Goal: Task Accomplishment & Management: Complete application form

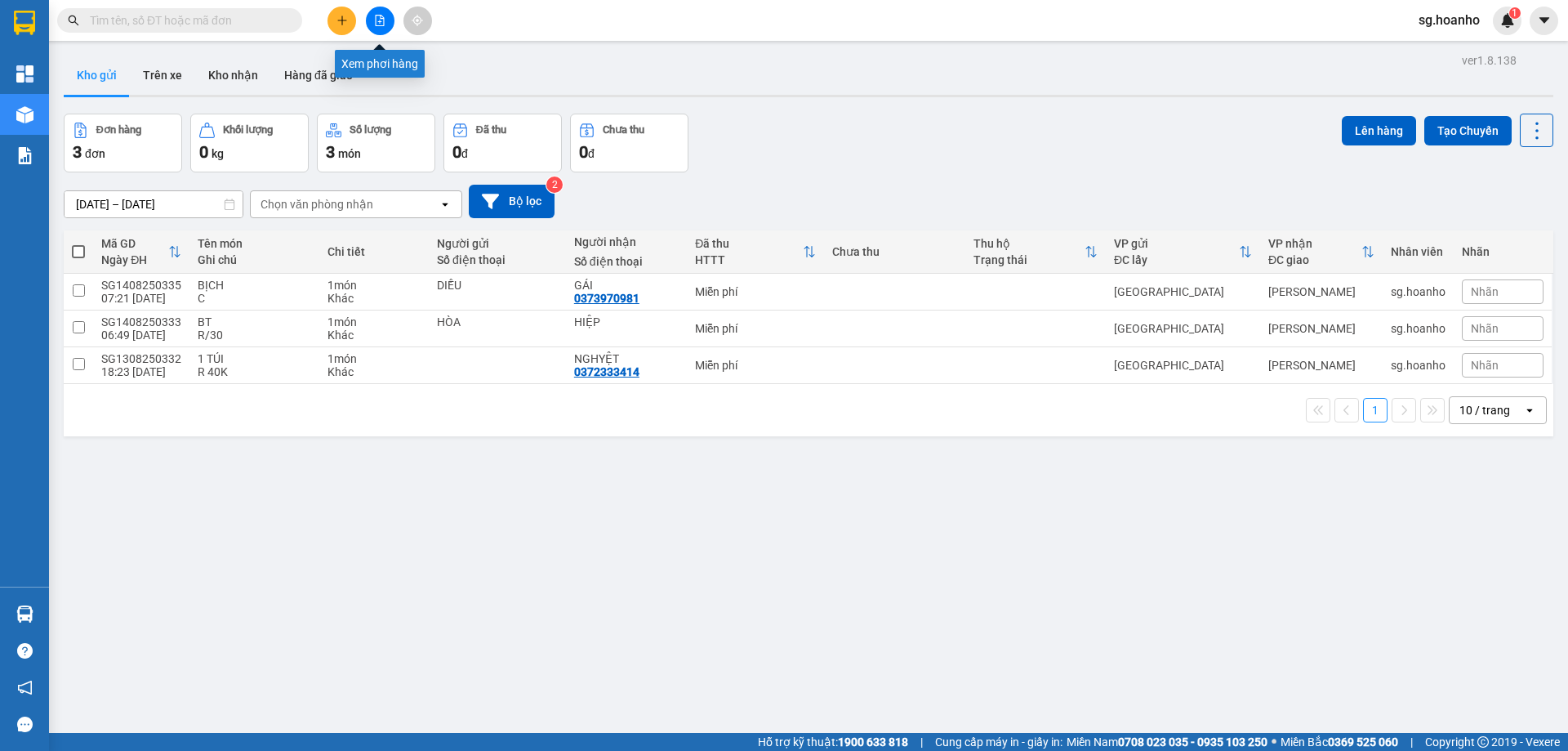
click at [379, 11] on button at bounding box center [379, 20] width 29 height 29
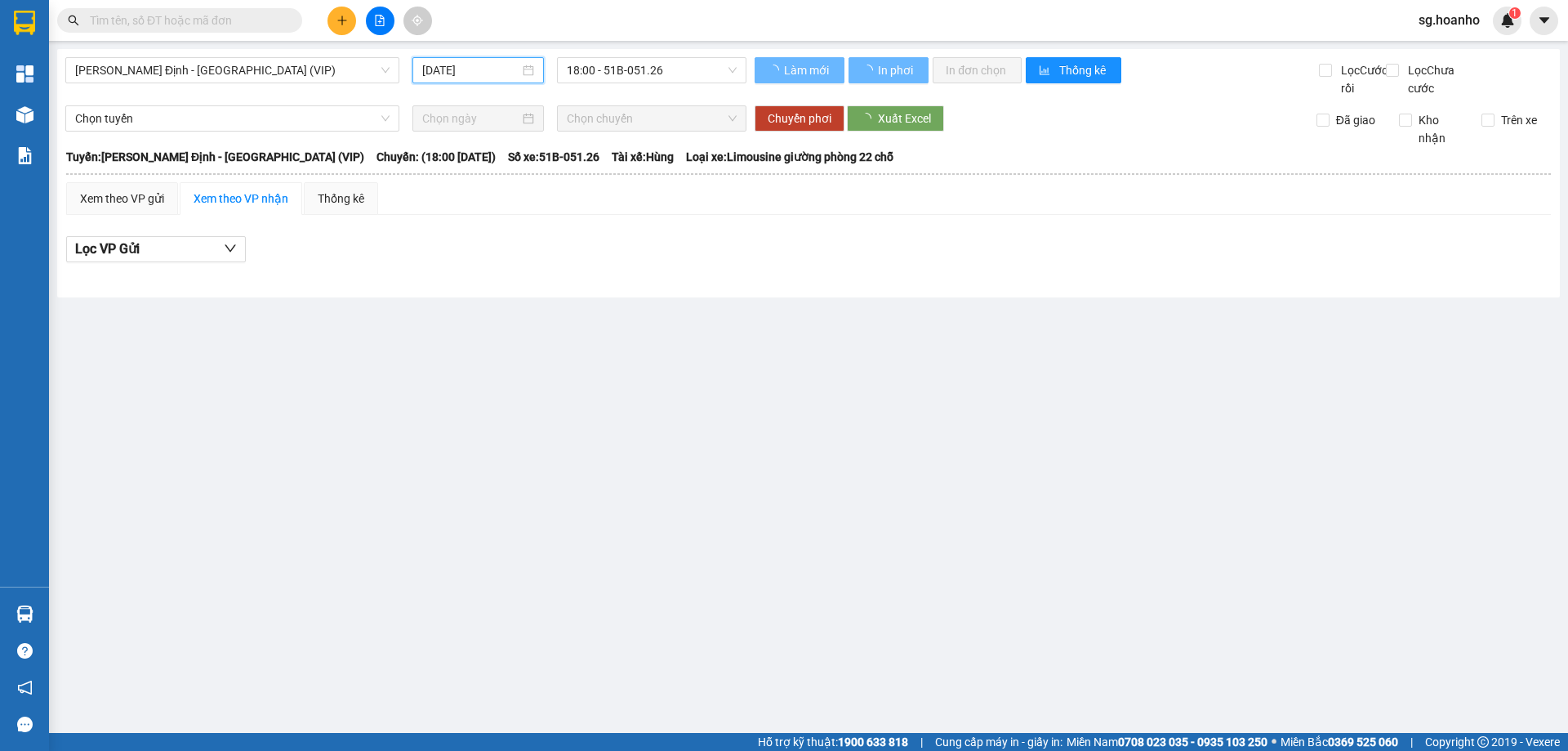
click at [425, 74] on input "[DATE]" at bounding box center [471, 70] width 98 height 18
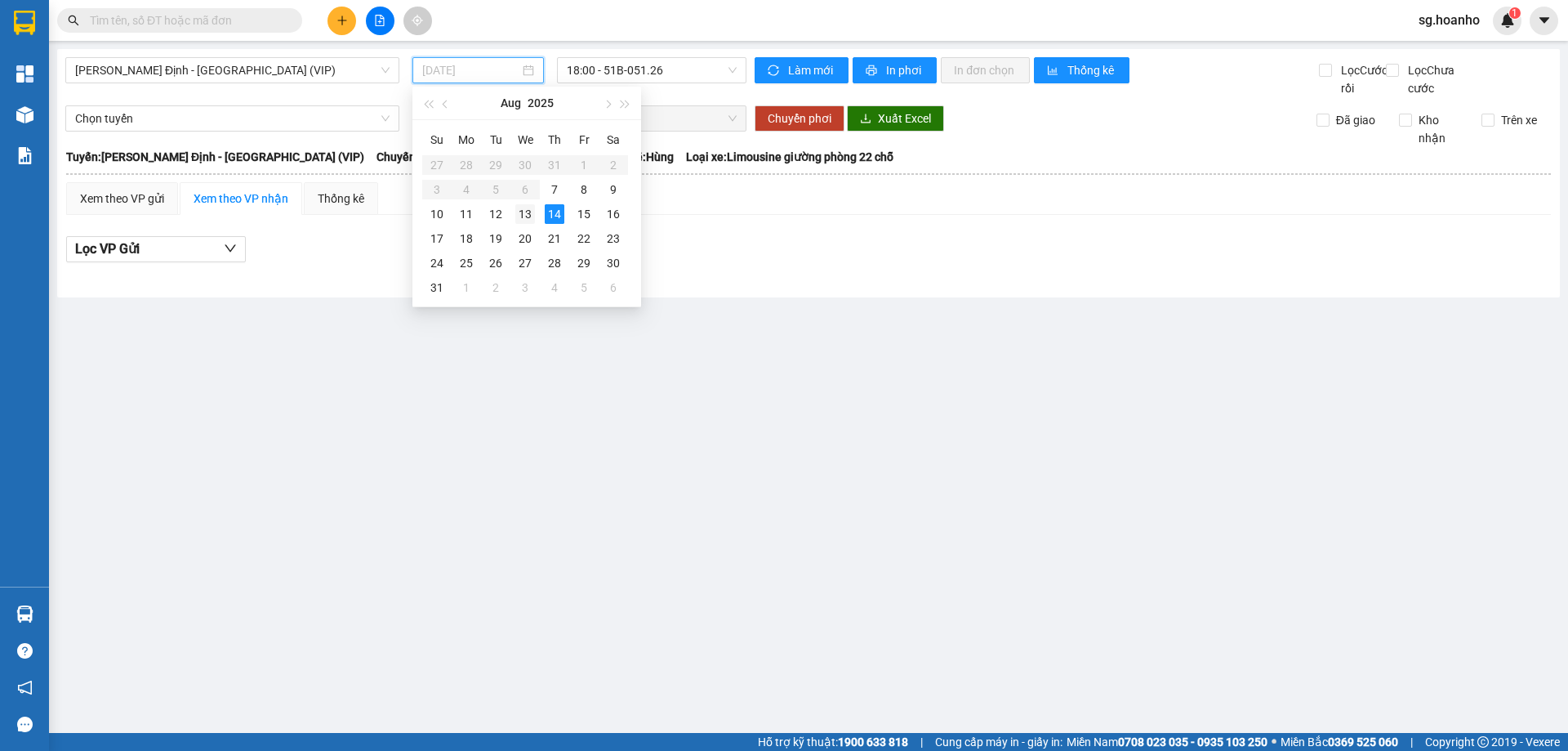
click at [523, 221] on div "13" at bounding box center [525, 214] width 20 height 20
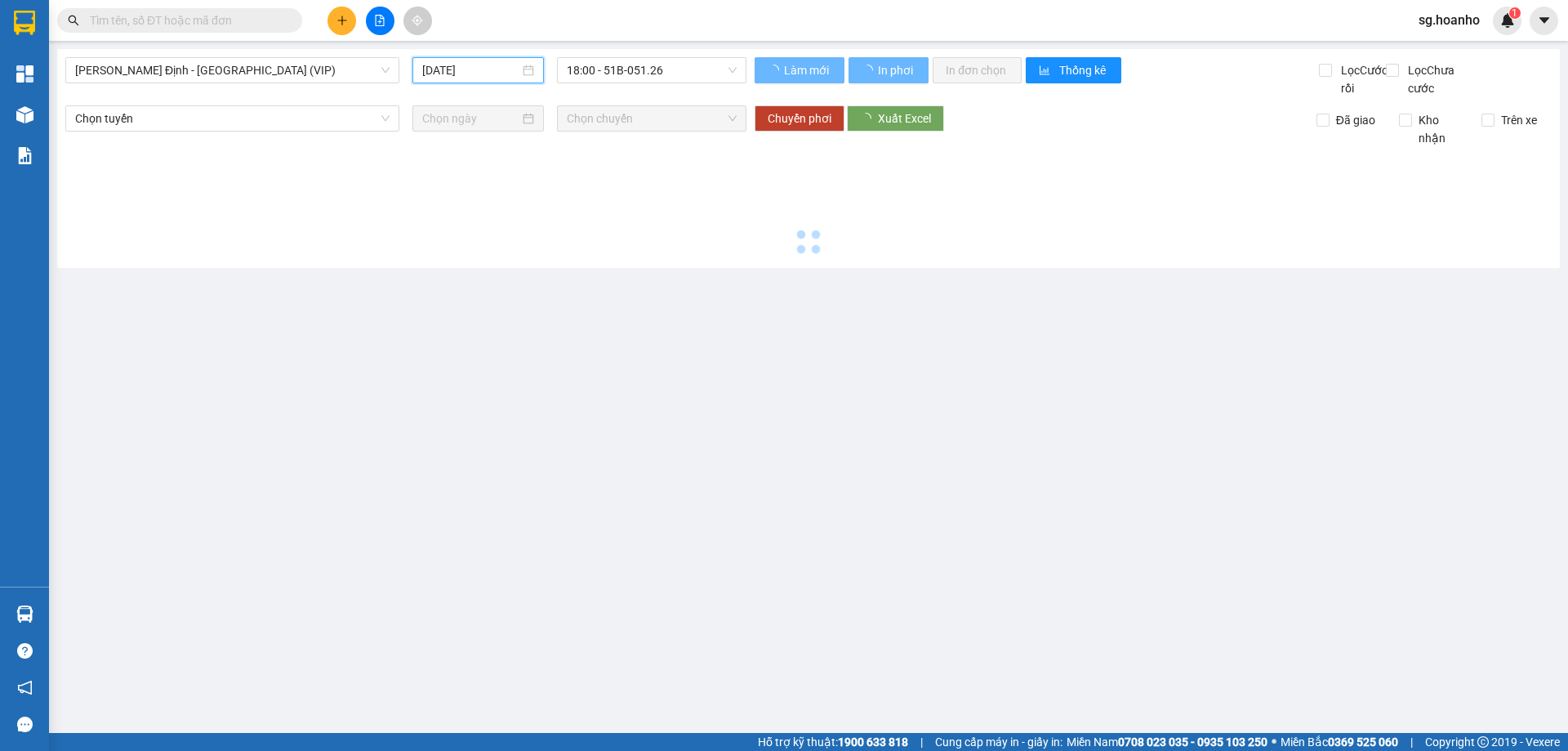
type input "[DATE]"
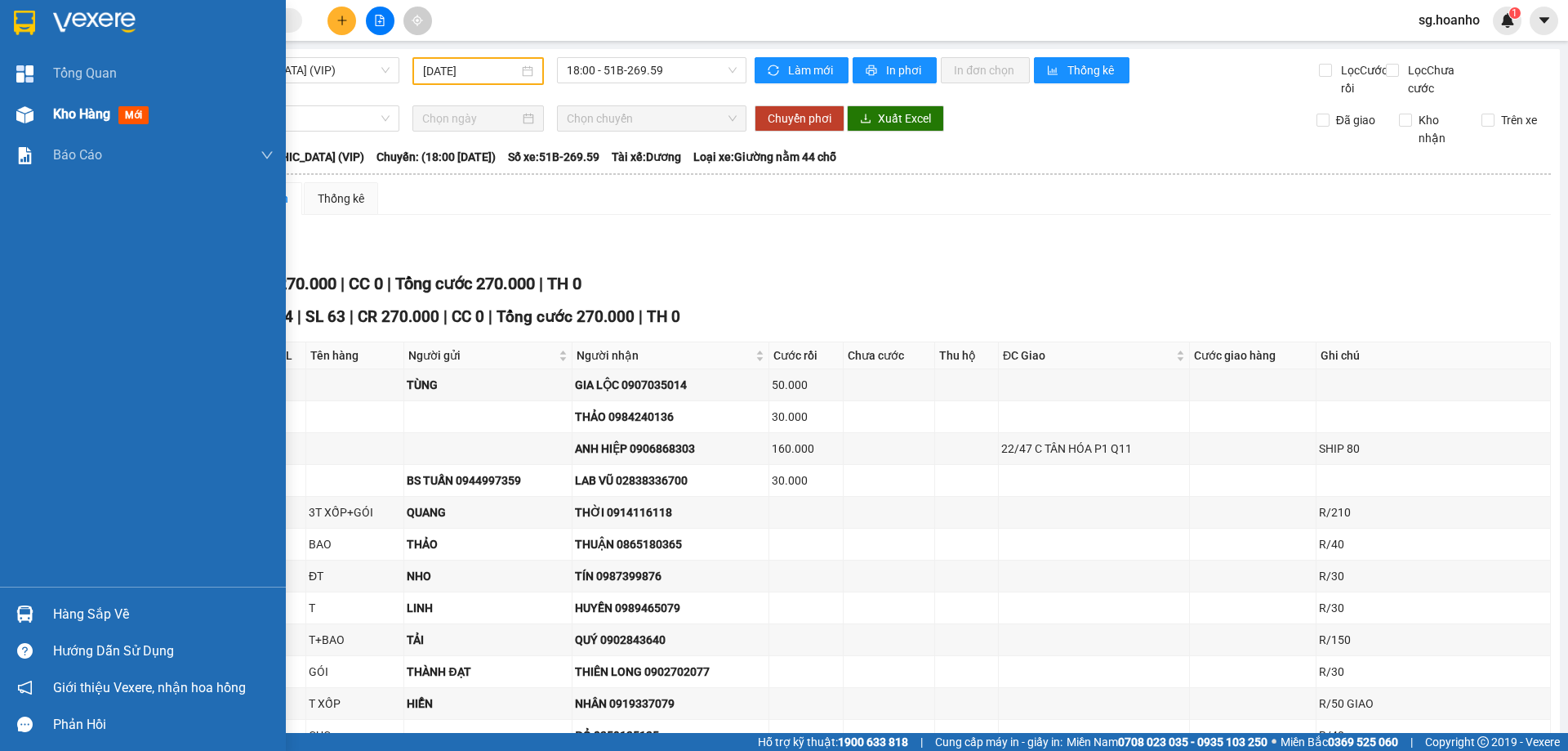
click at [140, 113] on span "mới" at bounding box center [133, 114] width 30 height 18
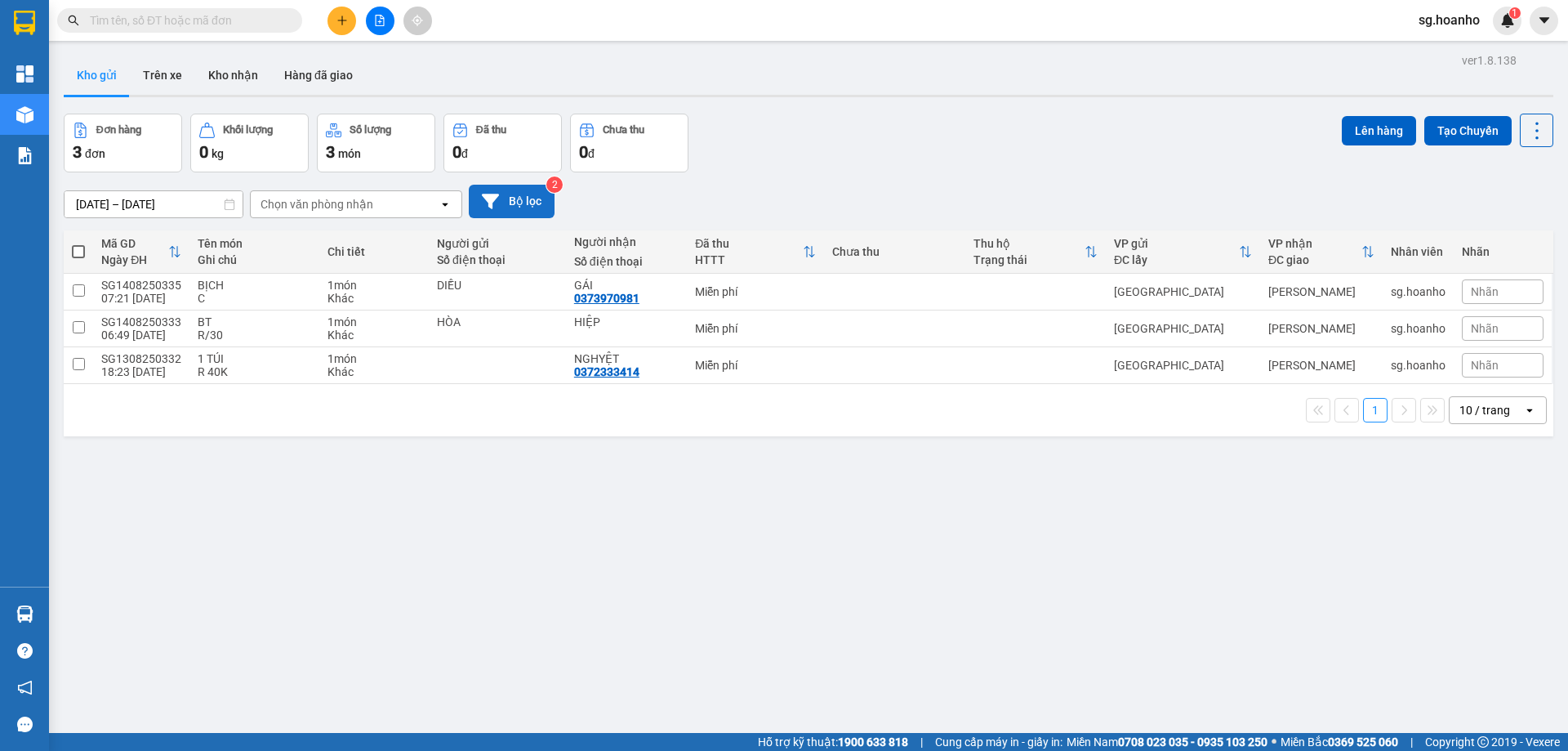
click at [516, 201] on button "Bộ lọc" at bounding box center [512, 202] width 86 height 34
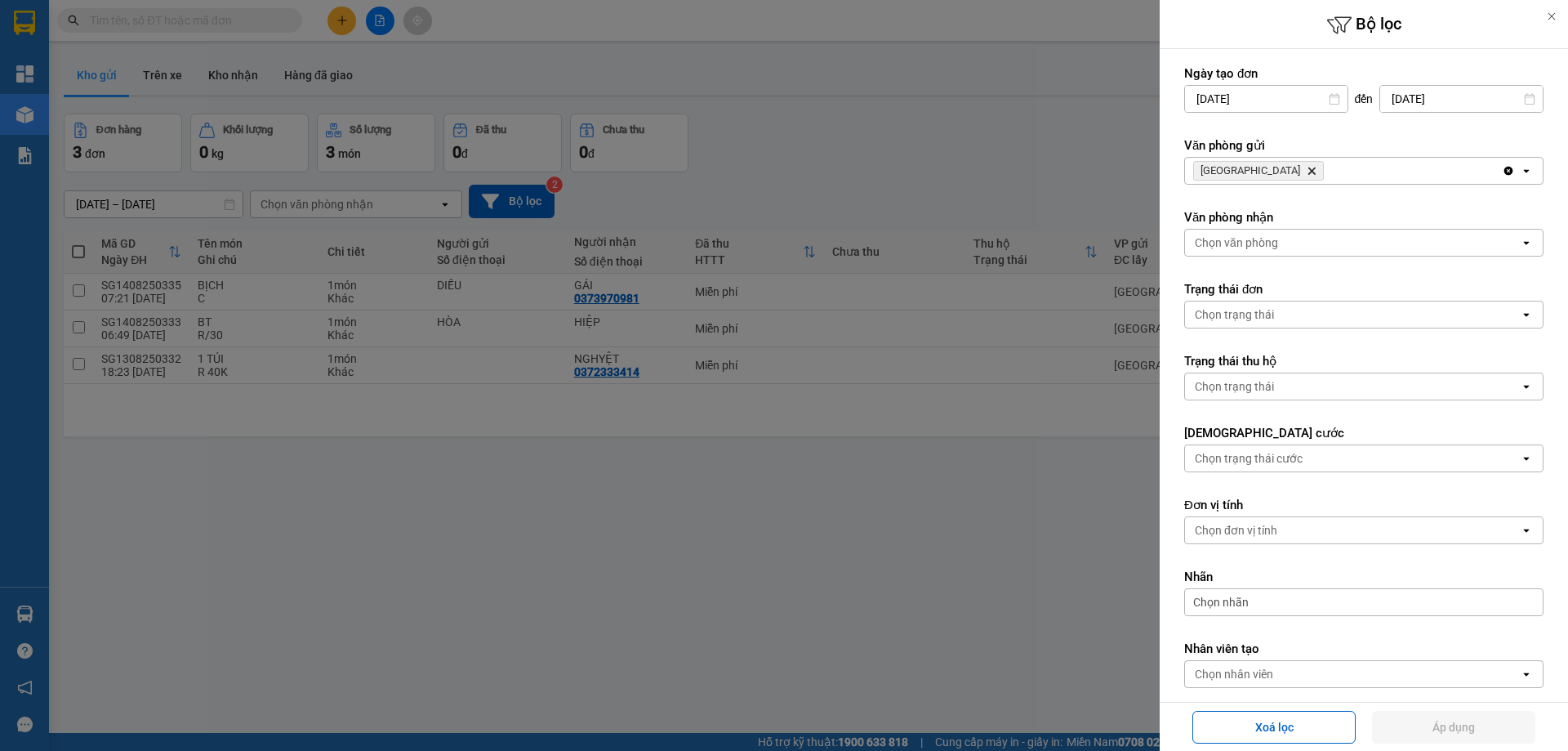
click at [1307, 171] on icon "Delete" at bounding box center [1311, 170] width 10 height 10
click at [1222, 168] on div "Chọn văn phòng" at bounding box center [1237, 171] width 84 height 17
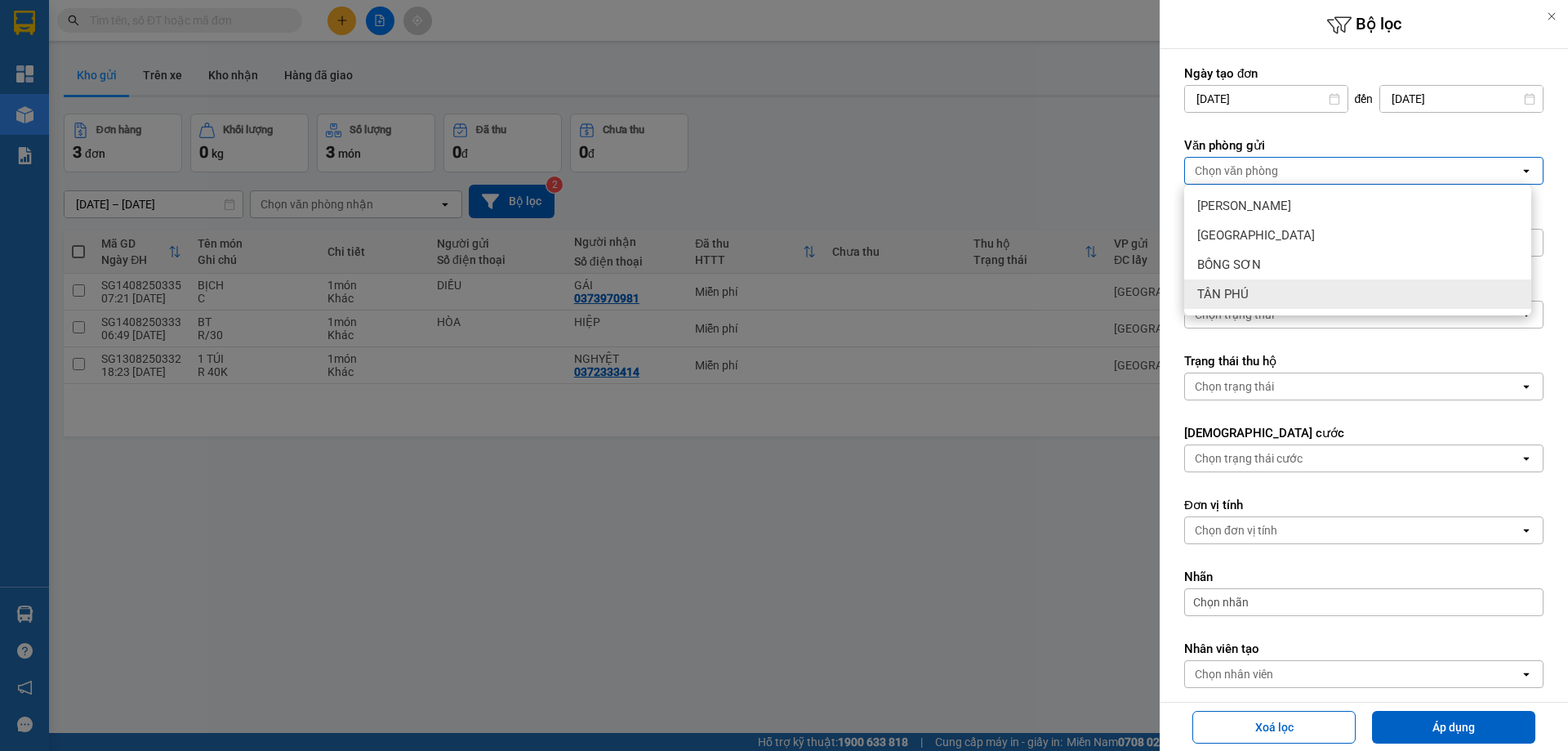
click at [1232, 302] on span "TÂN PHÚ" at bounding box center [1223, 294] width 51 height 17
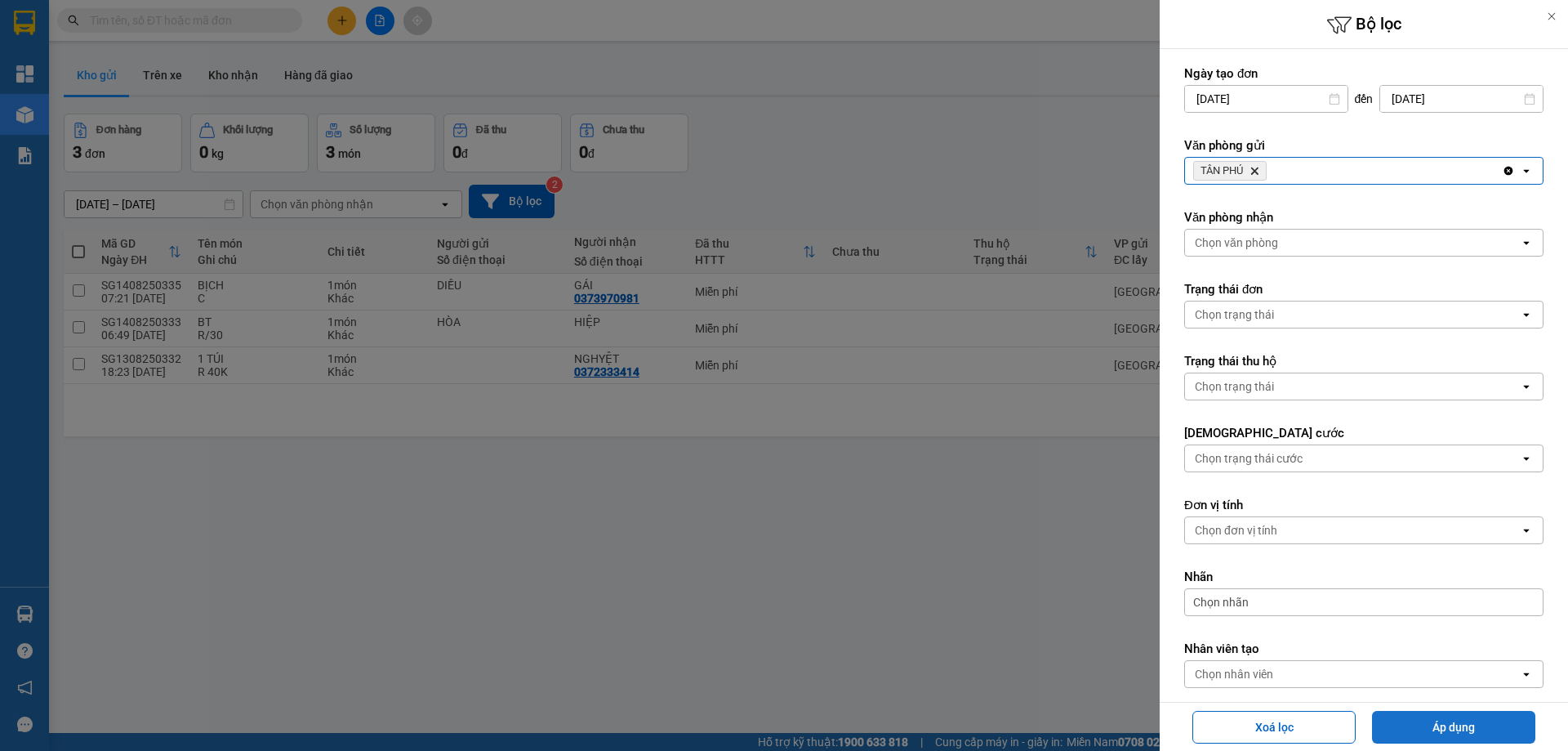
click at [1412, 729] on button "Áp dụng" at bounding box center [1455, 727] width 164 height 33
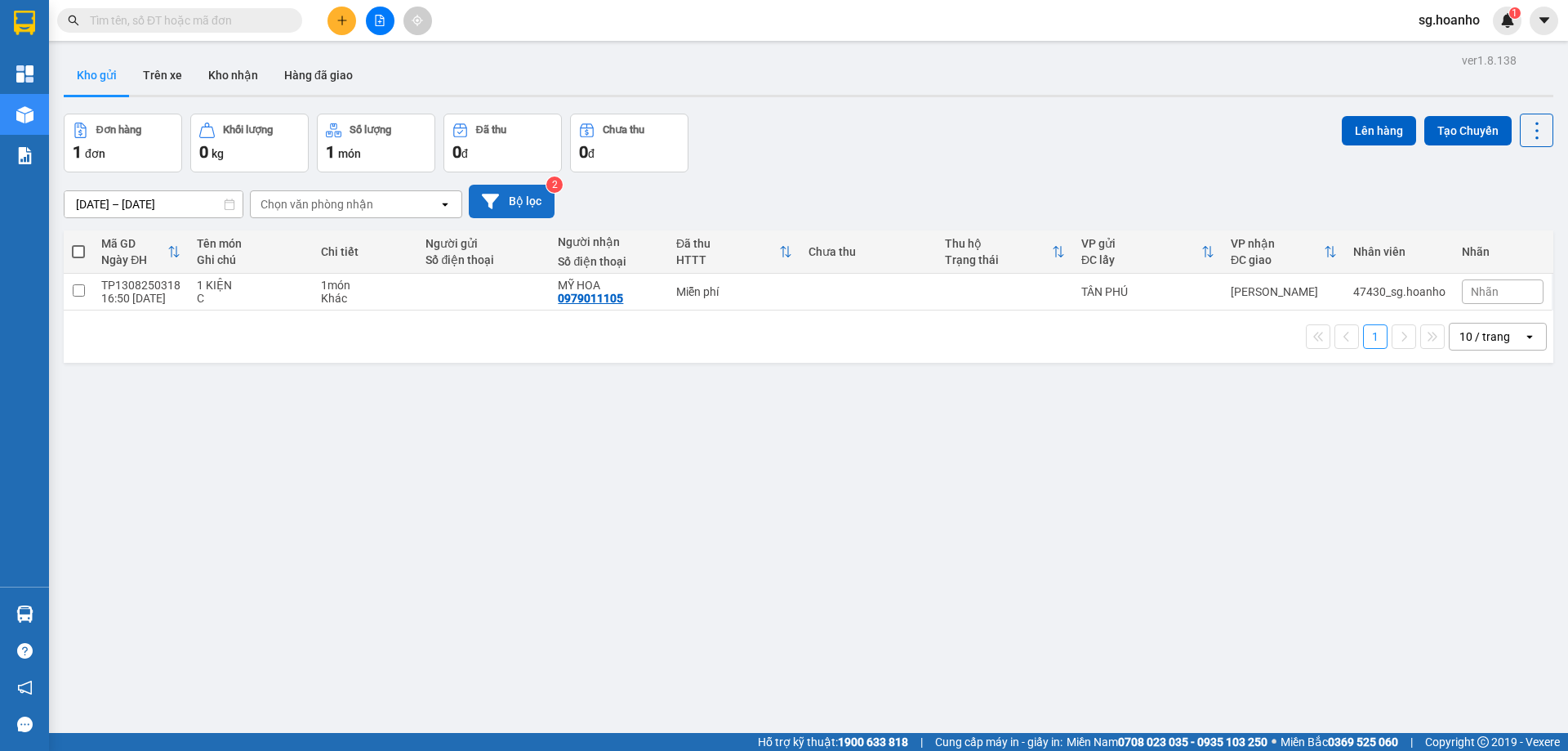
click at [525, 205] on button "Bộ lọc" at bounding box center [512, 202] width 86 height 34
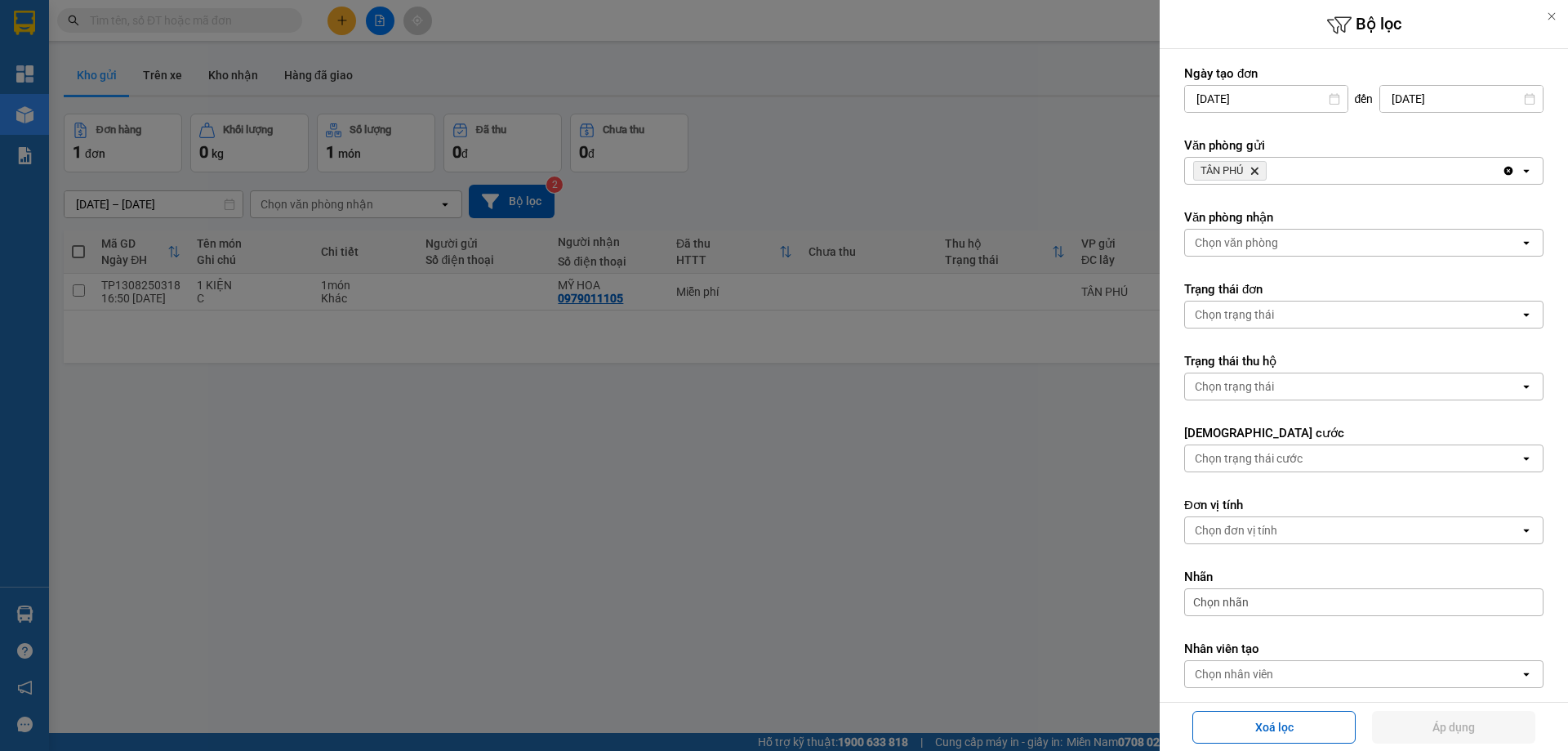
click at [1257, 171] on icon "TÂN PHÚ, close by backspace" at bounding box center [1256, 171] width 7 height 7
click at [1233, 172] on div "Chọn văn phòng" at bounding box center [1237, 171] width 84 height 17
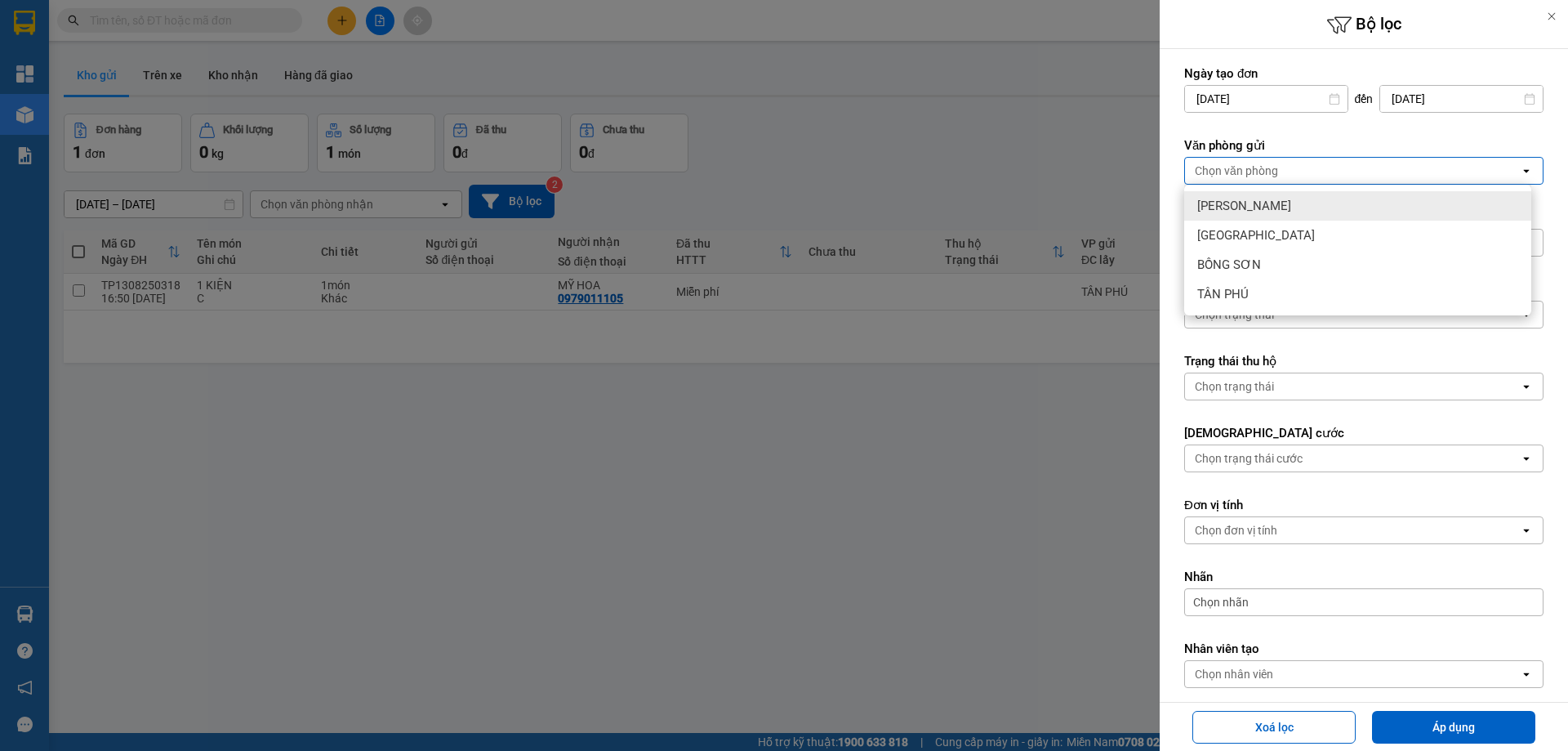
click at [1237, 210] on span "[PERSON_NAME]" at bounding box center [1244, 207] width 94 height 17
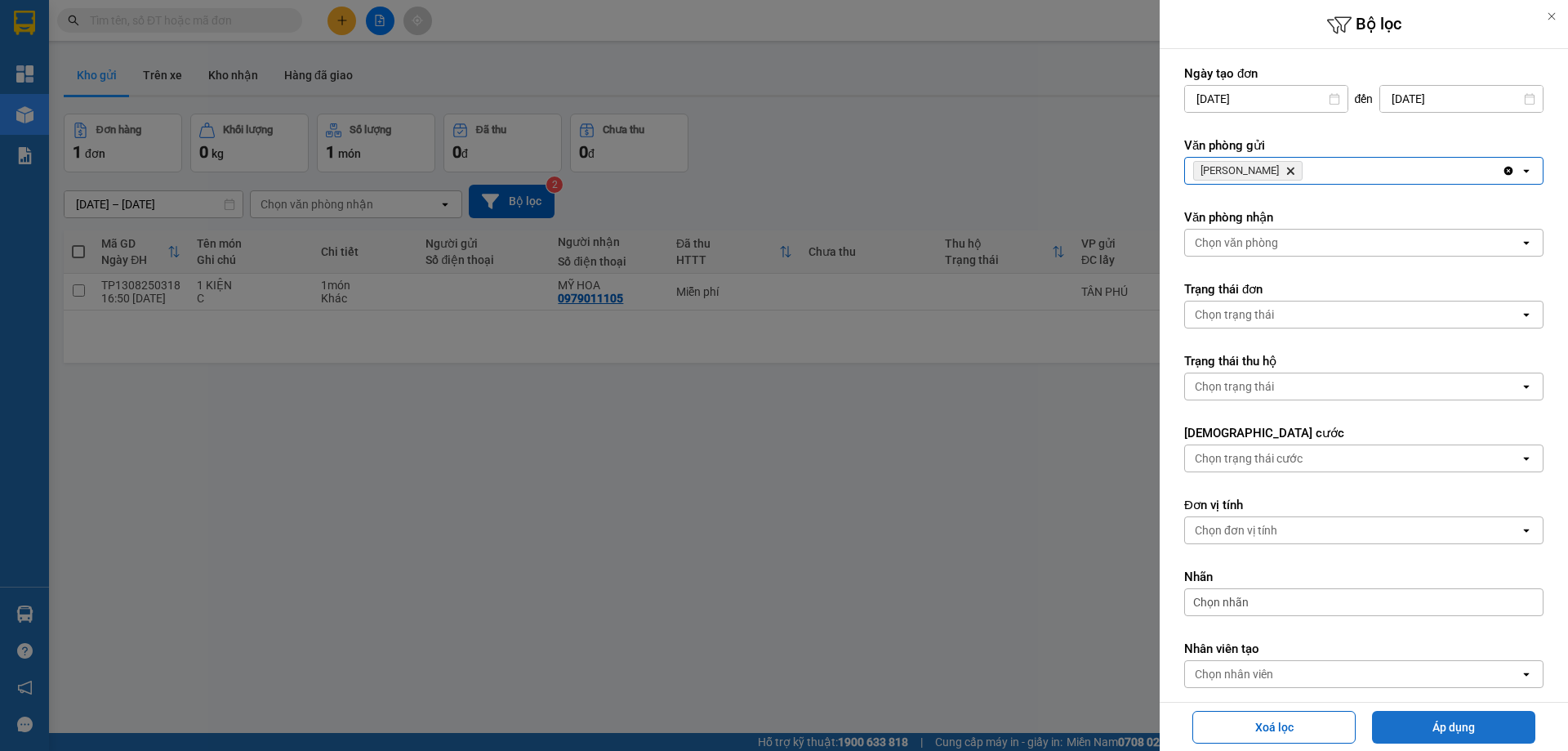
click at [1407, 723] on button "Áp dụng" at bounding box center [1455, 727] width 164 height 33
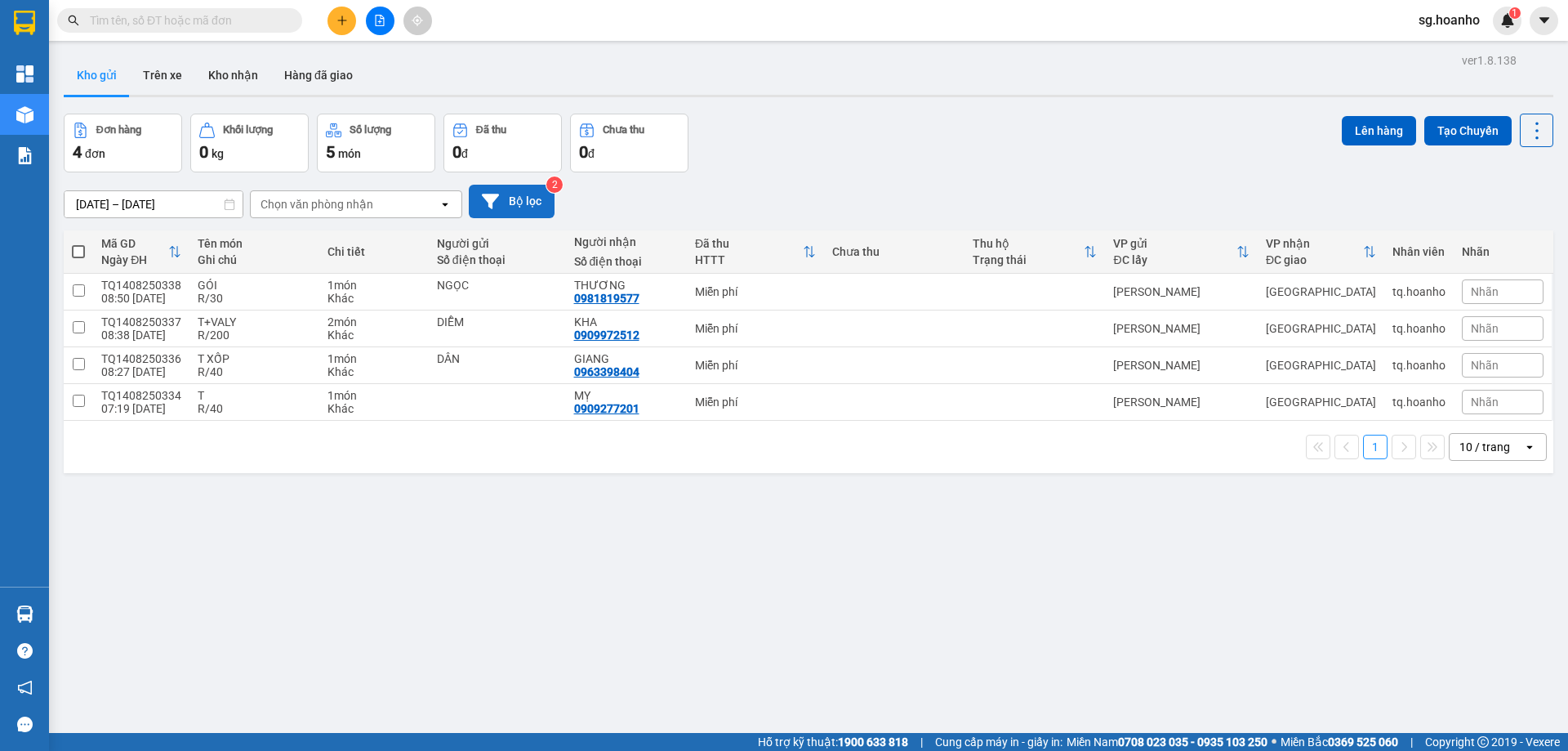
click at [510, 199] on button "Bộ lọc" at bounding box center [512, 202] width 86 height 34
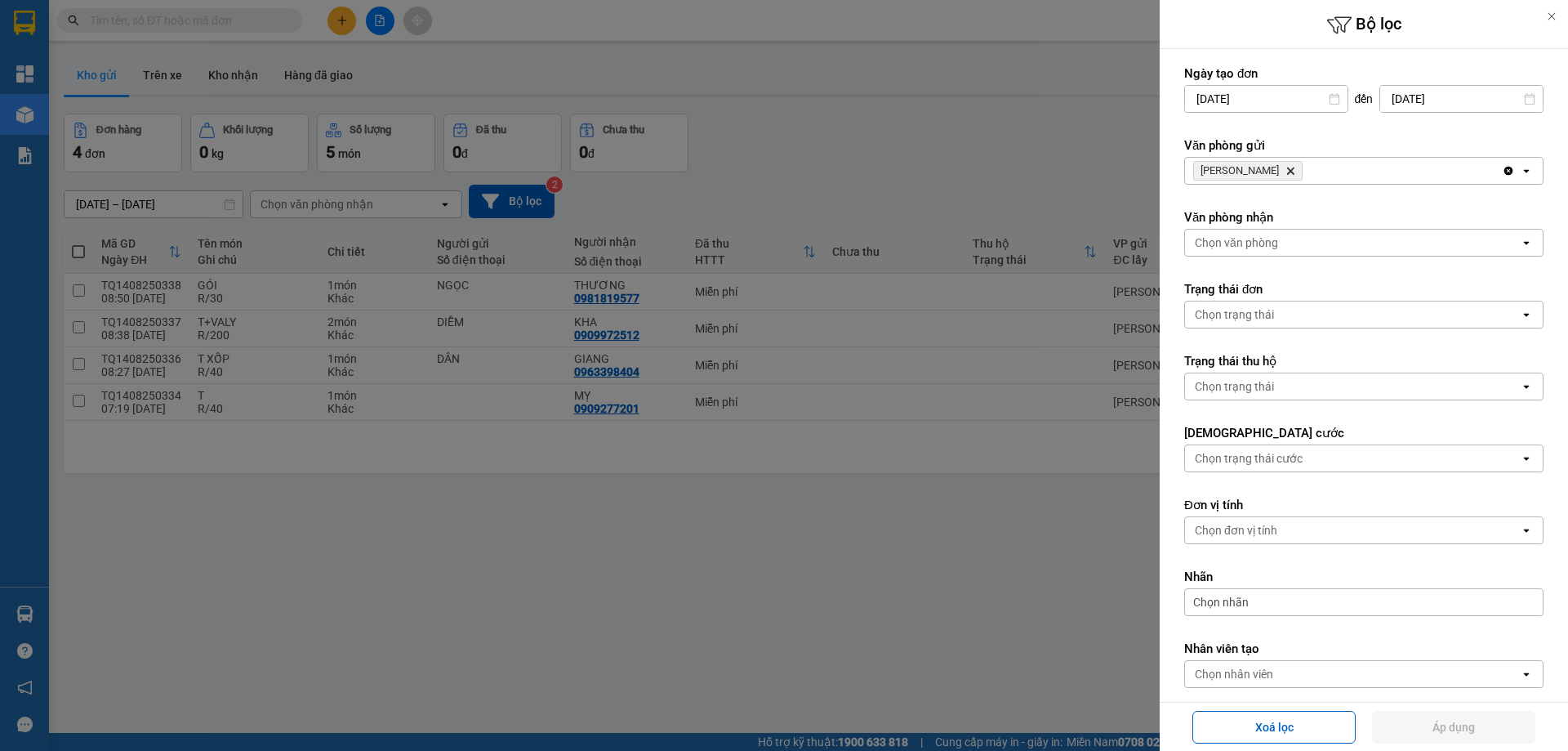
click at [1285, 171] on icon "Delete" at bounding box center [1290, 170] width 10 height 10
click at [1253, 169] on div "Chọn văn phòng" at bounding box center [1237, 171] width 84 height 17
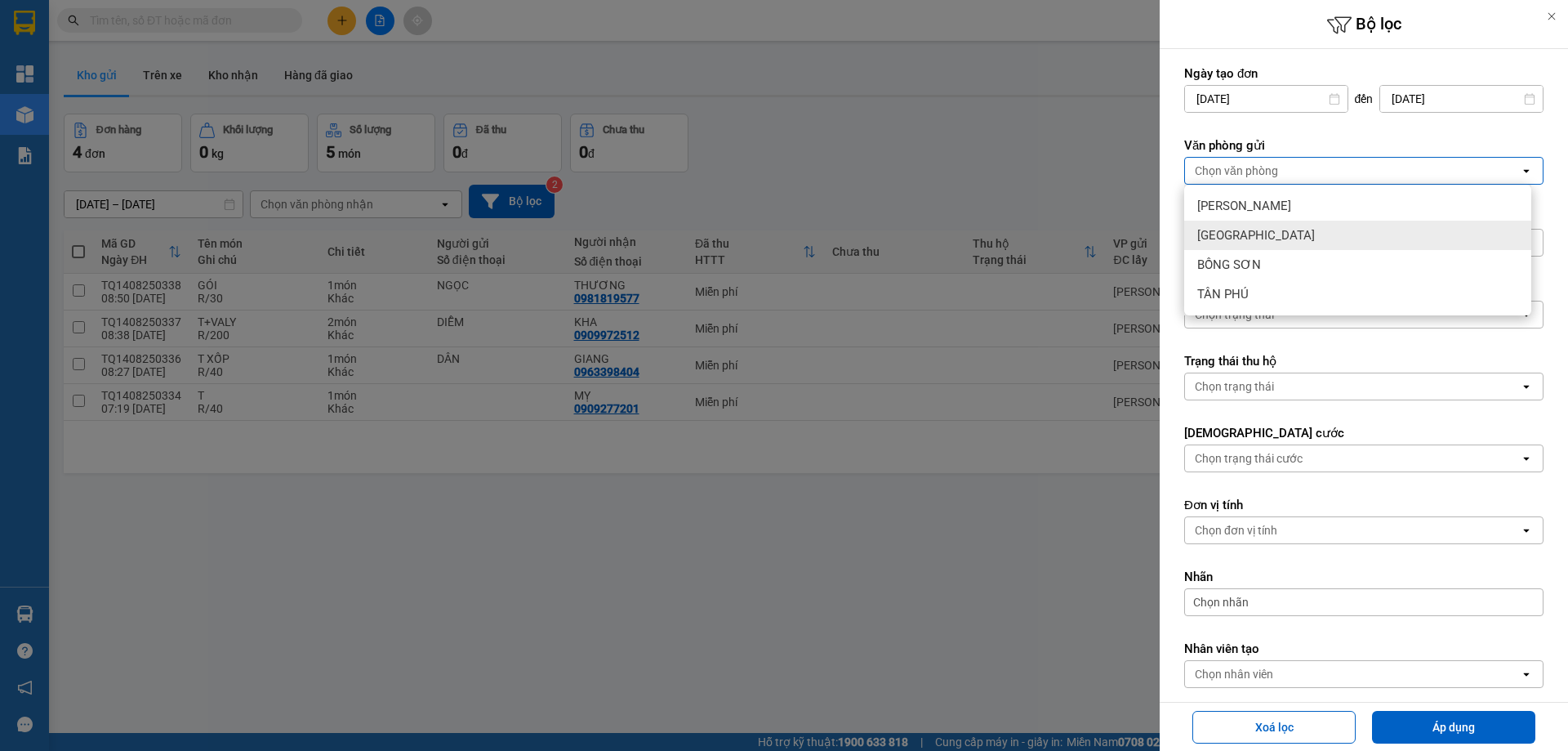
click at [1231, 233] on span "[GEOGRAPHIC_DATA]" at bounding box center [1256, 235] width 117 height 17
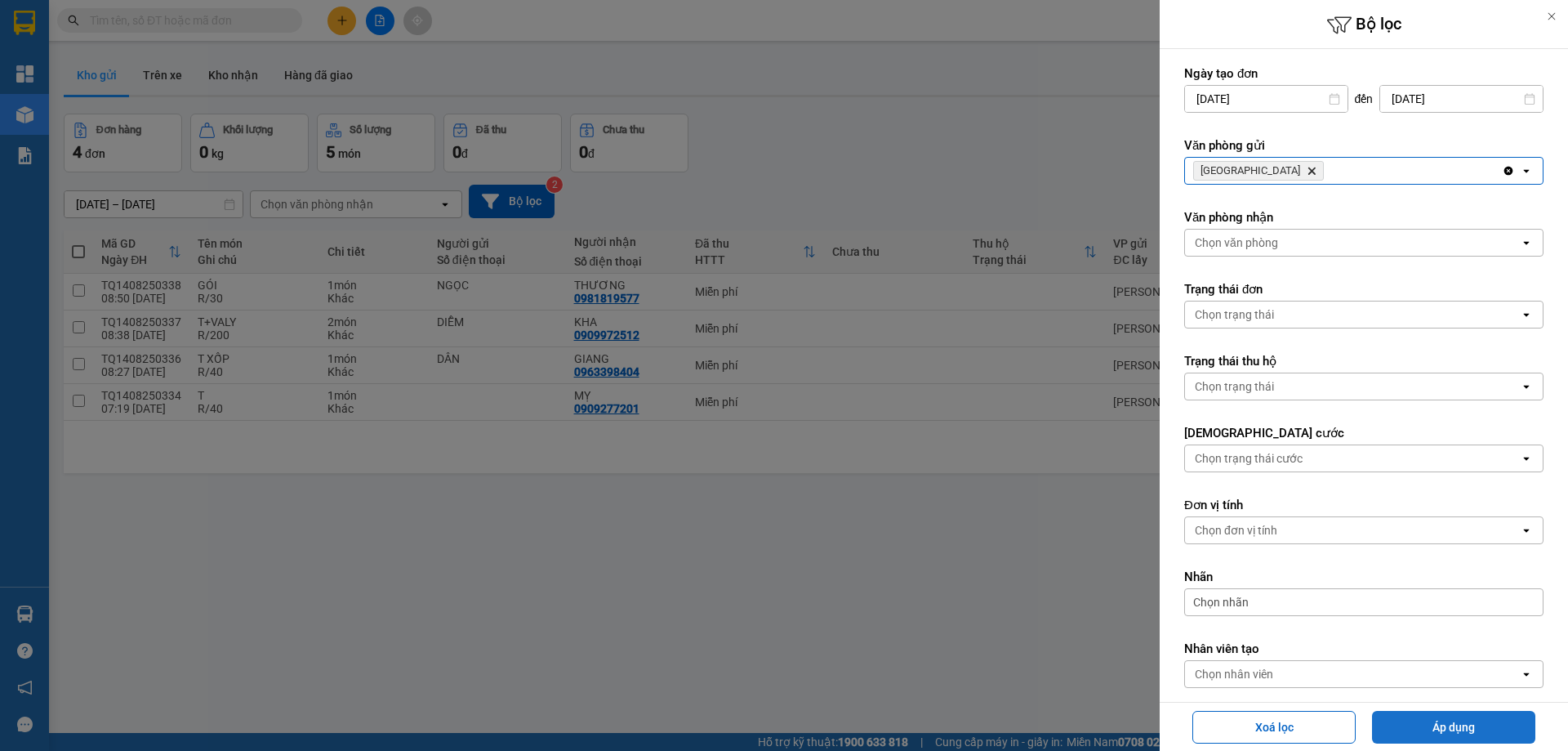
click at [1409, 713] on button "Áp dụng" at bounding box center [1455, 727] width 164 height 33
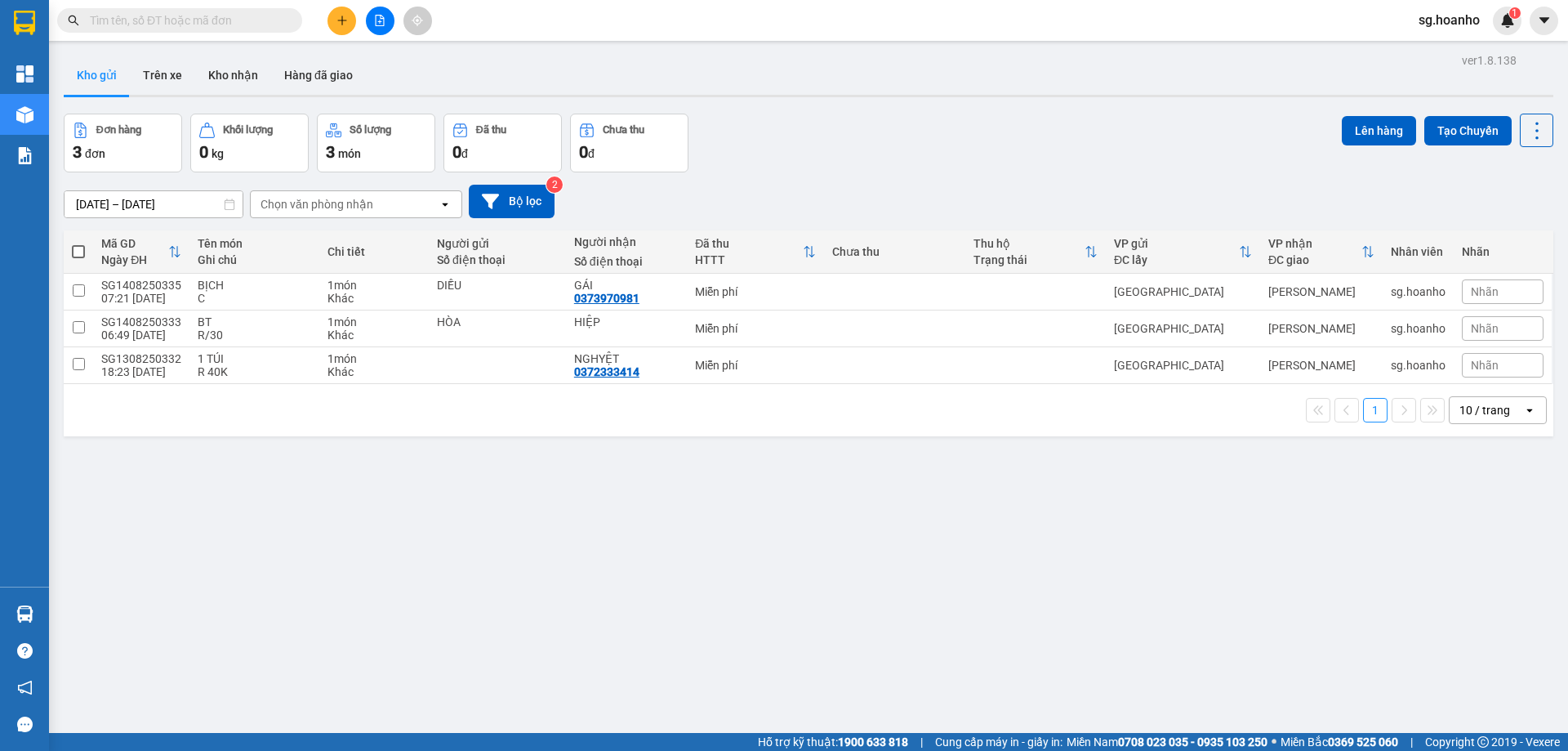
click at [259, 23] on input "text" at bounding box center [186, 20] width 193 height 18
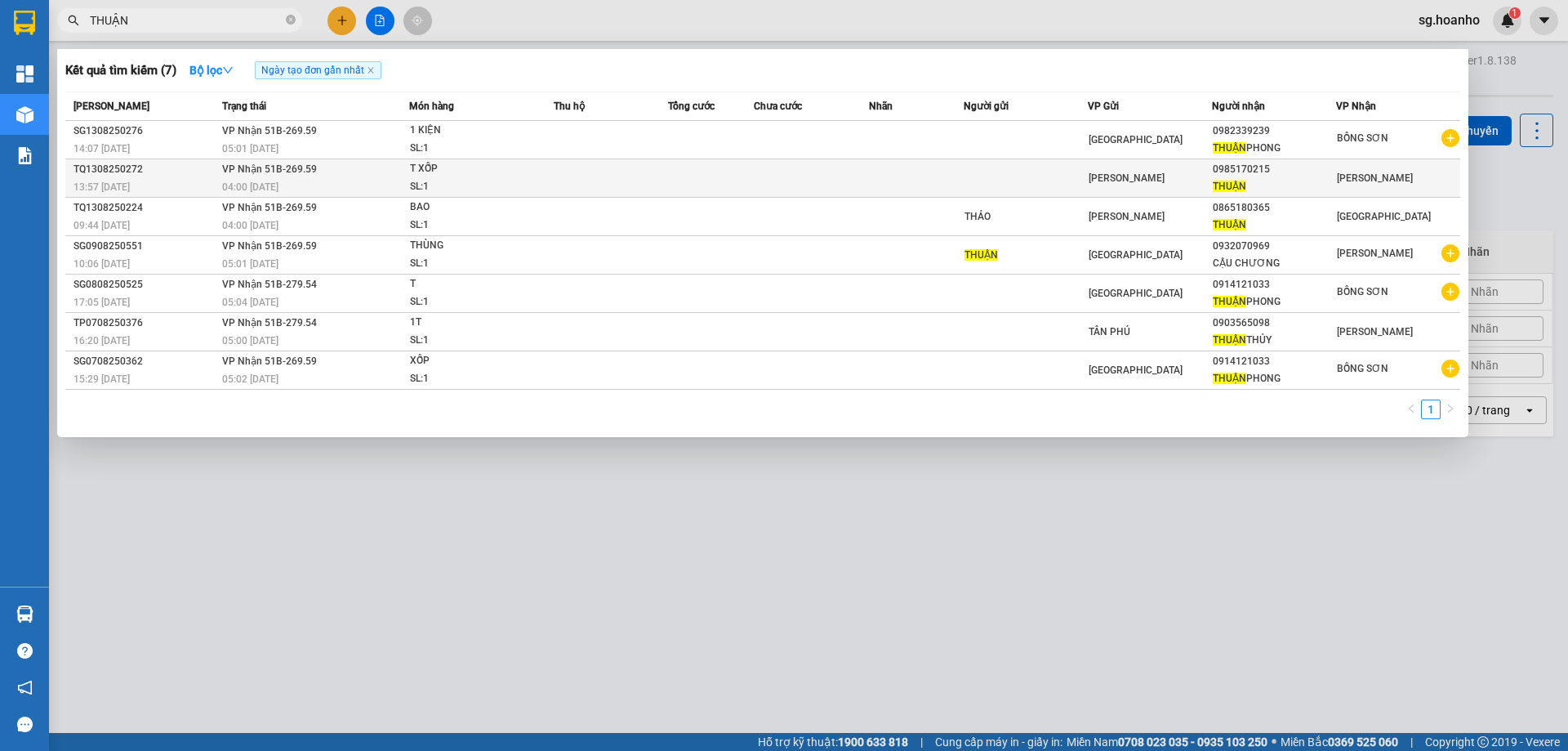
type input "THUẬN"
click at [1017, 179] on td at bounding box center [1026, 178] width 125 height 38
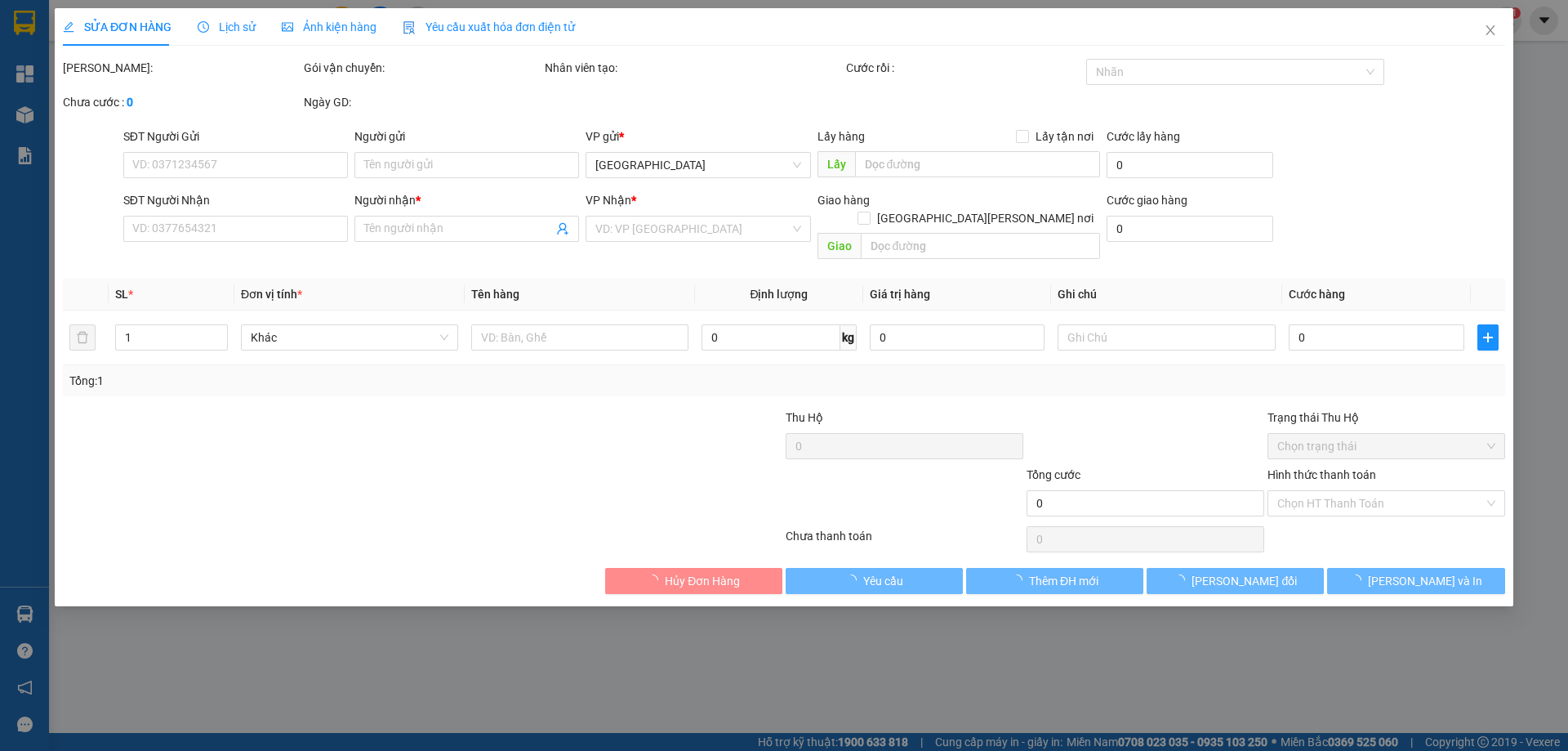
type input "0985170215"
type input "THUẬN"
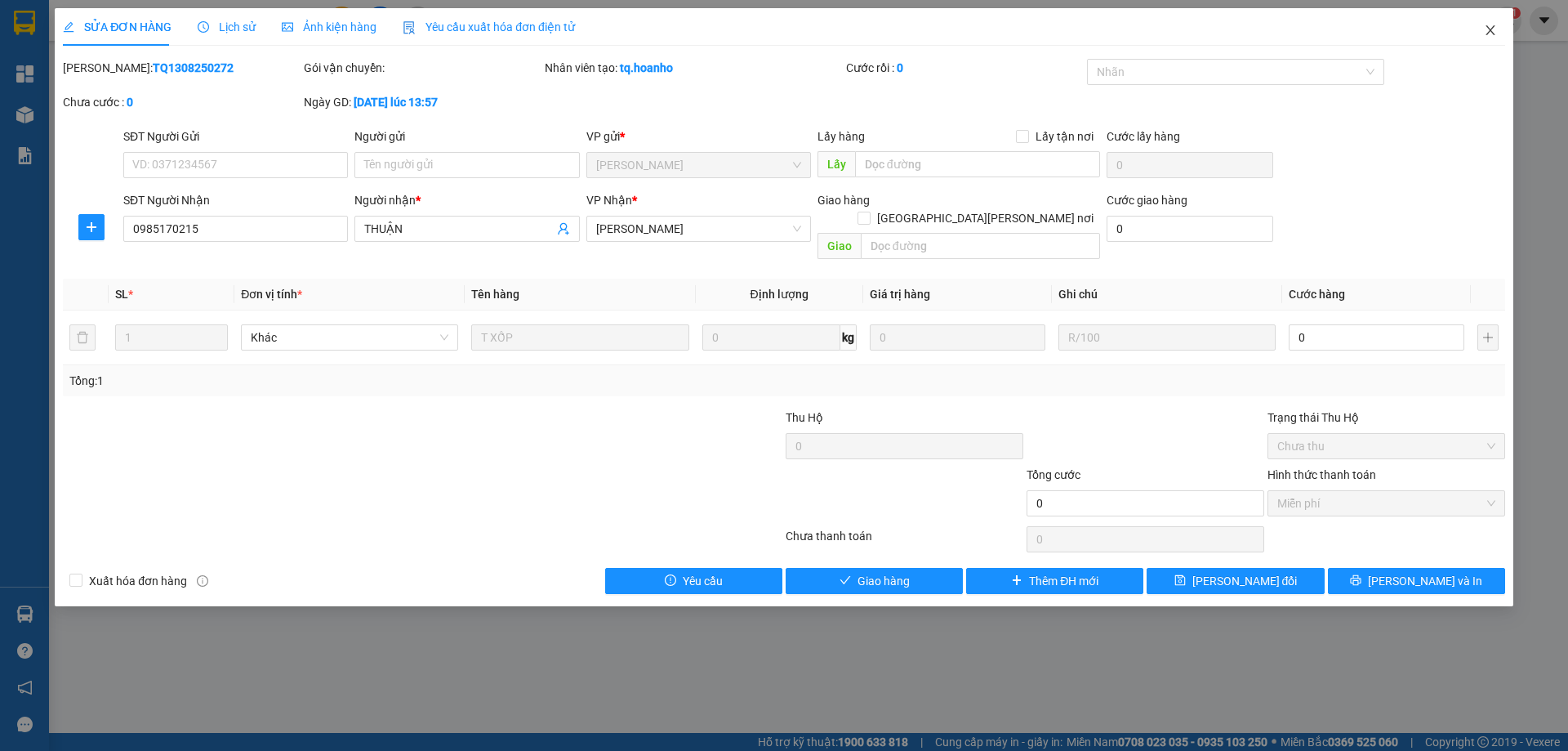
click at [1489, 27] on icon "close" at bounding box center [1491, 30] width 13 height 13
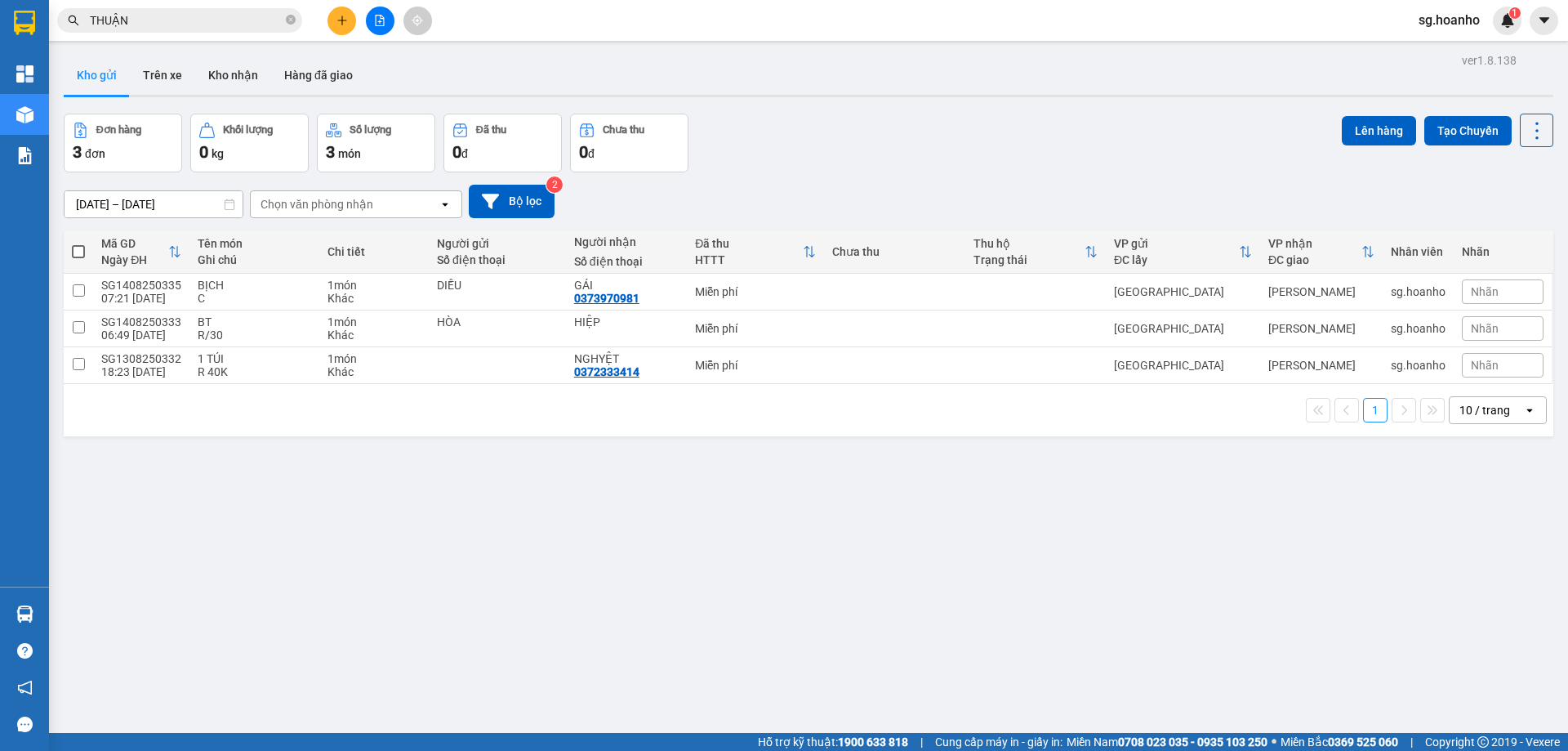
click at [212, 17] on input "THUẬN" at bounding box center [186, 20] width 193 height 18
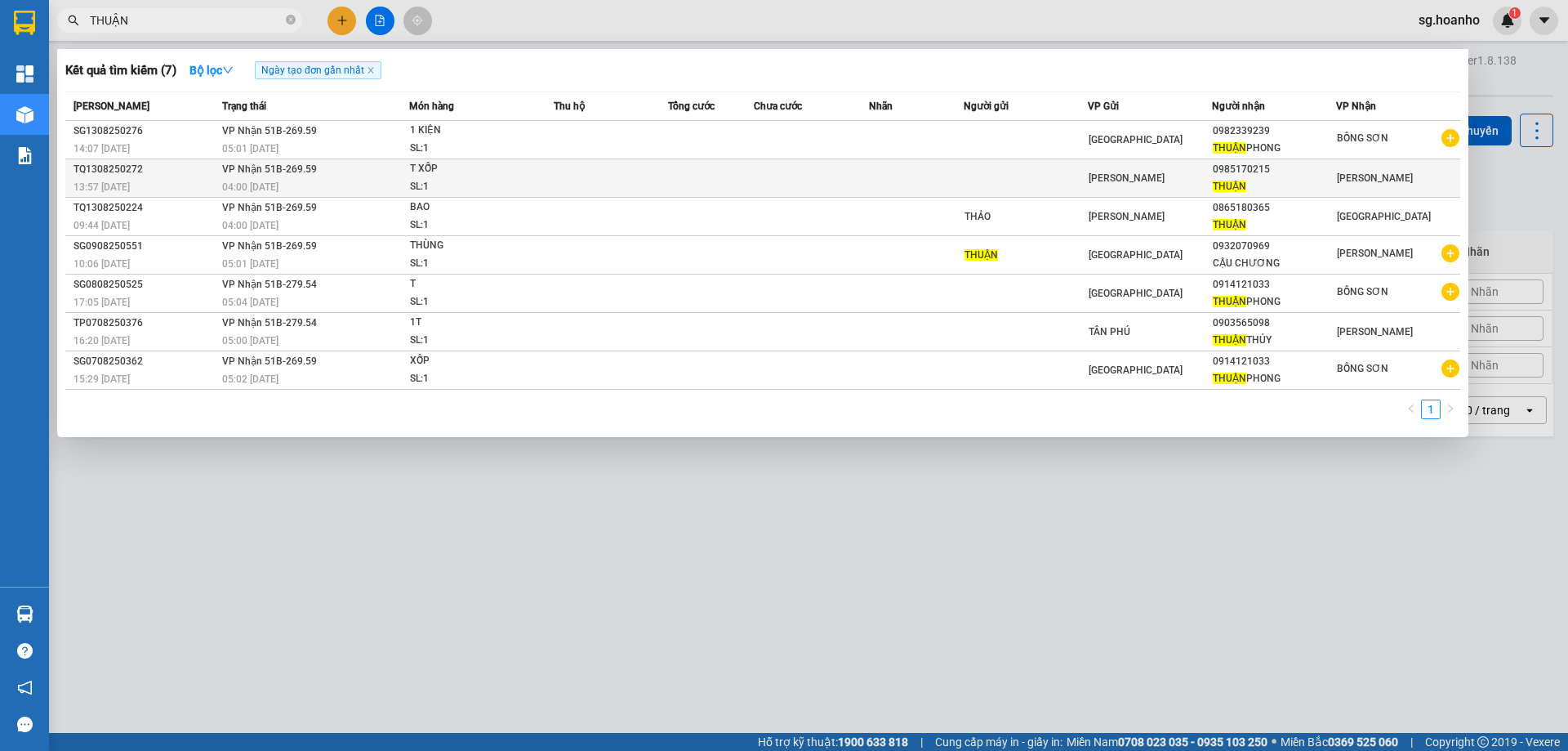
click at [972, 178] on td at bounding box center [1026, 178] width 125 height 38
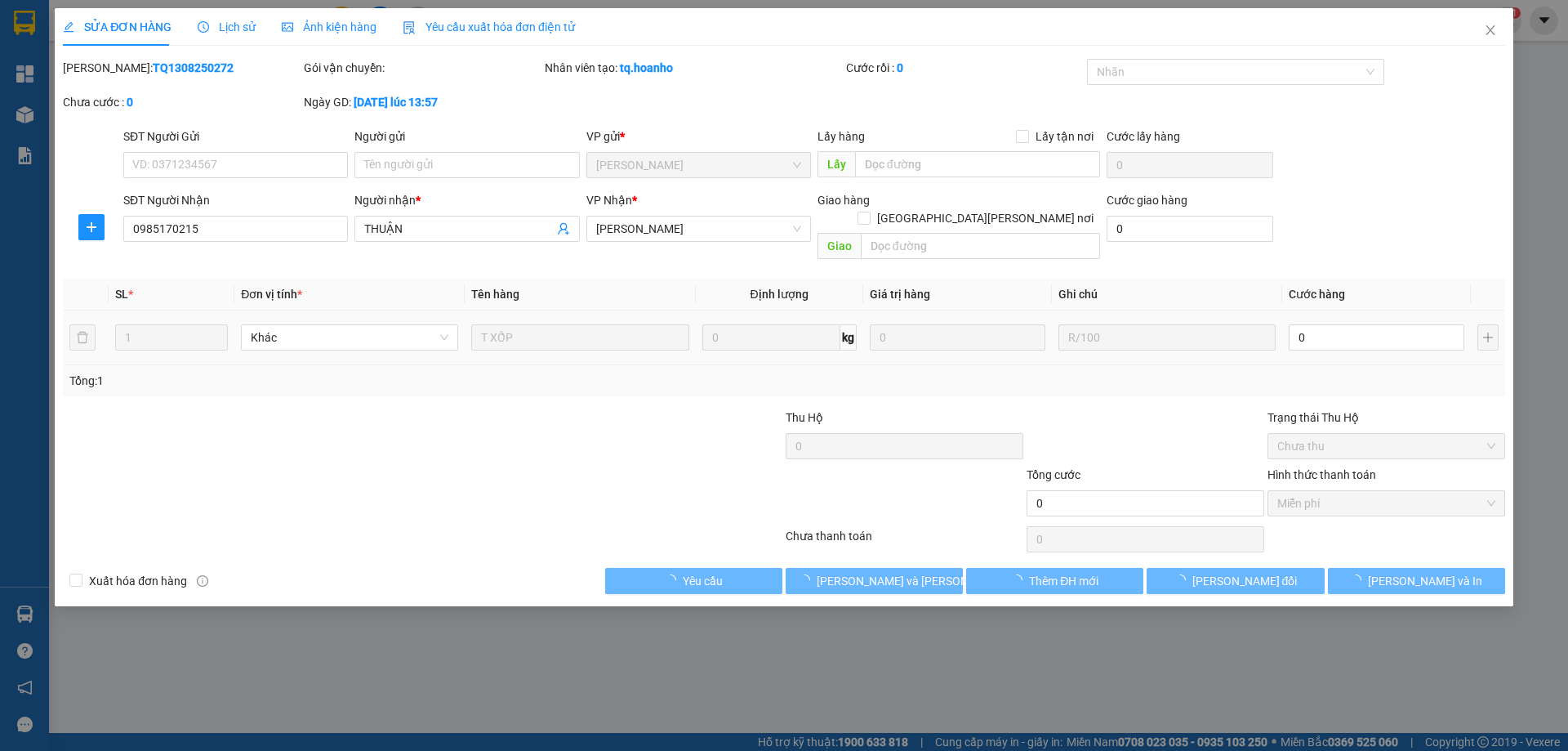
type input "0985170215"
type input "THUẬN"
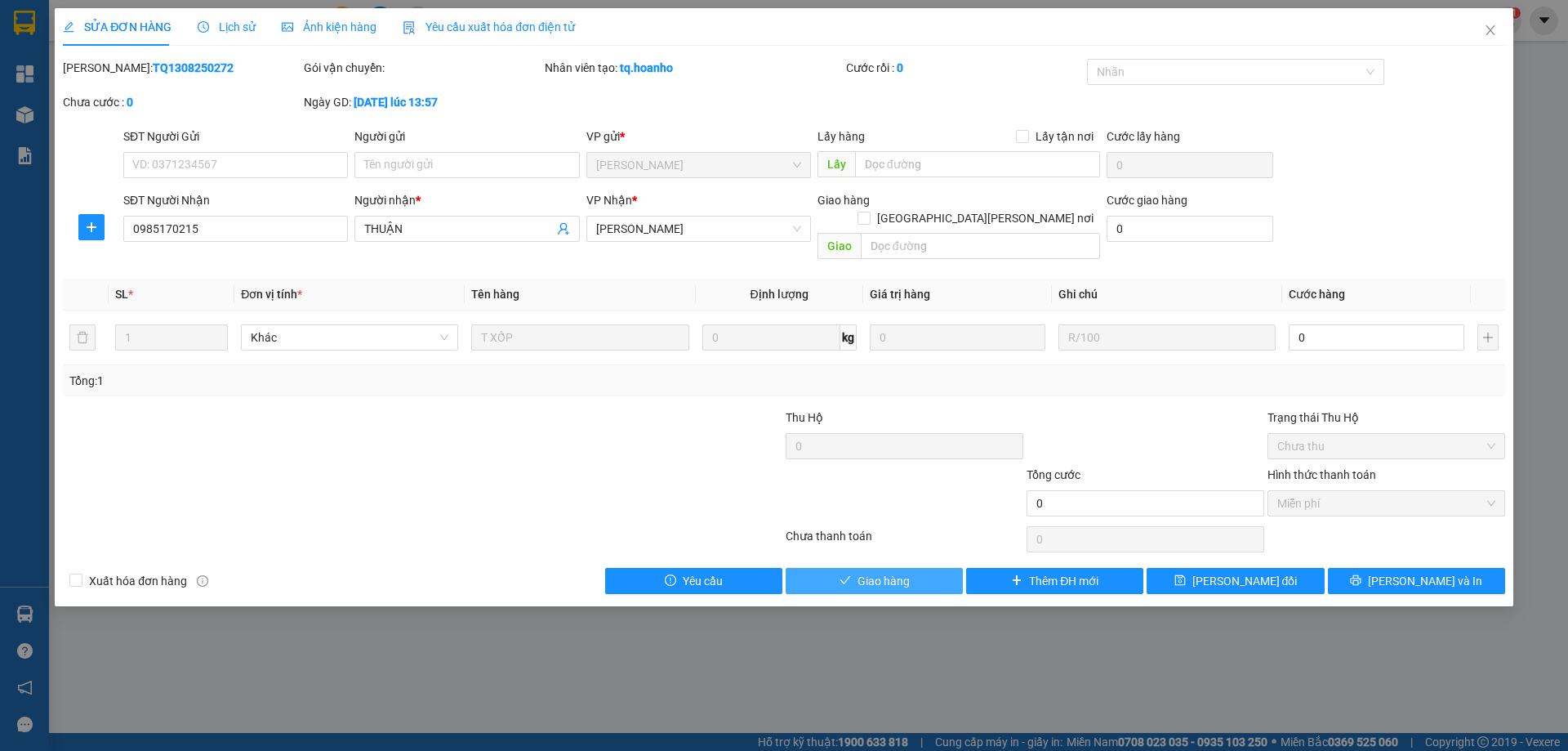
click at [880, 572] on span "Giao hàng" at bounding box center [884, 581] width 52 height 18
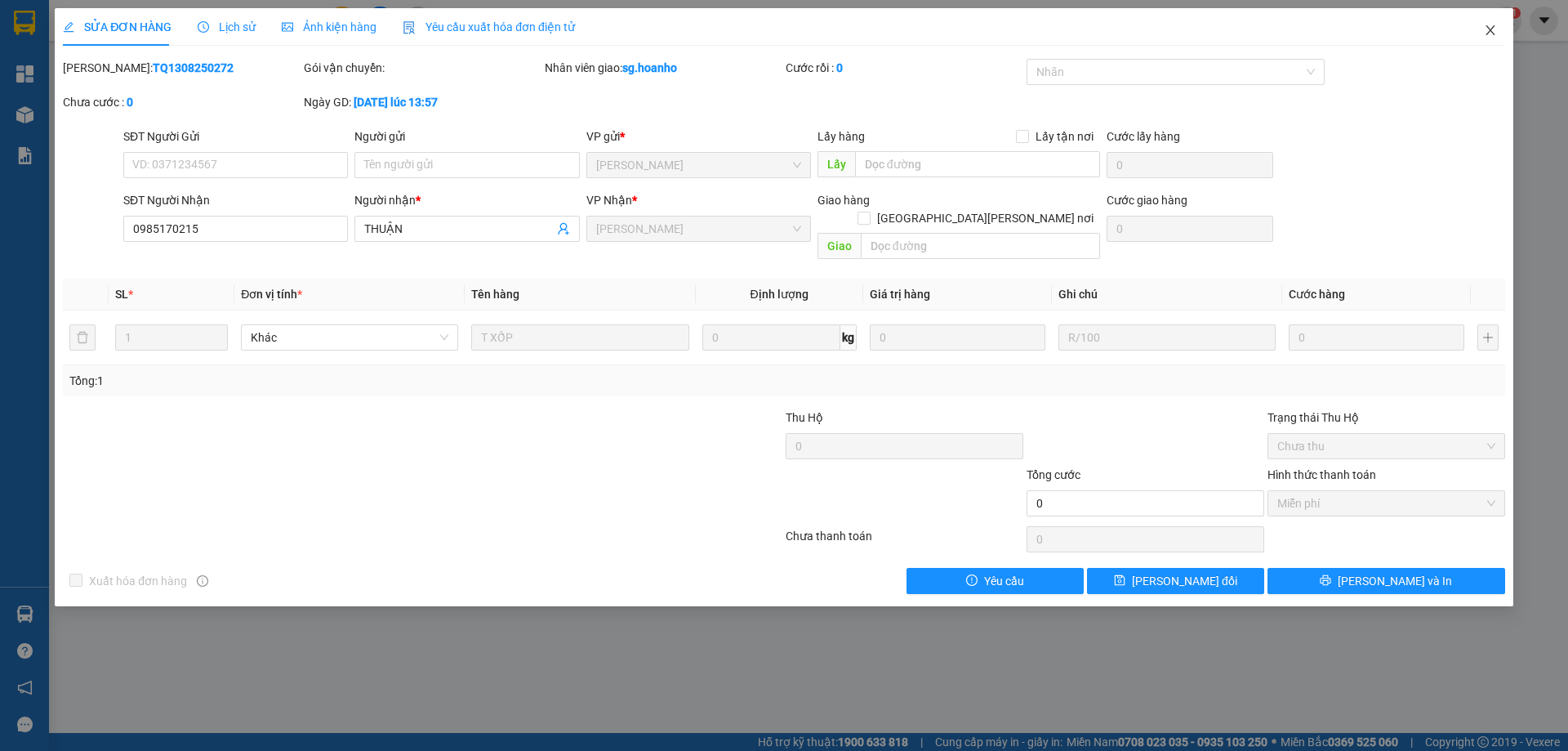
click at [1488, 26] on icon "close" at bounding box center [1491, 30] width 13 height 13
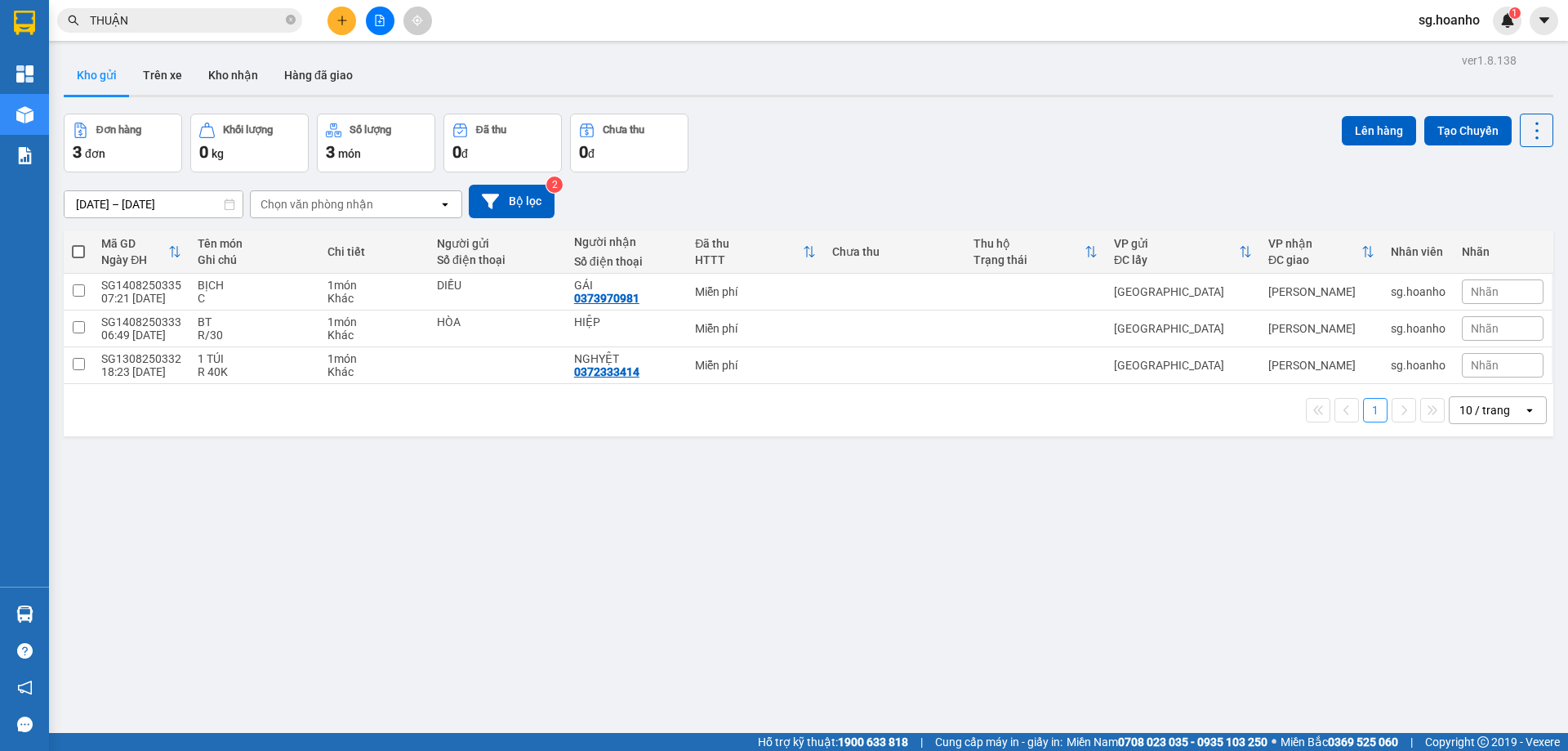
click at [246, 28] on input "THUẬN" at bounding box center [186, 20] width 193 height 18
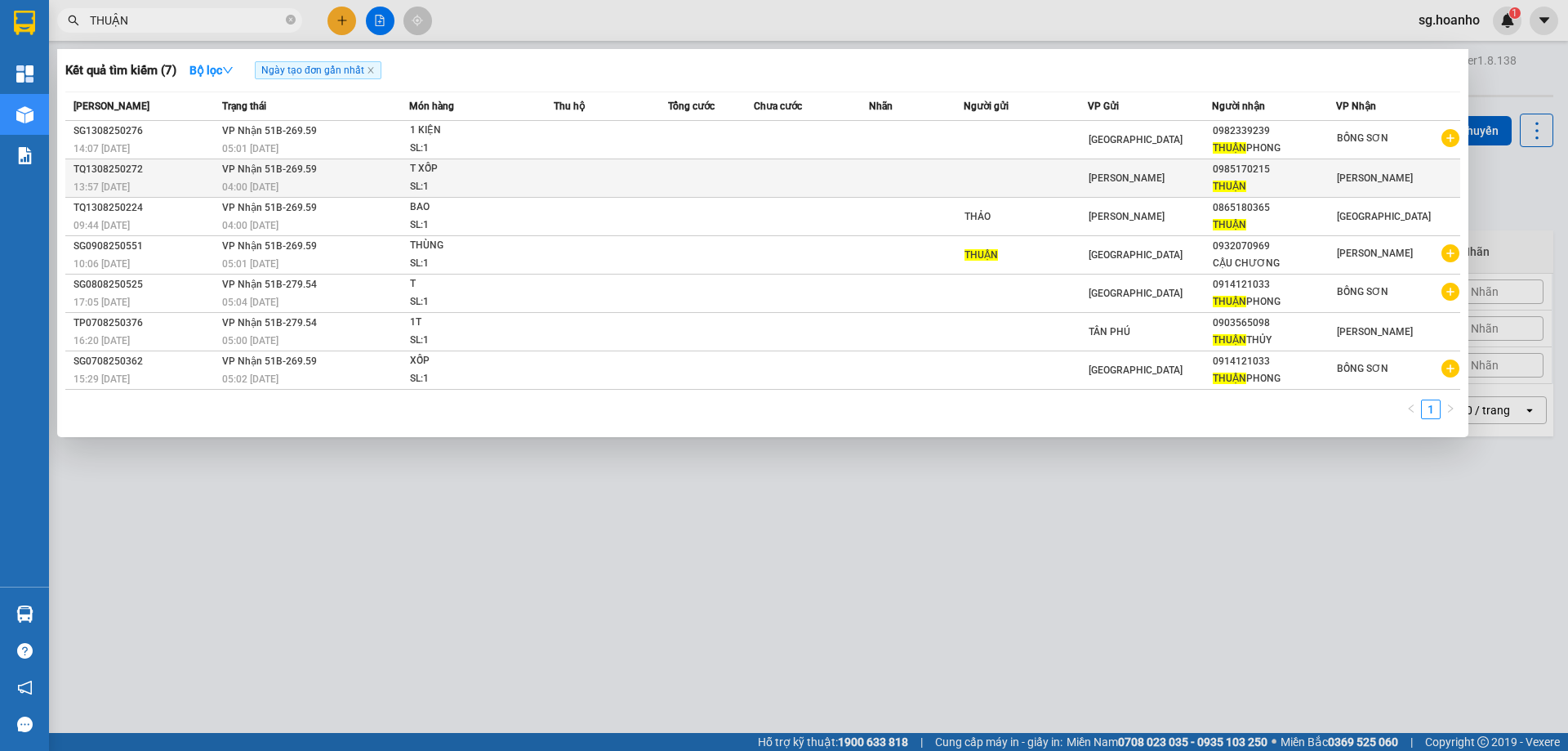
click at [1097, 170] on div "[PERSON_NAME]" at bounding box center [1150, 178] width 123 height 18
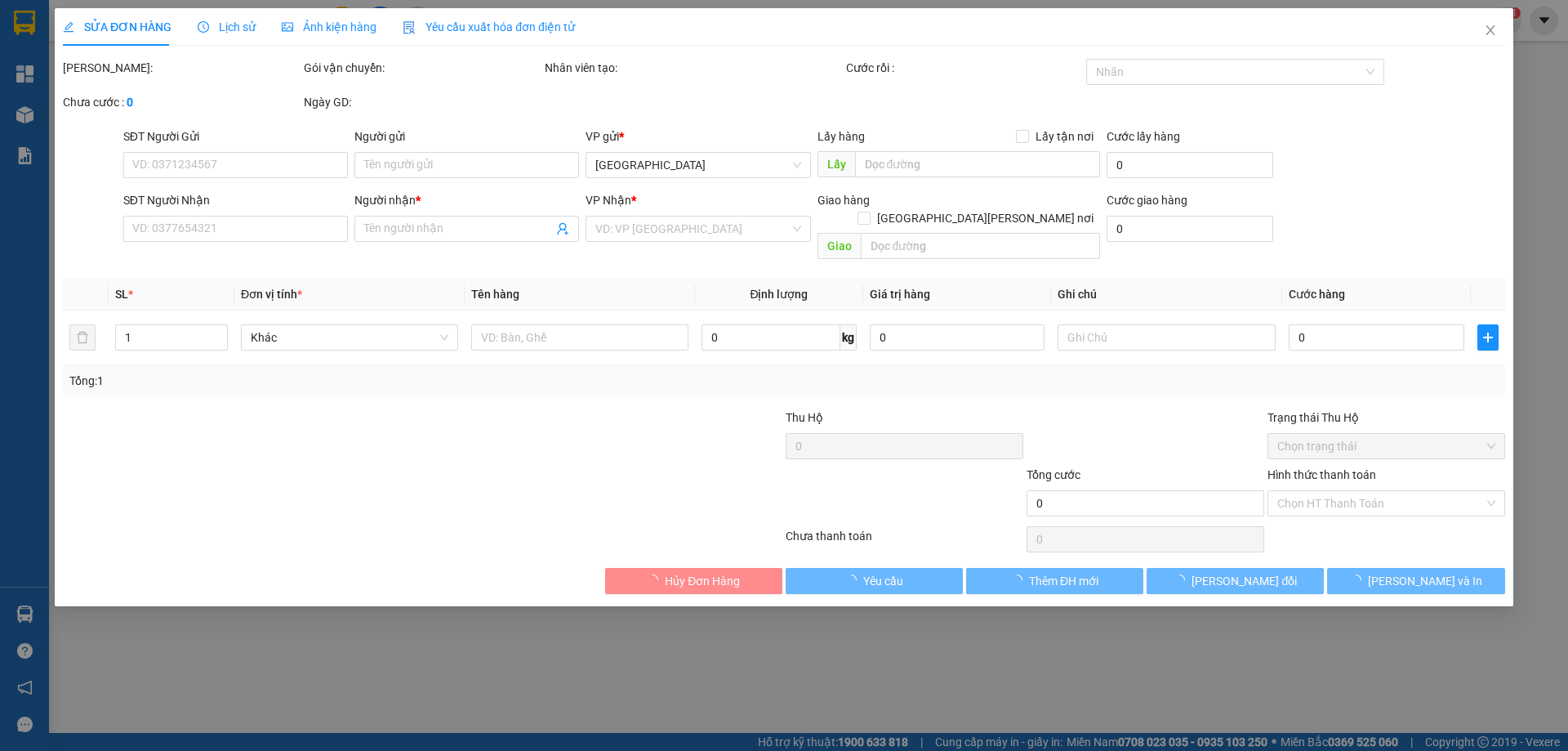
type input "0985170215"
type input "THUẬN"
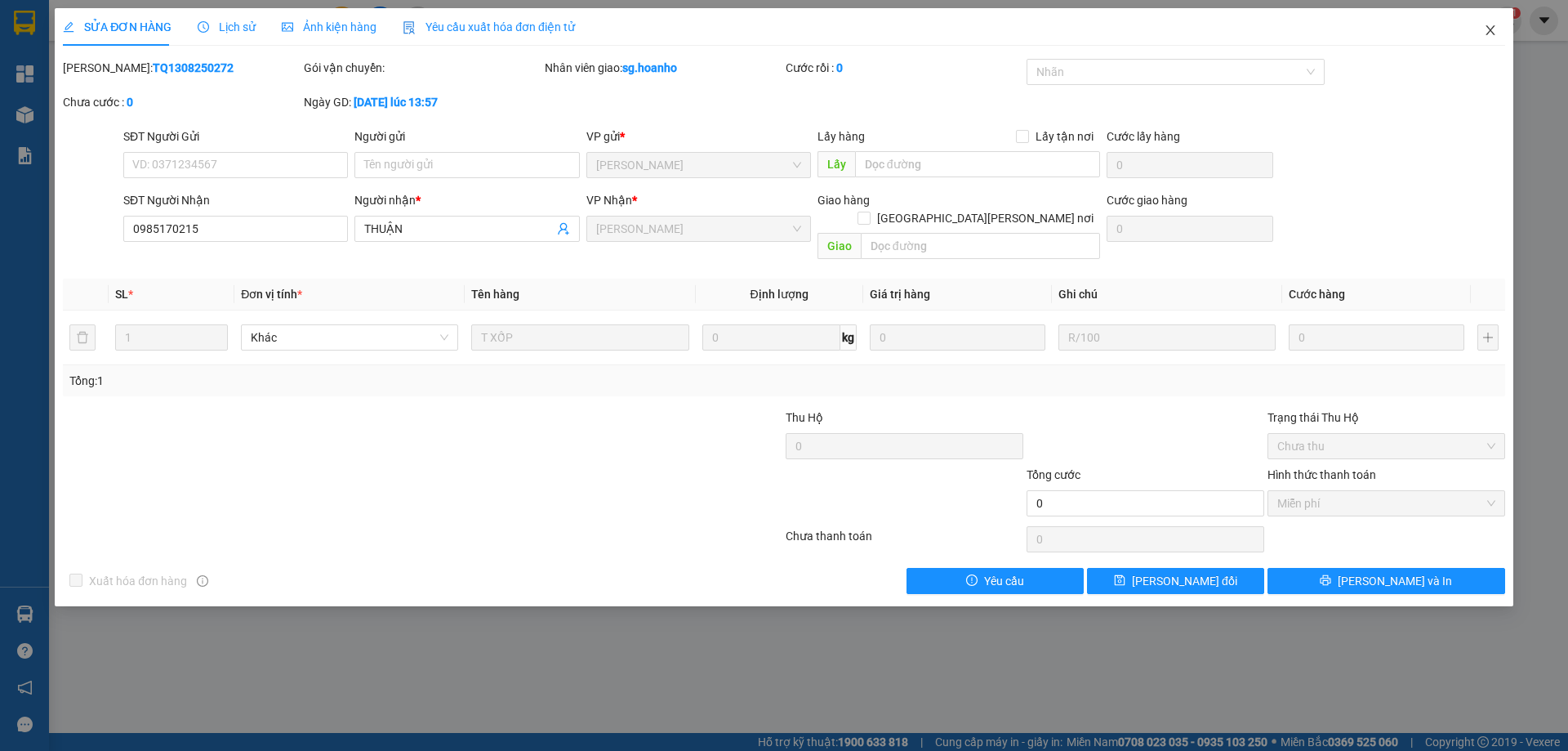
click at [1488, 32] on icon "close" at bounding box center [1491, 30] width 13 height 13
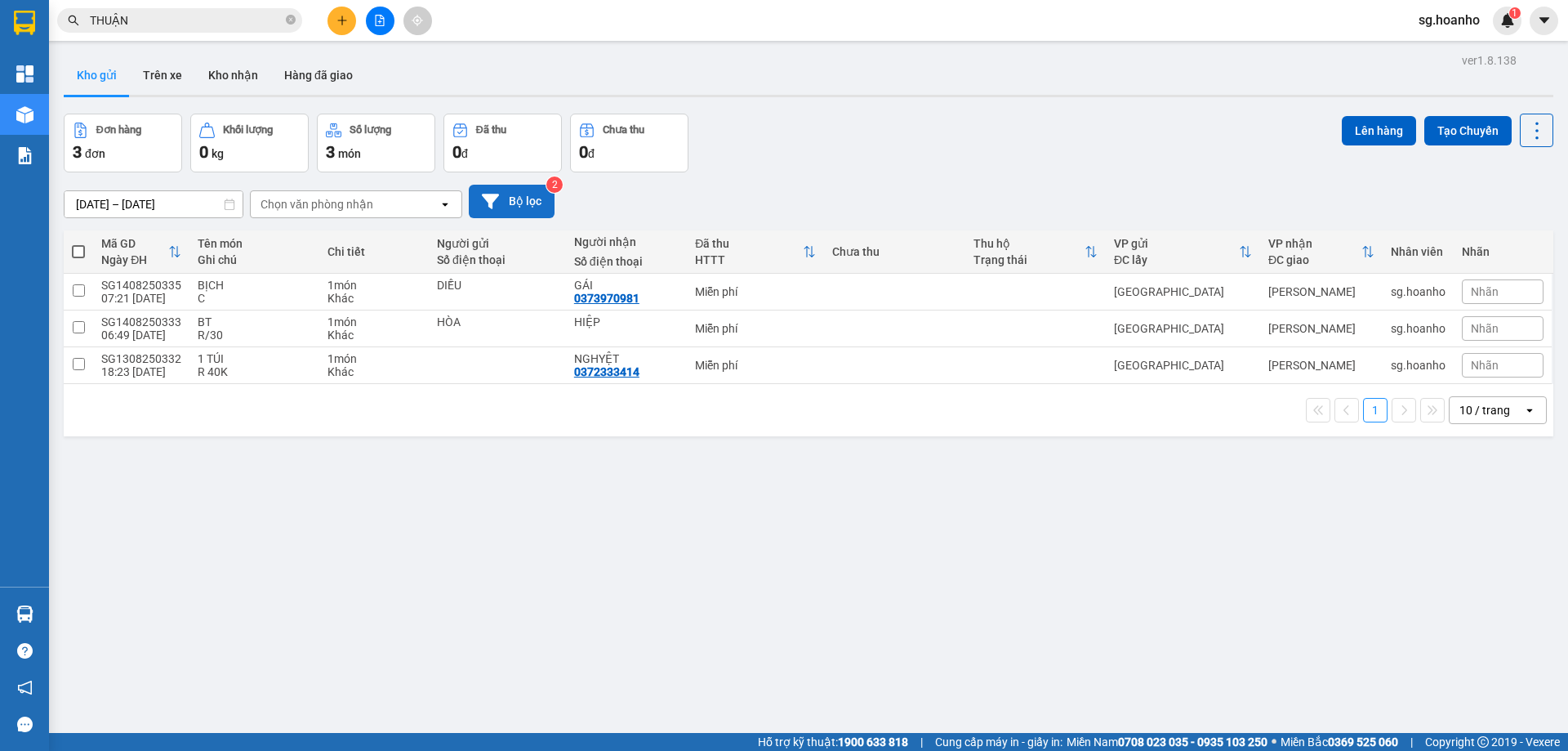
click at [510, 202] on button "Bộ lọc" at bounding box center [512, 202] width 86 height 34
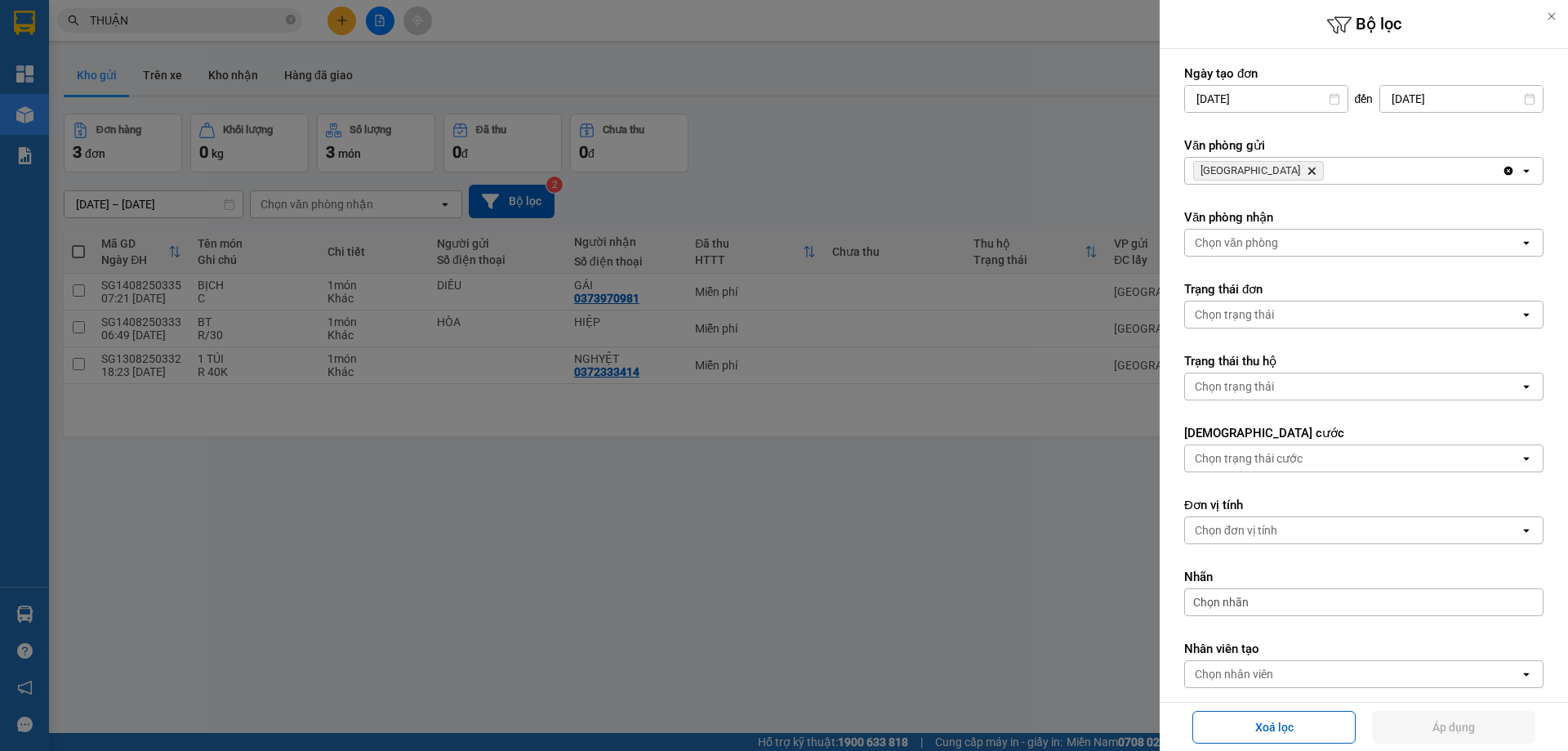
click at [1307, 168] on icon "Delete" at bounding box center [1311, 170] width 10 height 10
click at [1237, 170] on div "Chọn văn phòng" at bounding box center [1237, 171] width 84 height 17
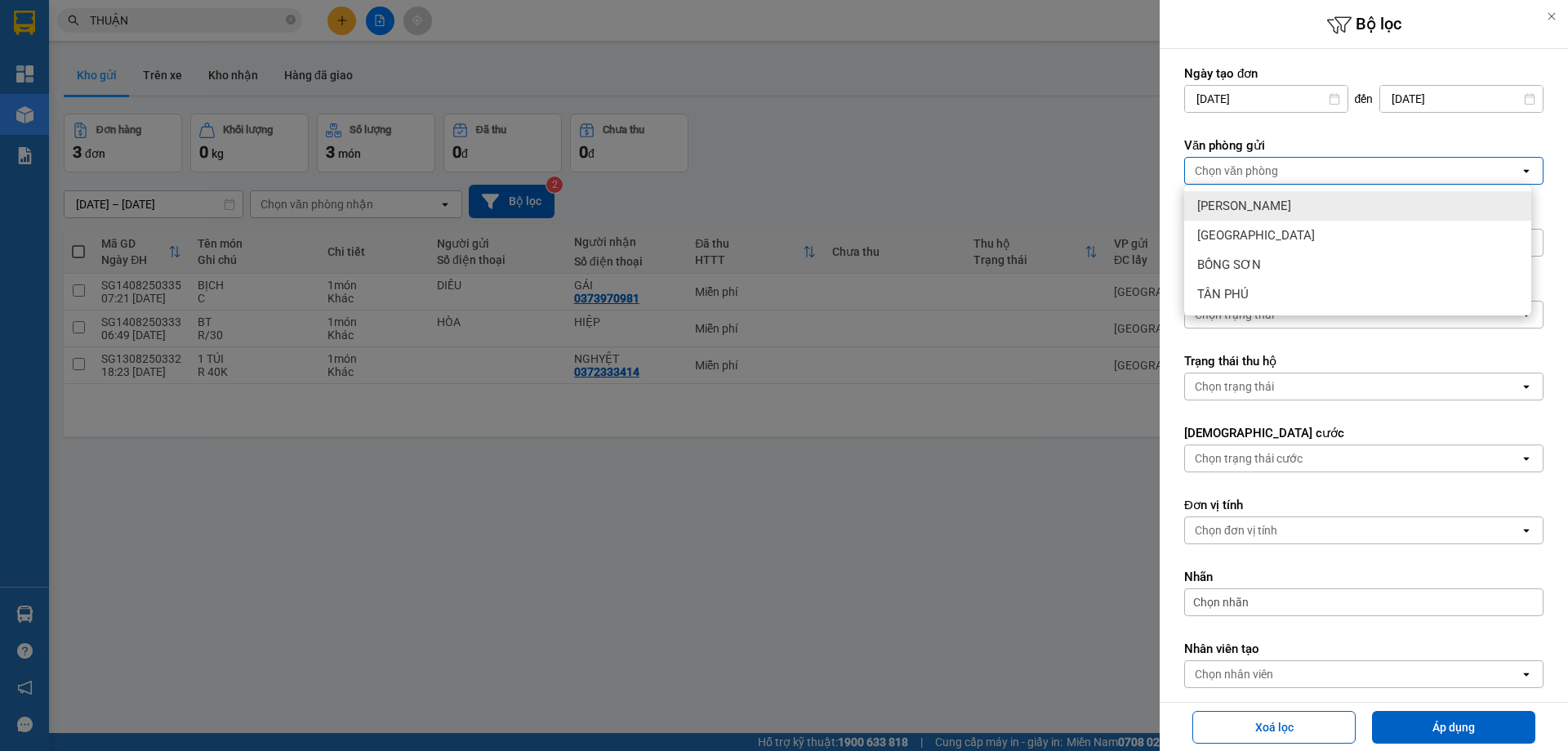
click at [1245, 205] on span "[PERSON_NAME]" at bounding box center [1244, 207] width 94 height 17
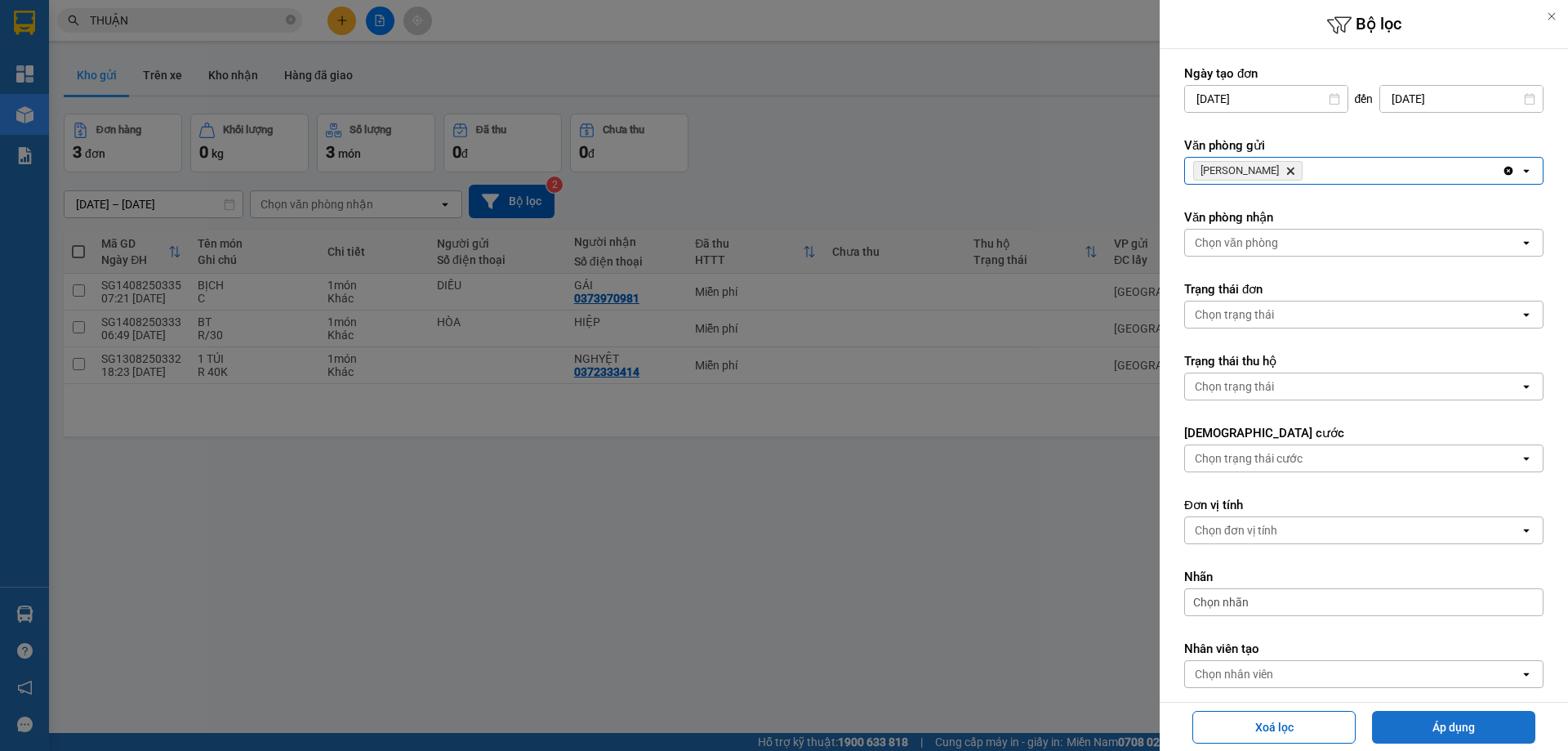
drag, startPoint x: 1420, startPoint y: 731, endPoint x: 1447, endPoint y: 747, distance: 31.4
click at [1419, 731] on button "Áp dụng" at bounding box center [1455, 727] width 164 height 33
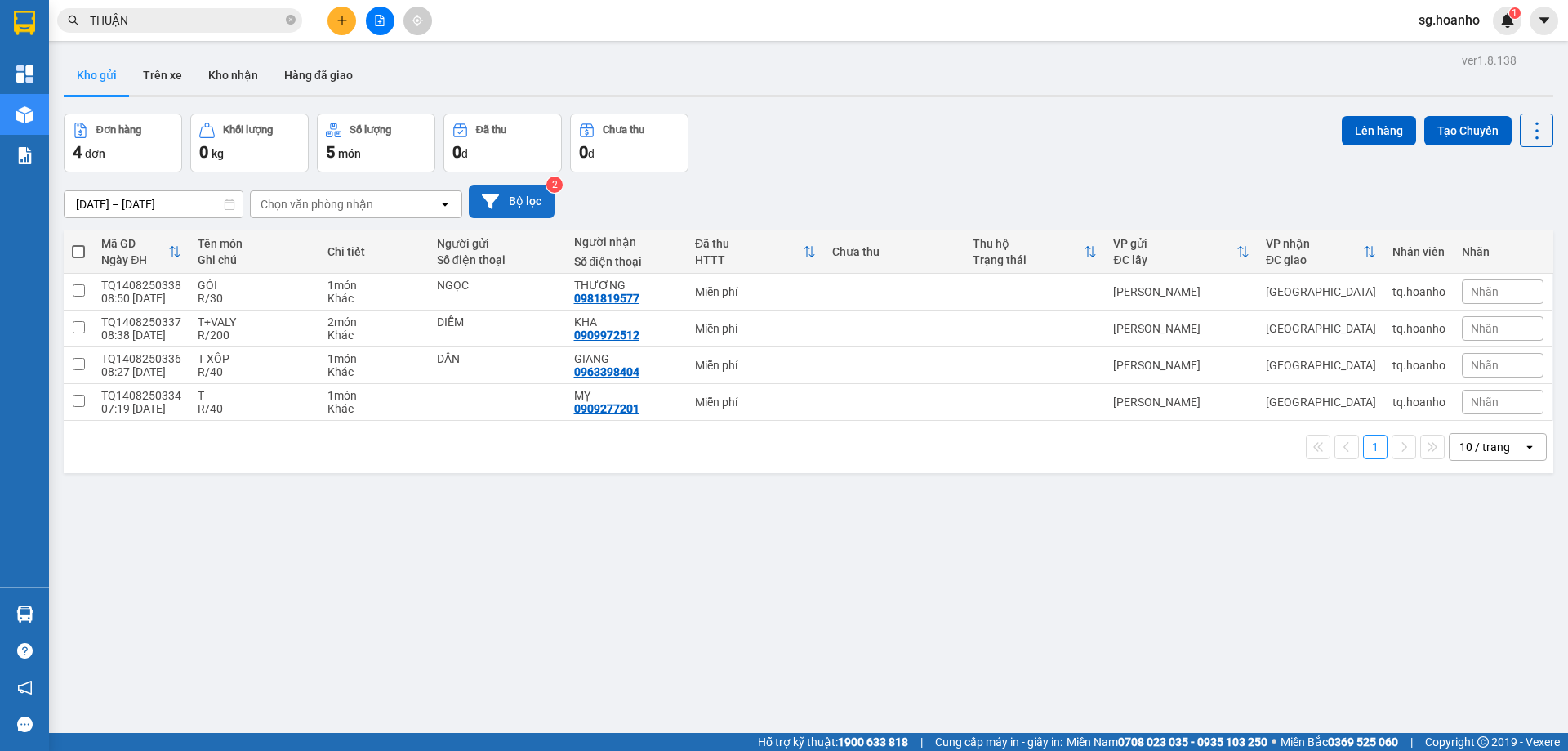
click at [509, 199] on button "Bộ lọc" at bounding box center [512, 202] width 86 height 34
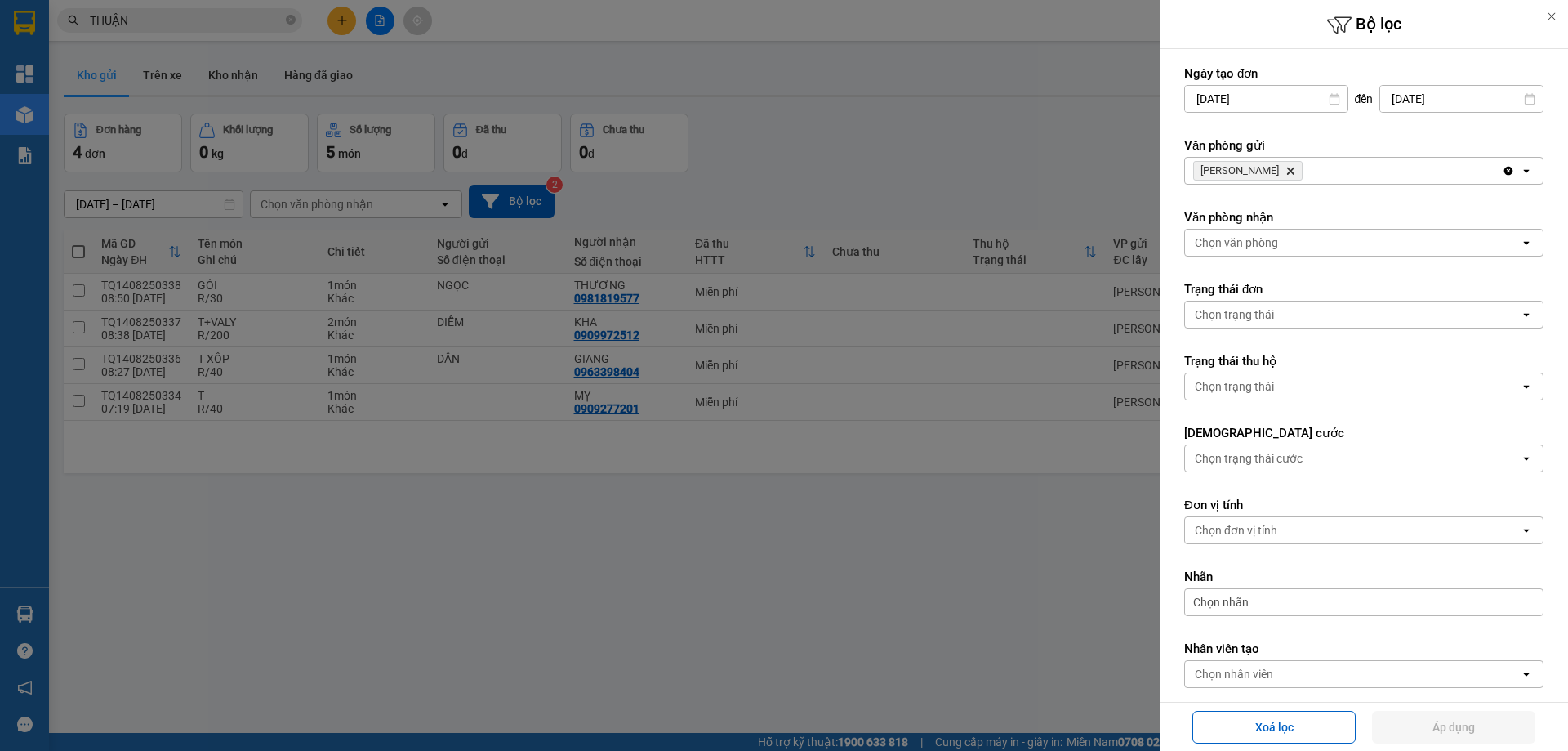
click at [1285, 168] on icon "Delete" at bounding box center [1290, 170] width 10 height 10
click at [1256, 174] on div "Chọn văn phòng" at bounding box center [1237, 171] width 84 height 17
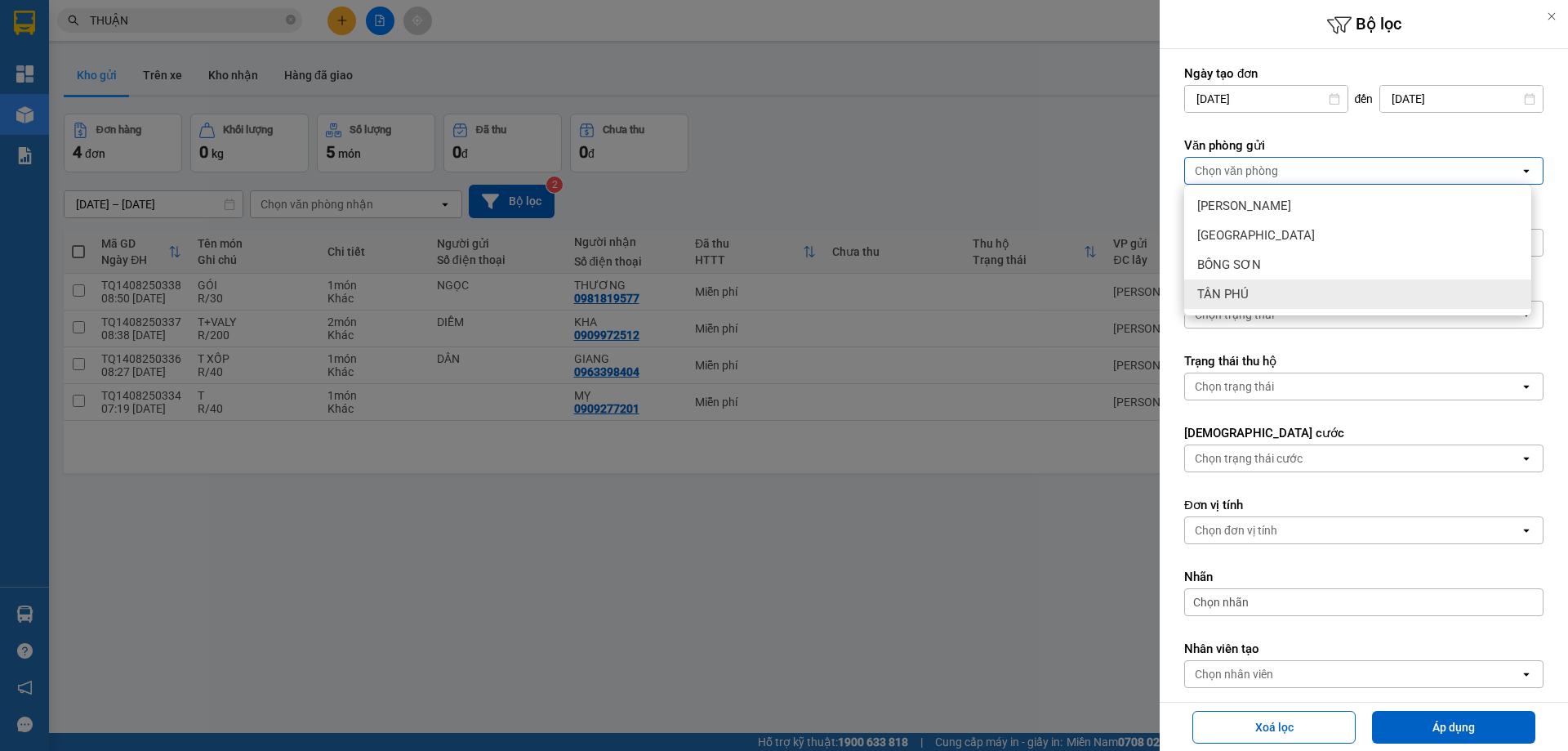
click at [1245, 302] on div "TÂN PHÚ" at bounding box center [1358, 294] width 347 height 30
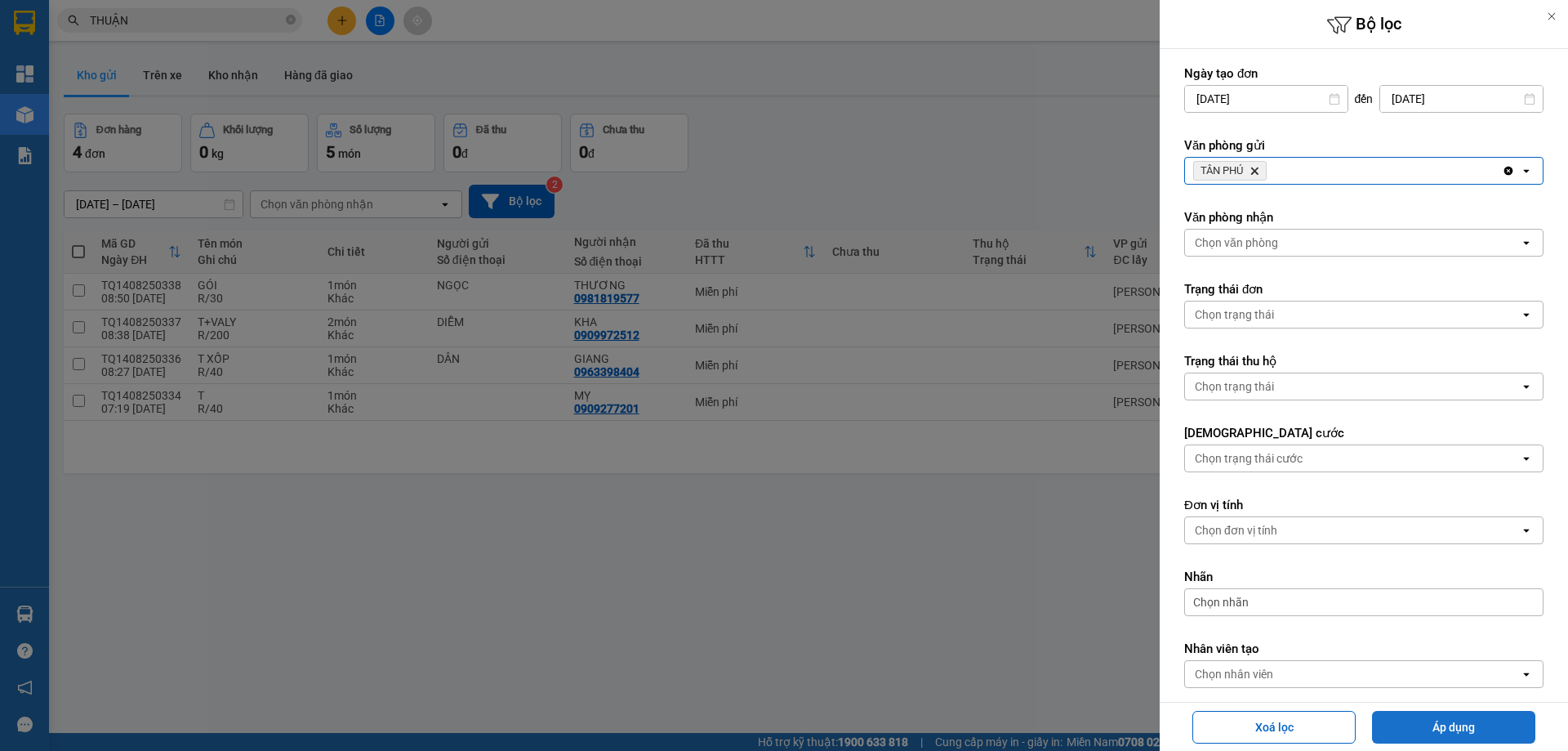
click at [1428, 723] on button "Áp dụng" at bounding box center [1455, 727] width 164 height 33
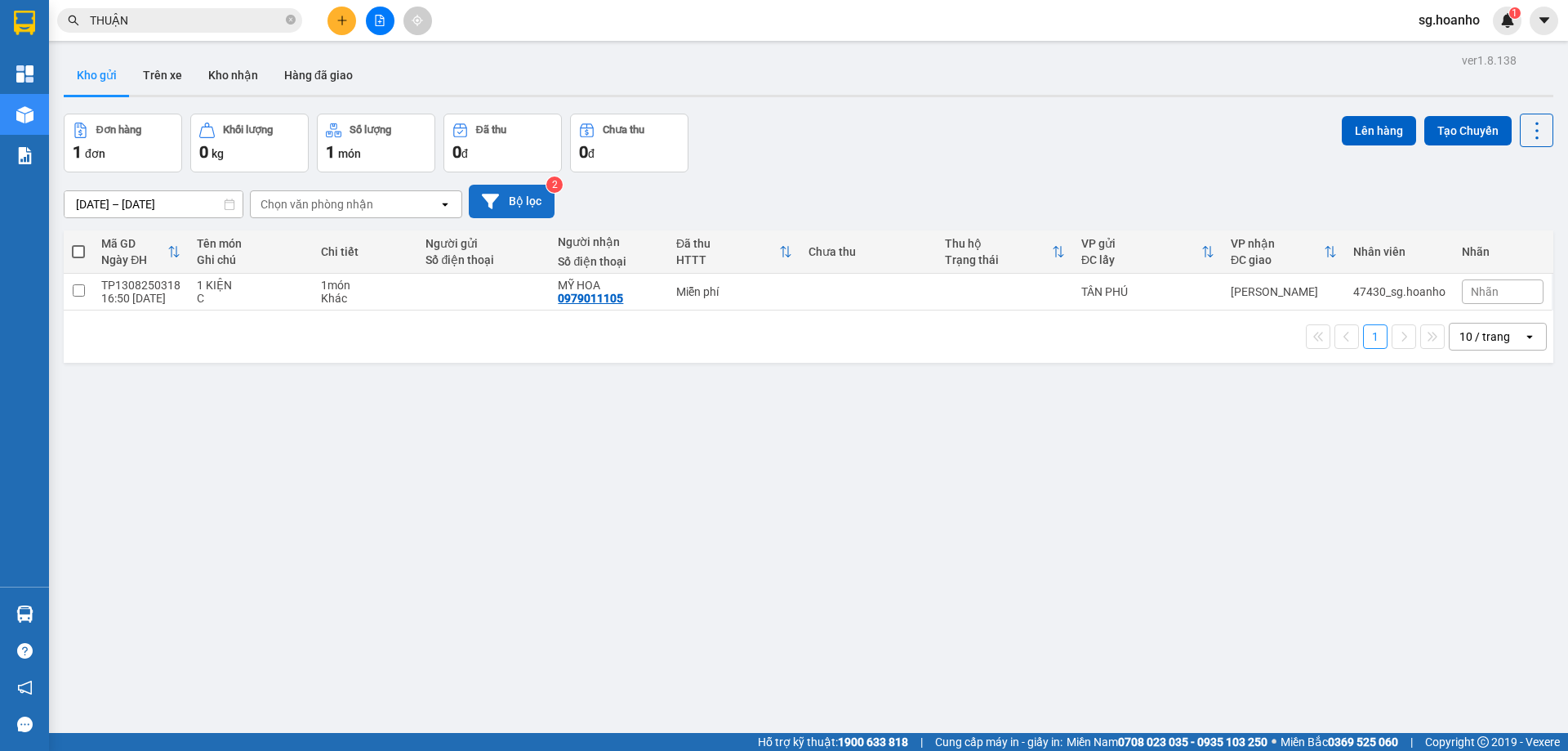
click at [540, 198] on button "Bộ lọc" at bounding box center [512, 202] width 86 height 34
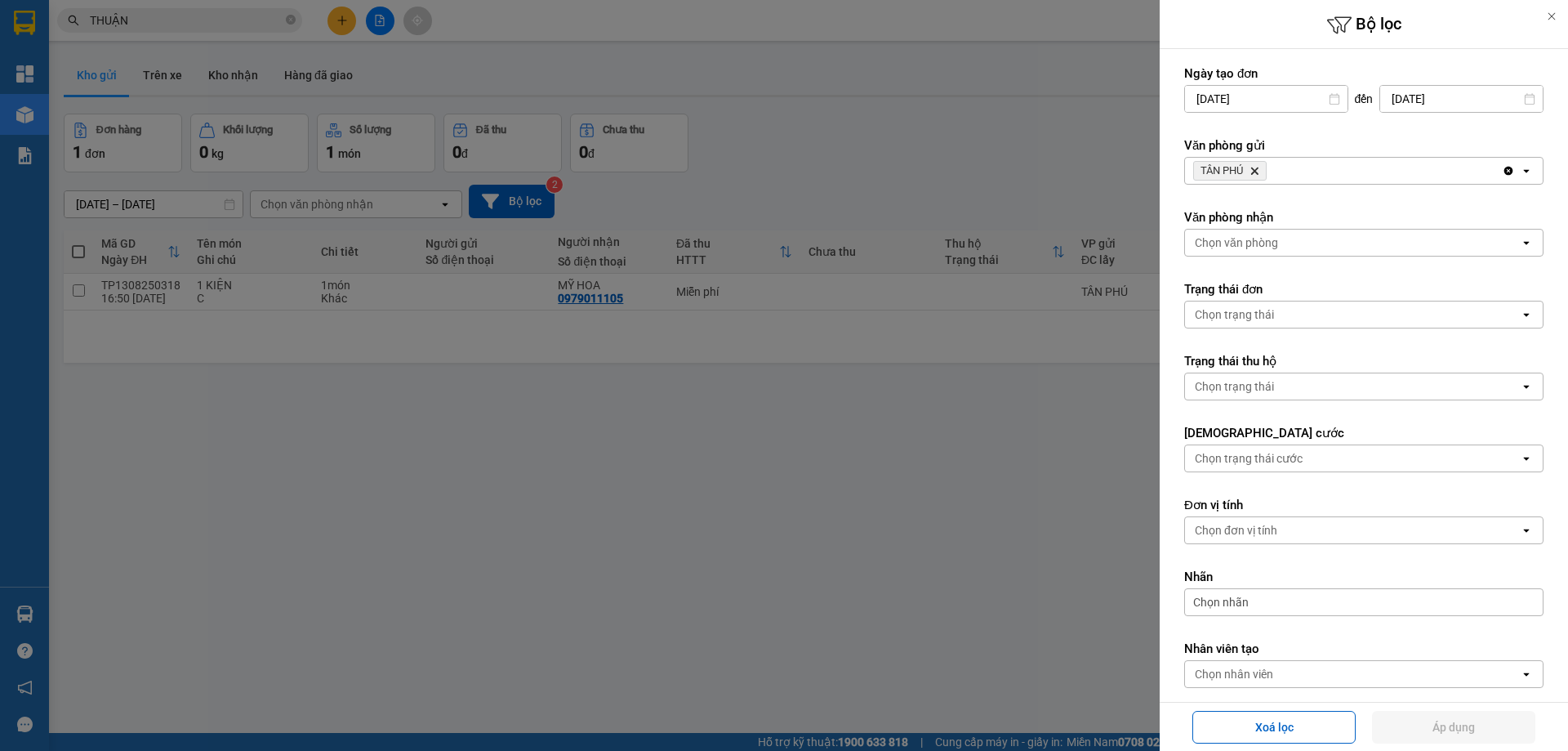
click at [1255, 170] on icon "TÂN PHÚ, close by backspace" at bounding box center [1256, 171] width 7 height 7
click at [1232, 177] on div "Chọn văn phòng" at bounding box center [1237, 171] width 84 height 17
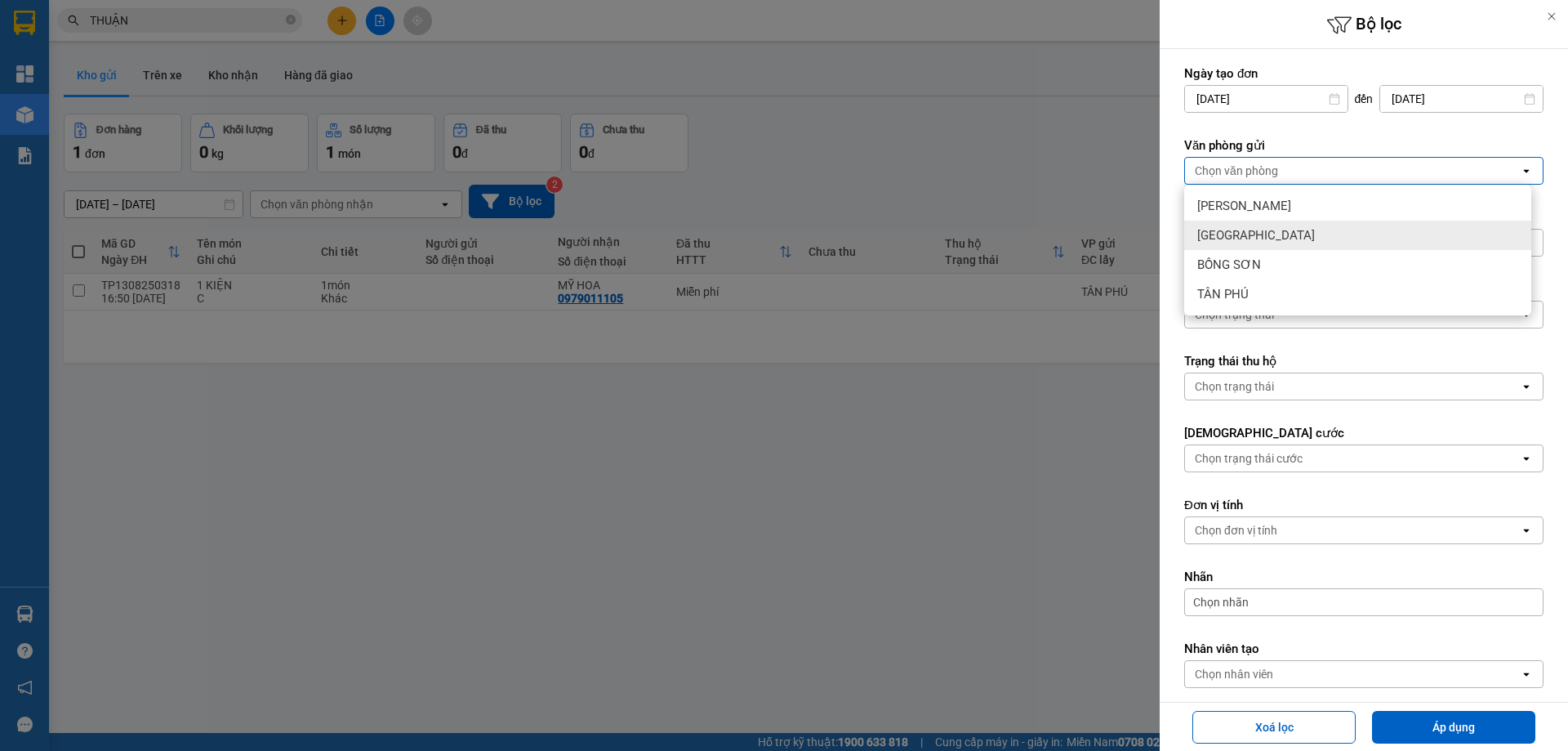
click at [1227, 238] on span "[GEOGRAPHIC_DATA]" at bounding box center [1256, 235] width 117 height 17
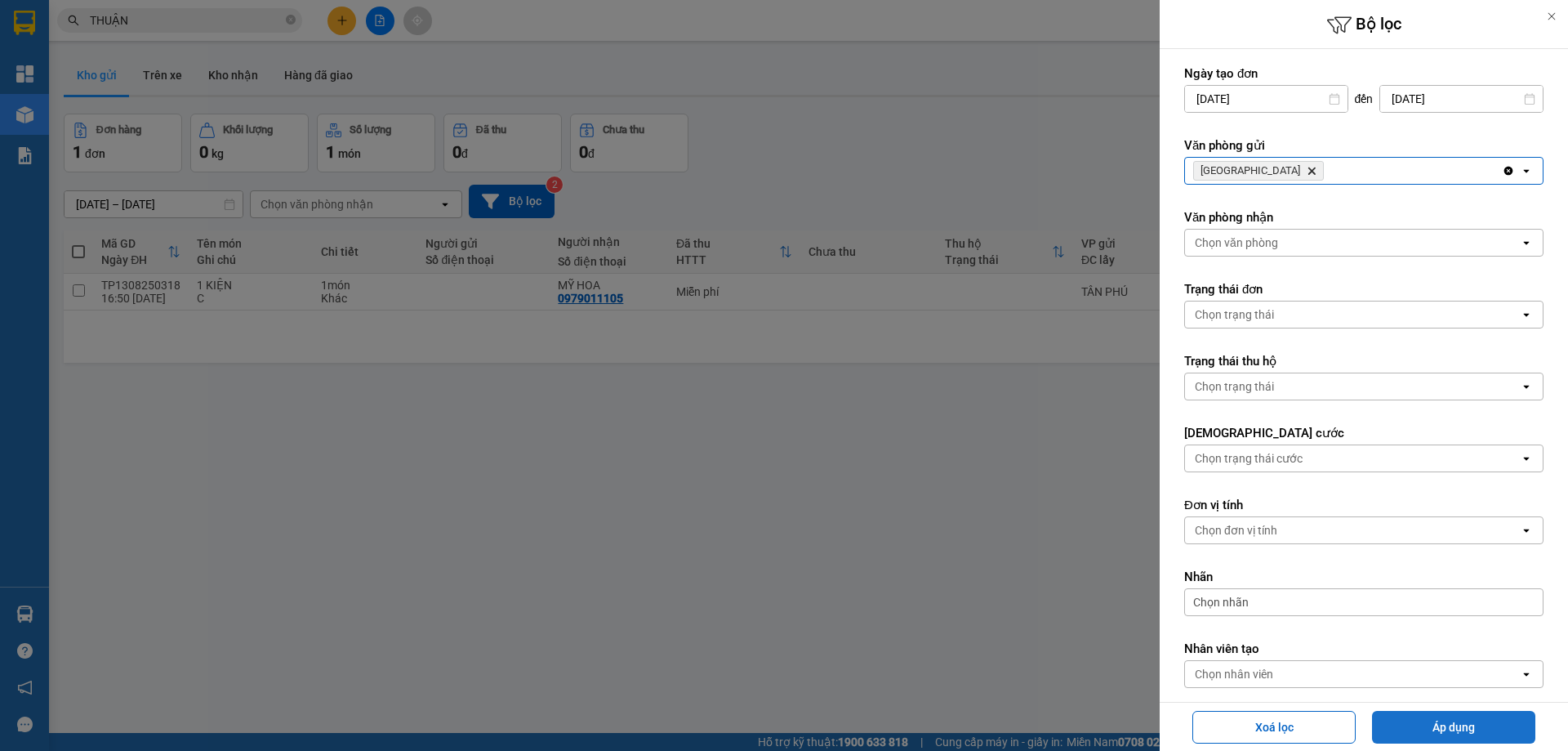
click at [1400, 730] on button "Áp dụng" at bounding box center [1455, 727] width 164 height 33
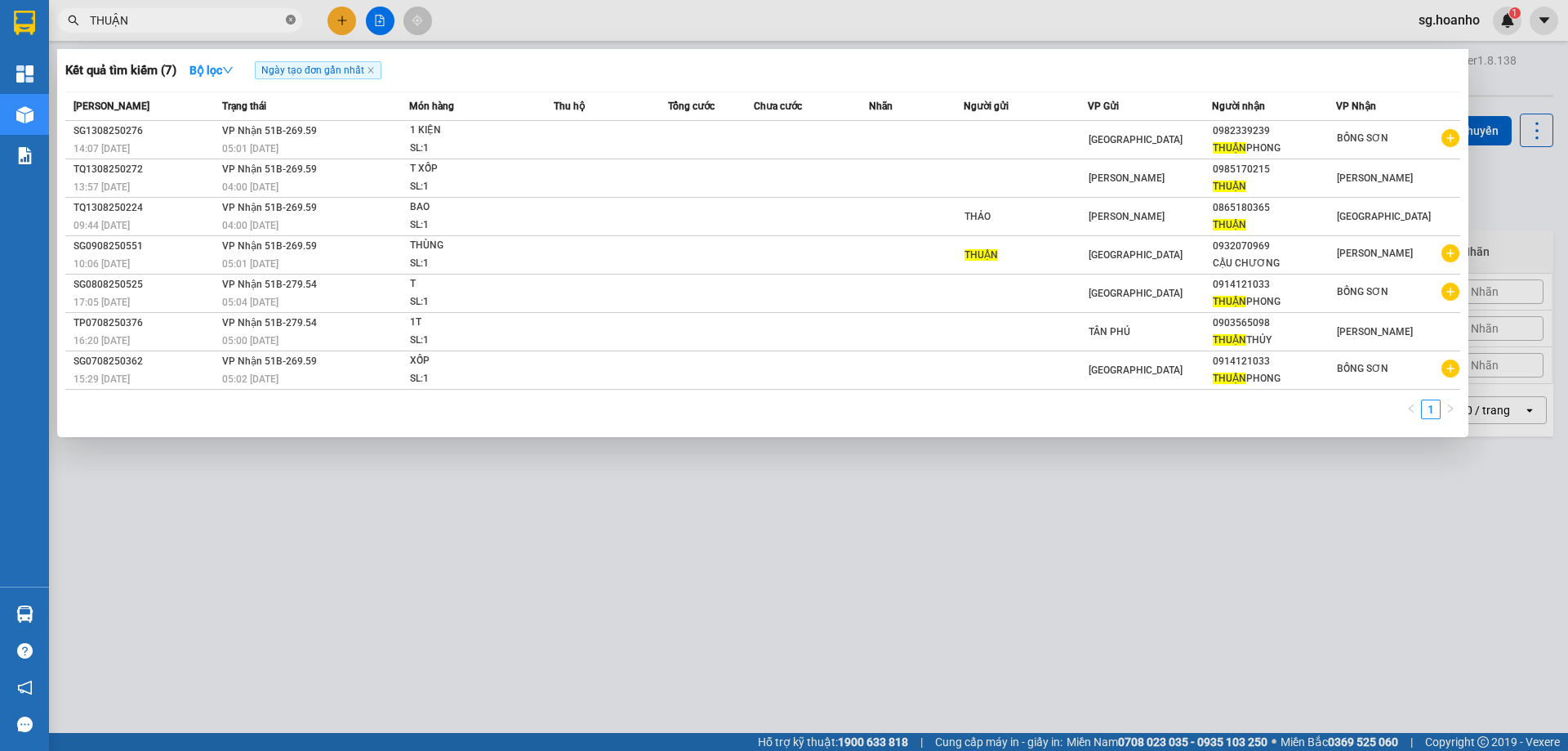
click at [289, 24] on icon "close-circle" at bounding box center [290, 20] width 10 height 10
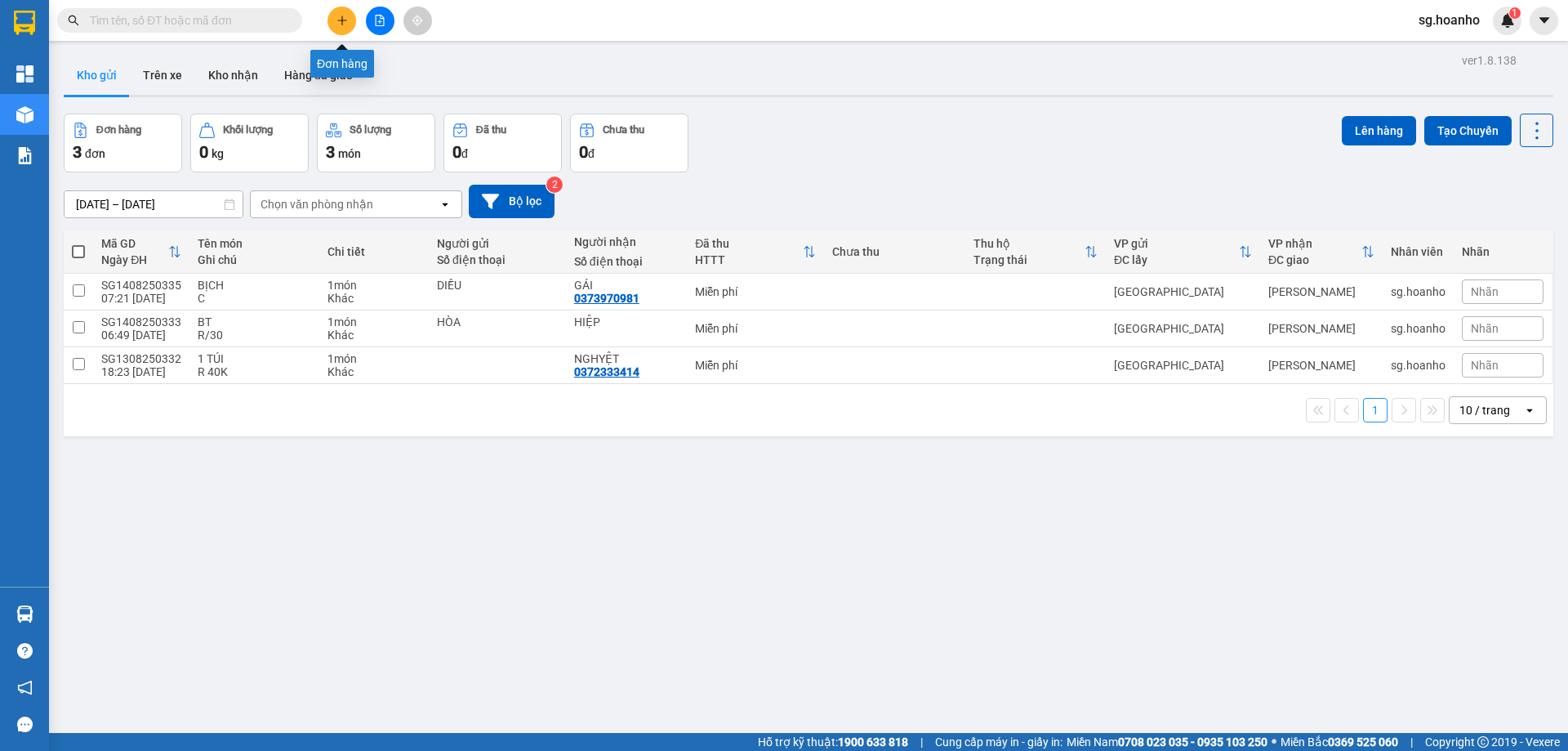
click at [346, 17] on icon "plus" at bounding box center [342, 20] width 11 height 11
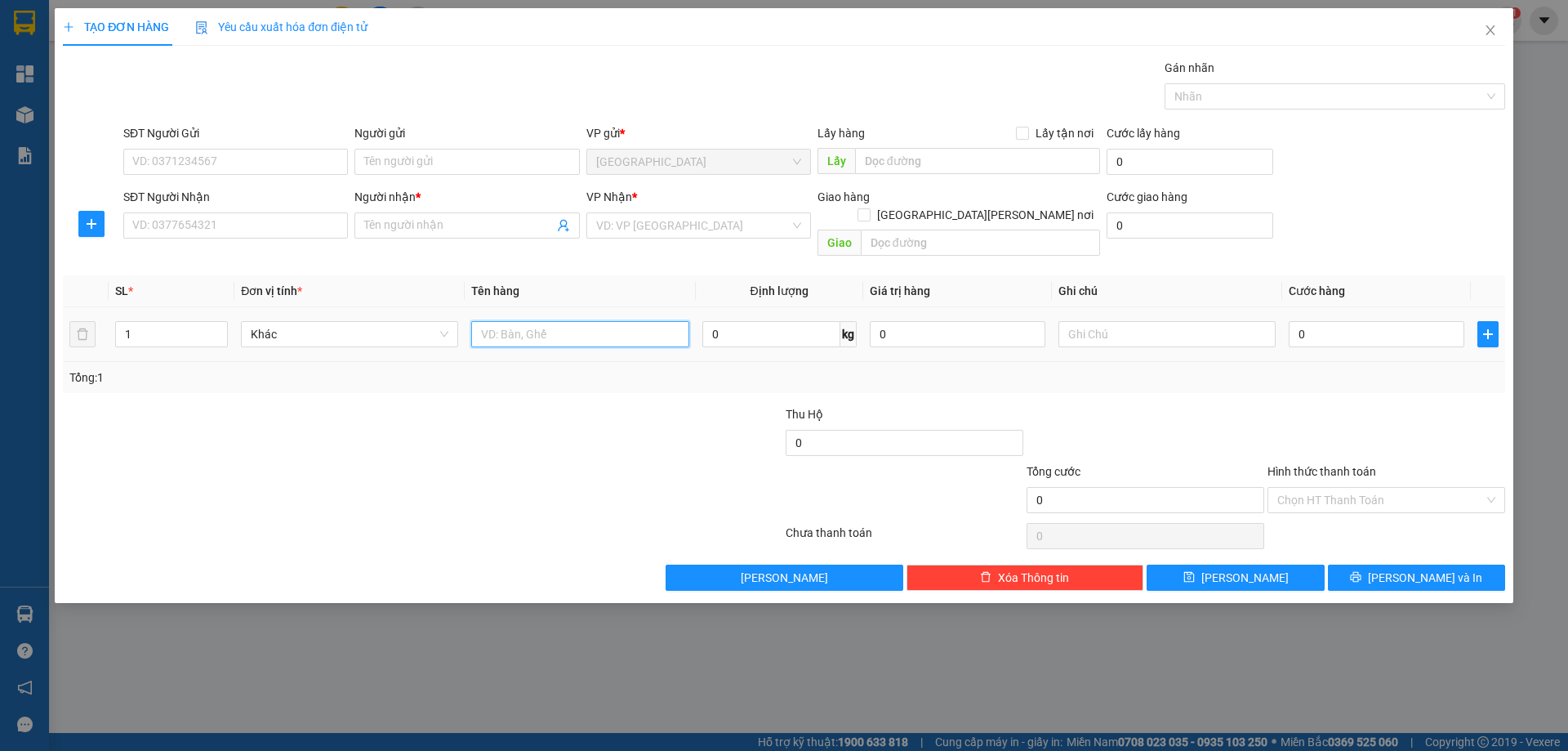
click at [514, 321] on input "text" at bounding box center [580, 334] width 218 height 26
type input "XỐP"
click at [282, 230] on input "SĐT Người Nhận" at bounding box center [236, 225] width 225 height 26
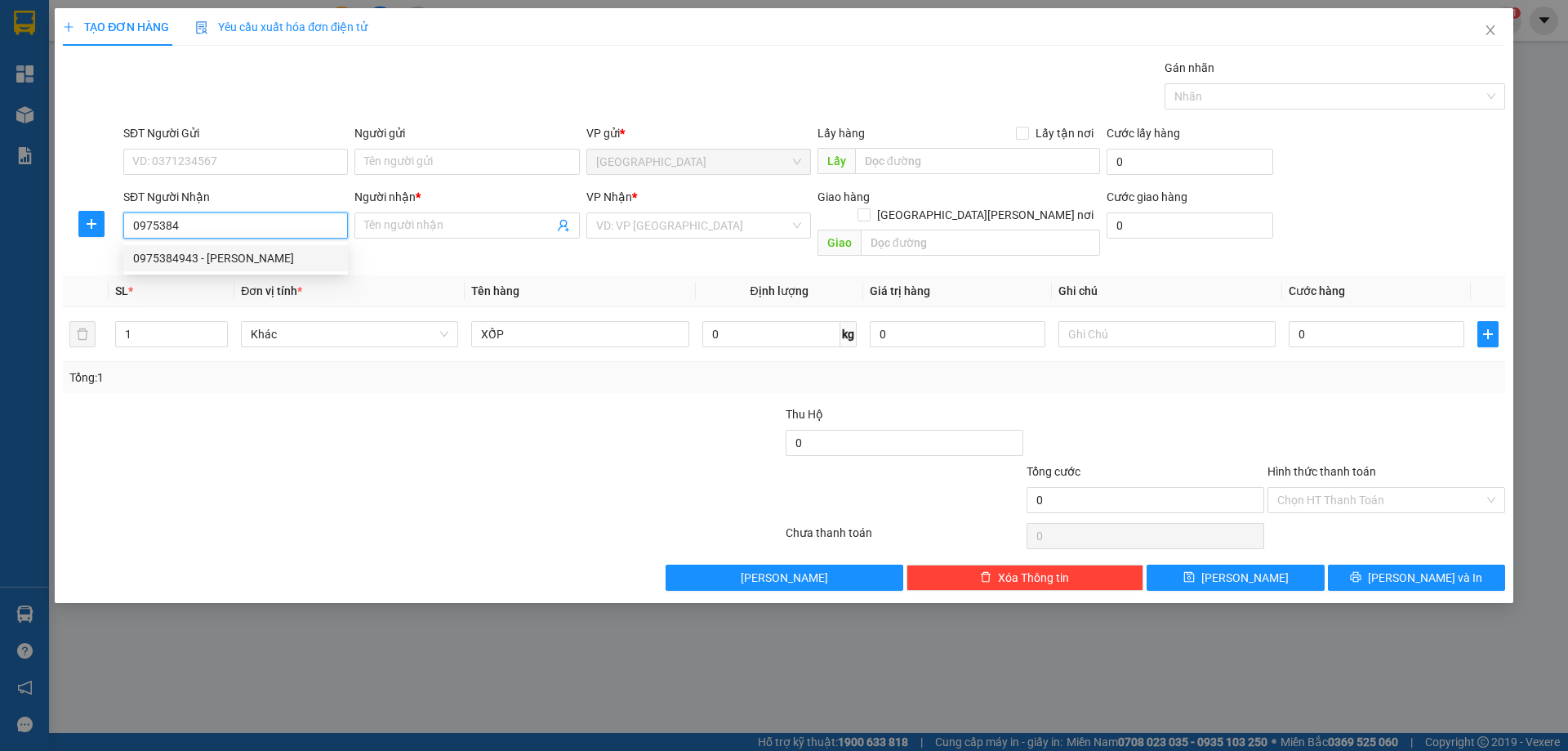
click at [268, 259] on div "0975384943 - [PERSON_NAME]" at bounding box center [235, 258] width 205 height 18
type input "0975384943"
type input "ANH HIẾN"
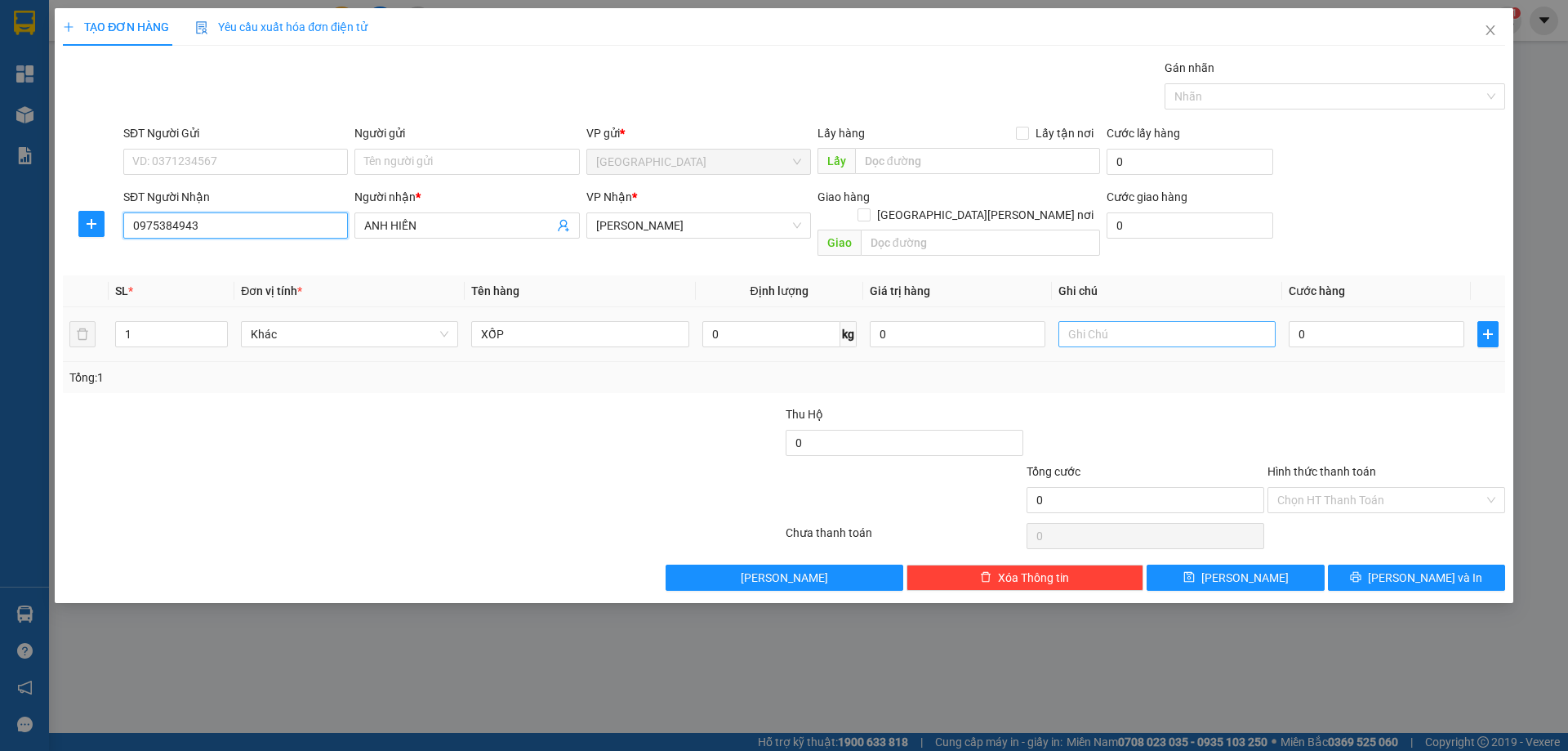
type input "0975384943"
click at [1113, 321] on input "text" at bounding box center [1167, 334] width 218 height 26
type input "C"
click at [1308, 465] on label "Hình thức thanh toán" at bounding box center [1322, 472] width 109 height 13
click at [1308, 488] on input "Hình thức thanh toán" at bounding box center [1381, 500] width 206 height 24
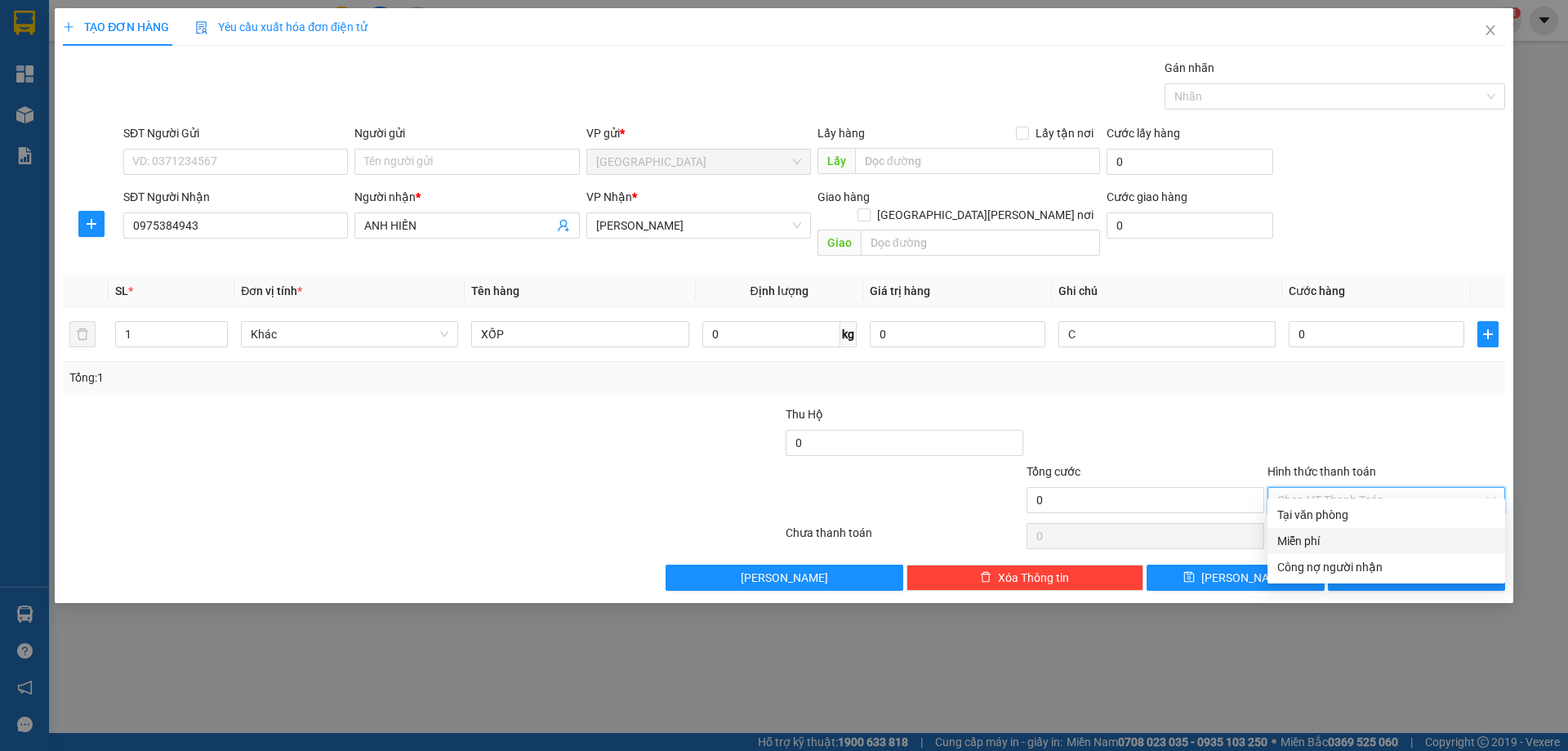
click at [1333, 538] on div "Miễn phí" at bounding box center [1387, 541] width 219 height 18
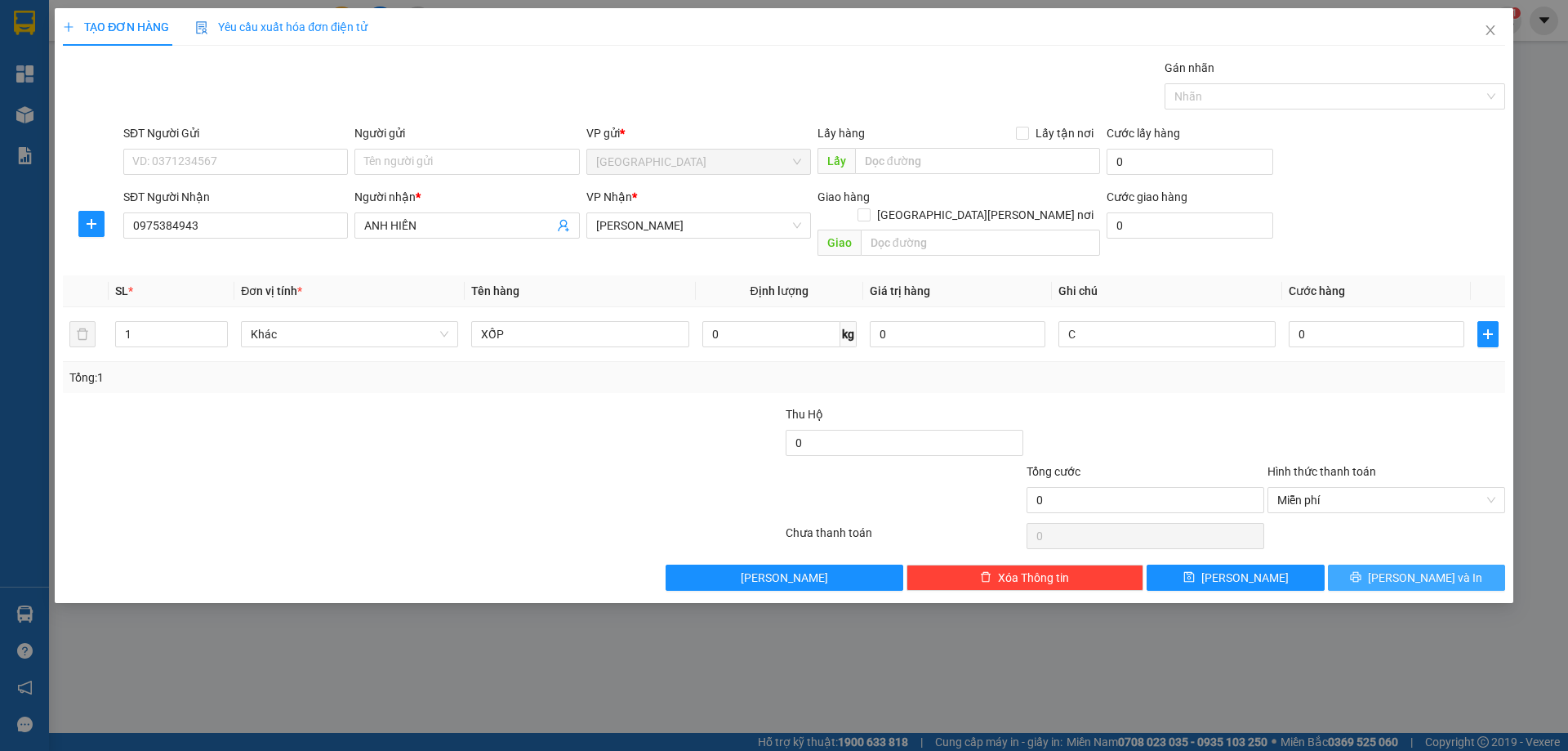
click at [1375, 565] on button "[PERSON_NAME] và In" at bounding box center [1416, 578] width 178 height 26
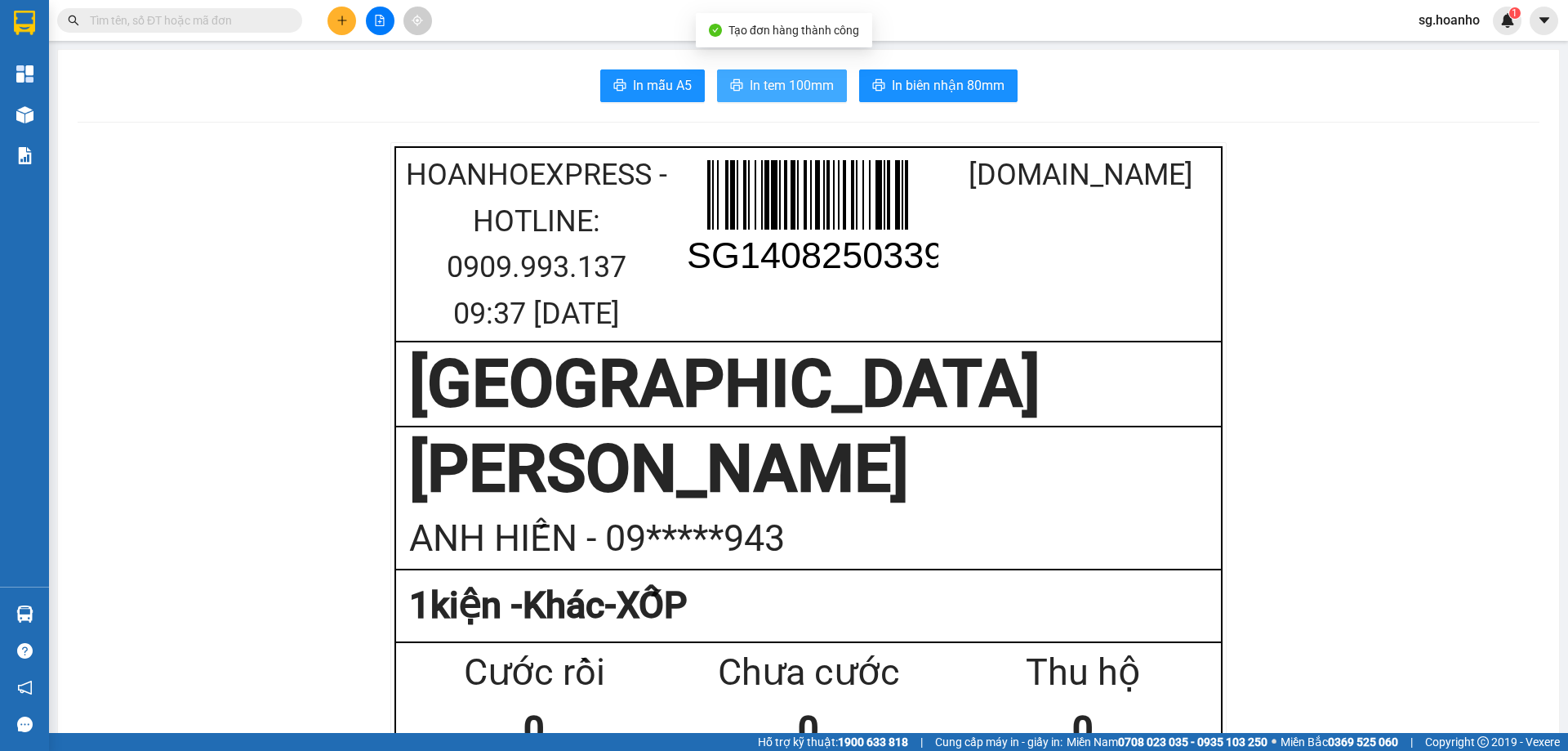
click at [760, 84] on span "In tem 100mm" at bounding box center [791, 86] width 84 height 20
click at [212, 17] on input "text" at bounding box center [186, 20] width 193 height 18
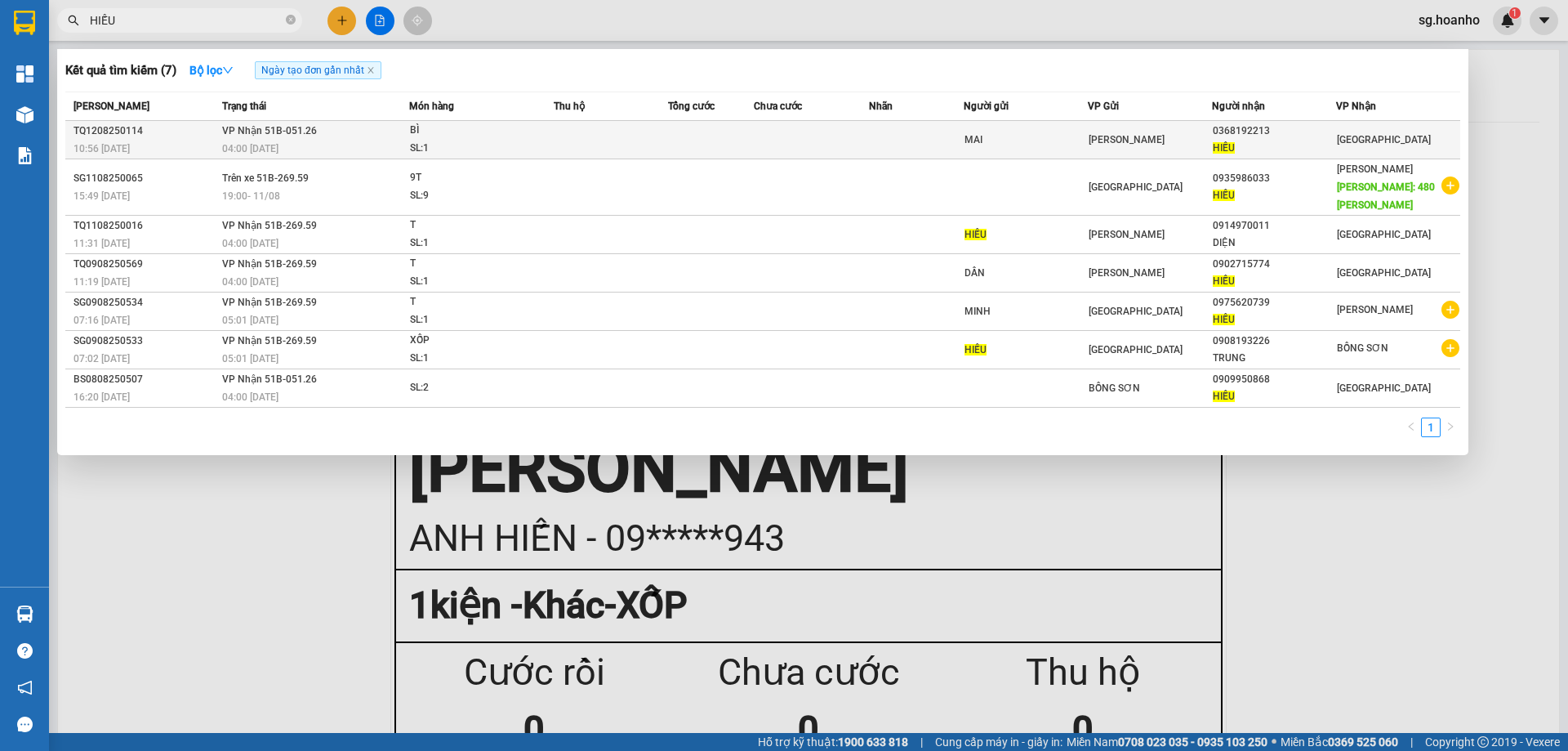
type input "HIẾU"
click at [925, 129] on td at bounding box center [917, 140] width 96 height 38
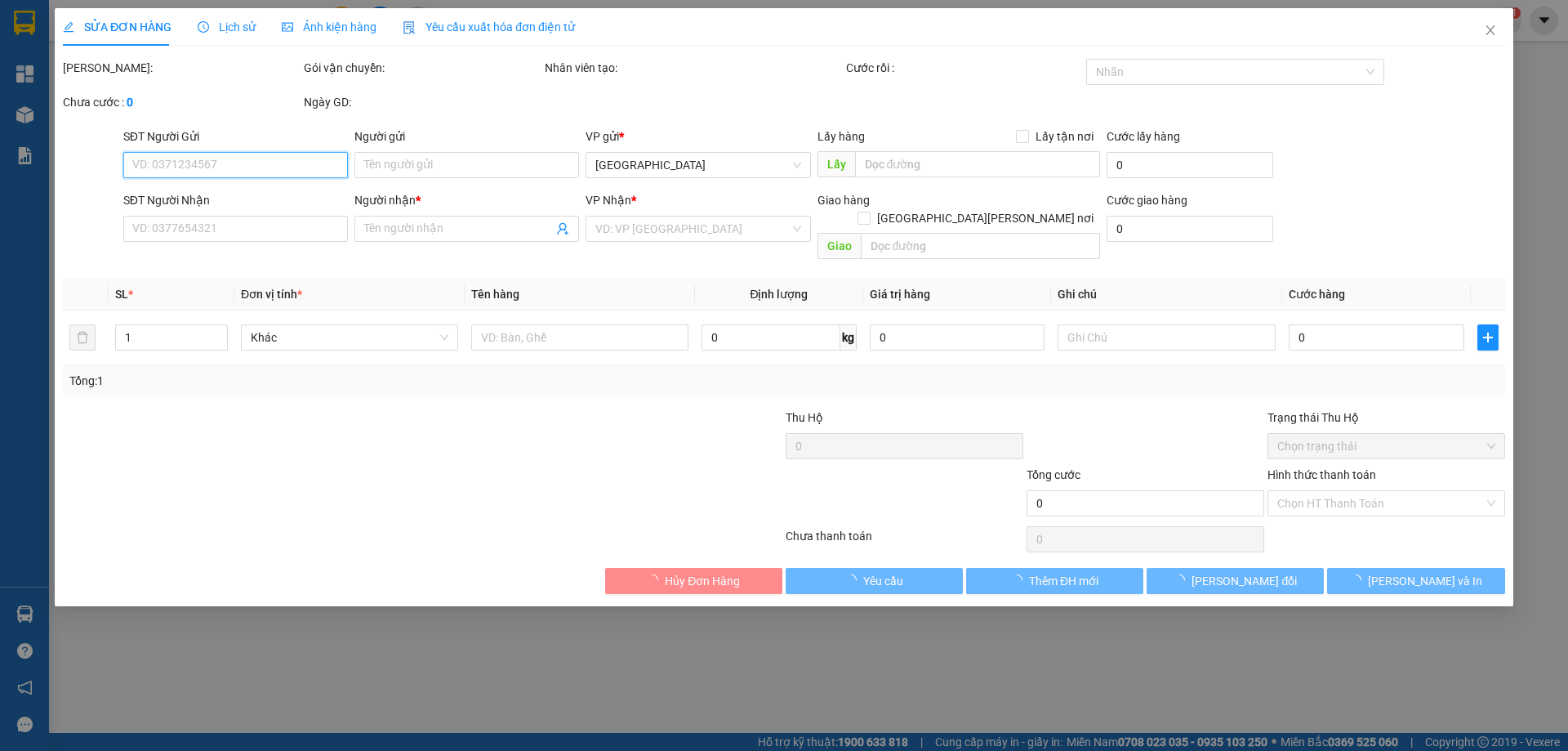
type input "MAI"
type input "0368192213"
type input "HIẾU"
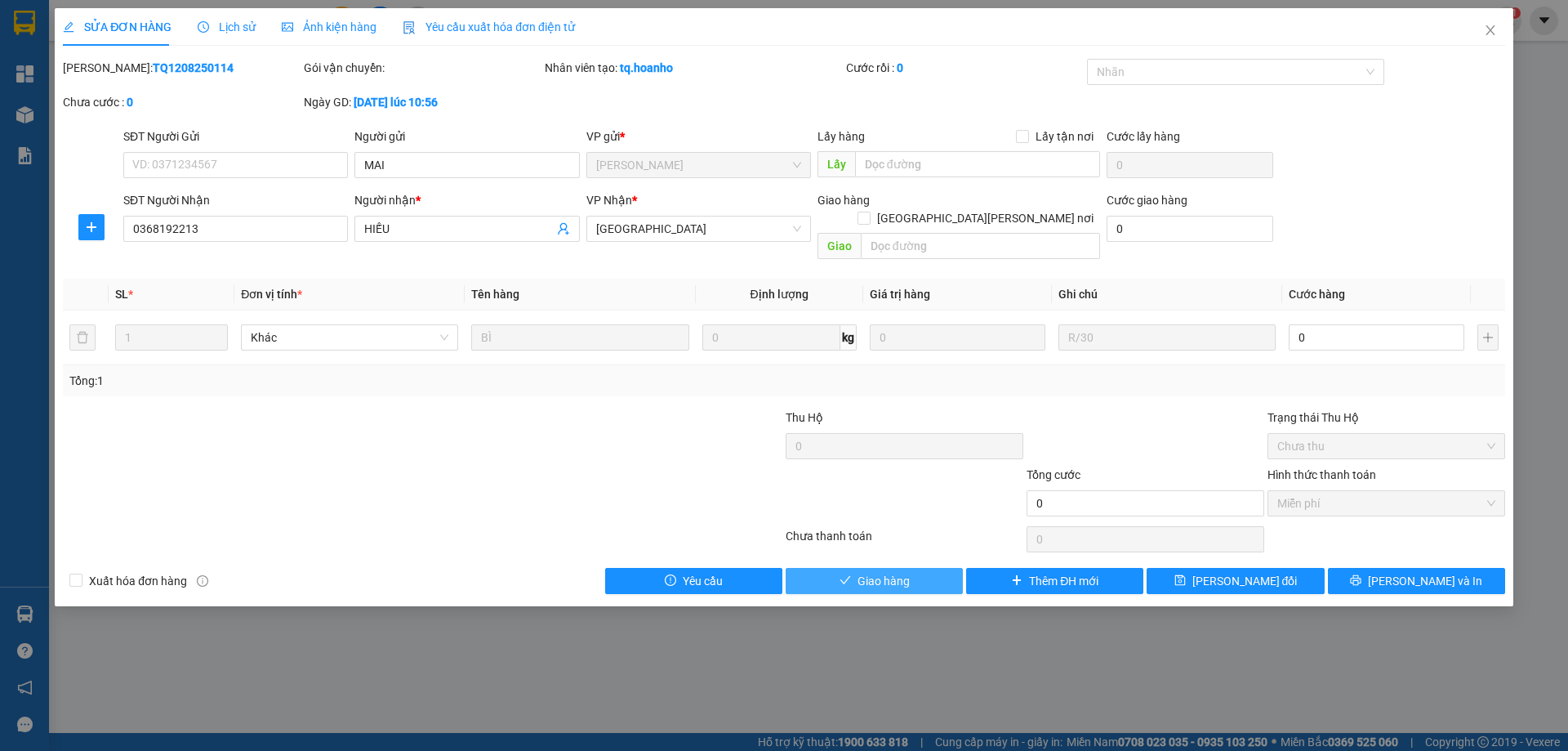
click at [876, 572] on span "Giao hàng" at bounding box center [884, 581] width 52 height 18
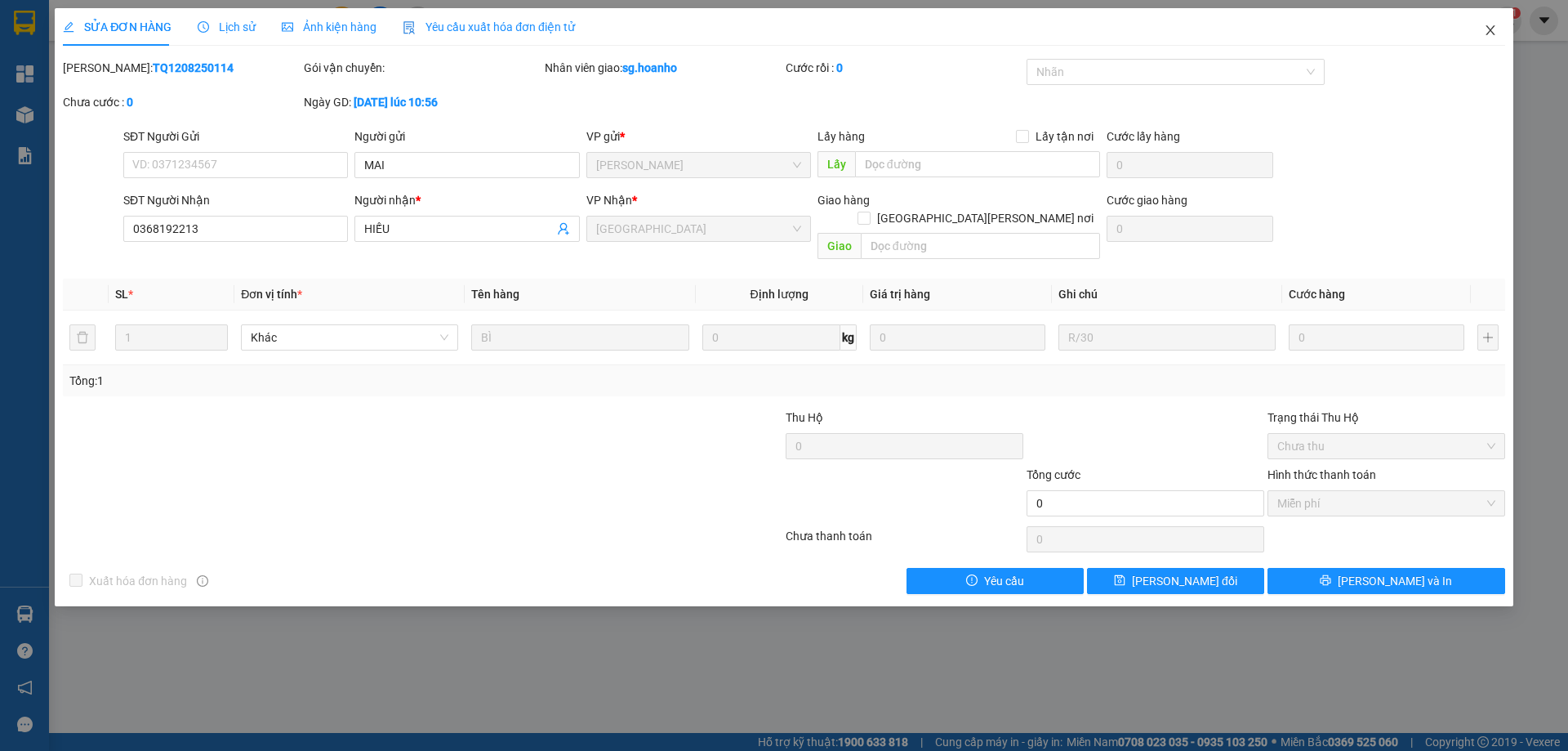
click at [1490, 28] on icon "close" at bounding box center [1491, 30] width 13 height 13
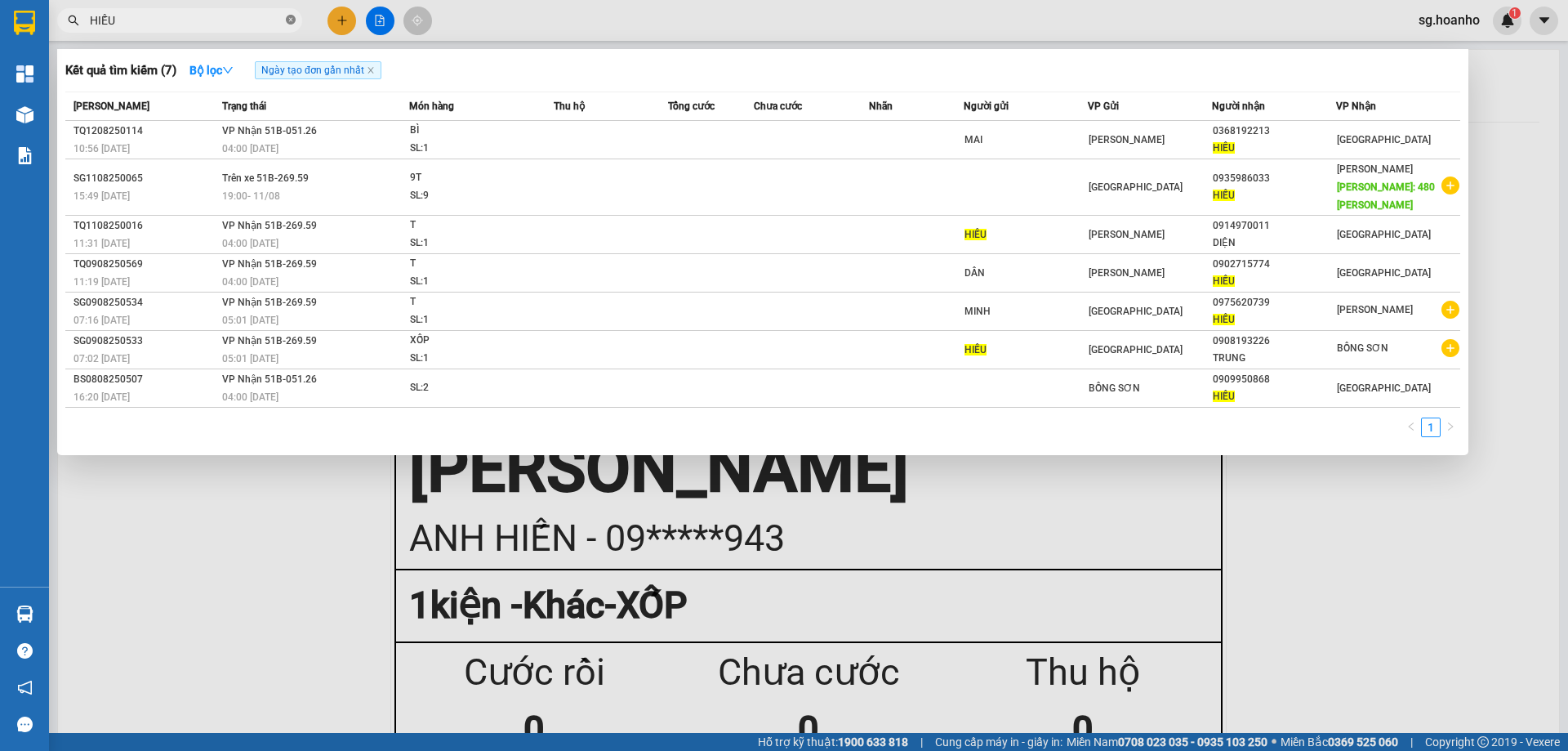
click at [286, 20] on icon "close-circle" at bounding box center [290, 20] width 10 height 10
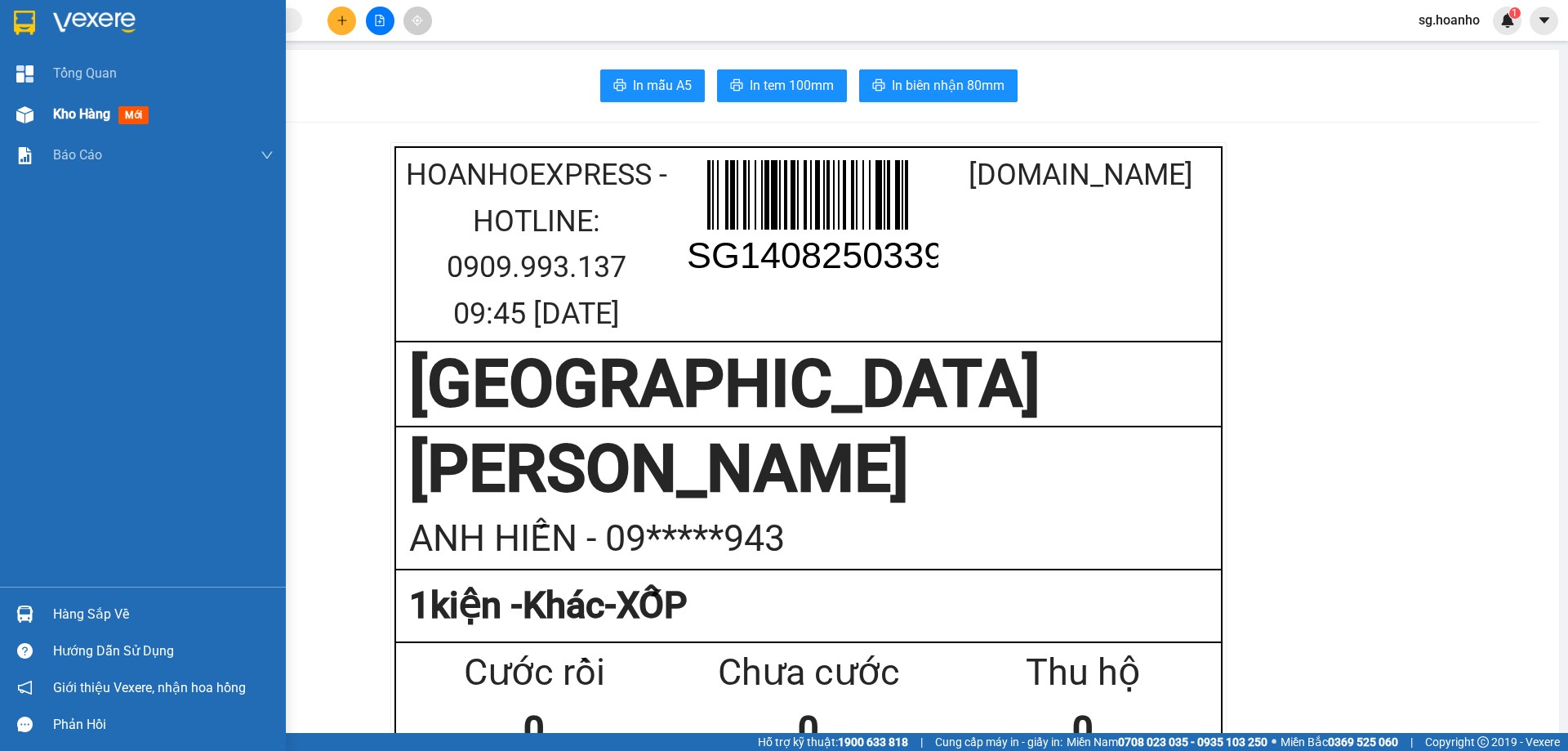
click at [125, 118] on span "mới" at bounding box center [133, 114] width 30 height 18
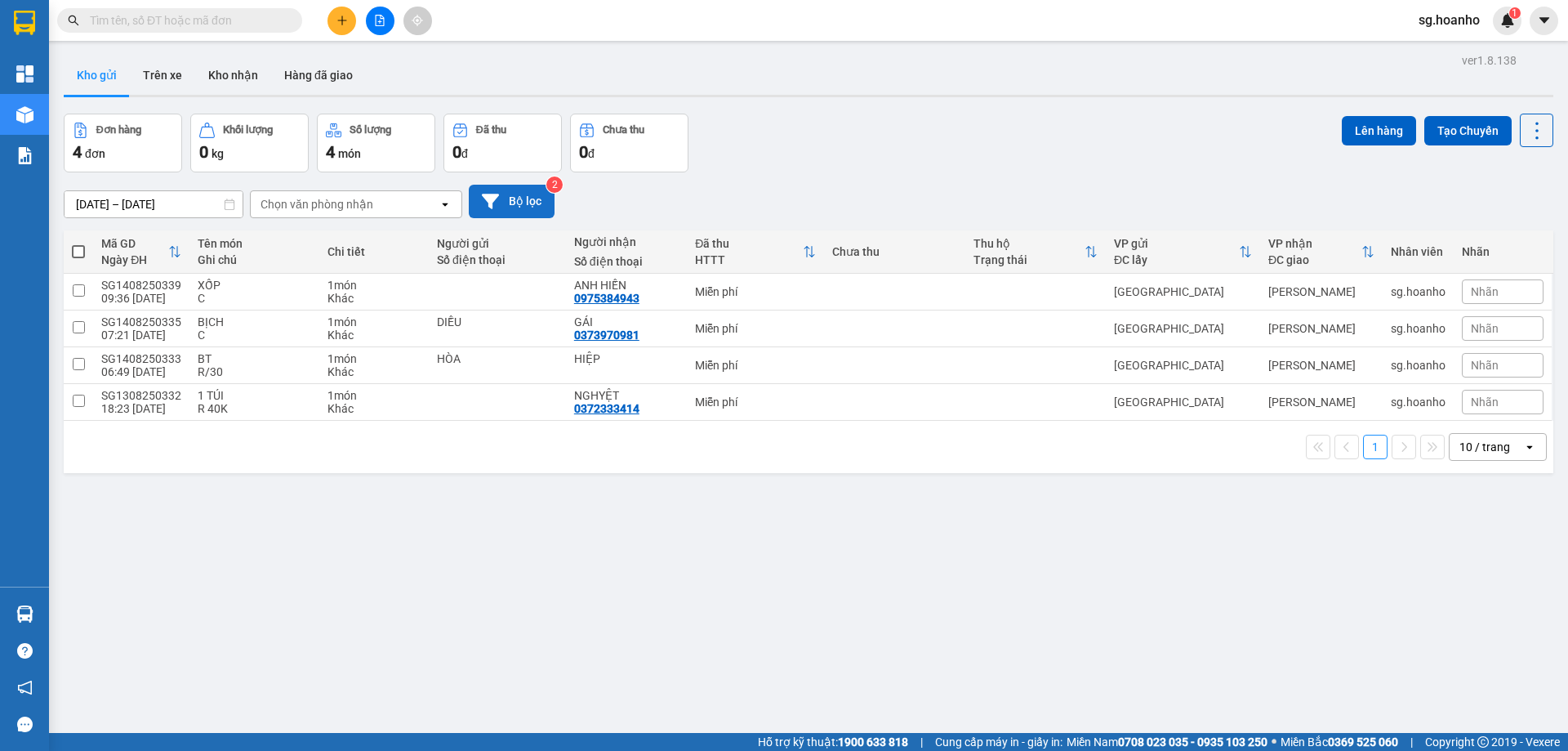
click at [520, 205] on button "Bộ lọc" at bounding box center [512, 202] width 86 height 34
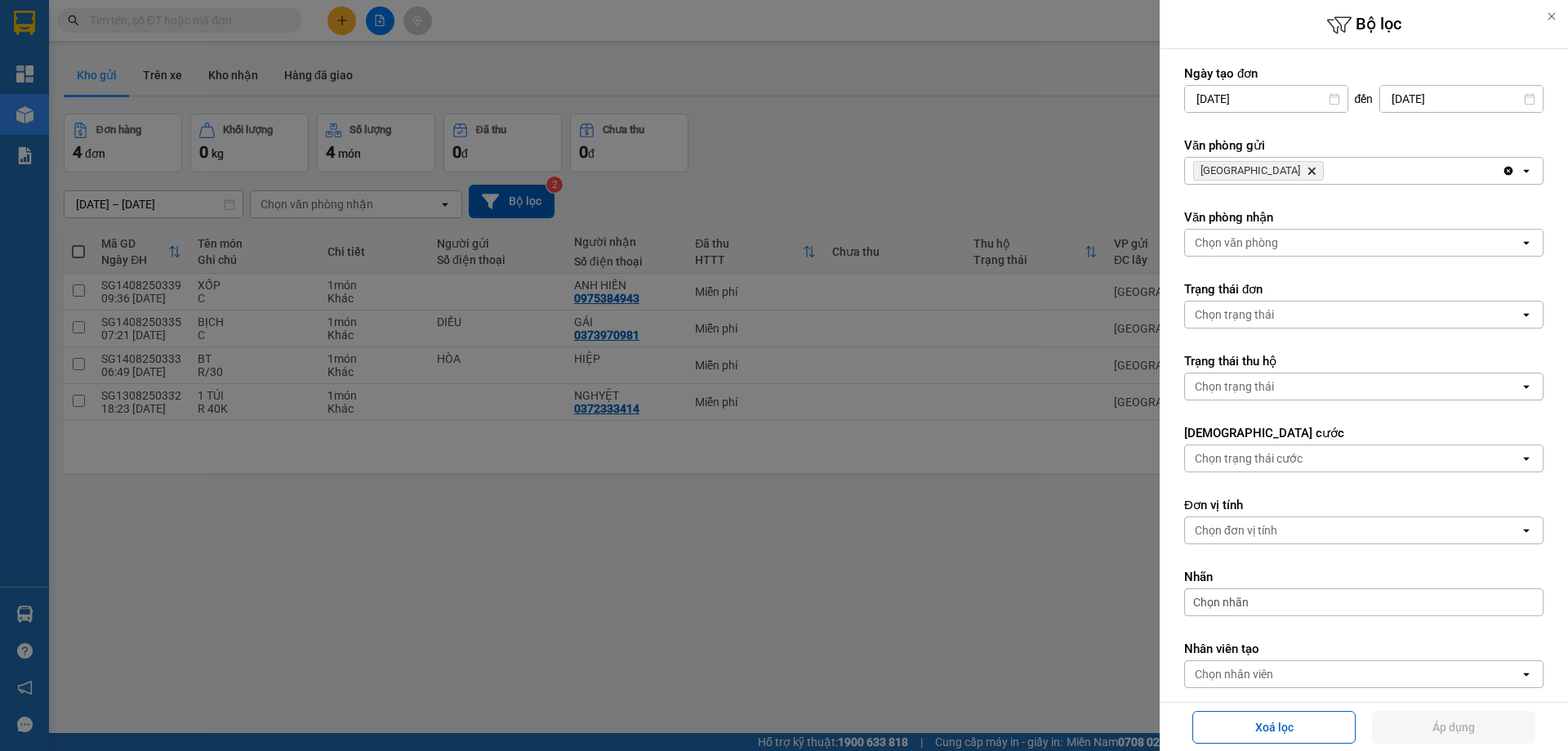
click at [1307, 167] on icon "Delete" at bounding box center [1311, 170] width 10 height 10
click at [1256, 166] on div "Chọn văn phòng" at bounding box center [1237, 171] width 84 height 17
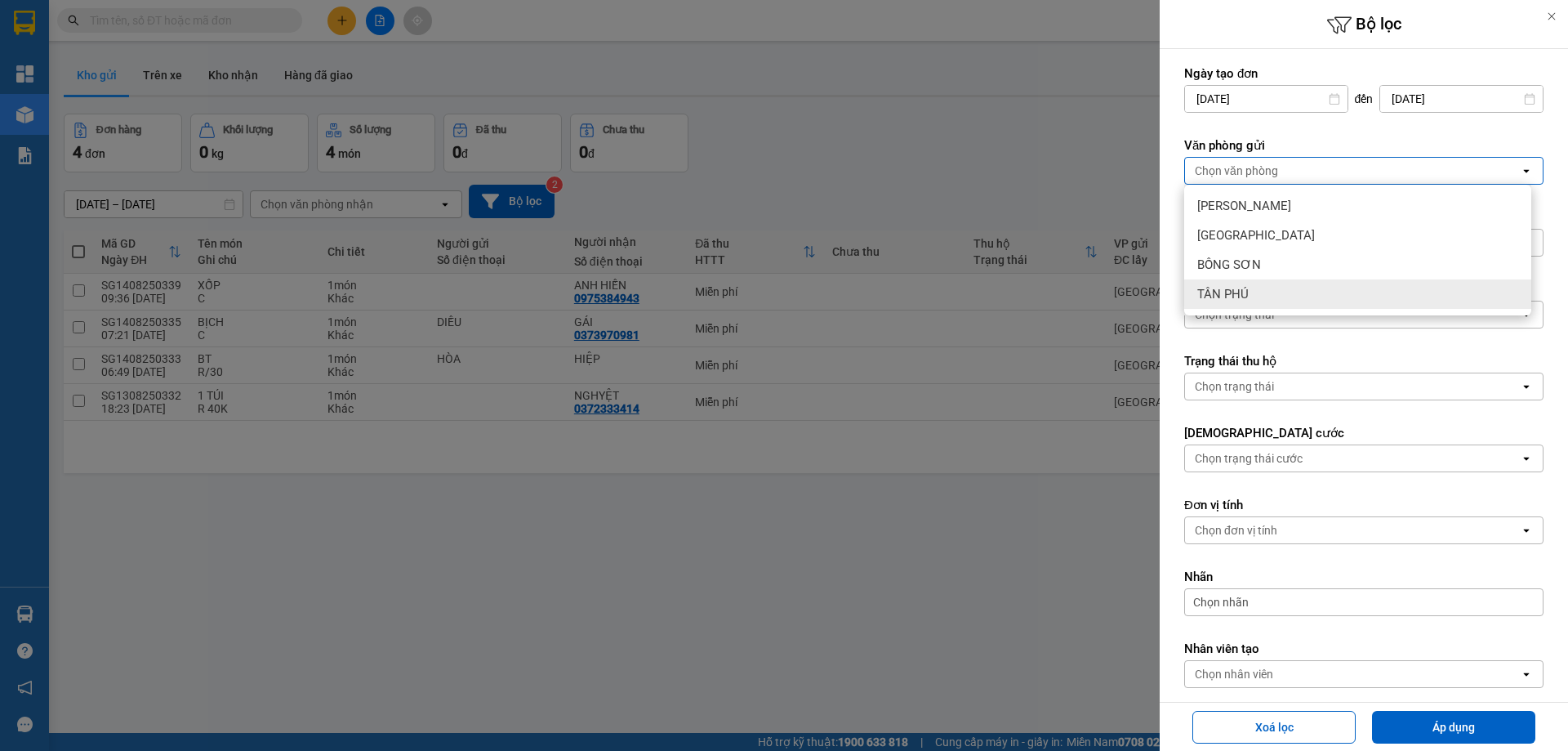
click at [1239, 286] on span "TÂN PHÚ" at bounding box center [1223, 294] width 51 height 17
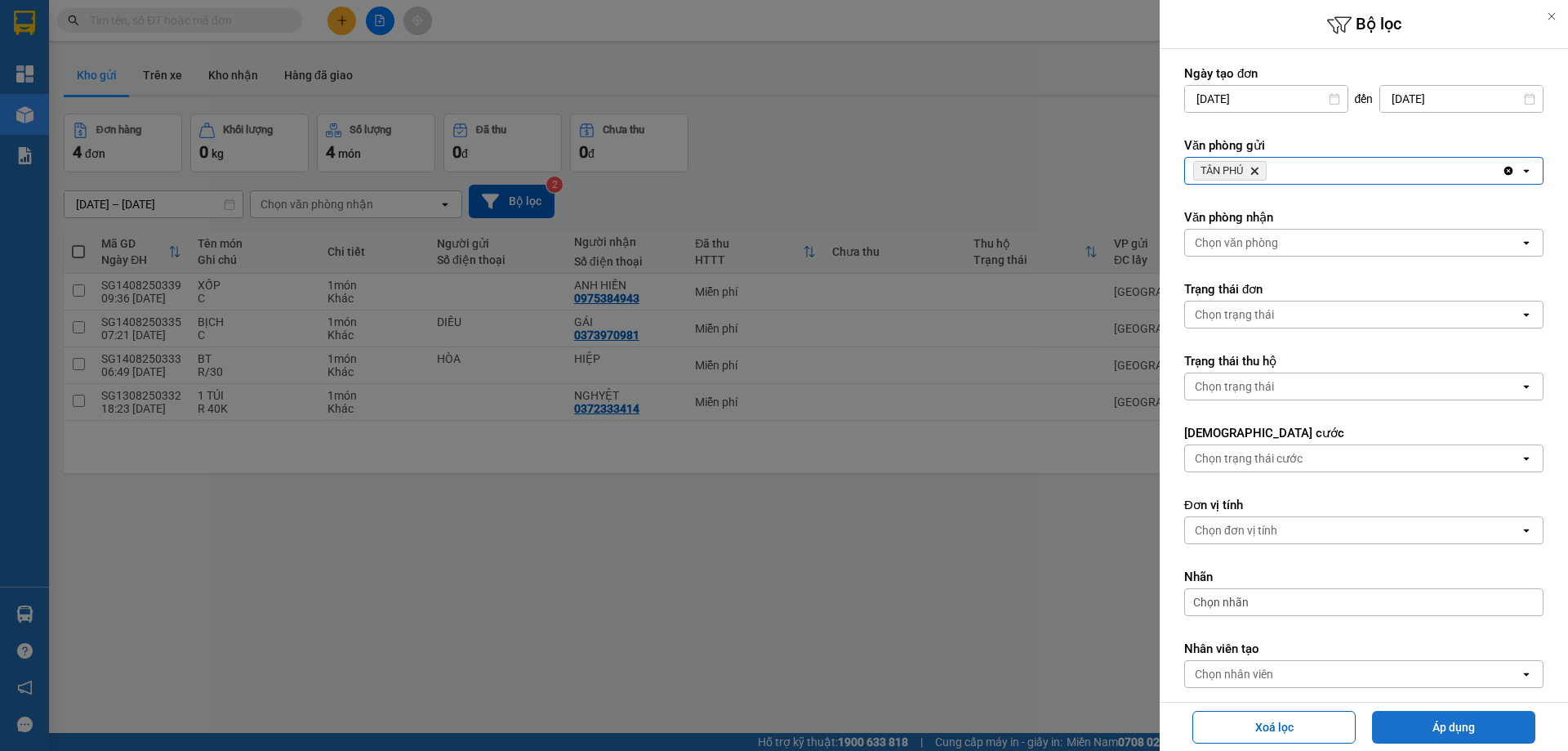
click at [1402, 729] on button "Áp dụng" at bounding box center [1455, 727] width 164 height 33
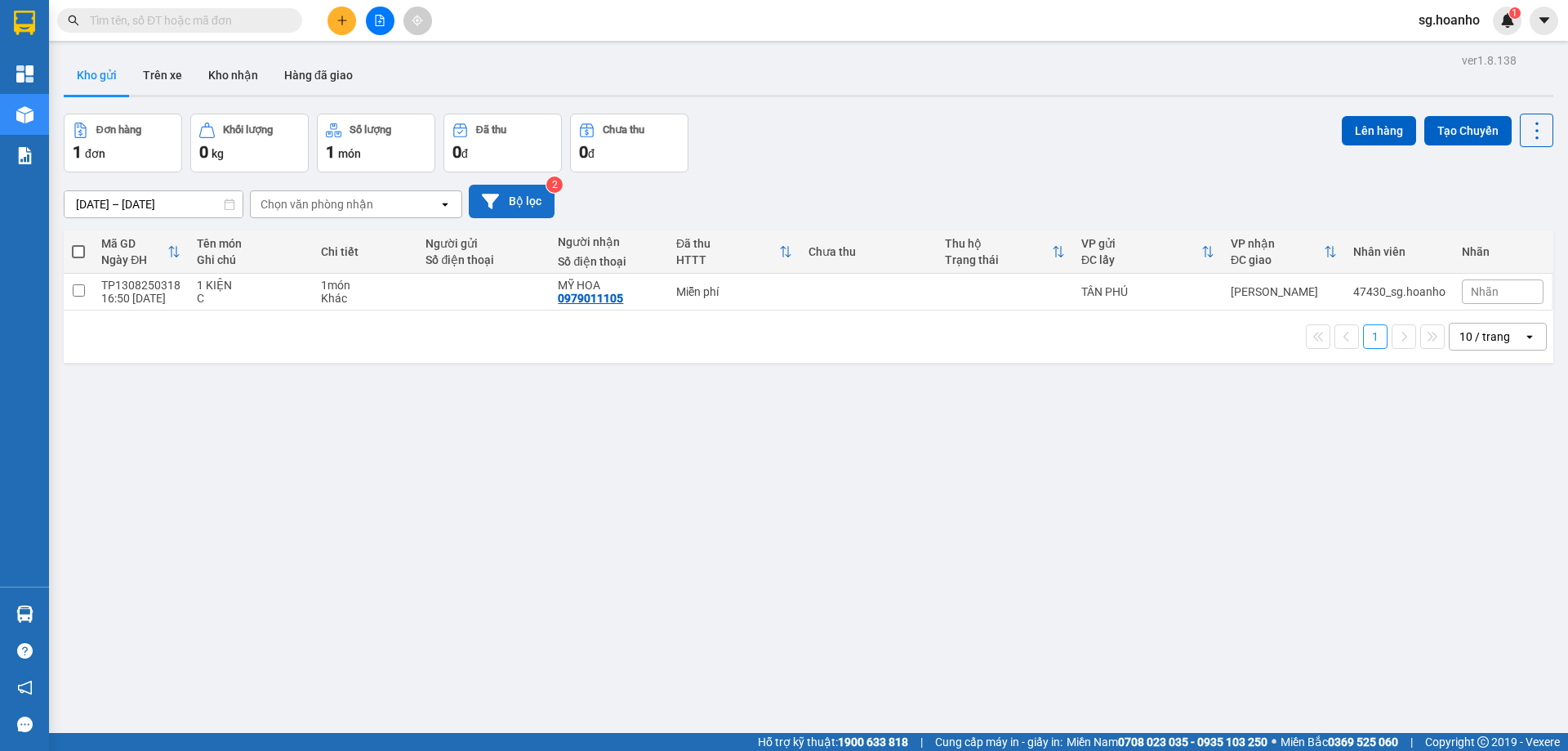
click at [538, 193] on button "Bộ lọc" at bounding box center [512, 202] width 86 height 34
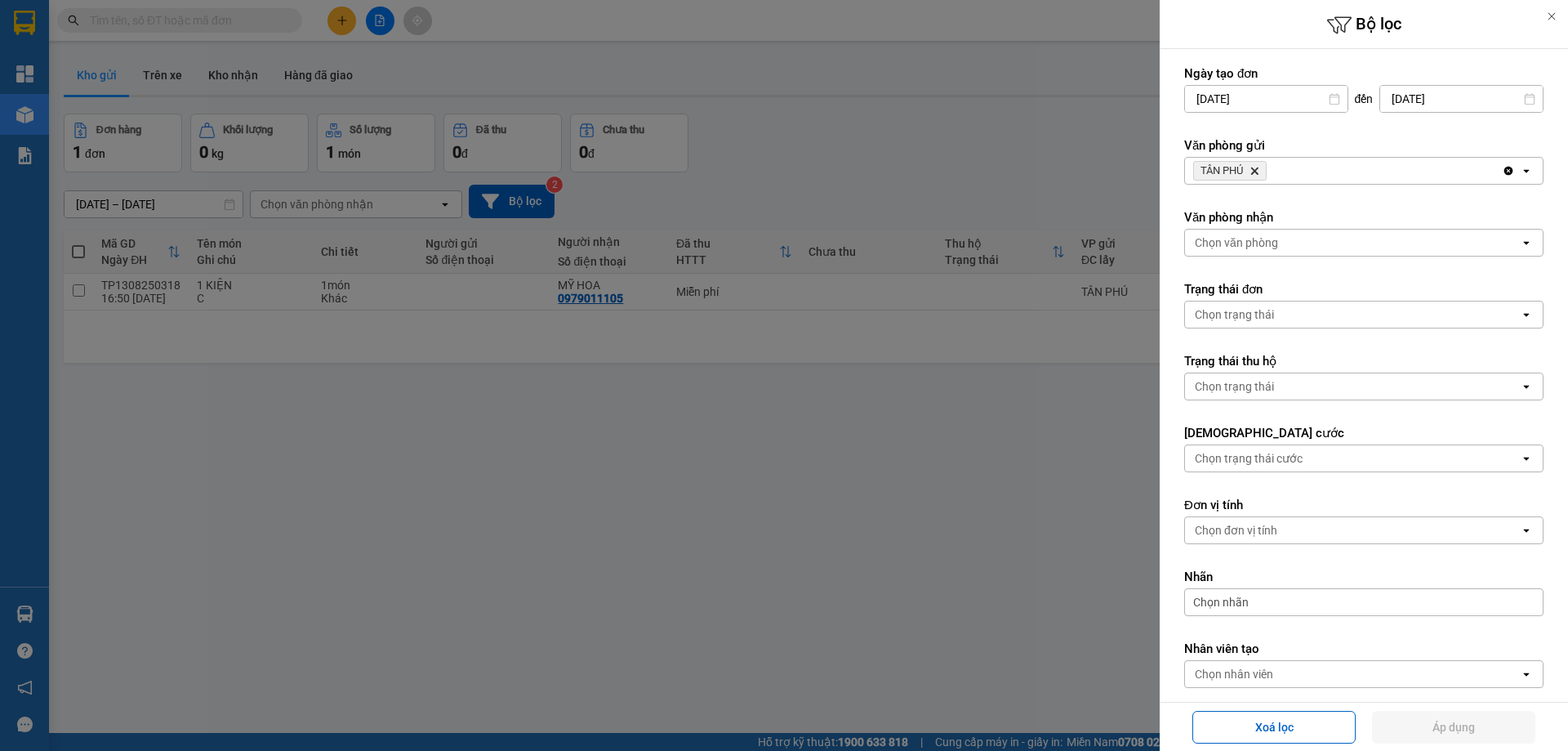
click at [1258, 166] on icon "Delete" at bounding box center [1255, 170] width 10 height 10
click at [1247, 165] on div "Chọn văn phòng" at bounding box center [1237, 171] width 84 height 17
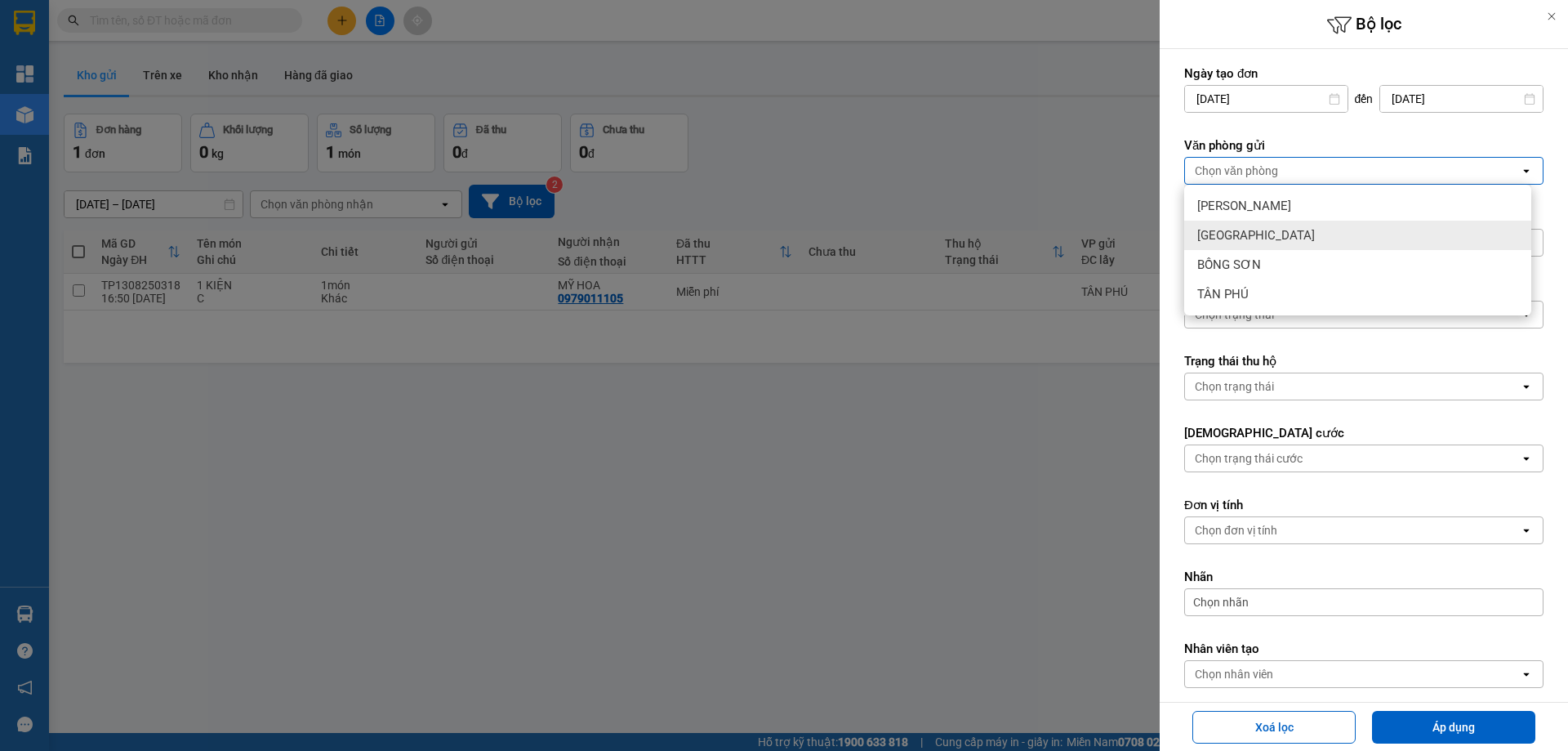
click at [1229, 225] on div "[GEOGRAPHIC_DATA]" at bounding box center [1358, 235] width 347 height 30
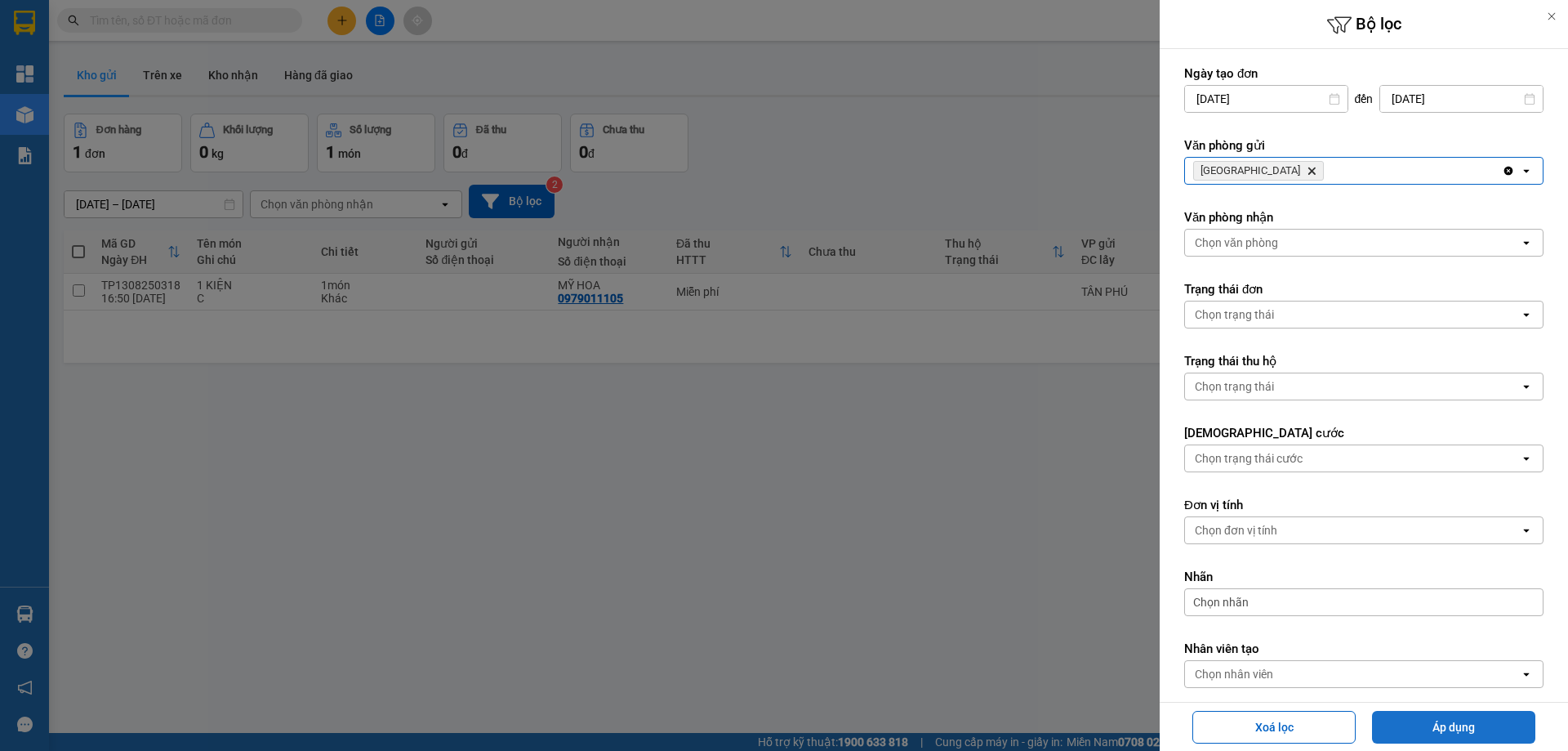
click at [1472, 718] on button "Áp dụng" at bounding box center [1455, 727] width 164 height 33
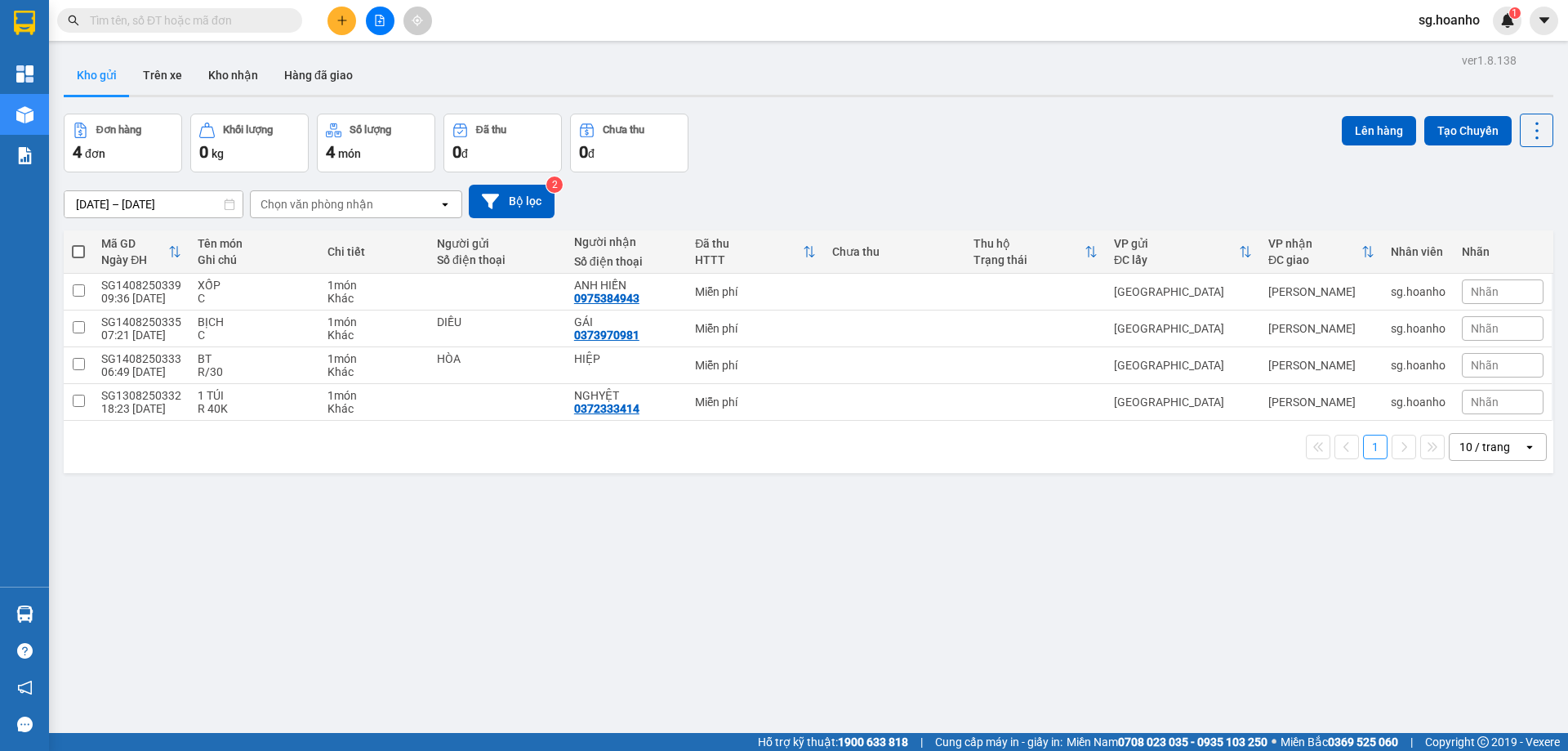
click at [180, 11] on input "text" at bounding box center [186, 20] width 193 height 18
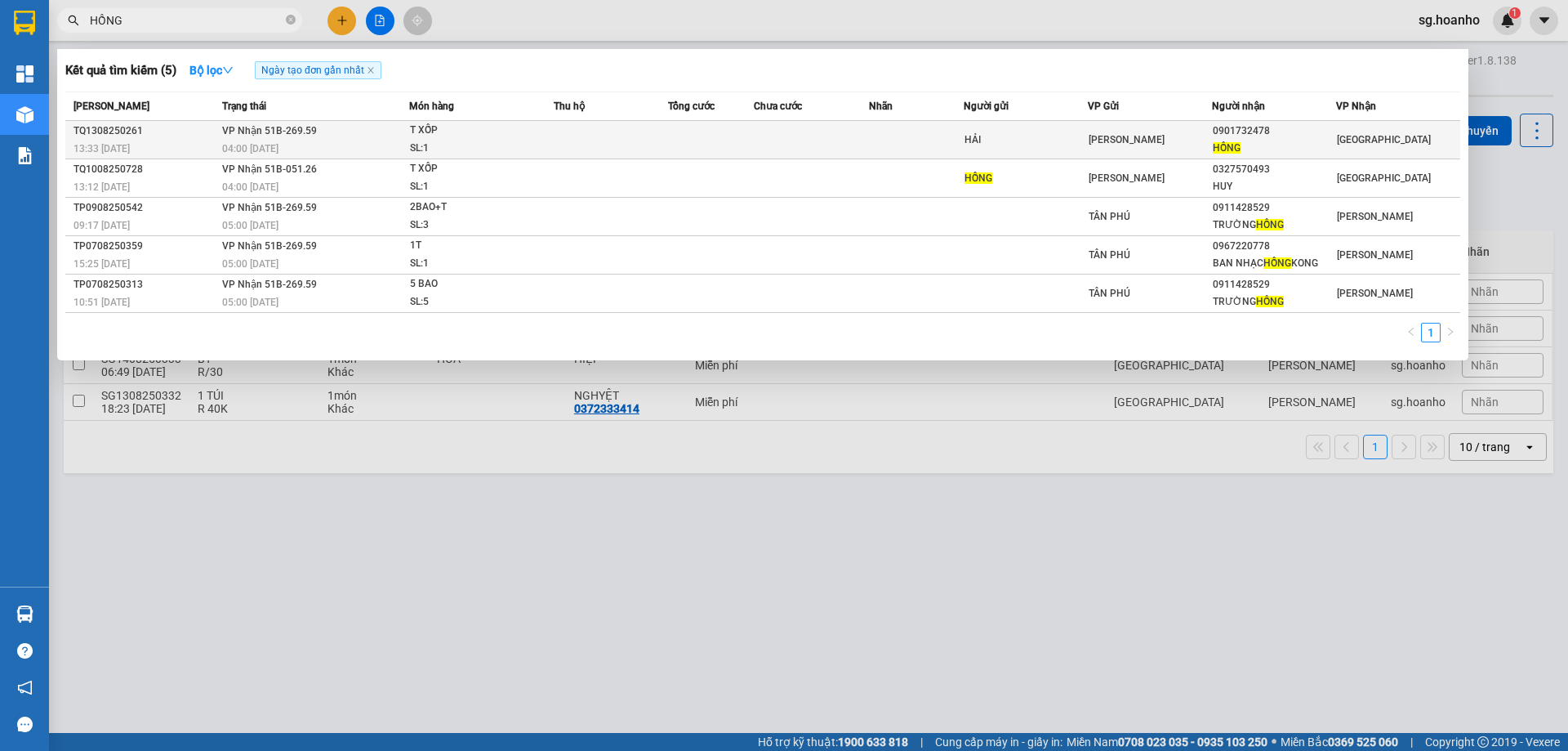
type input "HỒNG"
click at [1011, 131] on div "HẢI" at bounding box center [1026, 140] width 123 height 17
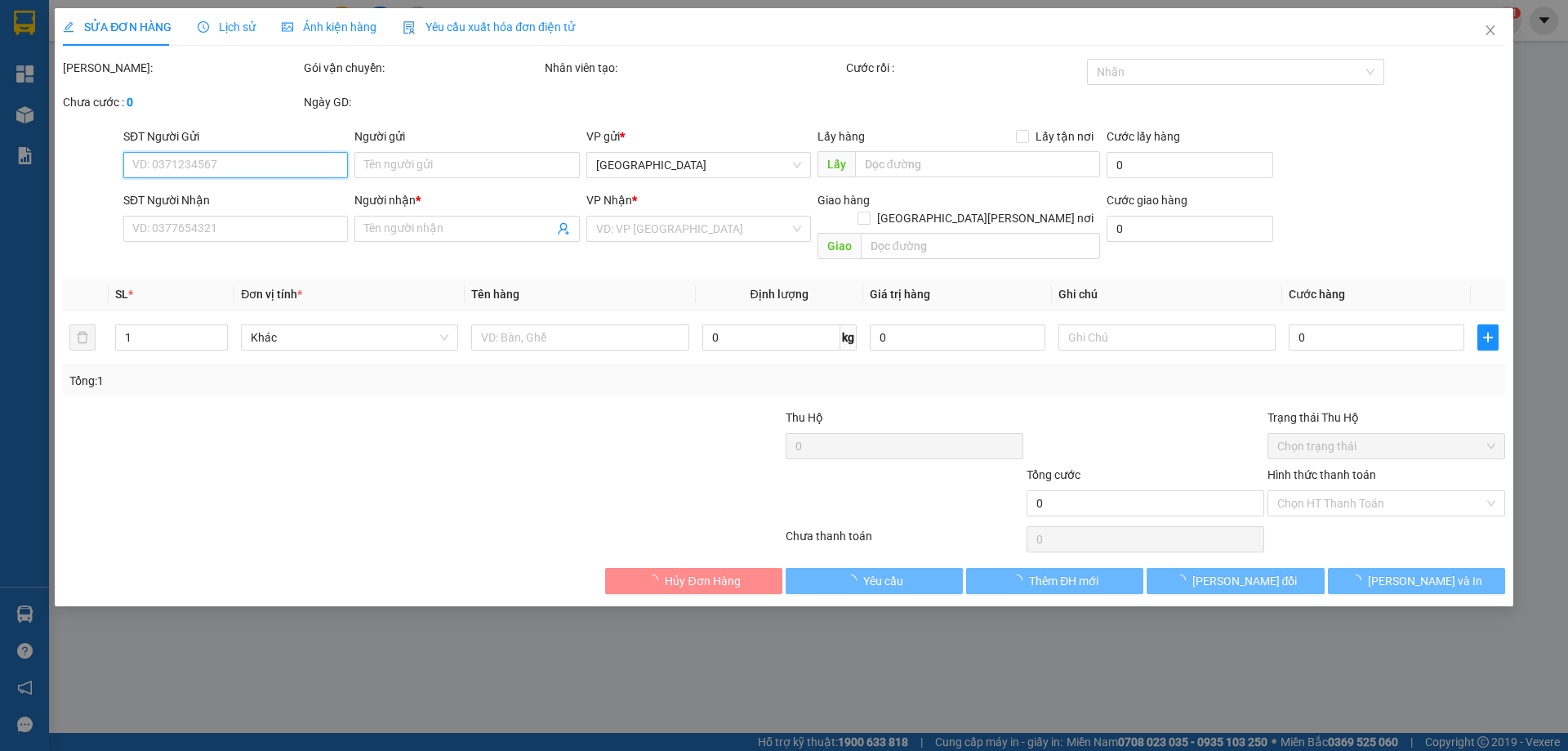
type input "HẢI"
type input "0901732478"
type input "HỒNG"
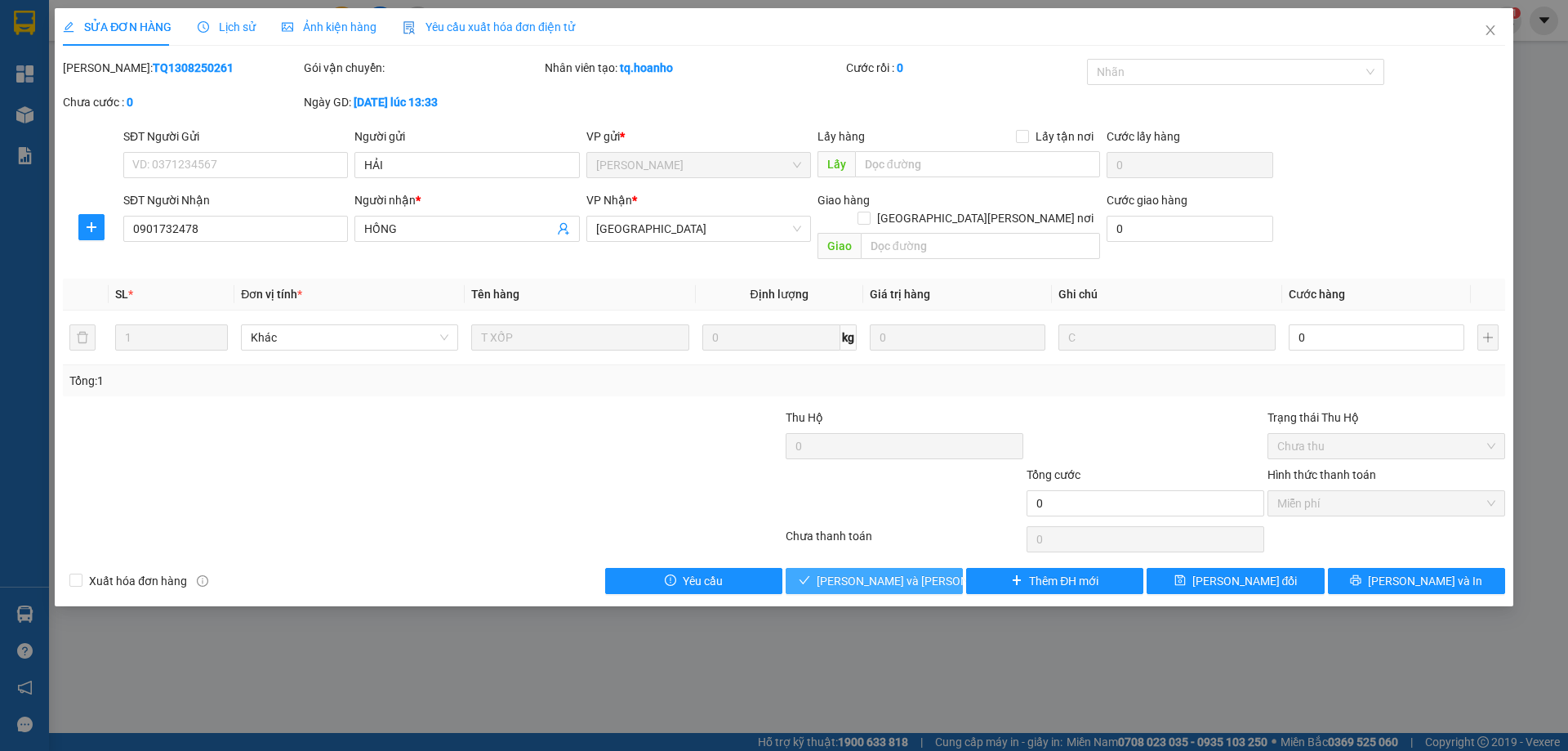
click at [868, 568] on button "[PERSON_NAME] và [PERSON_NAME] hàng" at bounding box center [874, 581] width 178 height 26
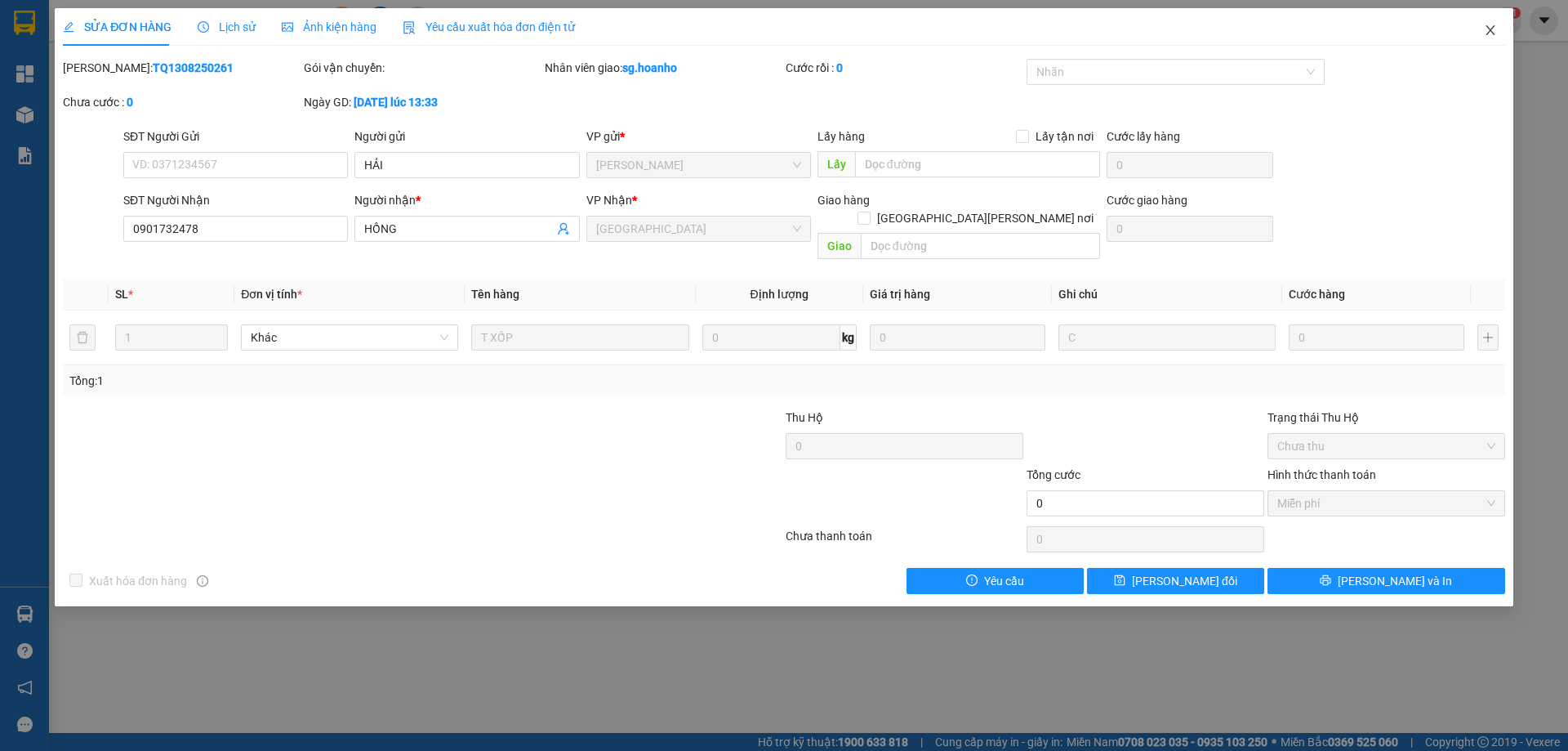
click at [1488, 37] on icon "close" at bounding box center [1491, 30] width 13 height 13
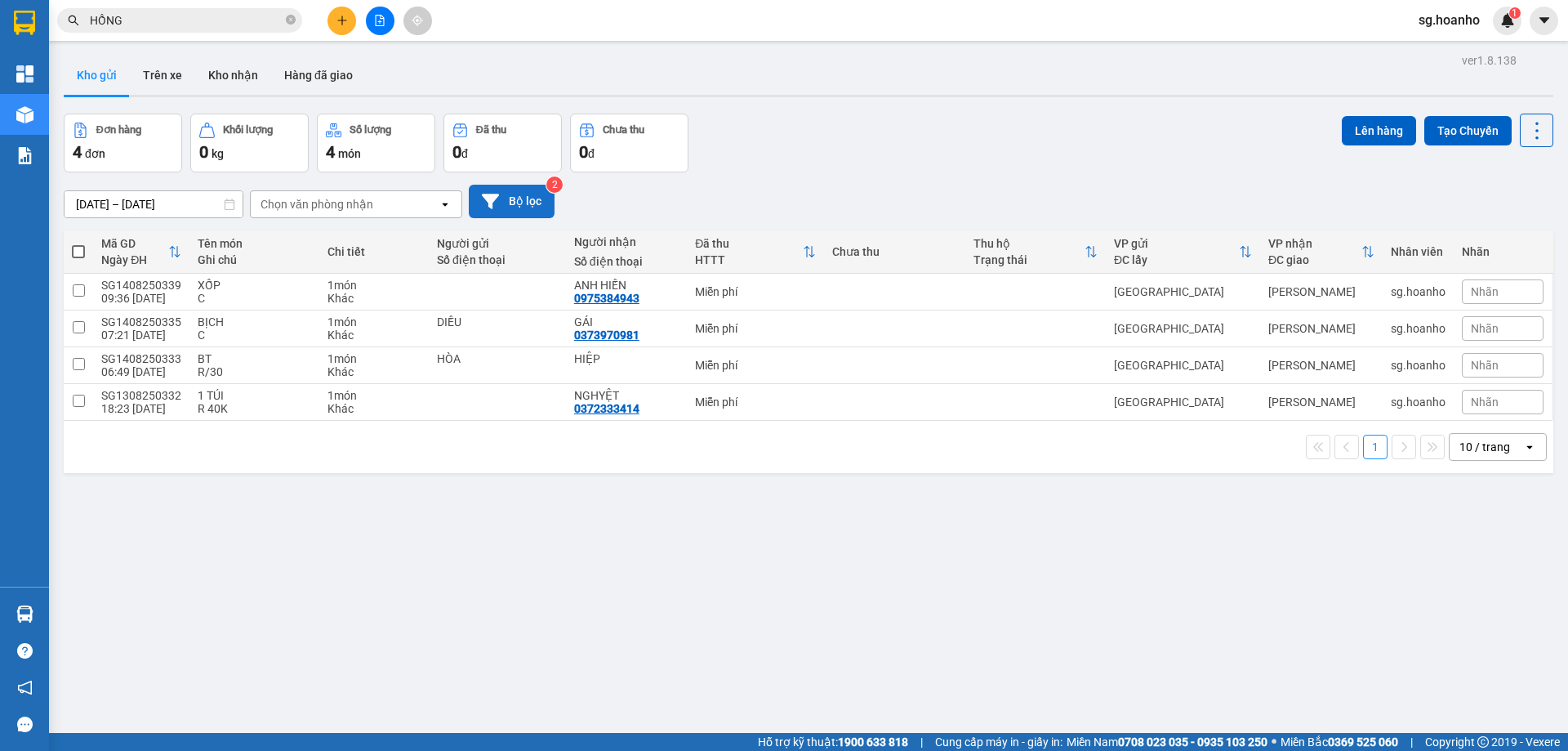
click at [525, 202] on button "Bộ lọc" at bounding box center [512, 202] width 86 height 34
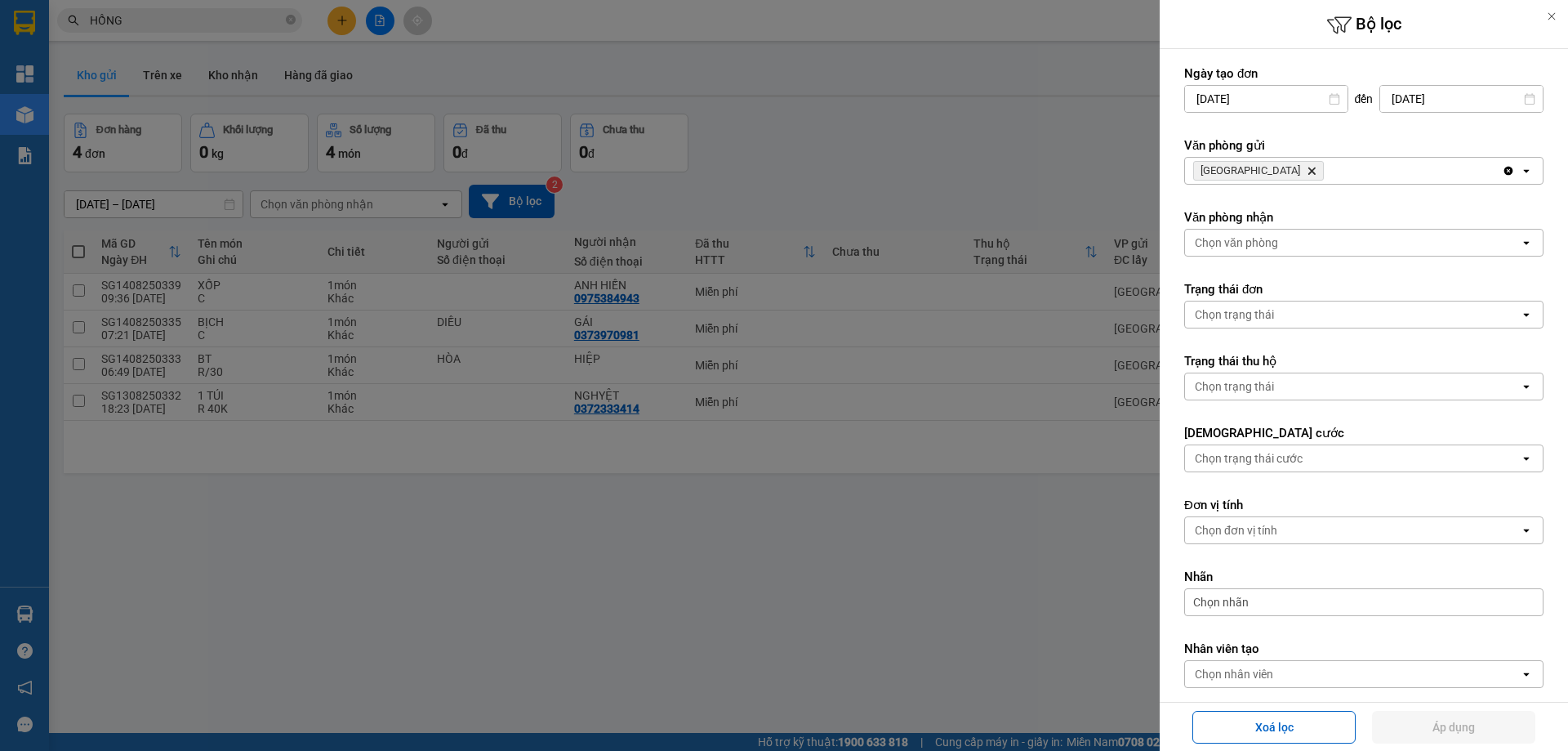
click at [1309, 170] on icon "SÀI GÒN, close by backspace" at bounding box center [1312, 171] width 7 height 7
click at [1229, 171] on div "Chọn văn phòng" at bounding box center [1237, 171] width 84 height 17
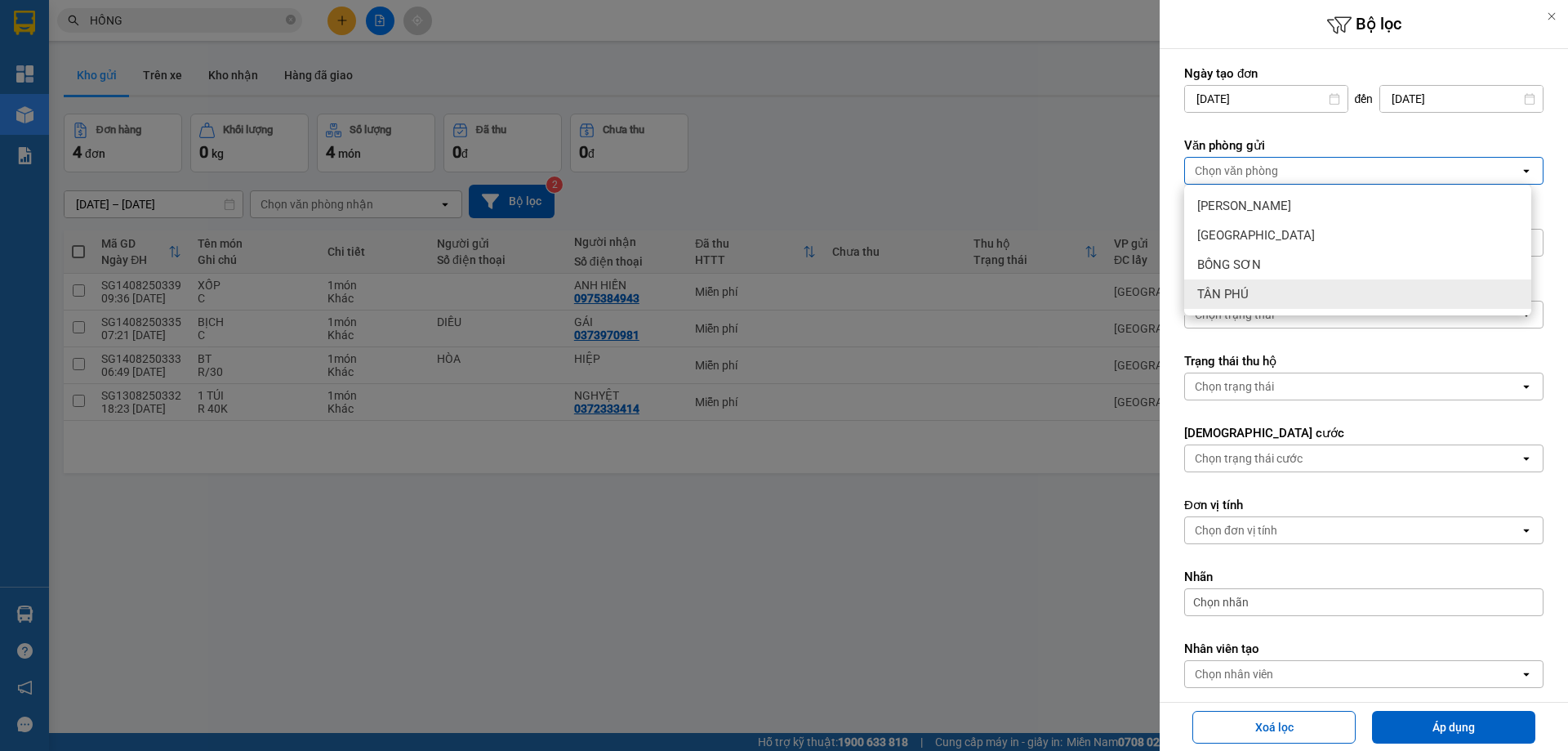
click at [1278, 287] on div "TÂN PHÚ" at bounding box center [1358, 294] width 347 height 30
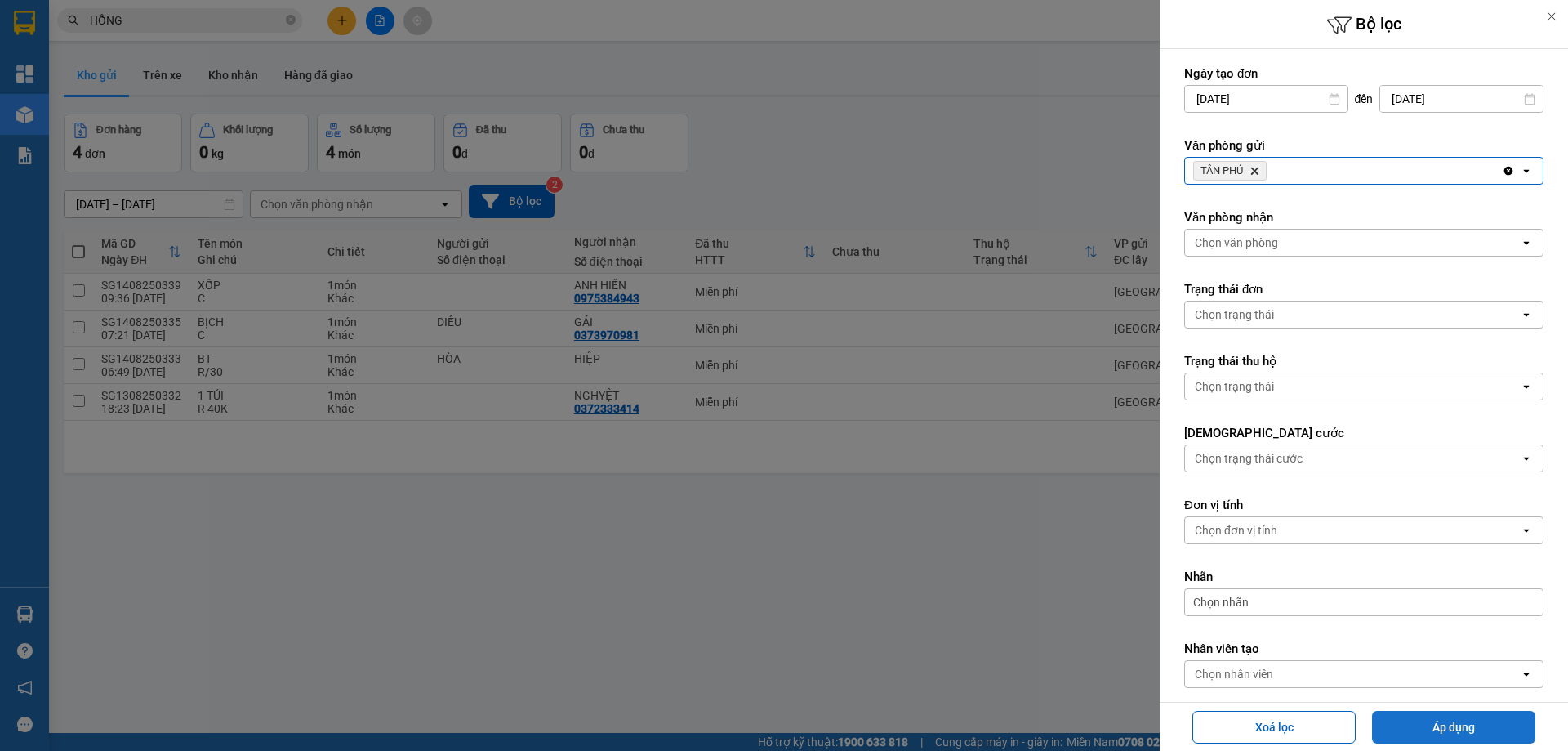
click at [1415, 731] on button "Áp dụng" at bounding box center [1455, 727] width 164 height 33
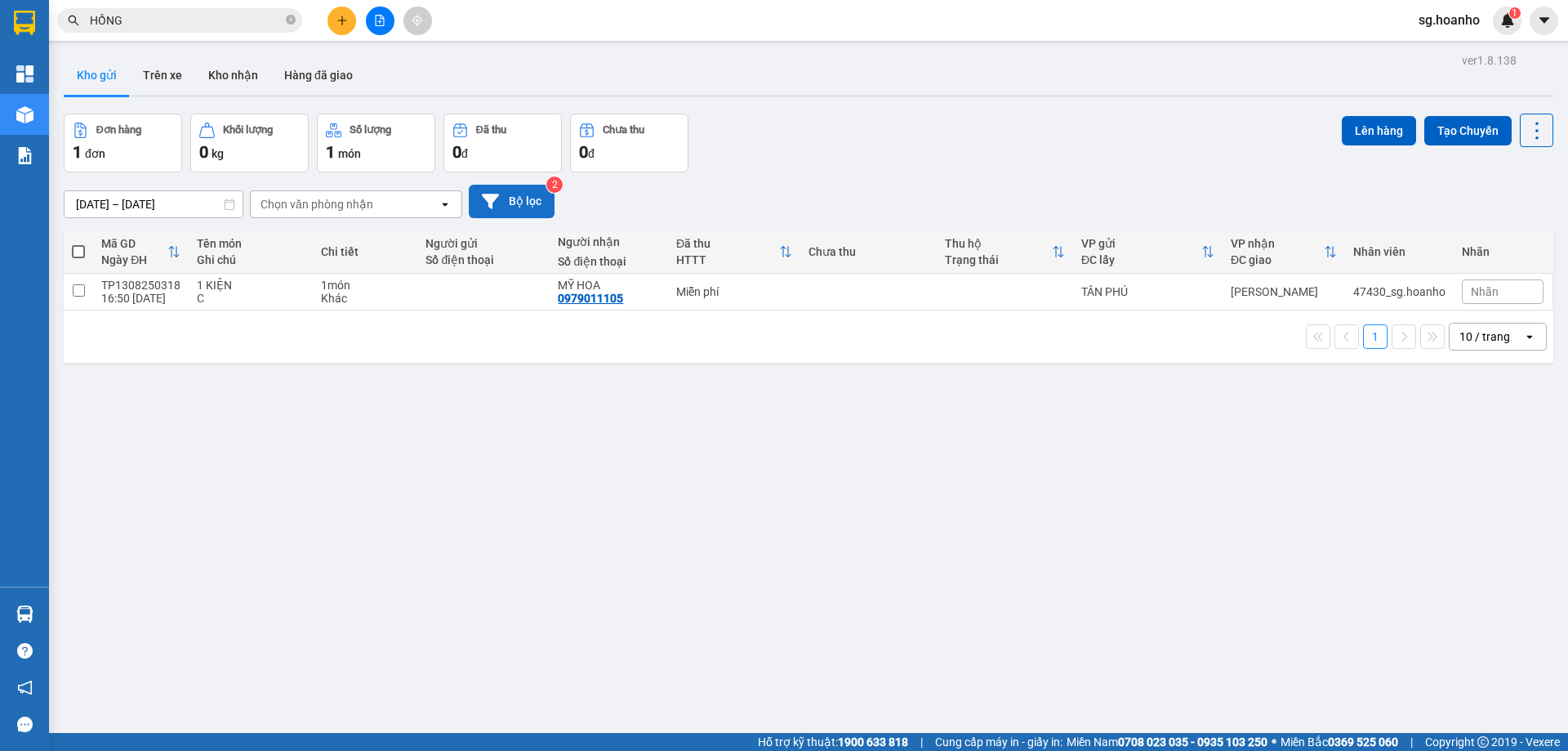
click at [531, 191] on button "Bộ lọc" at bounding box center [512, 202] width 86 height 34
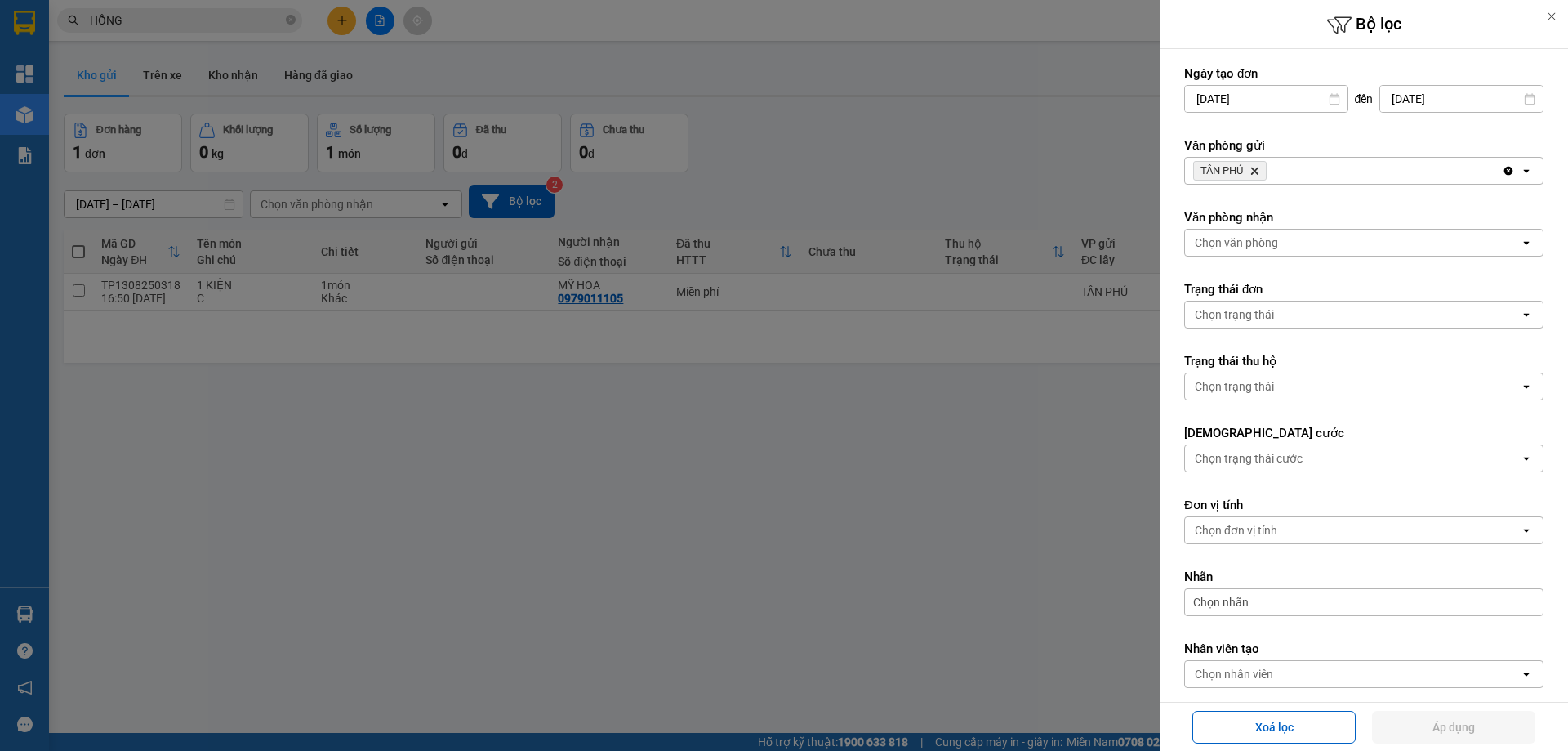
click at [1259, 171] on icon "Delete" at bounding box center [1255, 170] width 10 height 10
click at [1230, 162] on div "Chọn văn phòng" at bounding box center [1352, 171] width 335 height 26
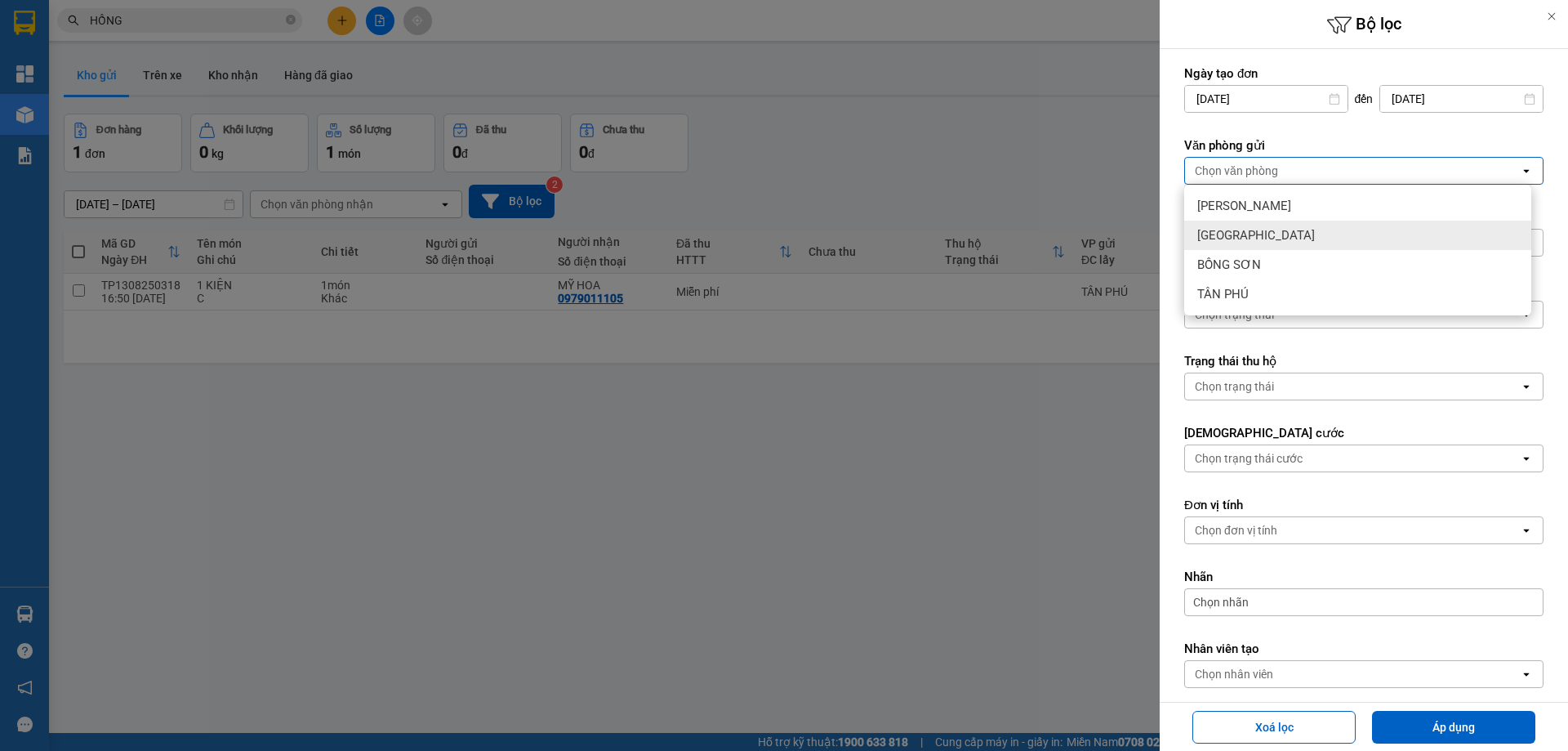
click at [1216, 232] on span "[GEOGRAPHIC_DATA]" at bounding box center [1256, 235] width 117 height 17
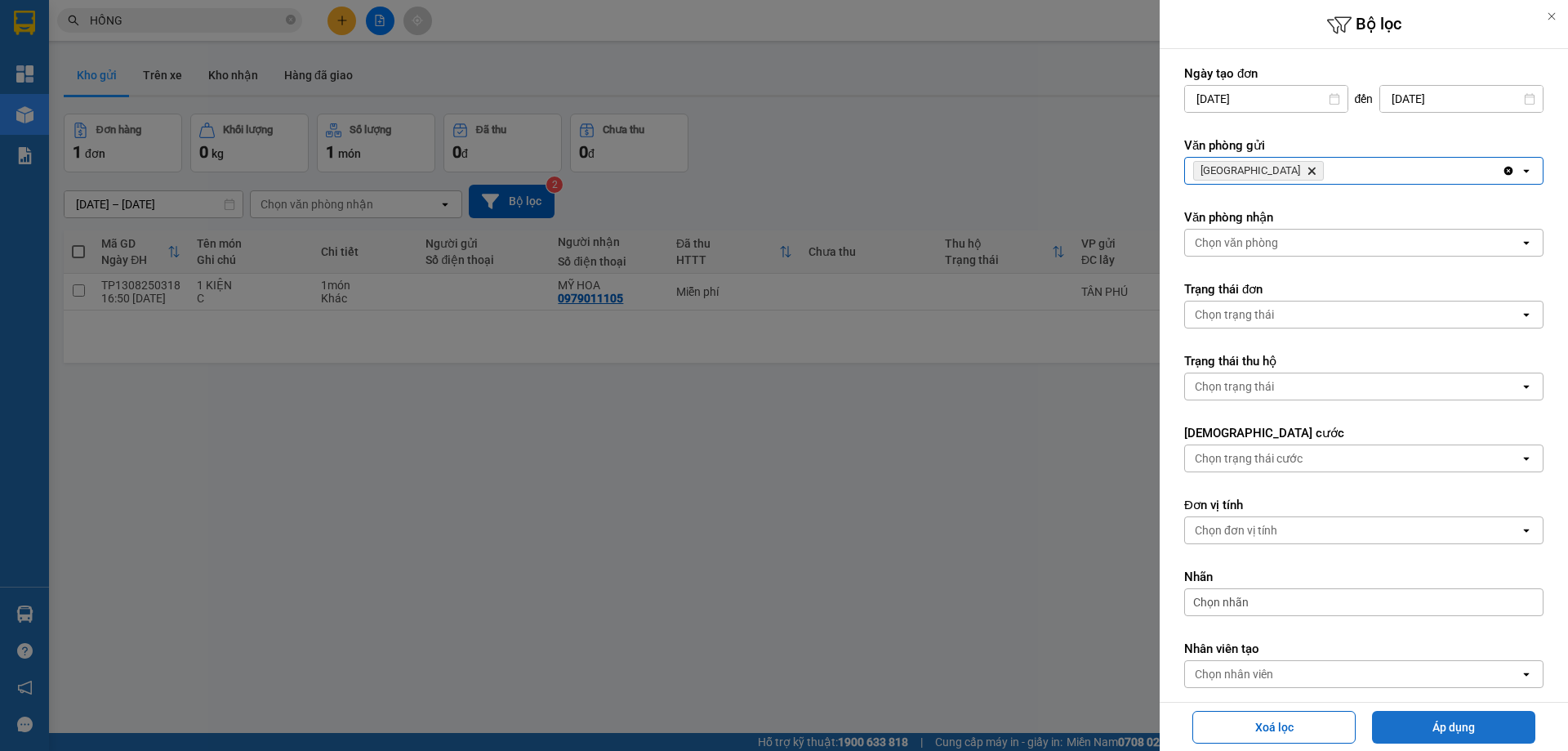
click at [1427, 725] on button "Áp dụng" at bounding box center [1455, 727] width 164 height 33
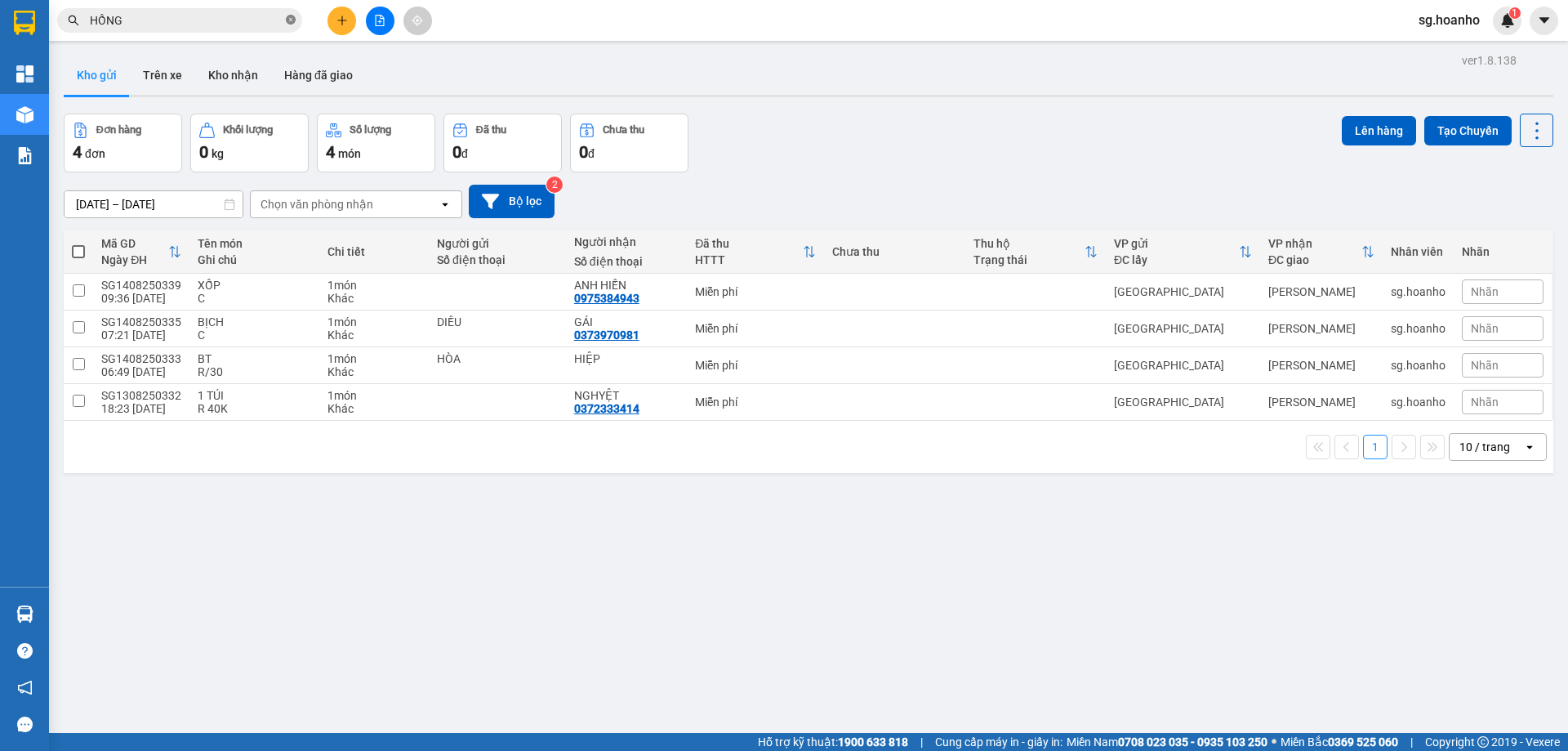
click at [292, 21] on icon "close-circle" at bounding box center [290, 20] width 10 height 10
drag, startPoint x: 197, startPoint y: 23, endPoint x: 203, endPoint y: 30, distance: 9.2
click at [197, 22] on input "text" at bounding box center [186, 20] width 193 height 18
click at [543, 198] on button "Bộ lọc" at bounding box center [512, 202] width 86 height 34
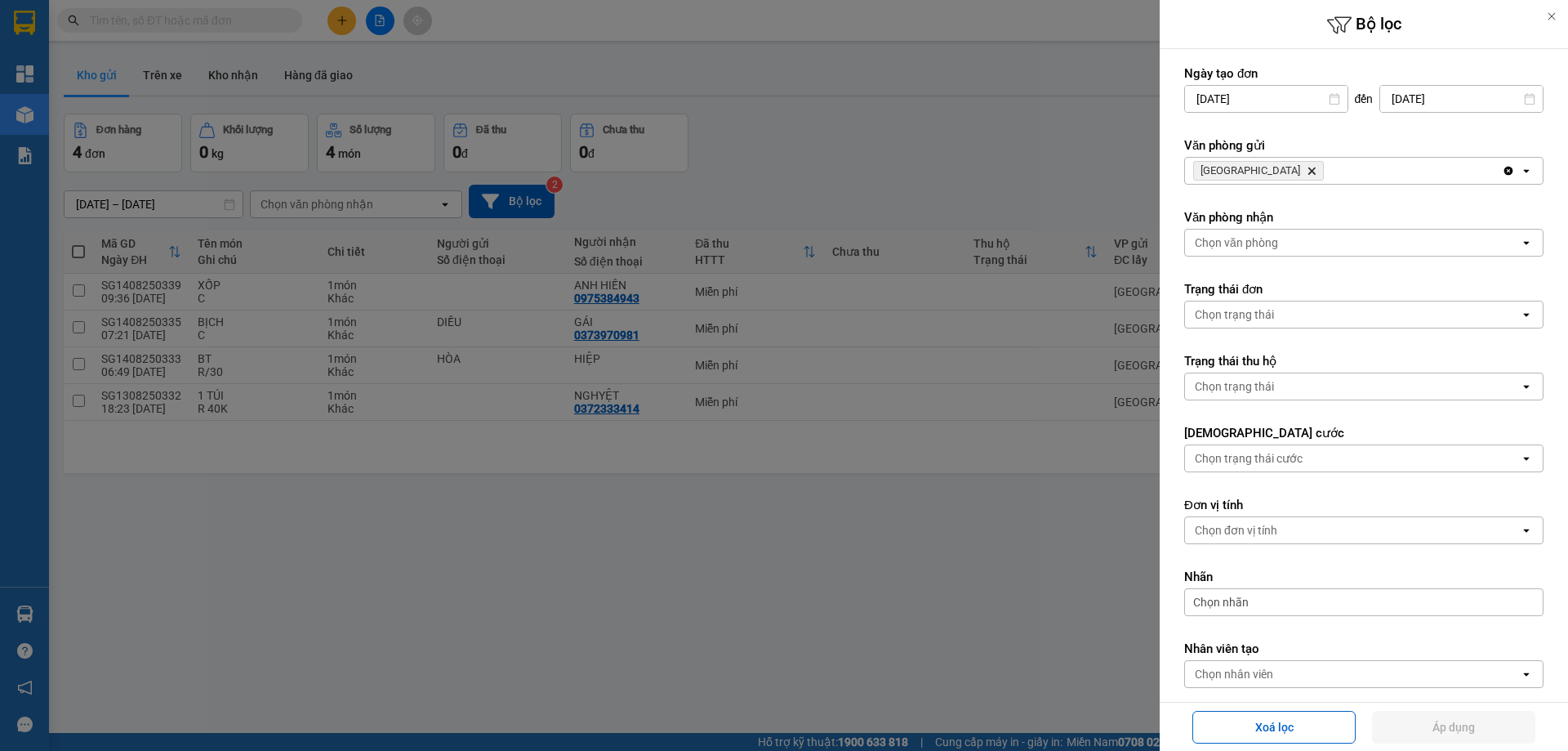
click at [1307, 168] on icon "Delete" at bounding box center [1311, 170] width 10 height 10
click at [1237, 172] on div "Chọn văn phòng" at bounding box center [1237, 171] width 84 height 17
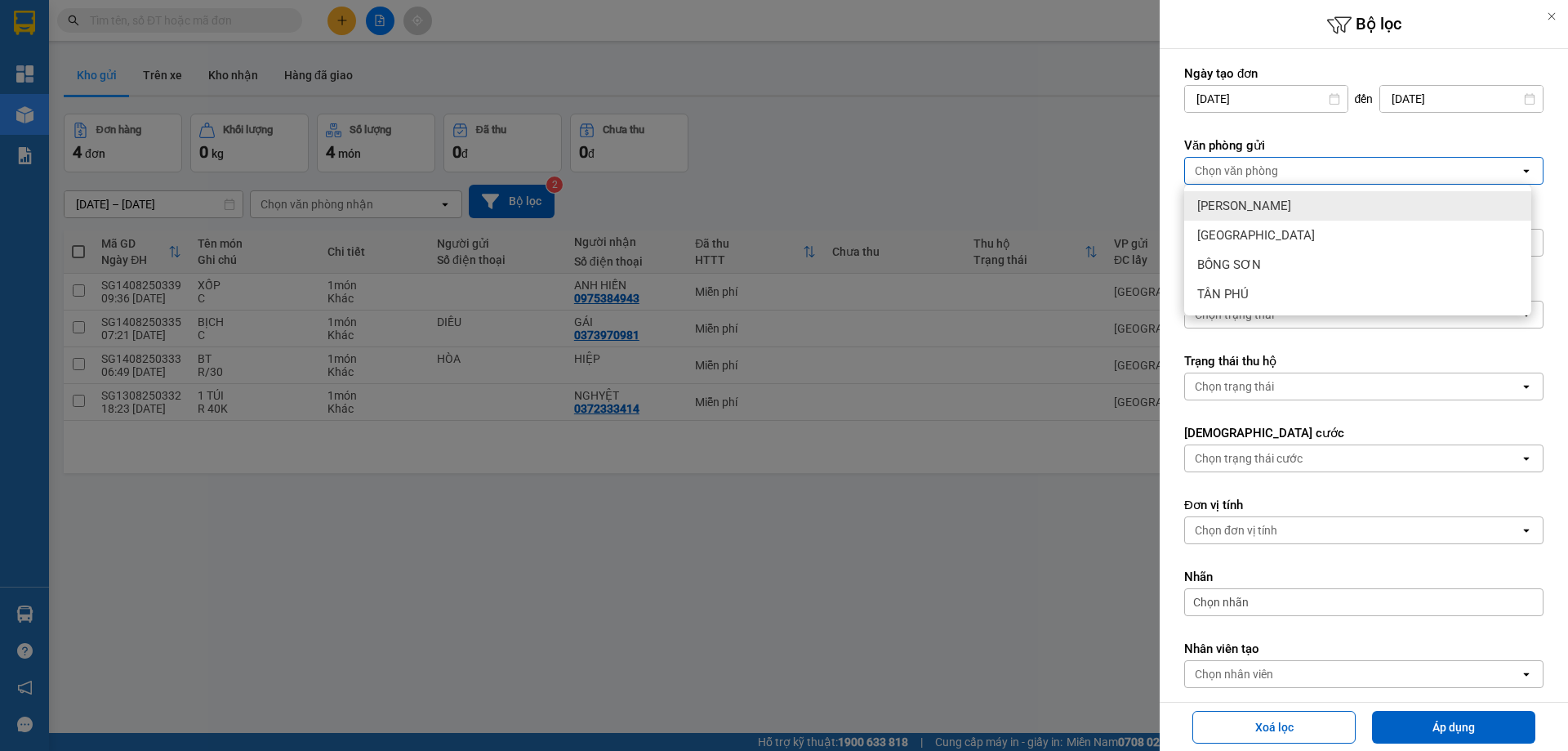
click at [1232, 198] on span "[PERSON_NAME]" at bounding box center [1244, 207] width 94 height 17
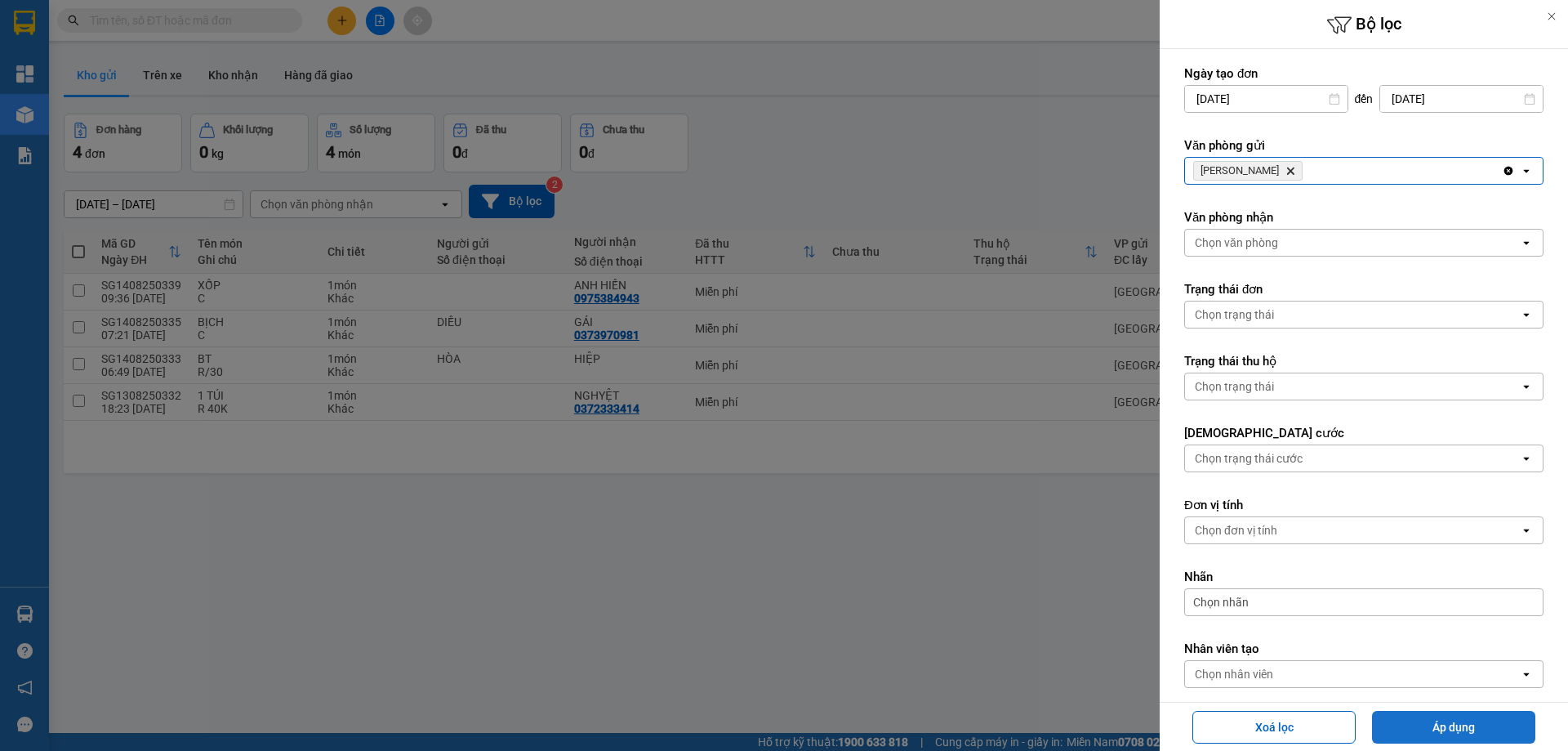
click at [1406, 717] on button "Áp dụng" at bounding box center [1455, 727] width 164 height 33
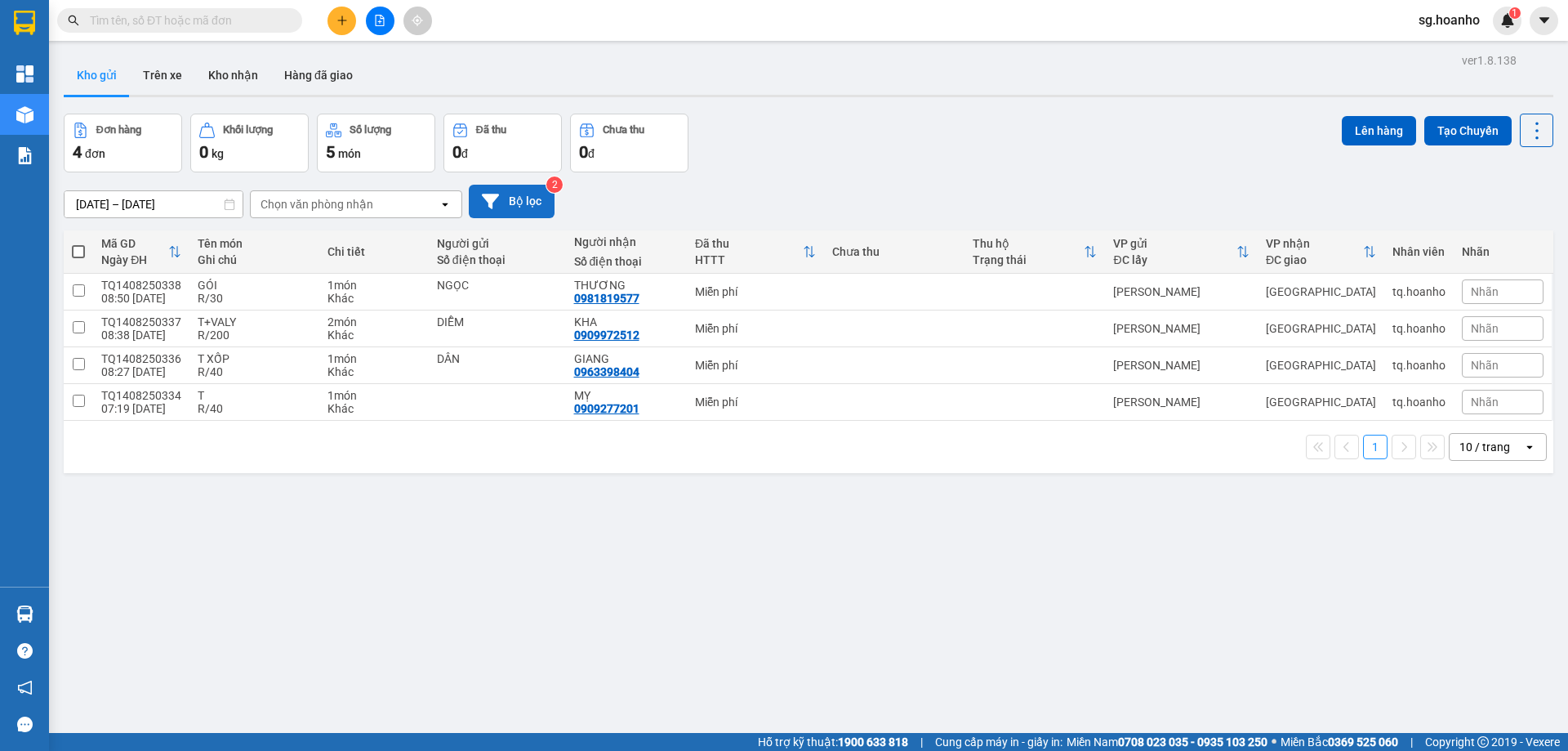
click at [534, 204] on button "Bộ lọc" at bounding box center [512, 202] width 86 height 34
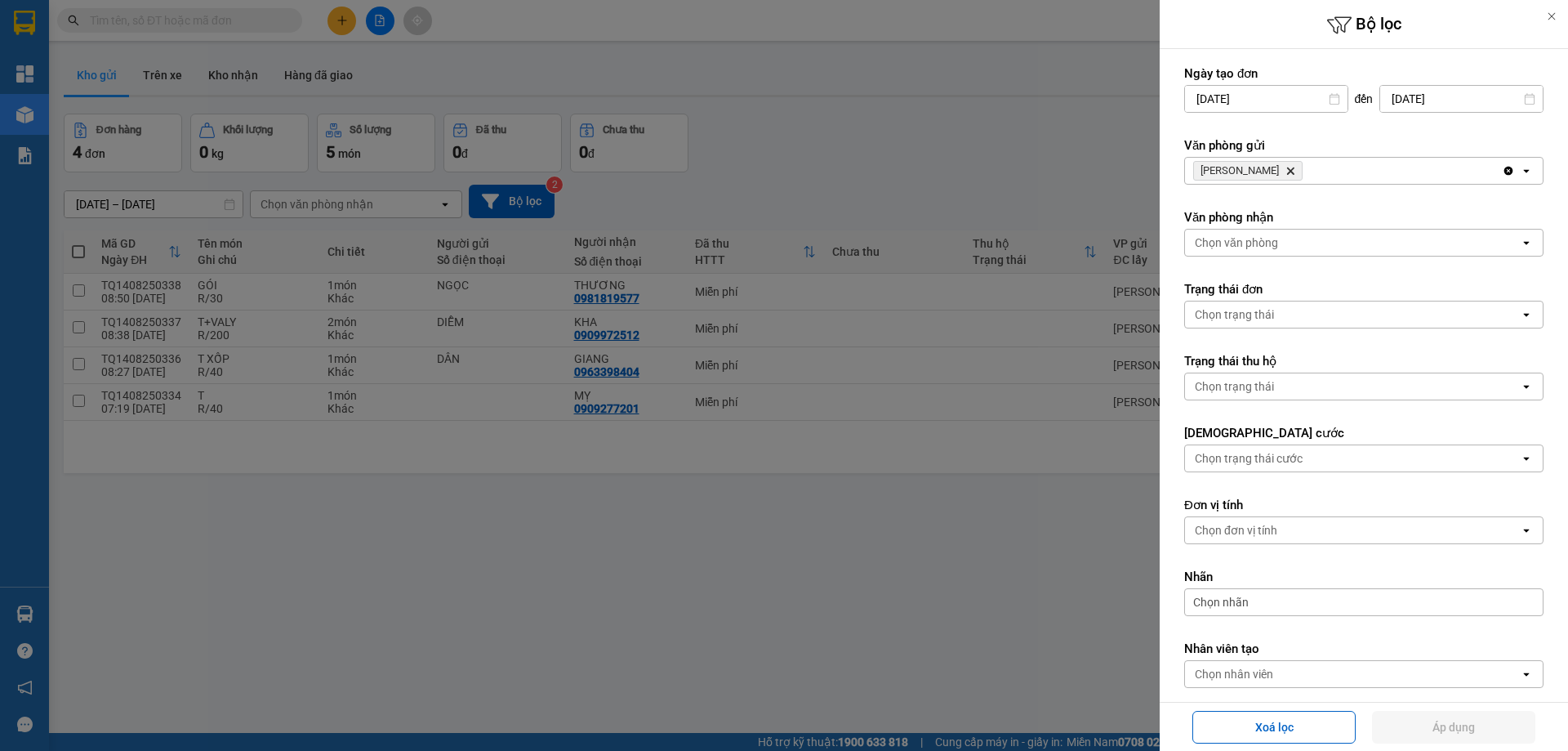
click at [1285, 171] on icon "Delete" at bounding box center [1290, 170] width 10 height 10
click at [1245, 177] on div "Chọn văn phòng" at bounding box center [1237, 171] width 84 height 17
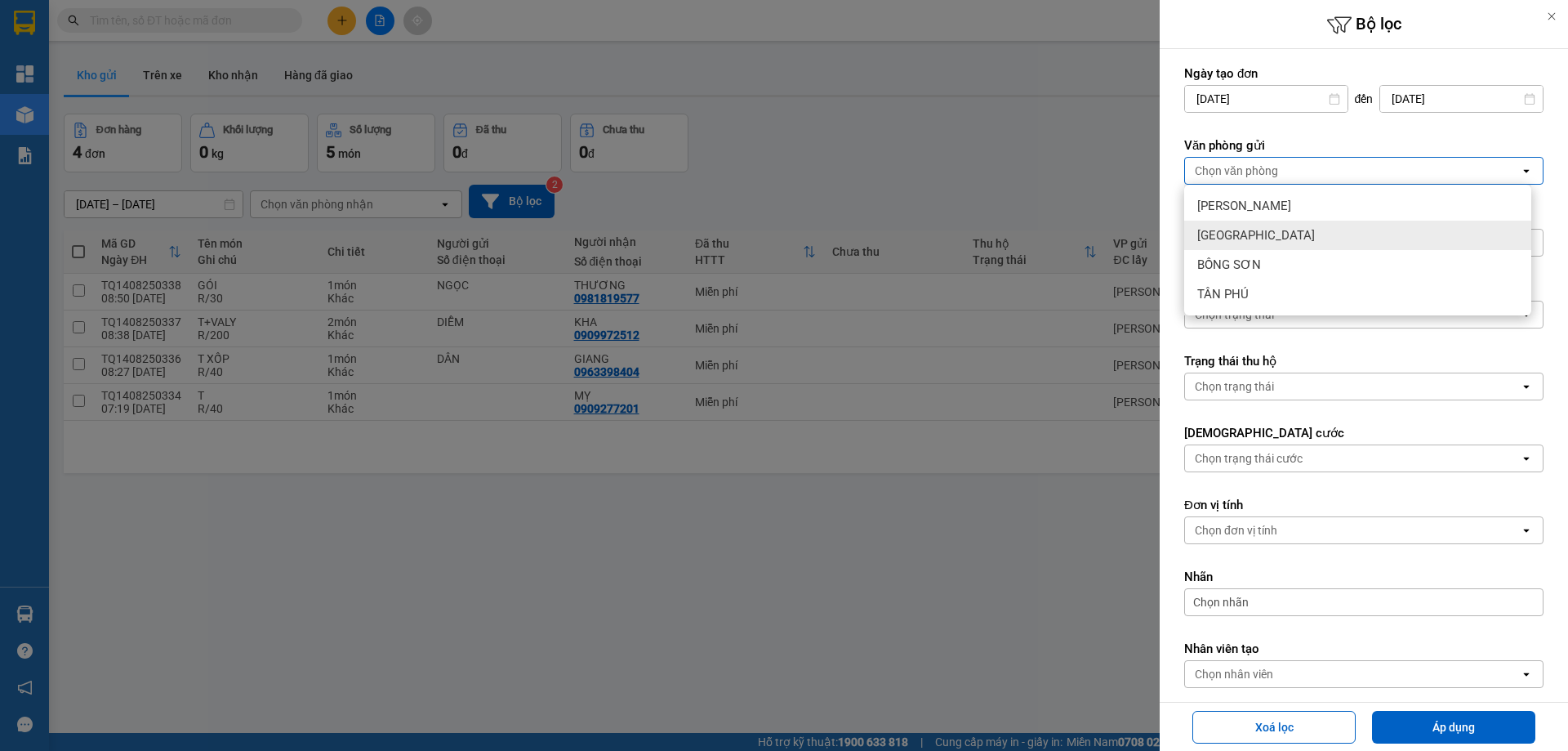
click at [1232, 231] on span "[GEOGRAPHIC_DATA]" at bounding box center [1256, 235] width 117 height 17
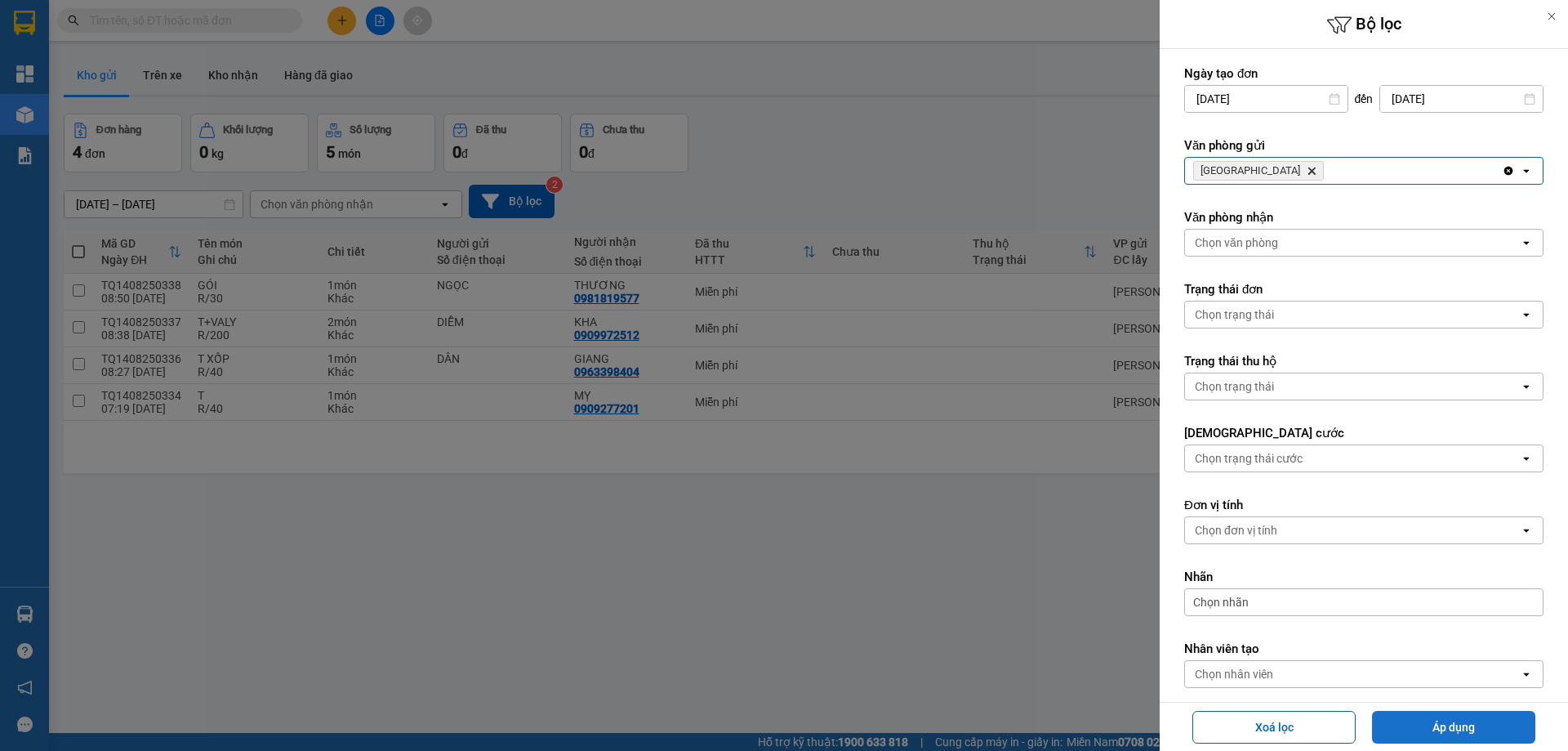
click at [1388, 731] on button "Áp dụng" at bounding box center [1455, 727] width 164 height 33
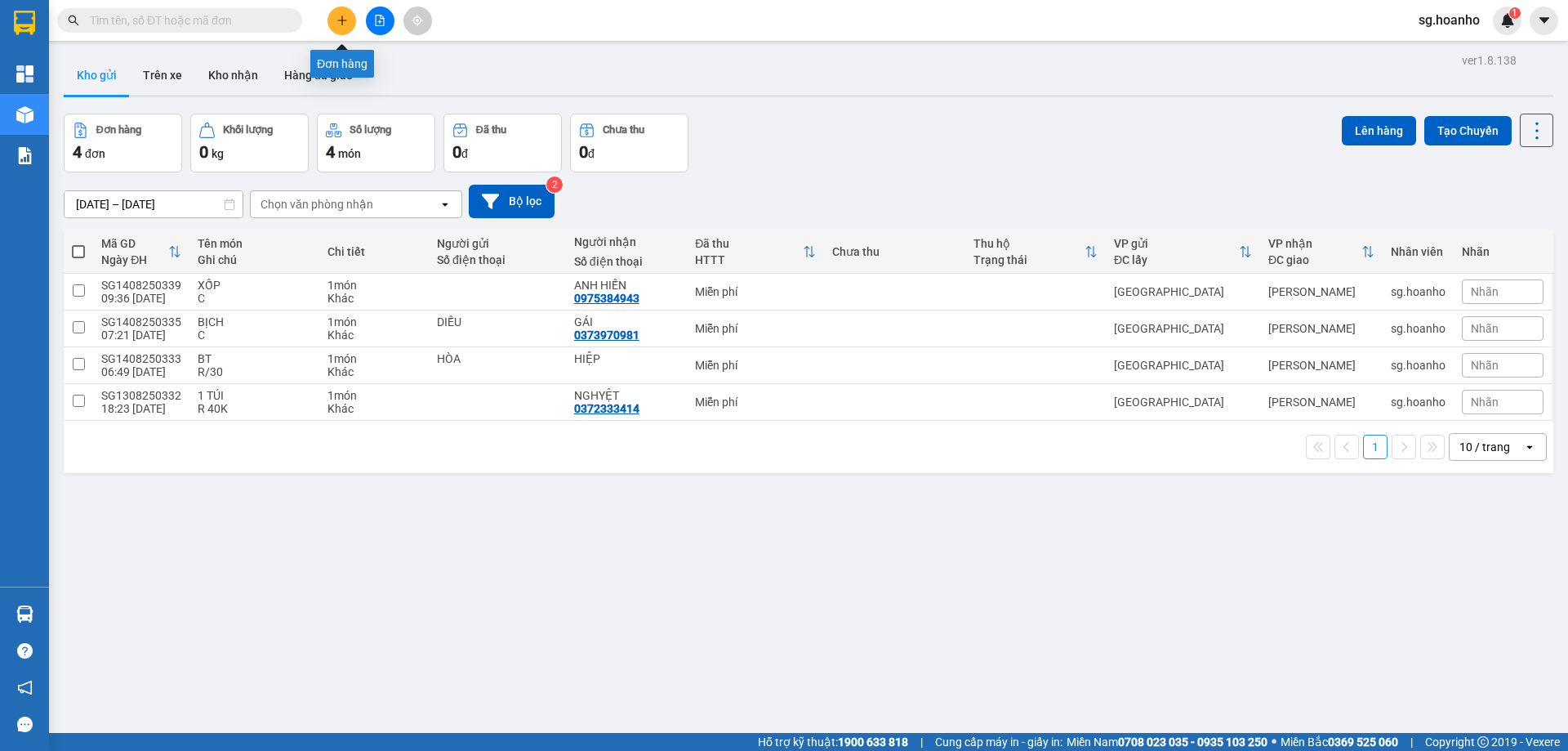
click at [350, 17] on button at bounding box center [341, 20] width 29 height 29
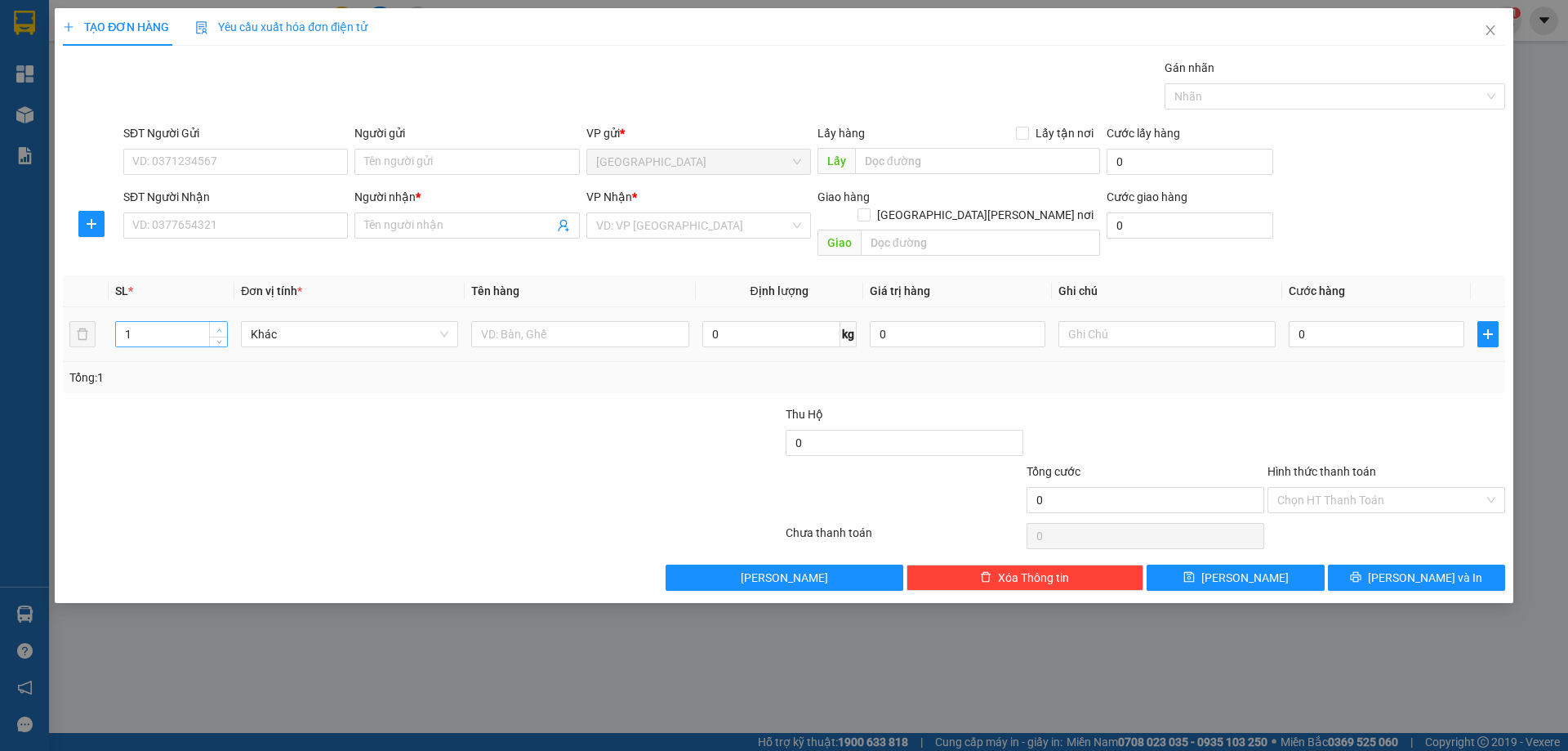
type input "2"
drag, startPoint x: 217, startPoint y: 307, endPoint x: 305, endPoint y: 313, distance: 88.2
click at [217, 325] on span "up" at bounding box center [219, 329] width 10 height 10
click at [551, 321] on input "text" at bounding box center [580, 334] width 218 height 26
type input "MÁY LẠNH"
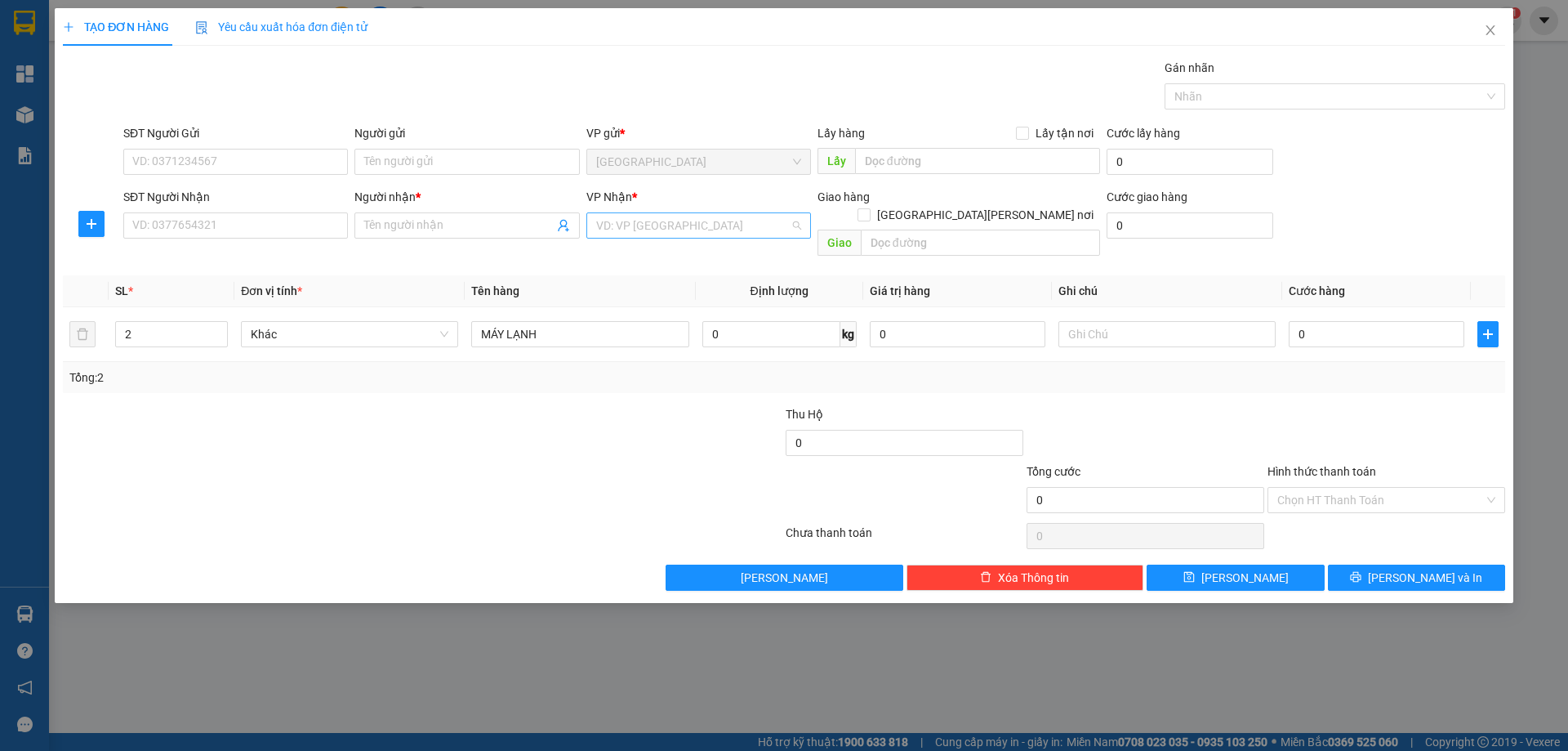
click at [626, 220] on input "search" at bounding box center [693, 225] width 193 height 24
drag, startPoint x: 671, startPoint y: 278, endPoint x: 663, endPoint y: 286, distance: 11.3
click at [672, 278] on div "[PERSON_NAME]" at bounding box center [698, 284] width 205 height 18
click at [449, 225] on input "Người nhận *" at bounding box center [458, 225] width 189 height 18
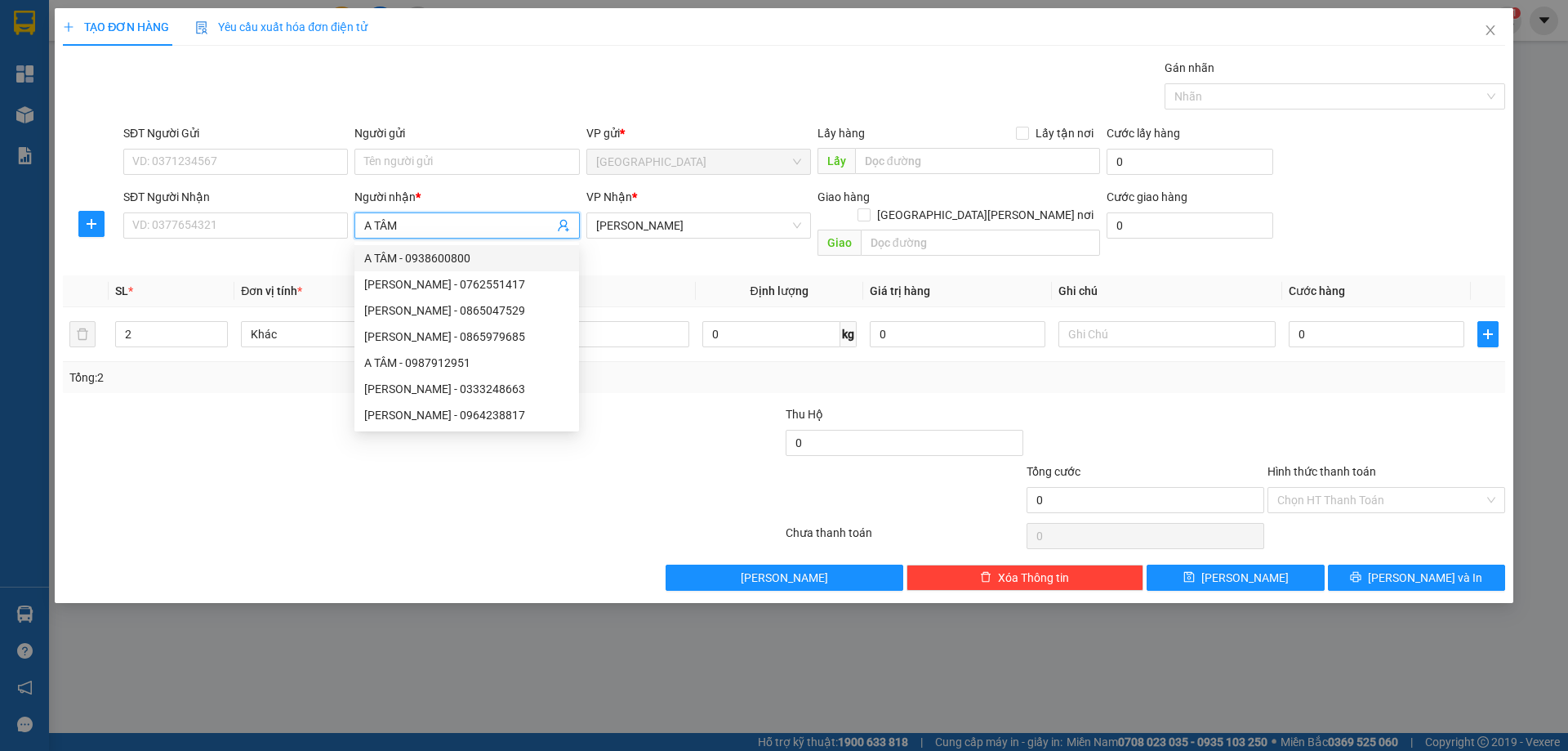
click at [373, 218] on input "A TÂM" at bounding box center [458, 225] width 189 height 18
type input "TÂM"
click at [198, 236] on input "SĐT Người Nhận" at bounding box center [236, 225] width 225 height 26
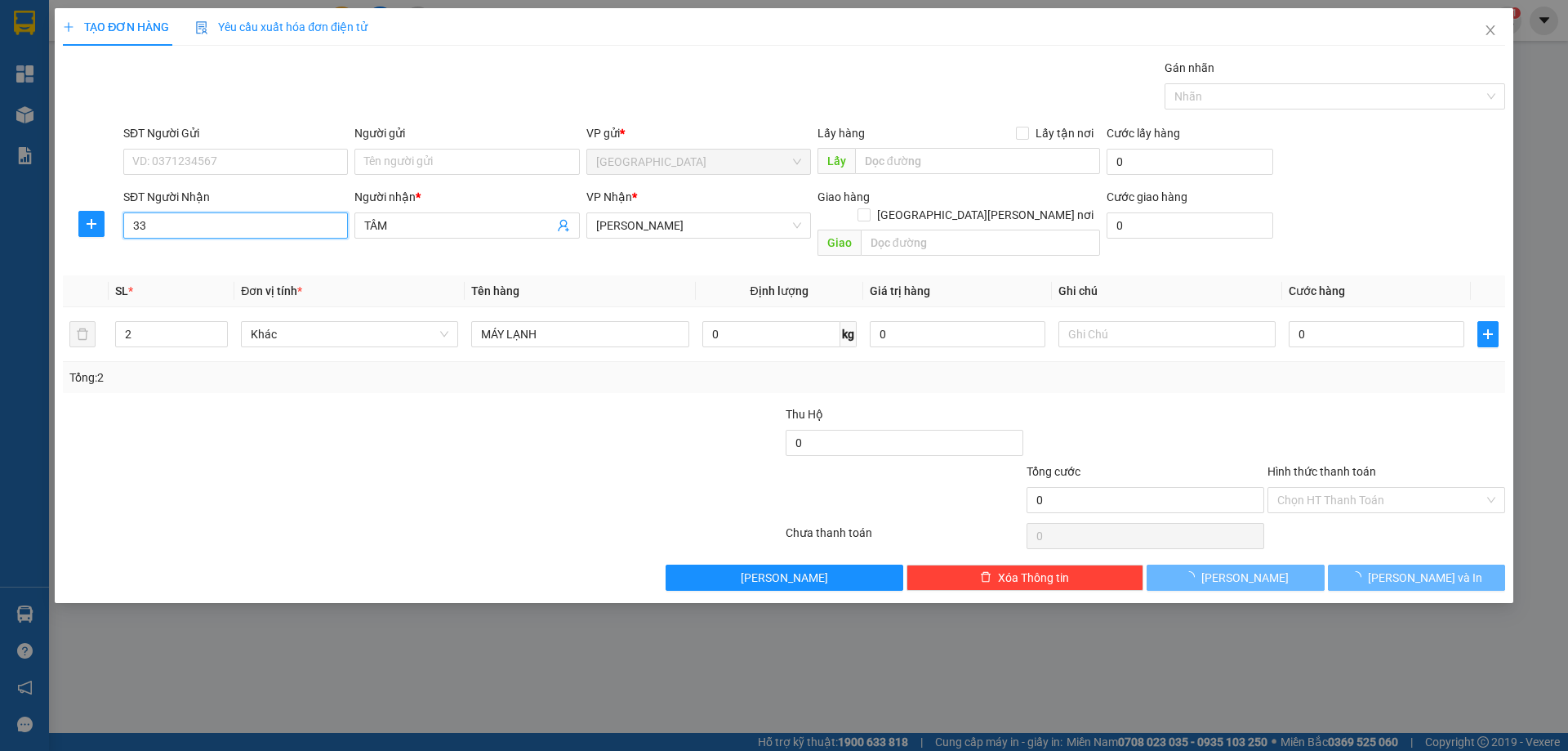
type input "3"
type input "0982013335"
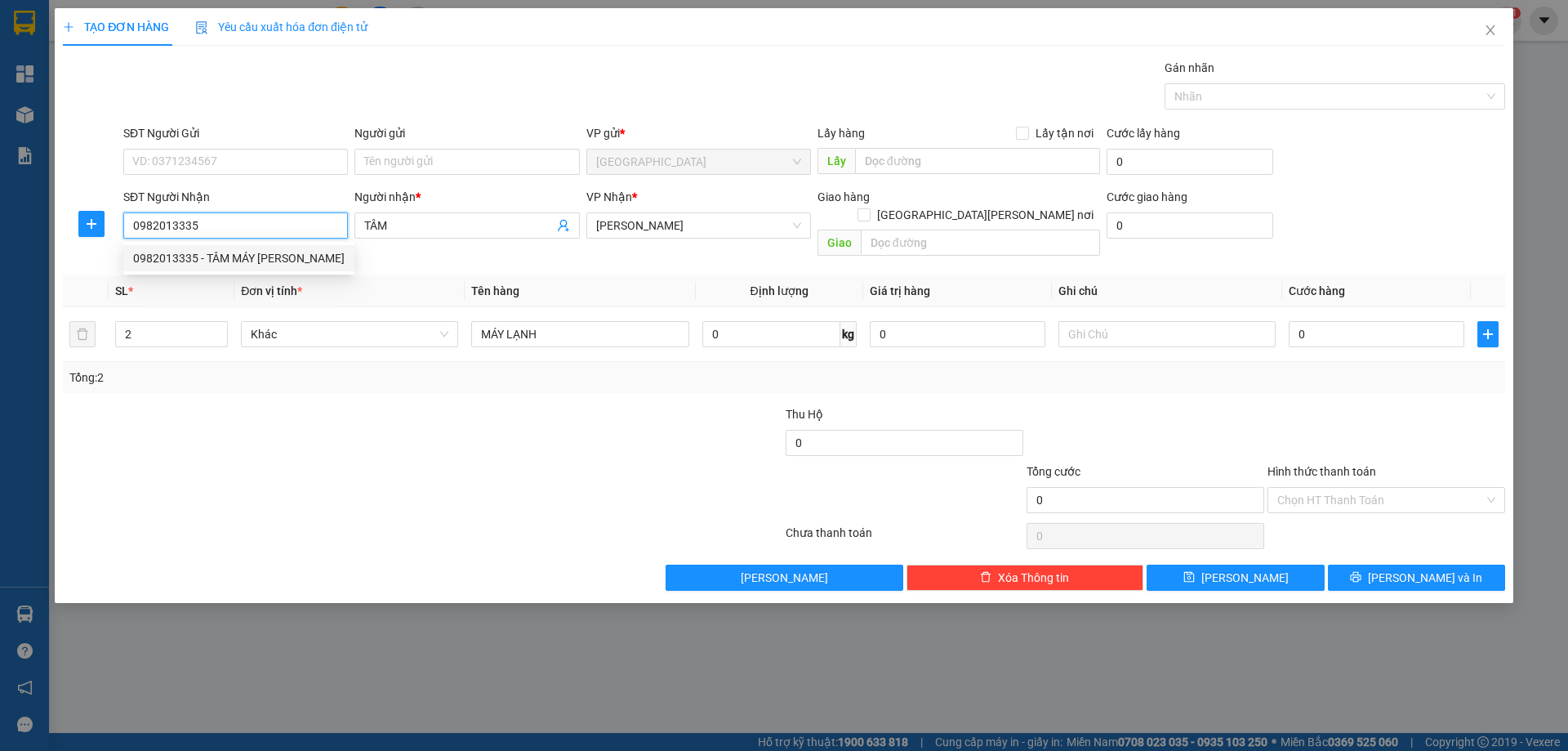
click at [273, 261] on div "0982013335 - TÂM MÁY [PERSON_NAME]" at bounding box center [238, 258] width 211 height 18
type input "TÂM MÁY LẠNH"
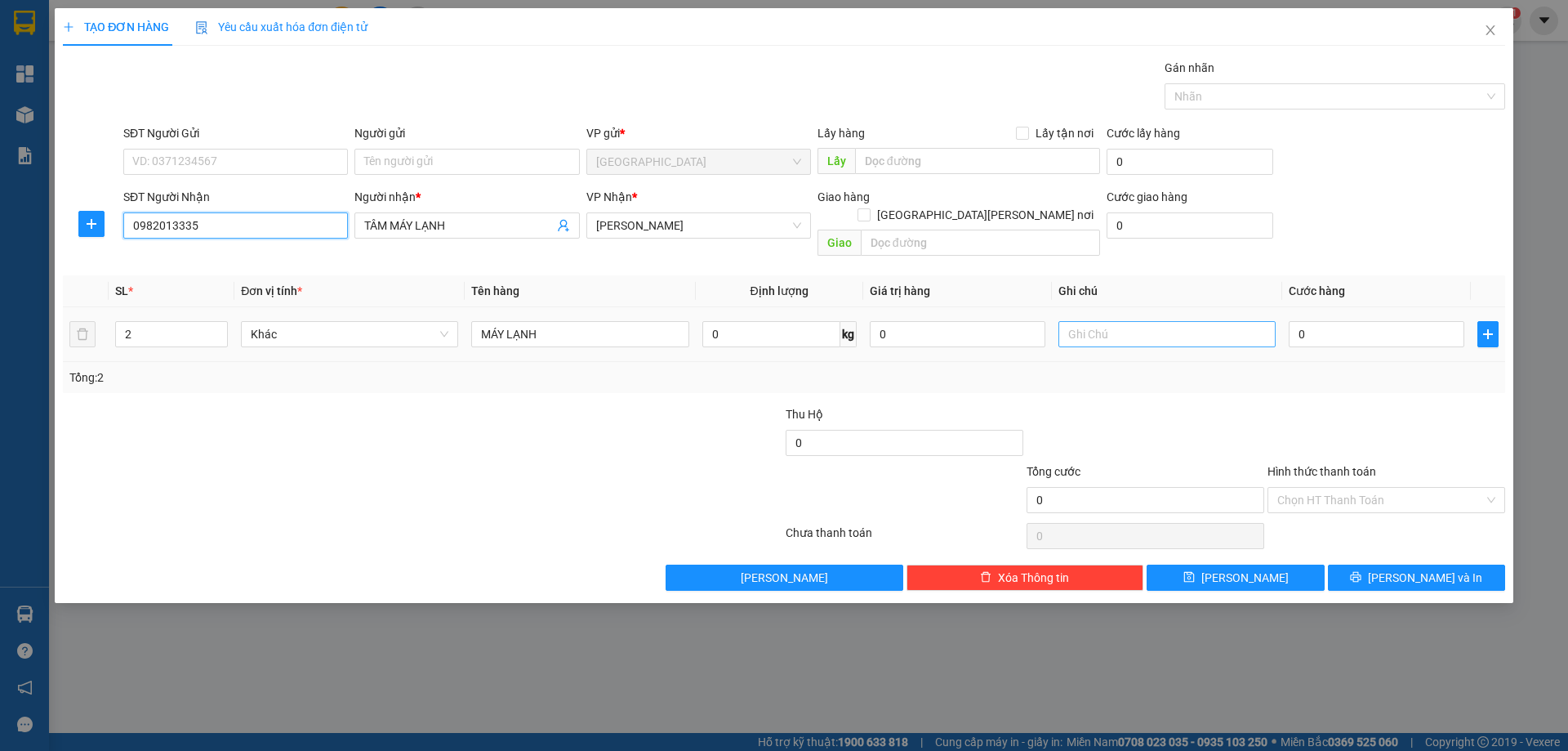
type input "0982013335"
click at [1183, 321] on input "text" at bounding box center [1167, 334] width 218 height 26
type input "C"
click at [1306, 465] on label "Hình thức thanh toán" at bounding box center [1322, 472] width 109 height 13
click at [1306, 488] on input "Hình thức thanh toán" at bounding box center [1381, 500] width 206 height 24
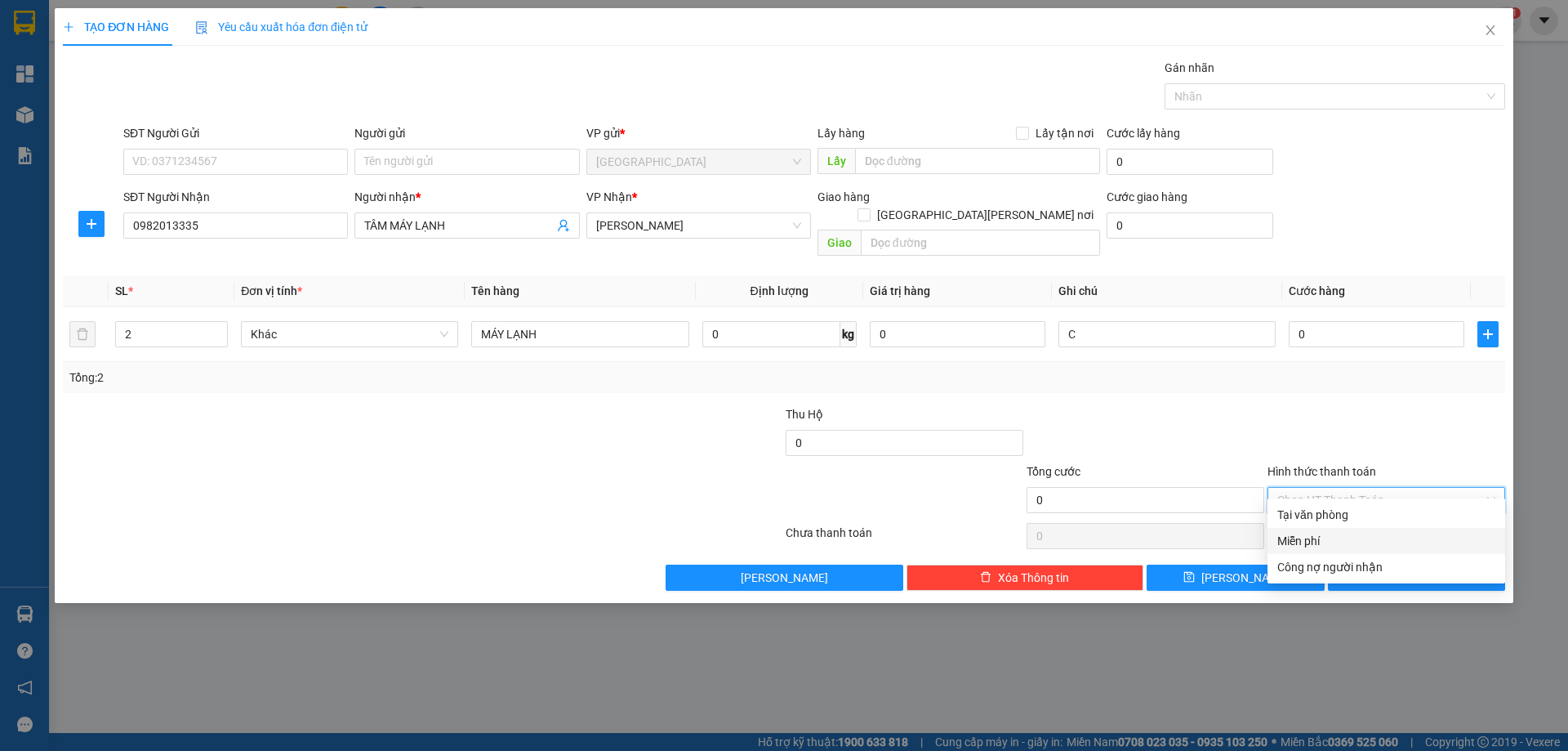
click at [1335, 544] on div "Miễn phí" at bounding box center [1387, 541] width 219 height 18
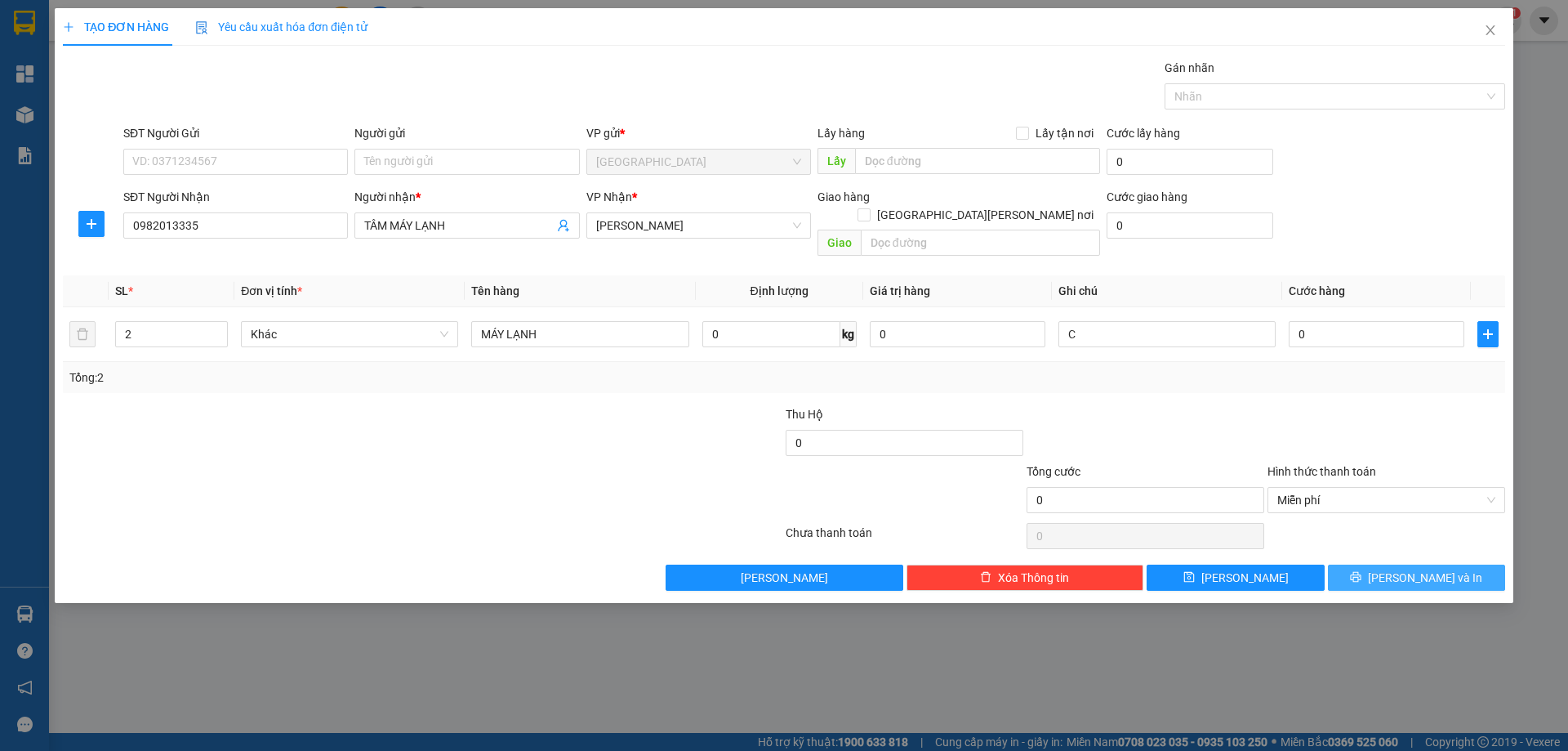
click at [1380, 565] on button "[PERSON_NAME] và In" at bounding box center [1416, 578] width 178 height 26
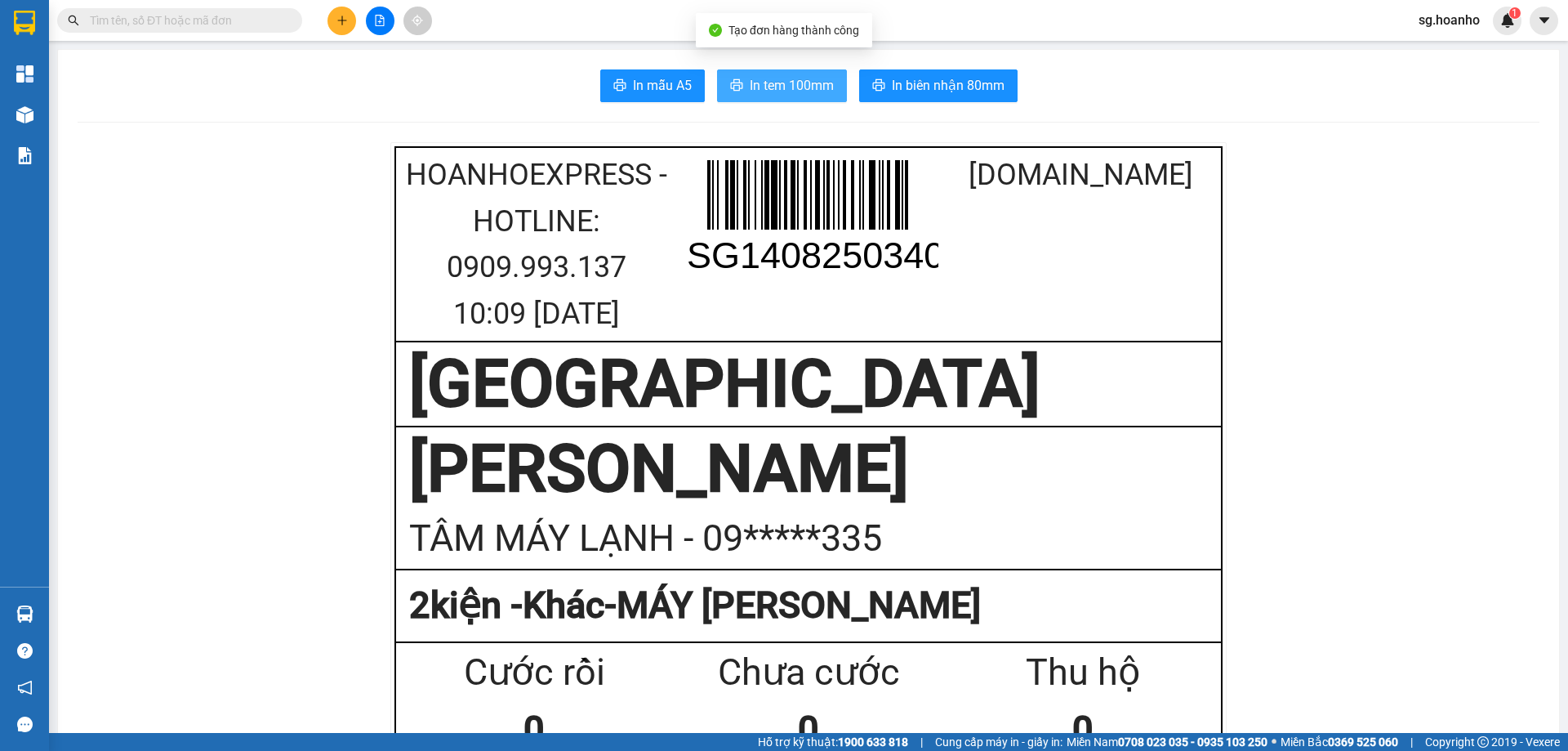
click at [781, 84] on span "In tem 100mm" at bounding box center [791, 86] width 84 height 20
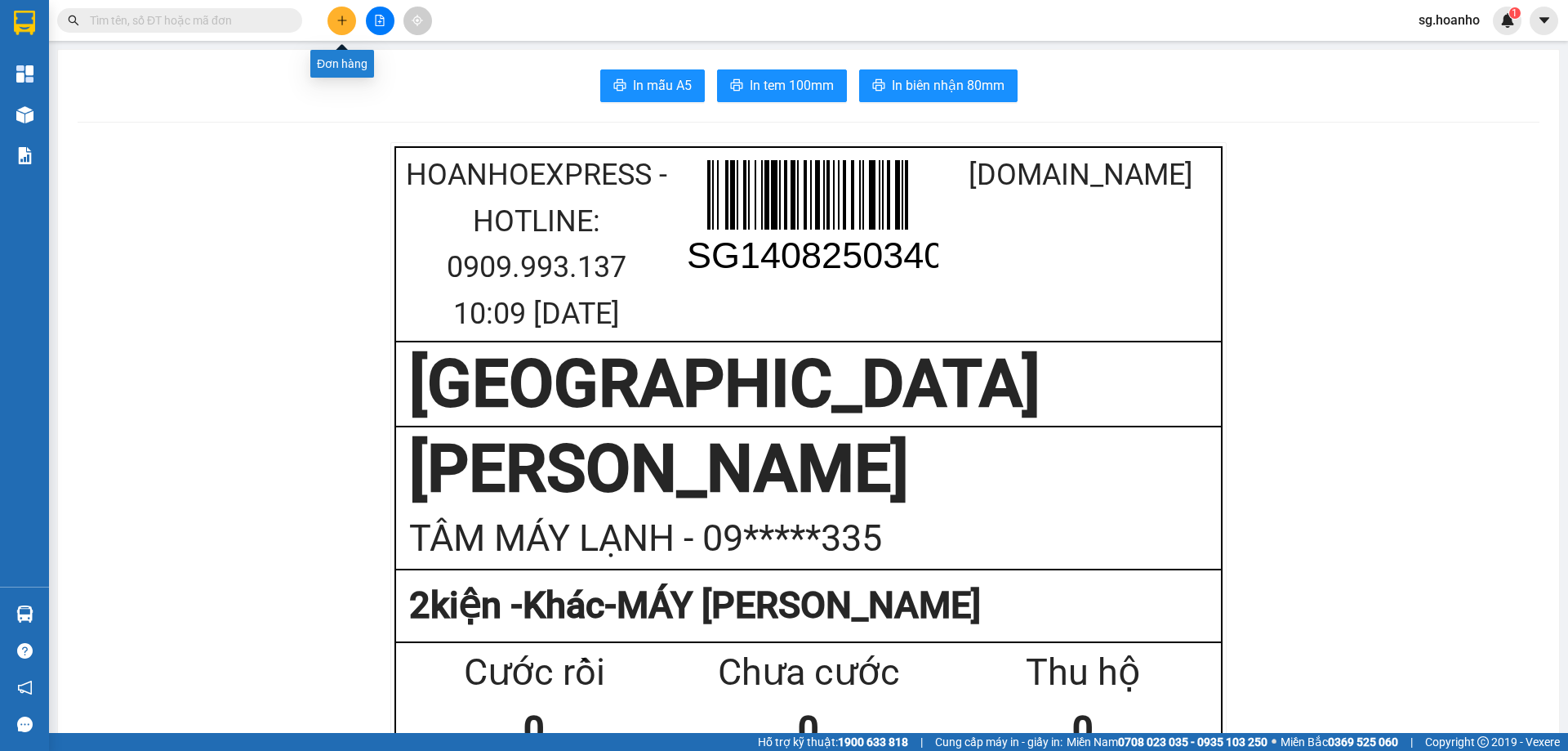
click at [340, 23] on icon "plus" at bounding box center [342, 20] width 11 height 11
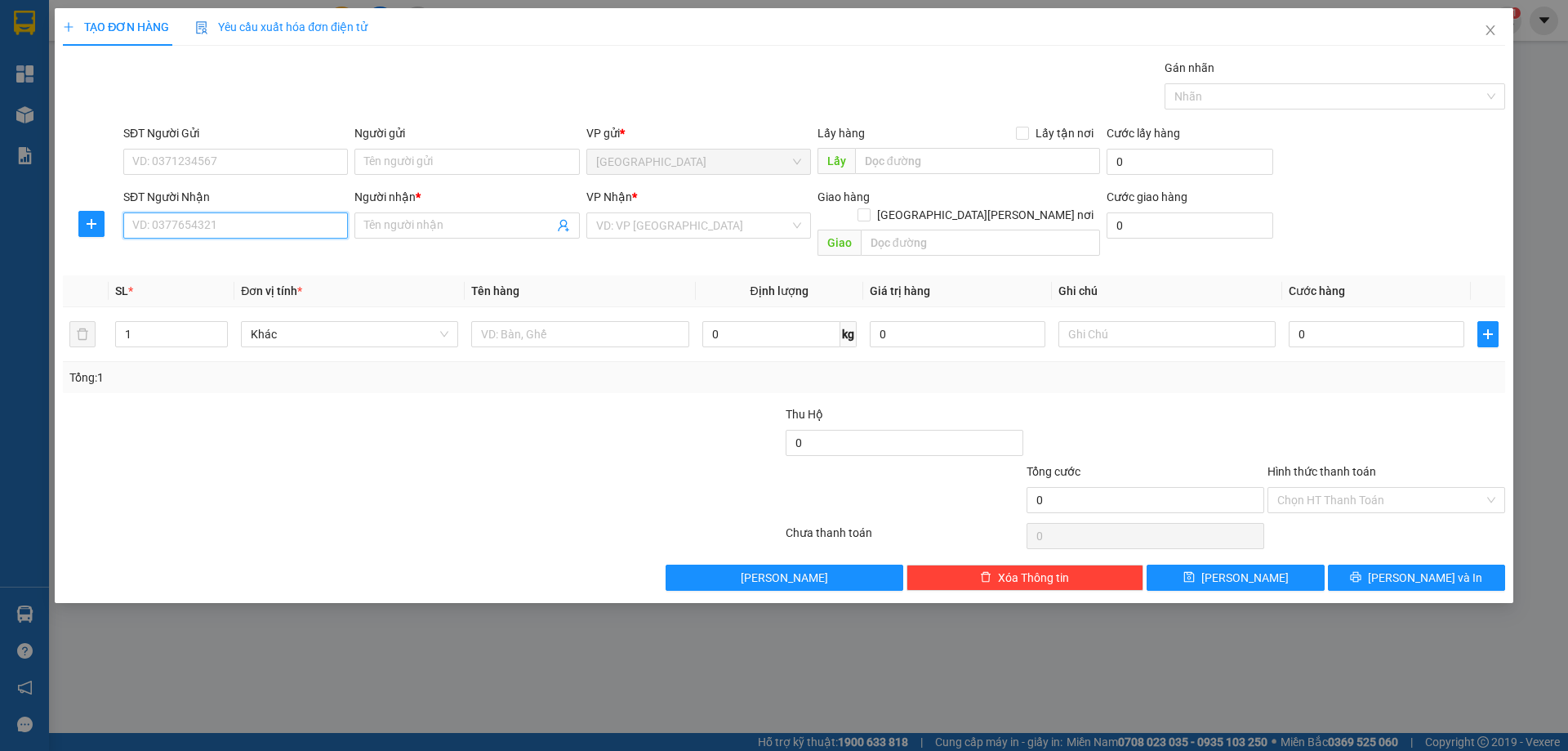
click at [288, 223] on input "SĐT Người Nhận" at bounding box center [236, 225] width 225 height 26
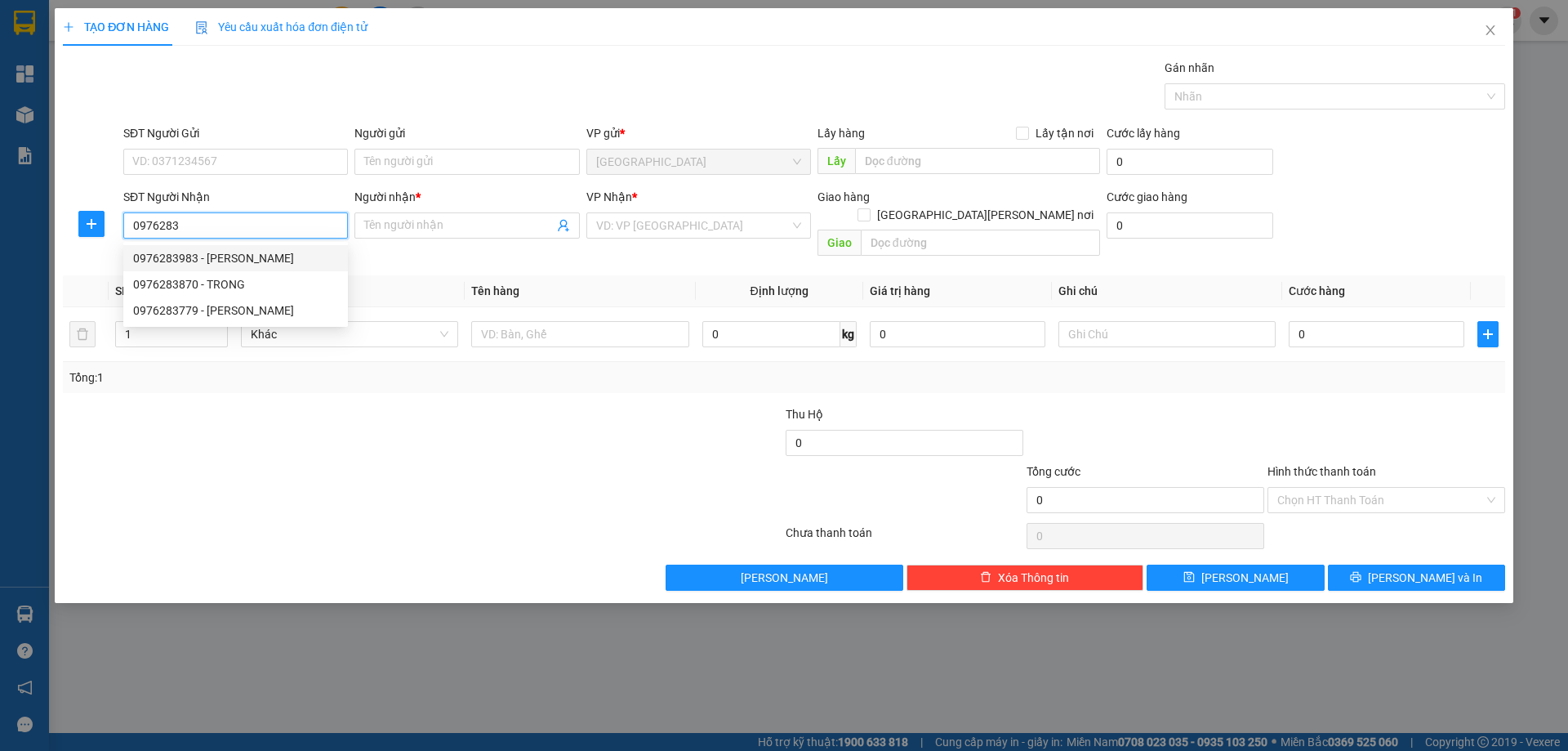
click at [262, 253] on div "0976283983 - [PERSON_NAME]" at bounding box center [235, 258] width 205 height 18
type input "0976283983"
type input "HƯƠNG"
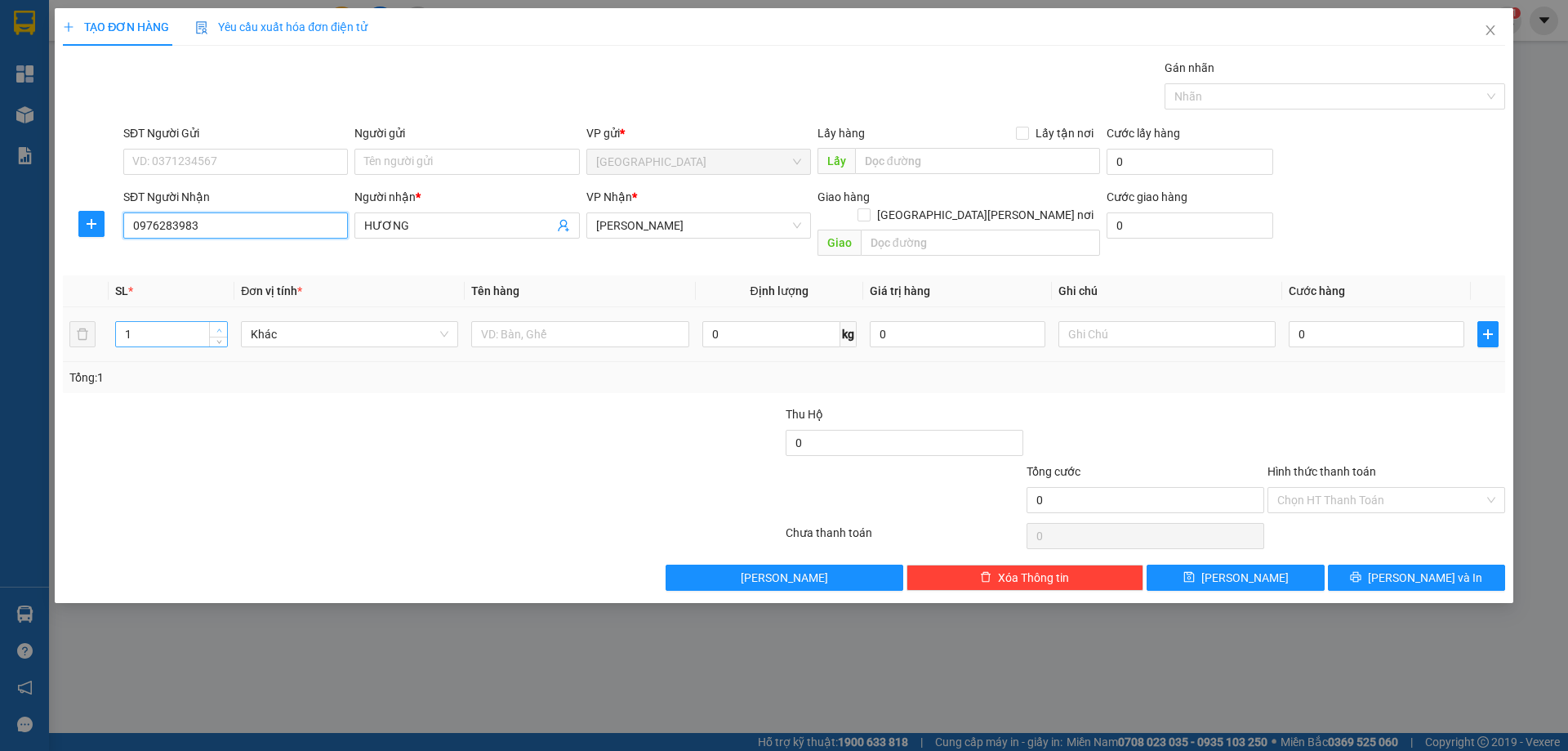
type input "0976283983"
type input "2"
click at [220, 328] on icon "up" at bounding box center [219, 330] width 6 height 6
click at [509, 321] on input "text" at bounding box center [580, 334] width 218 height 26
type input "T"
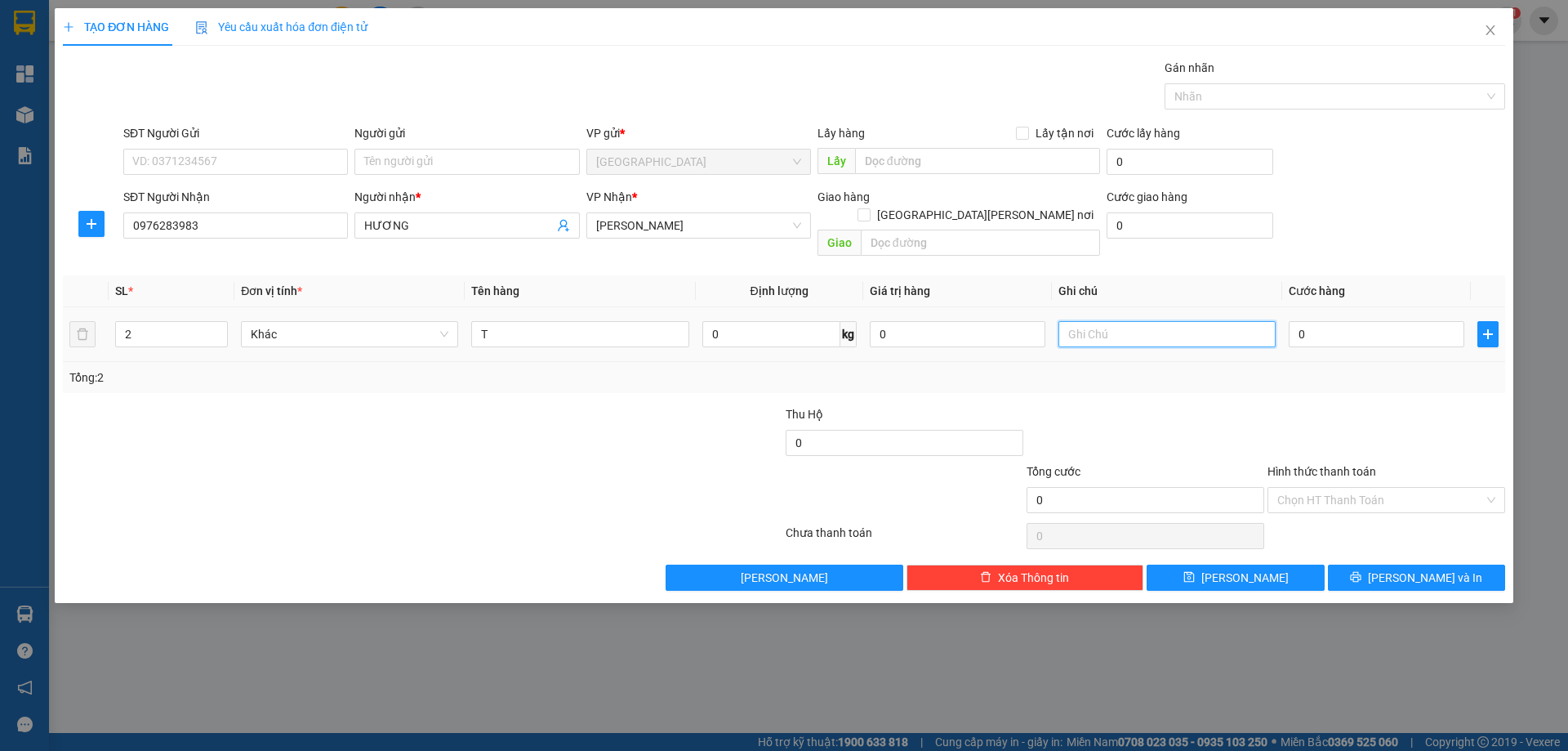
click at [1091, 321] on input "text" at bounding box center [1167, 334] width 218 height 26
type input "C"
click at [1301, 465] on label "Hình thức thanh toán" at bounding box center [1322, 472] width 109 height 13
click at [1301, 488] on input "Hình thức thanh toán" at bounding box center [1381, 500] width 206 height 24
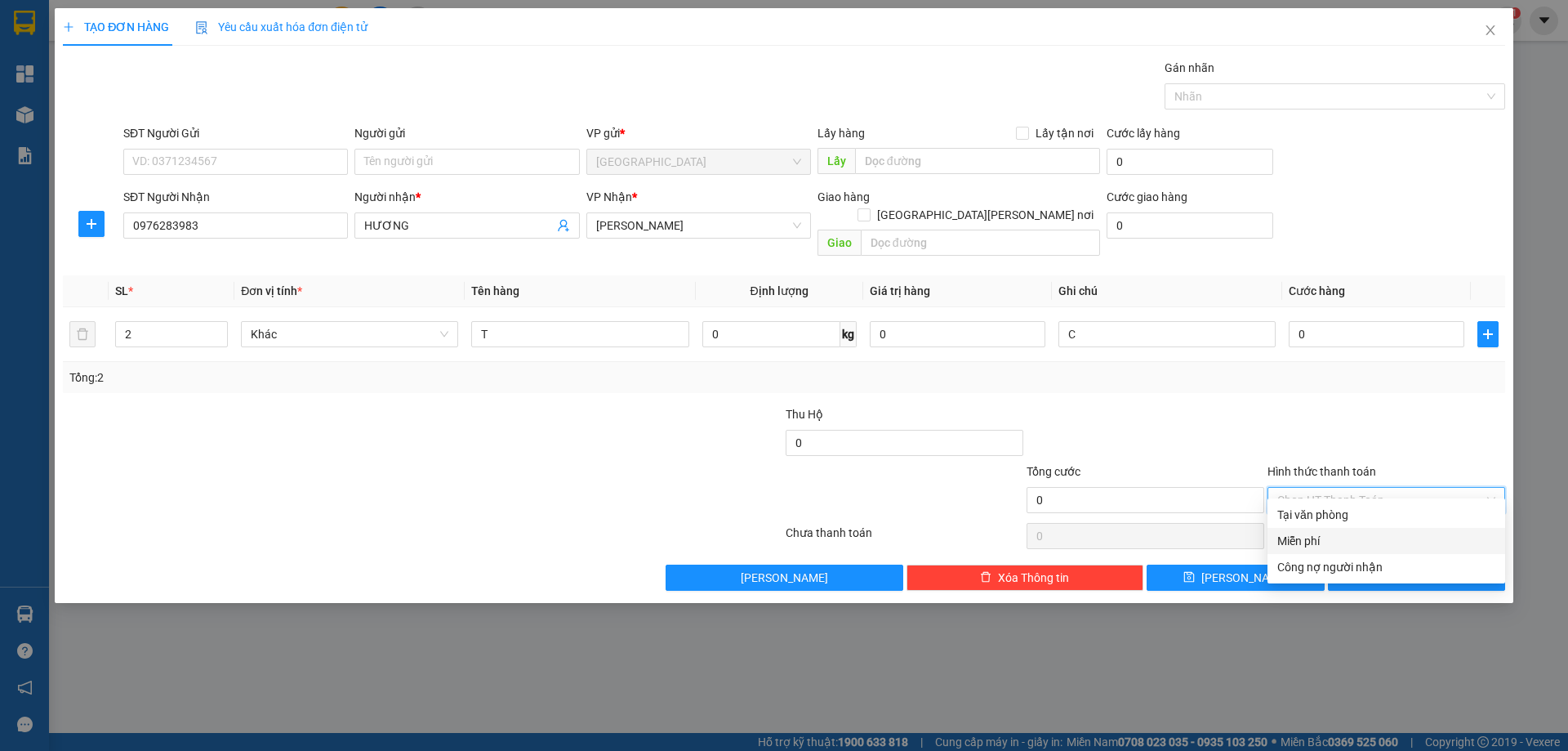
click at [1323, 538] on div "Miễn phí" at bounding box center [1387, 541] width 219 height 18
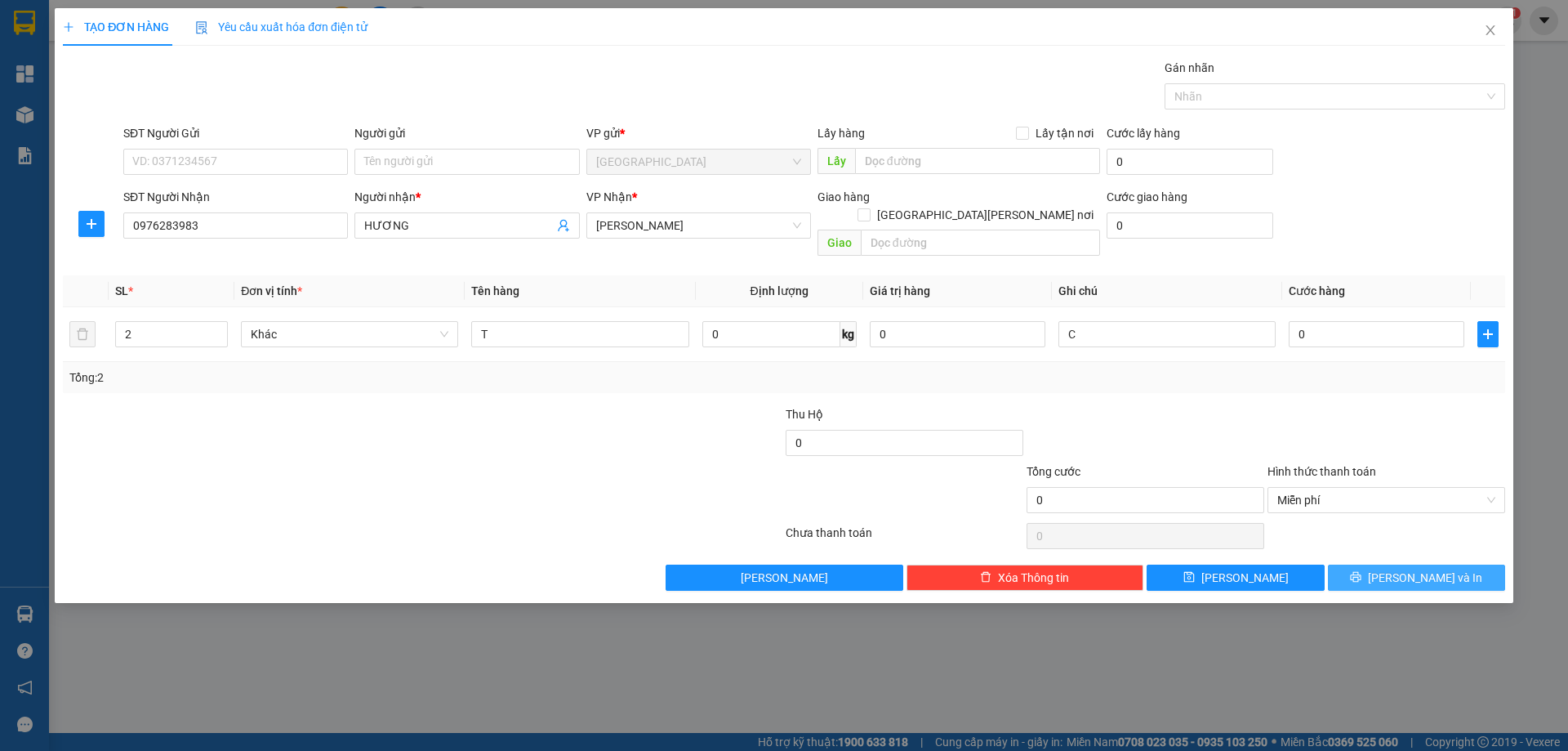
drag, startPoint x: 1362, startPoint y: 560, endPoint x: 900, endPoint y: 445, distance: 476.1
click at [1349, 565] on button "[PERSON_NAME] và In" at bounding box center [1416, 578] width 178 height 26
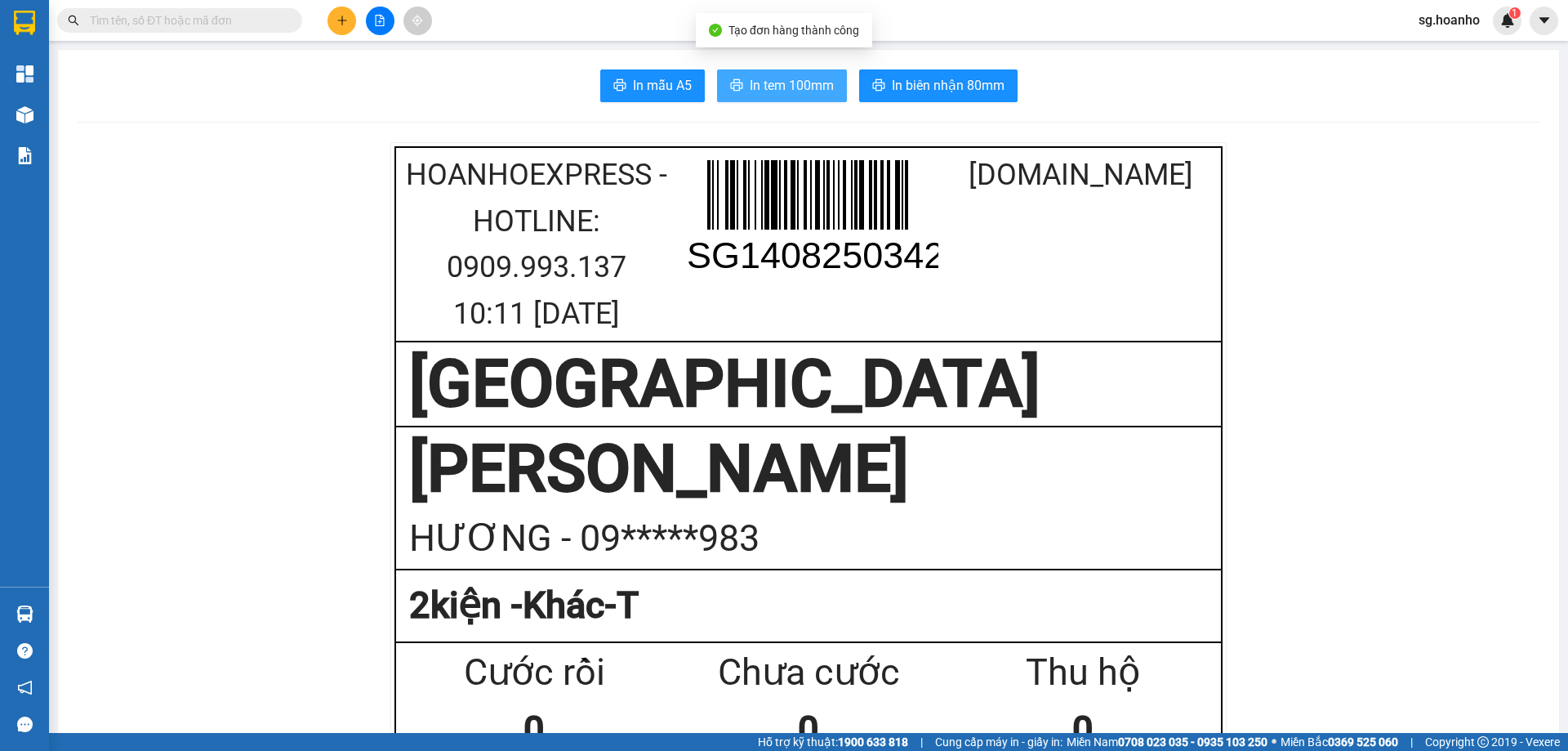
click at [779, 78] on span "In tem 100mm" at bounding box center [791, 86] width 84 height 20
click at [344, 22] on icon "plus" at bounding box center [342, 20] width 11 height 11
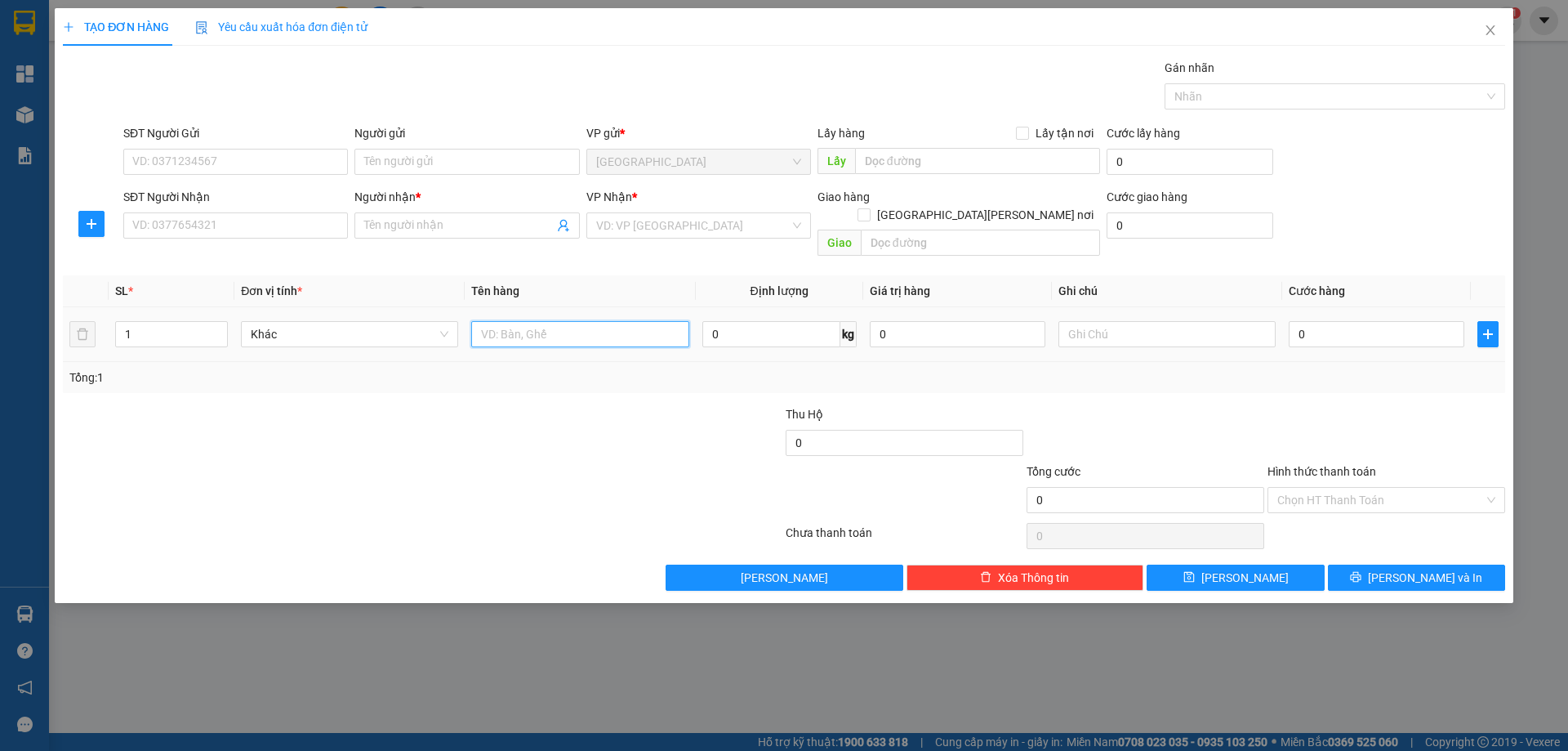
click at [510, 321] on input "text" at bounding box center [580, 334] width 218 height 26
type input "CỤC"
click at [333, 232] on input "SĐT Người Nhận" at bounding box center [236, 225] width 225 height 26
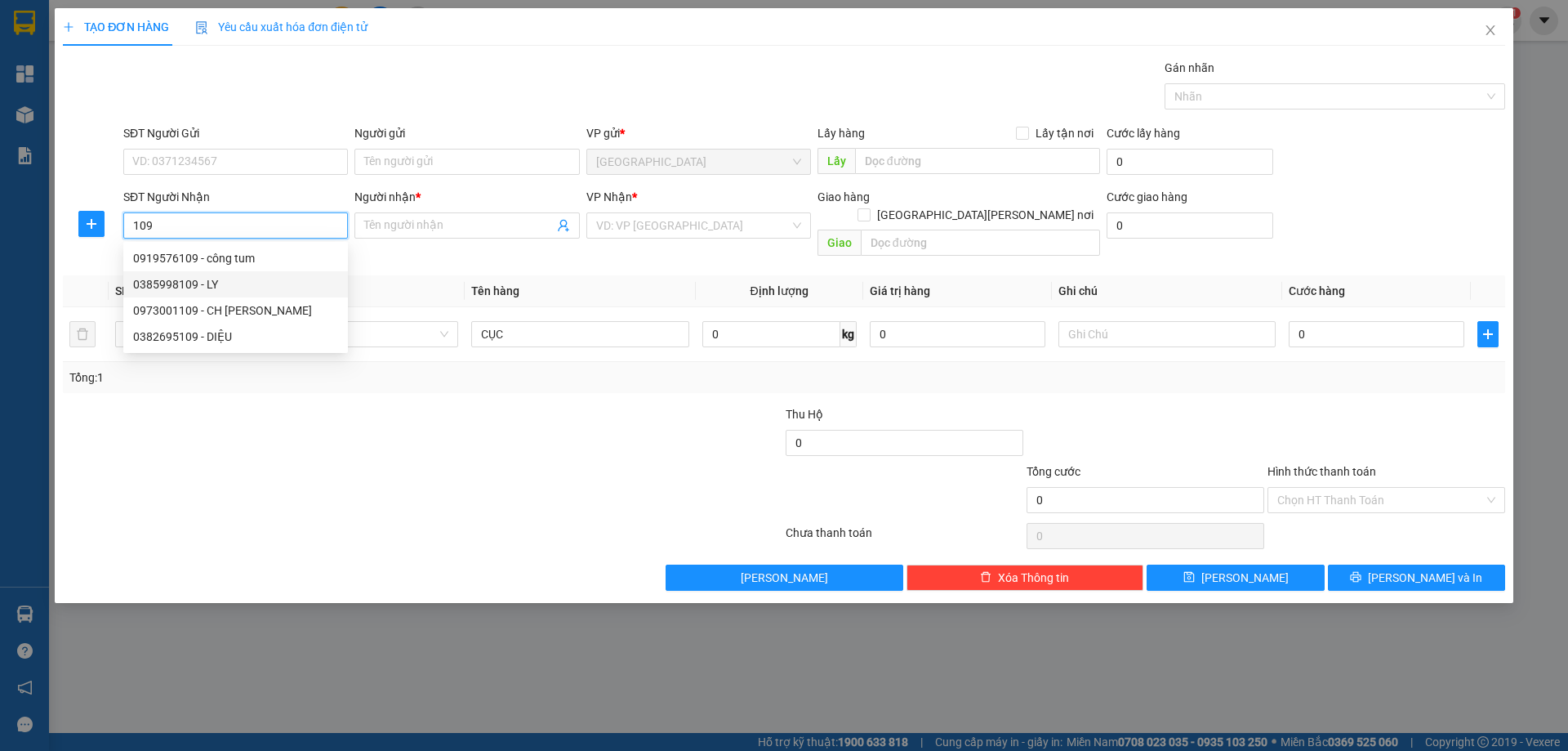
click at [219, 284] on div "0385998109 - LY" at bounding box center [235, 284] width 205 height 18
type input "0385998109"
type input "LY"
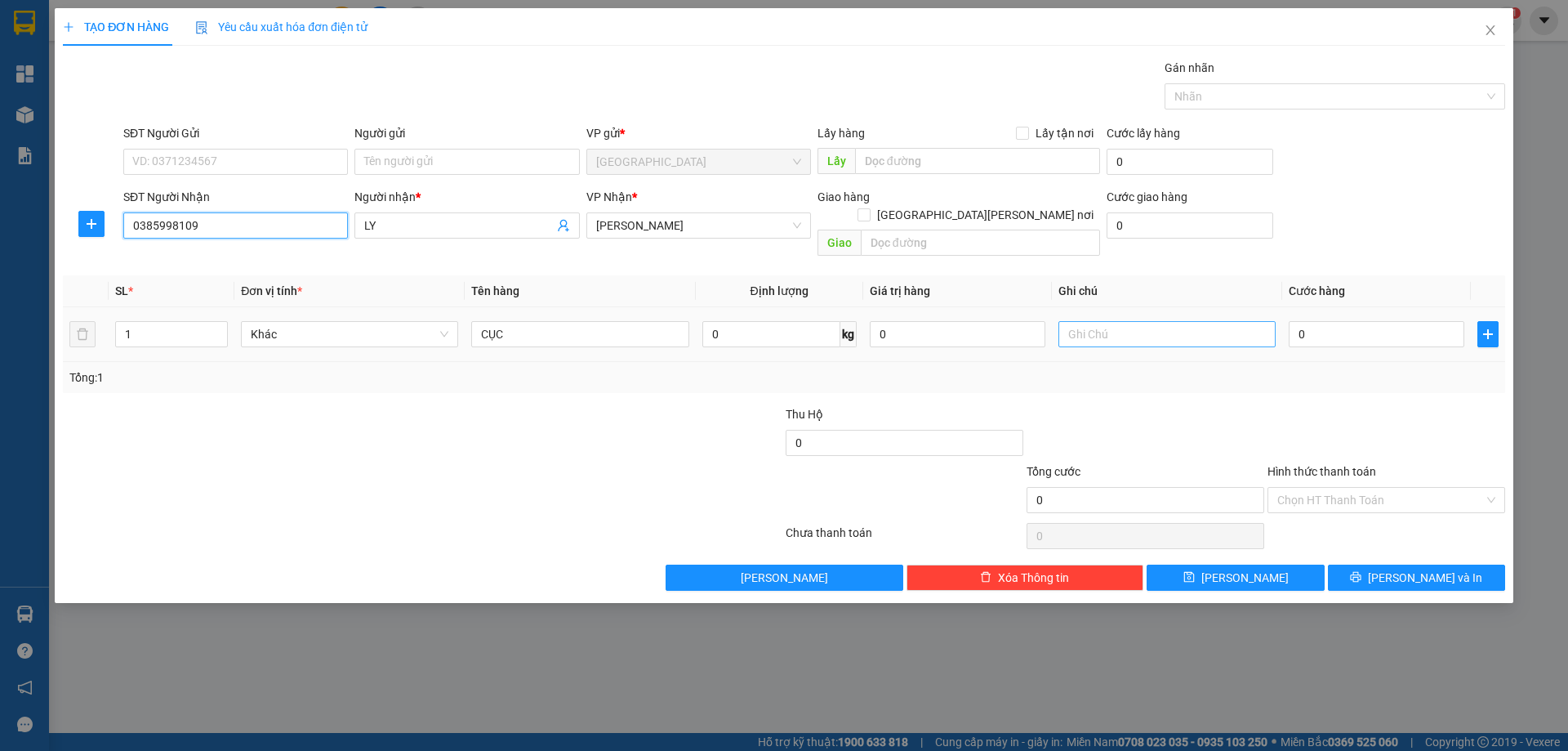
type input "0385998109"
click at [1131, 323] on input "text" at bounding box center [1167, 334] width 218 height 26
type input "C"
click at [1333, 465] on label "Hình thức thanh toán" at bounding box center [1322, 472] width 109 height 13
click at [1333, 488] on input "Hình thức thanh toán" at bounding box center [1381, 500] width 206 height 24
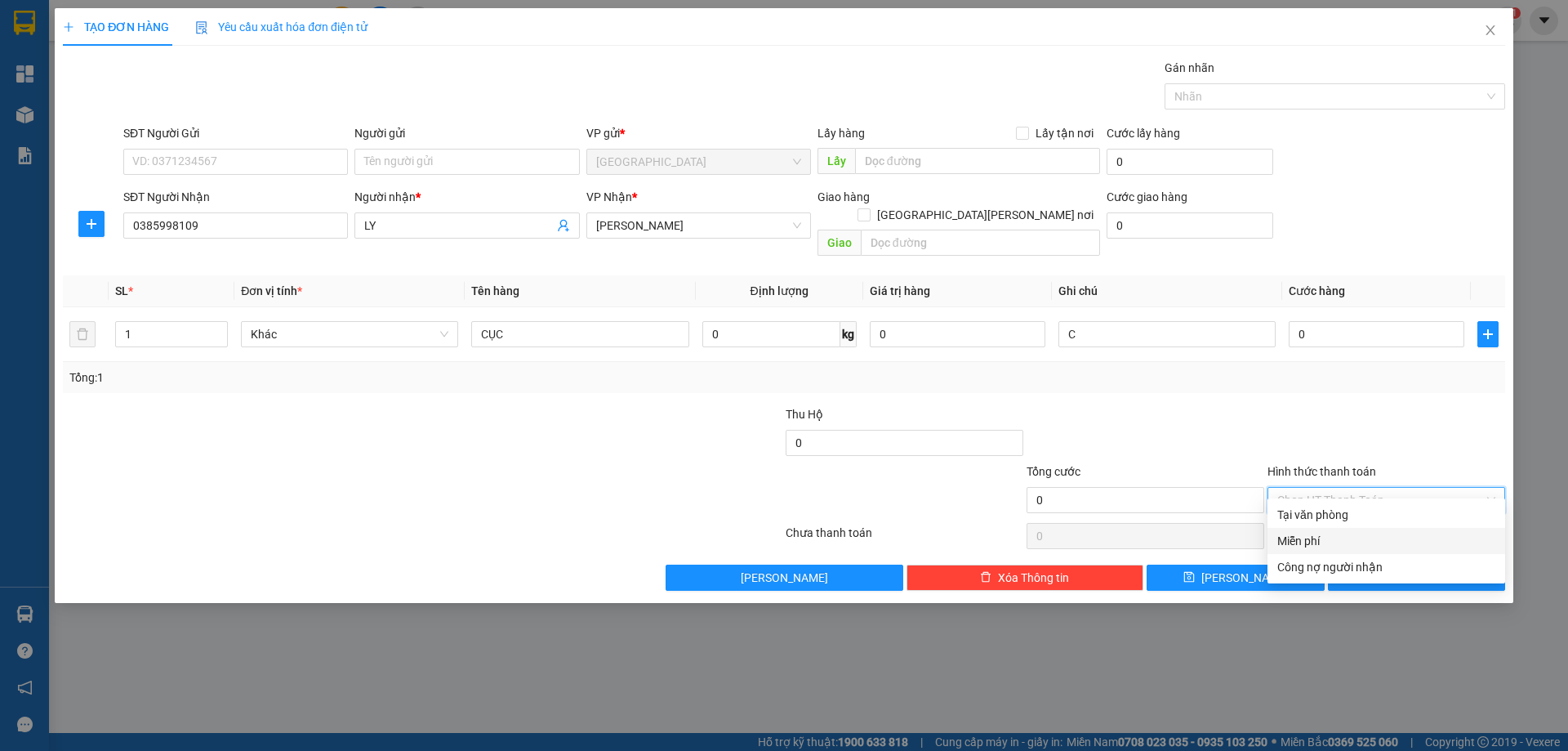
drag, startPoint x: 1319, startPoint y: 534, endPoint x: 1293, endPoint y: 541, distance: 26.9
click at [1312, 536] on div "Miễn phí" at bounding box center [1387, 541] width 219 height 18
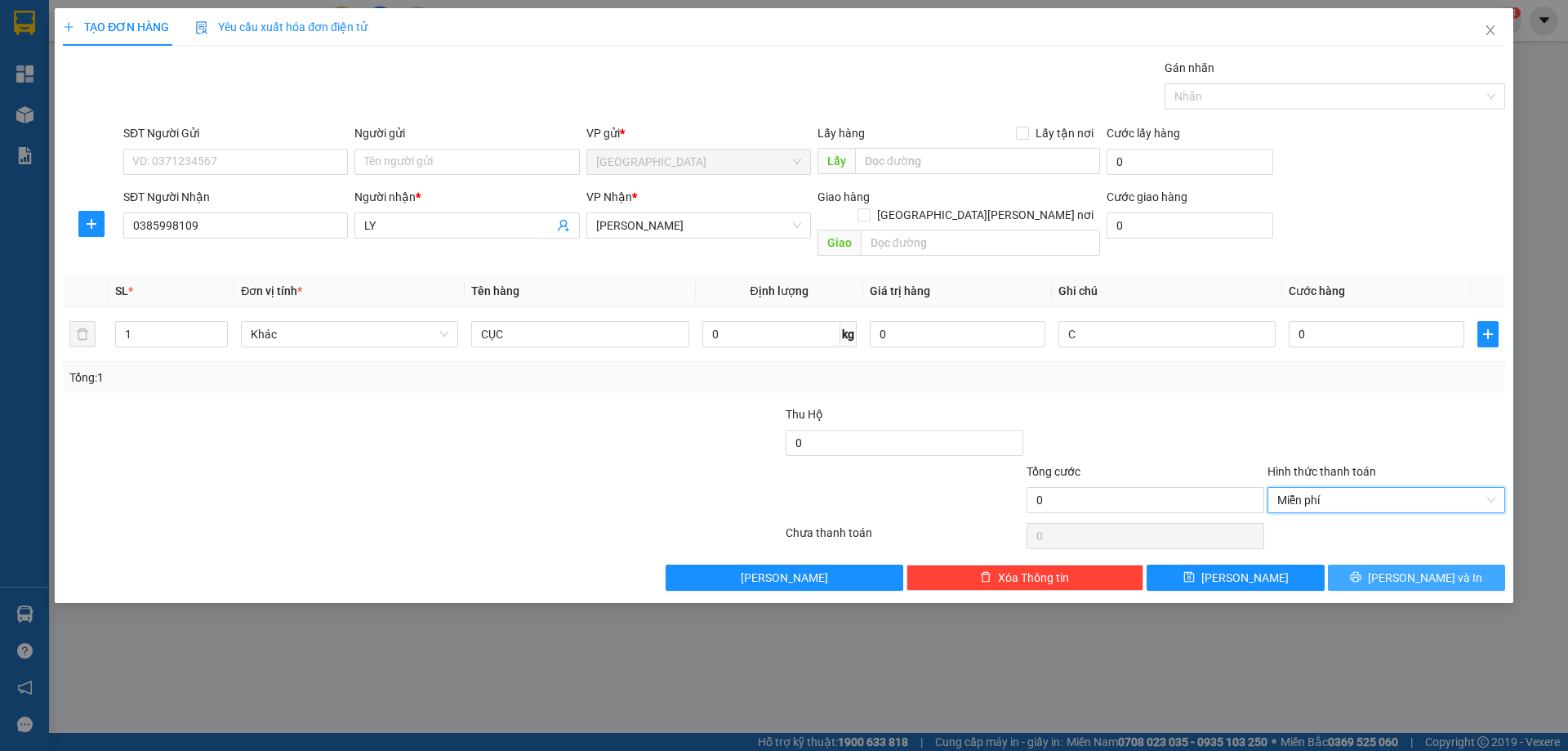
click at [1350, 568] on button "[PERSON_NAME] và In" at bounding box center [1416, 578] width 178 height 26
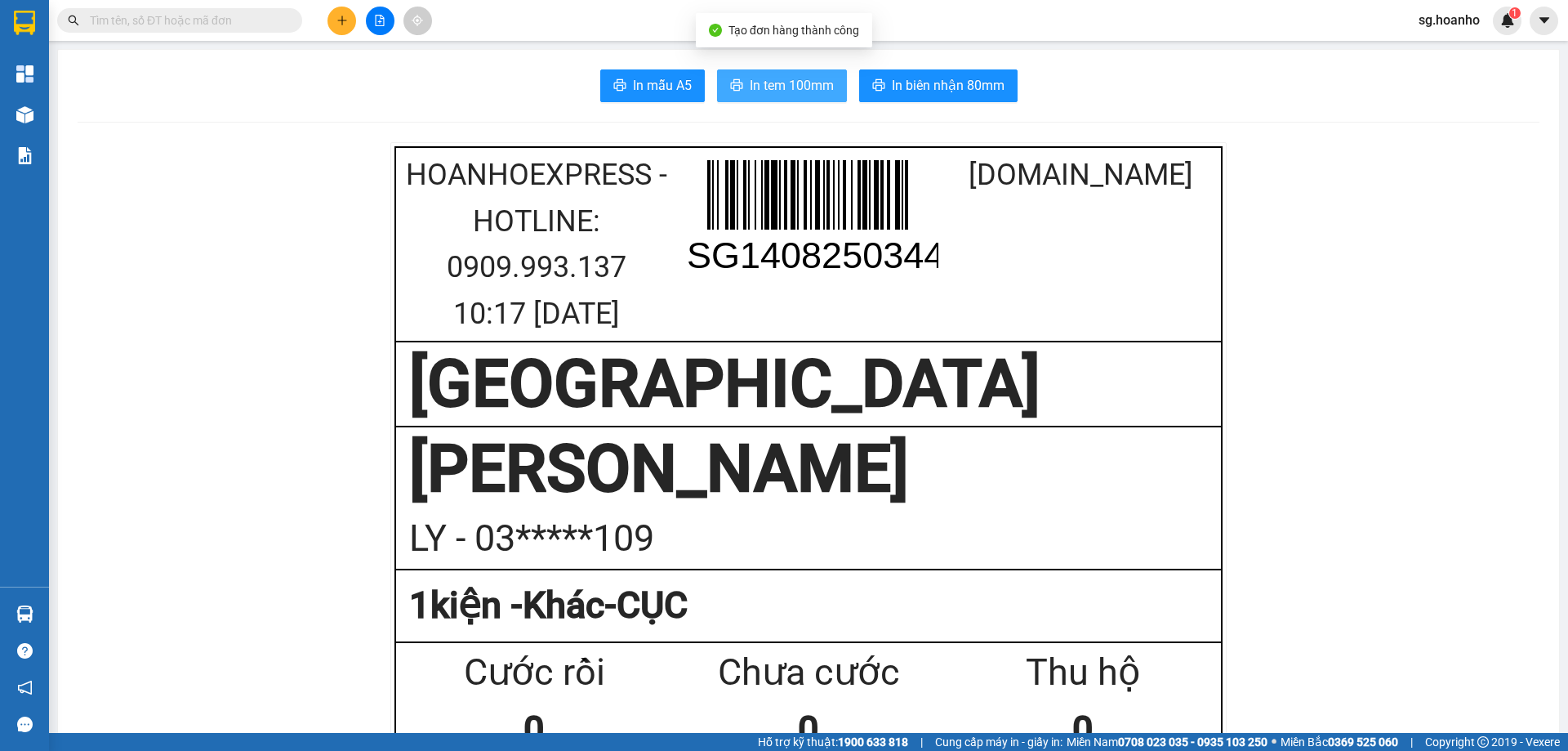
click at [762, 74] on button "In tem 100mm" at bounding box center [782, 86] width 130 height 33
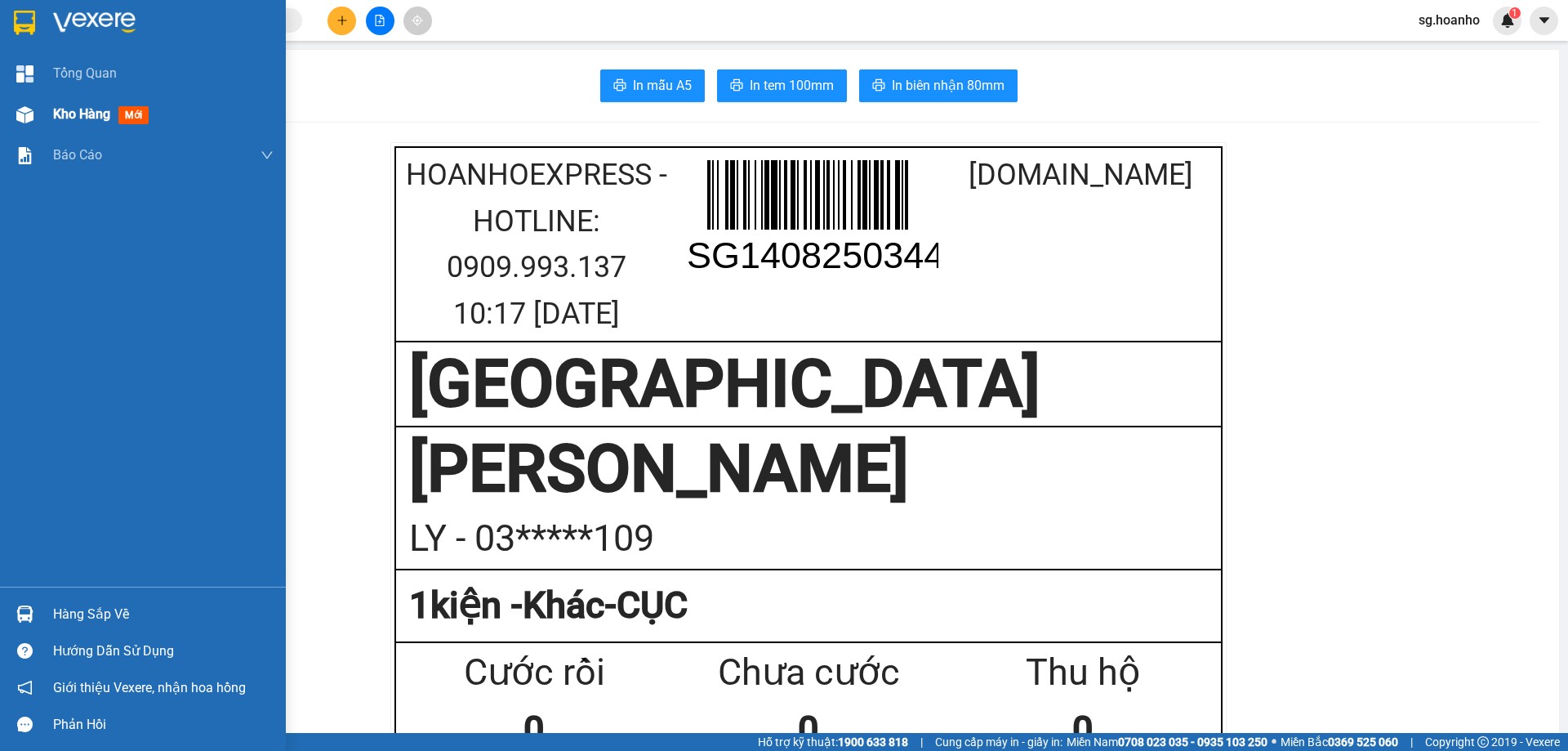
click at [137, 111] on span "mới" at bounding box center [133, 114] width 30 height 18
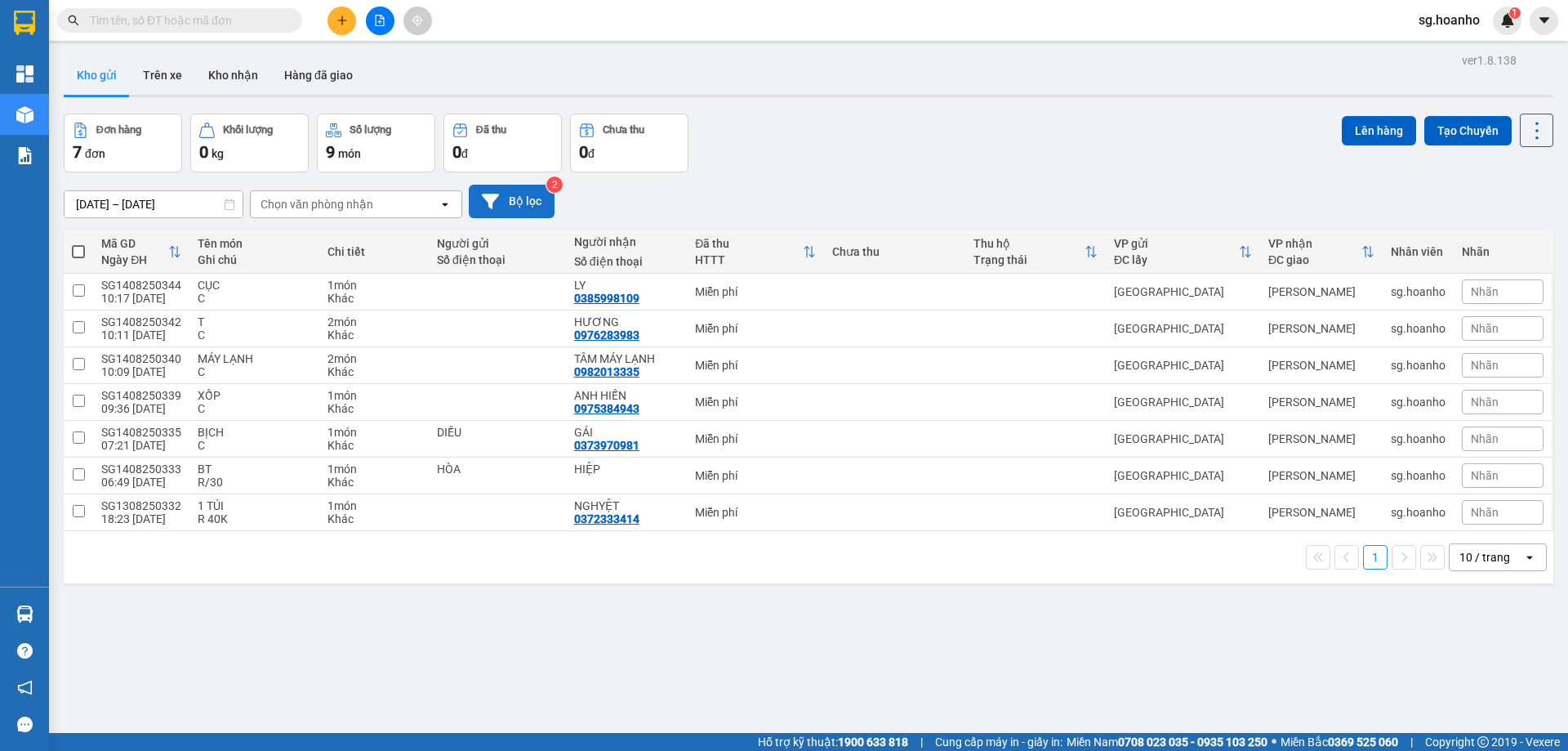
click at [512, 189] on button "Bộ lọc" at bounding box center [512, 202] width 86 height 34
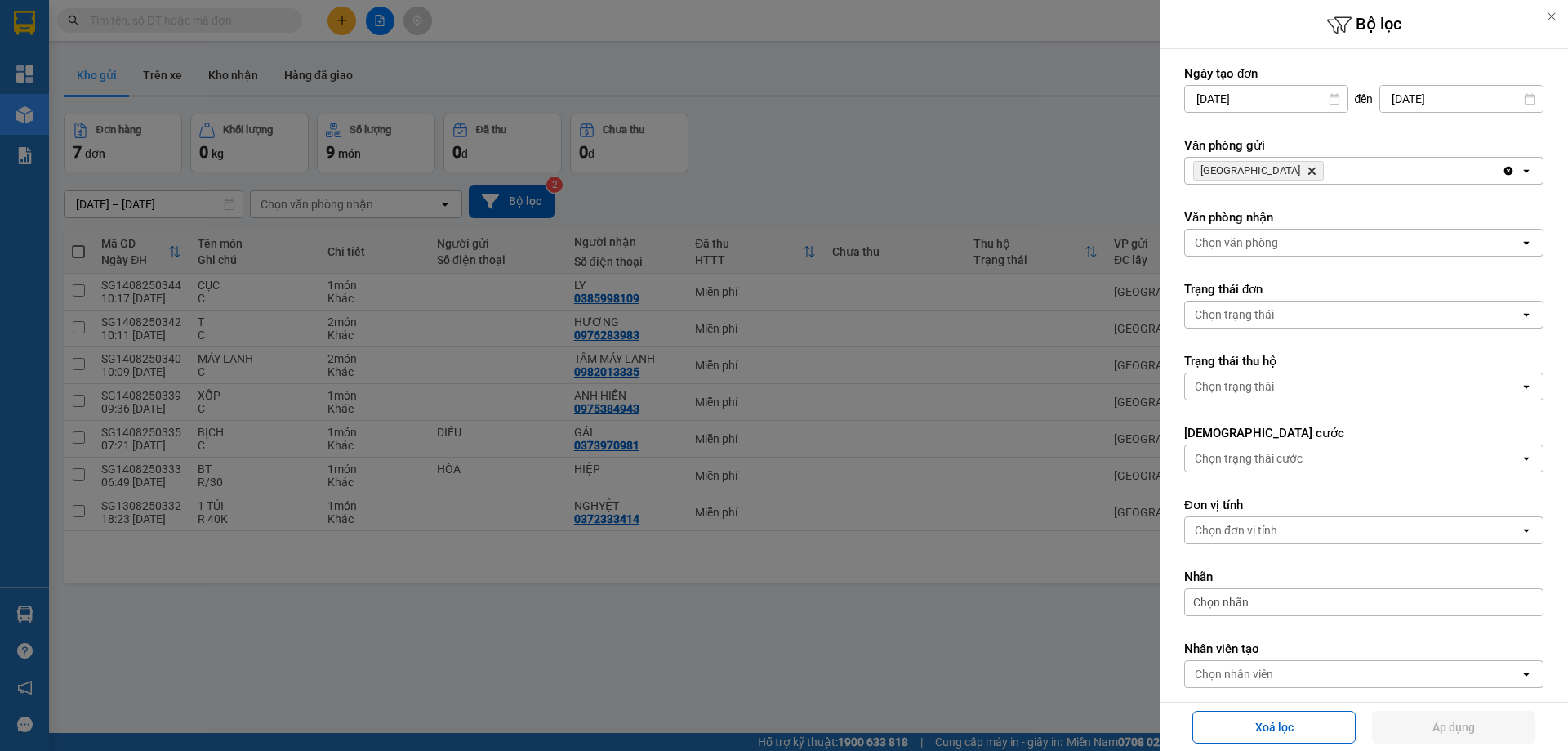
click at [1247, 168] on span "SÀI GÒN Delete" at bounding box center [1258, 170] width 131 height 20
click at [1237, 165] on span "[GEOGRAPHIC_DATA]" at bounding box center [1250, 171] width 100 height 13
click at [1307, 168] on icon "Delete" at bounding box center [1311, 170] width 10 height 10
click at [1228, 165] on div "Chọn văn phòng" at bounding box center [1237, 171] width 84 height 17
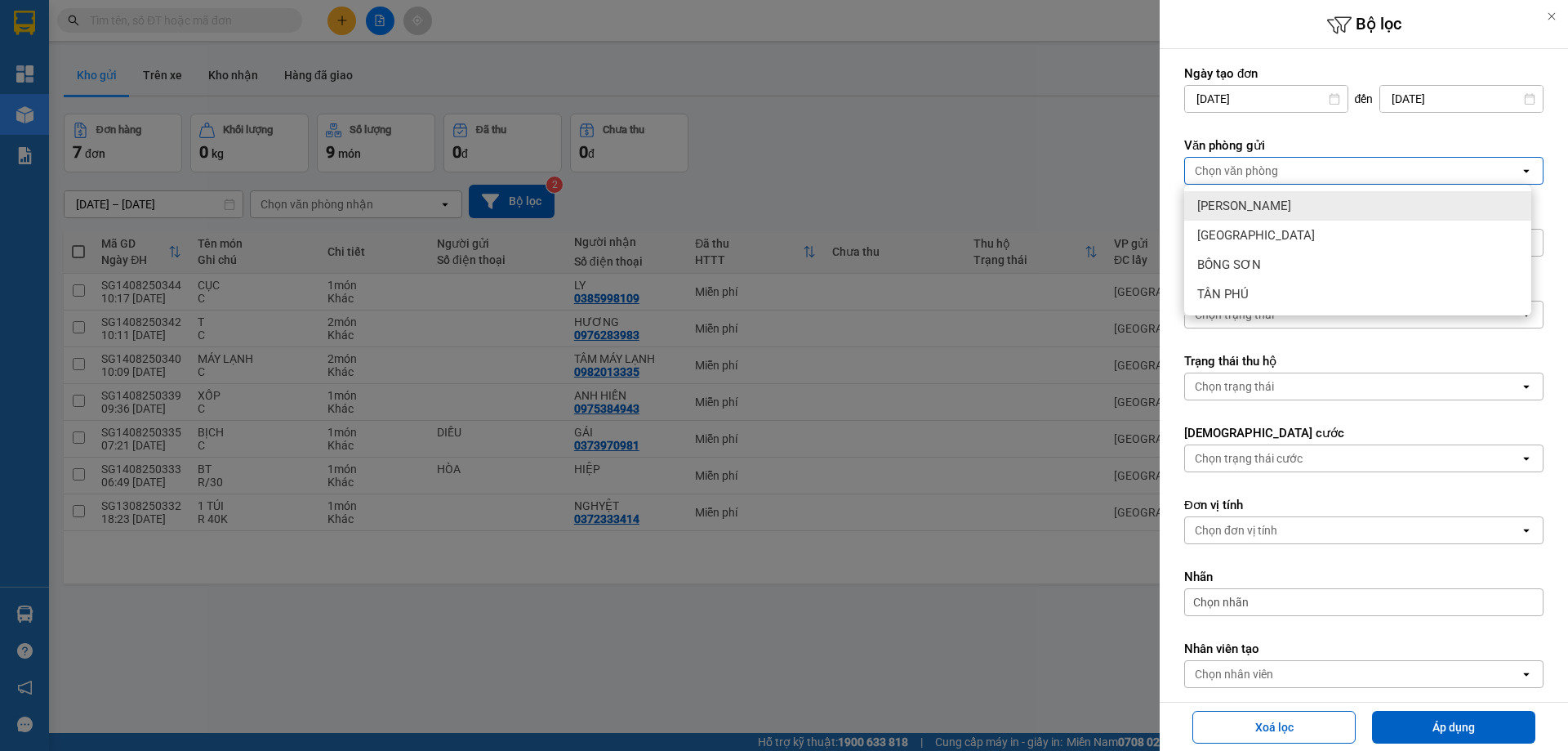
click at [1238, 206] on span "[PERSON_NAME]" at bounding box center [1244, 207] width 94 height 17
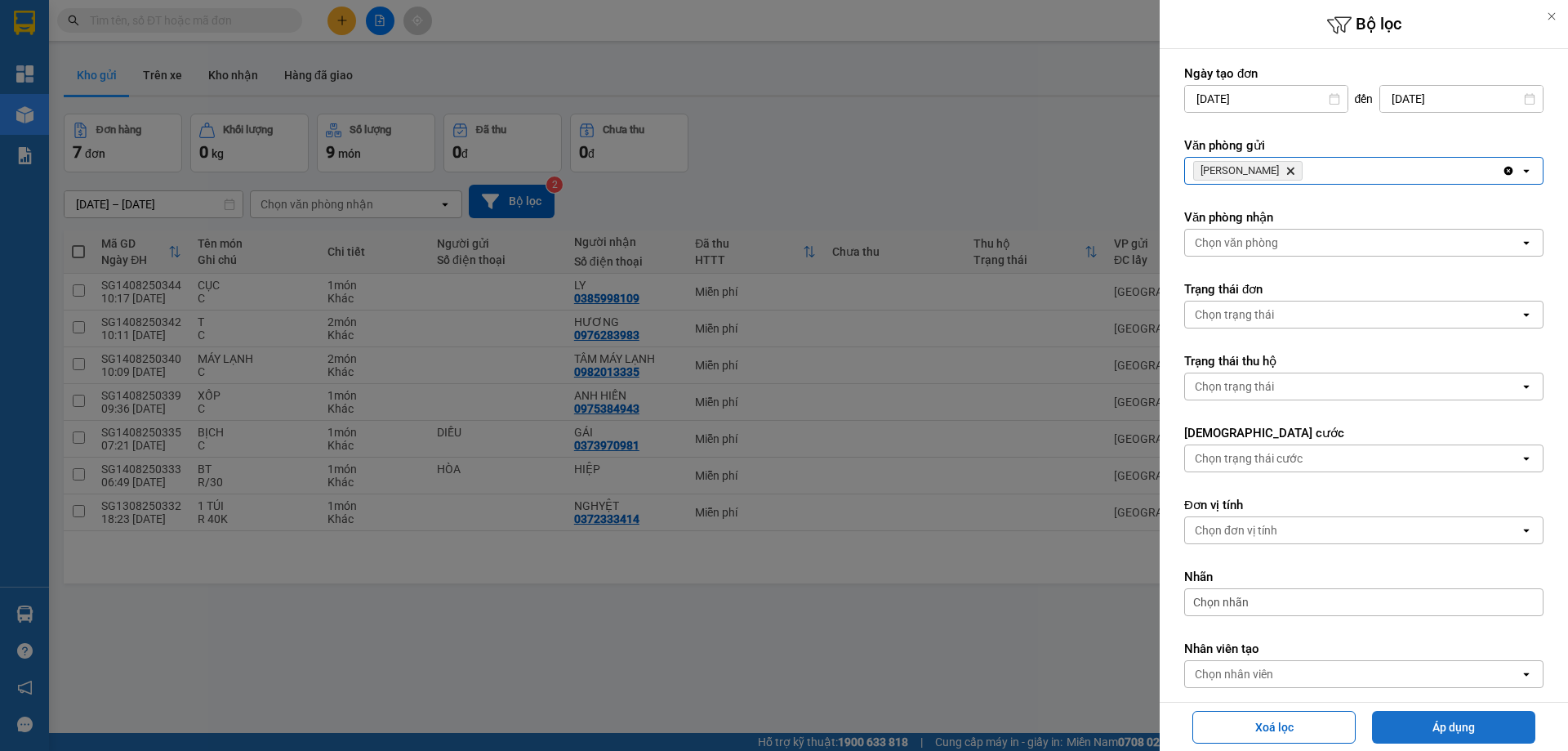
click at [1436, 726] on button "Áp dụng" at bounding box center [1455, 727] width 164 height 33
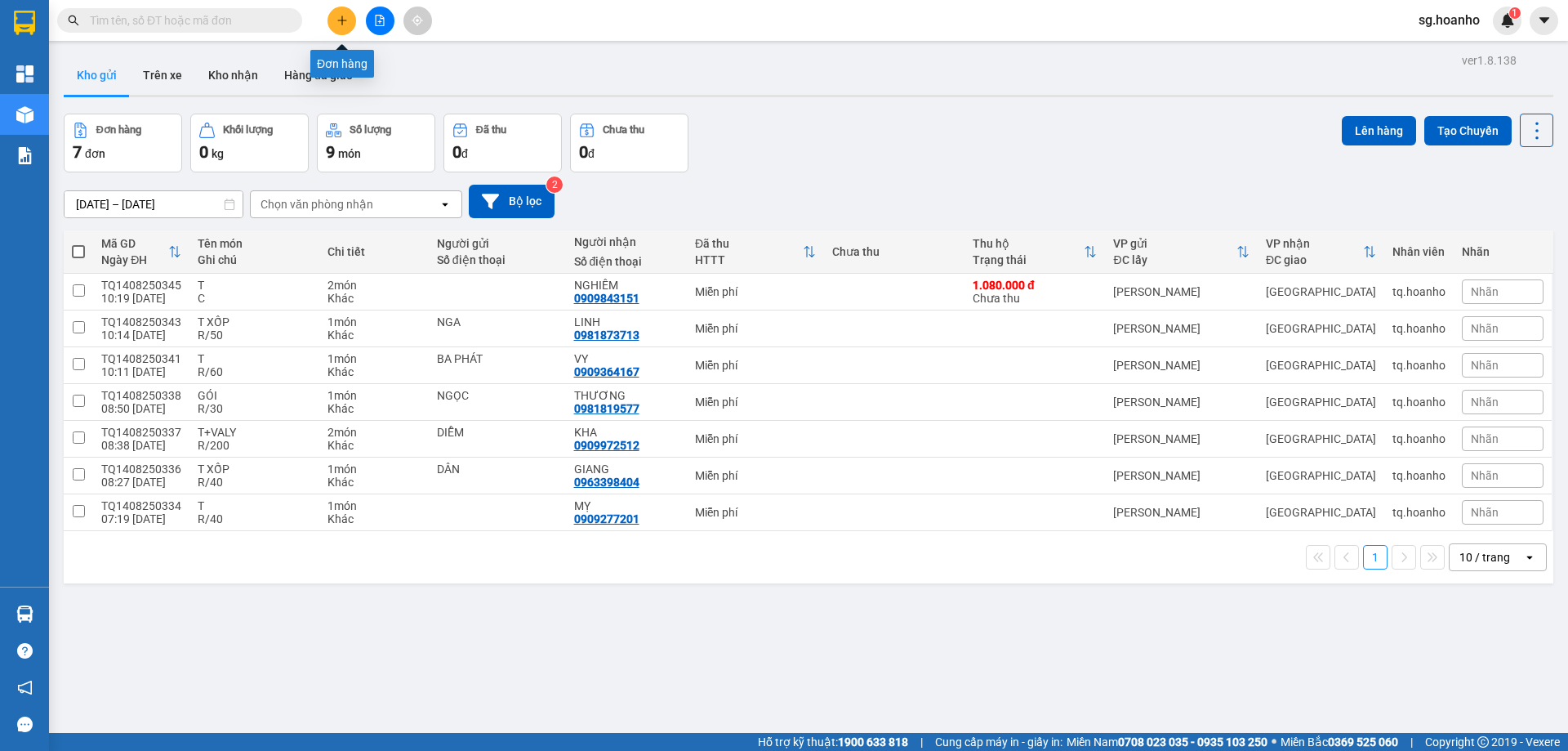
click at [339, 16] on icon "plus" at bounding box center [342, 20] width 11 height 11
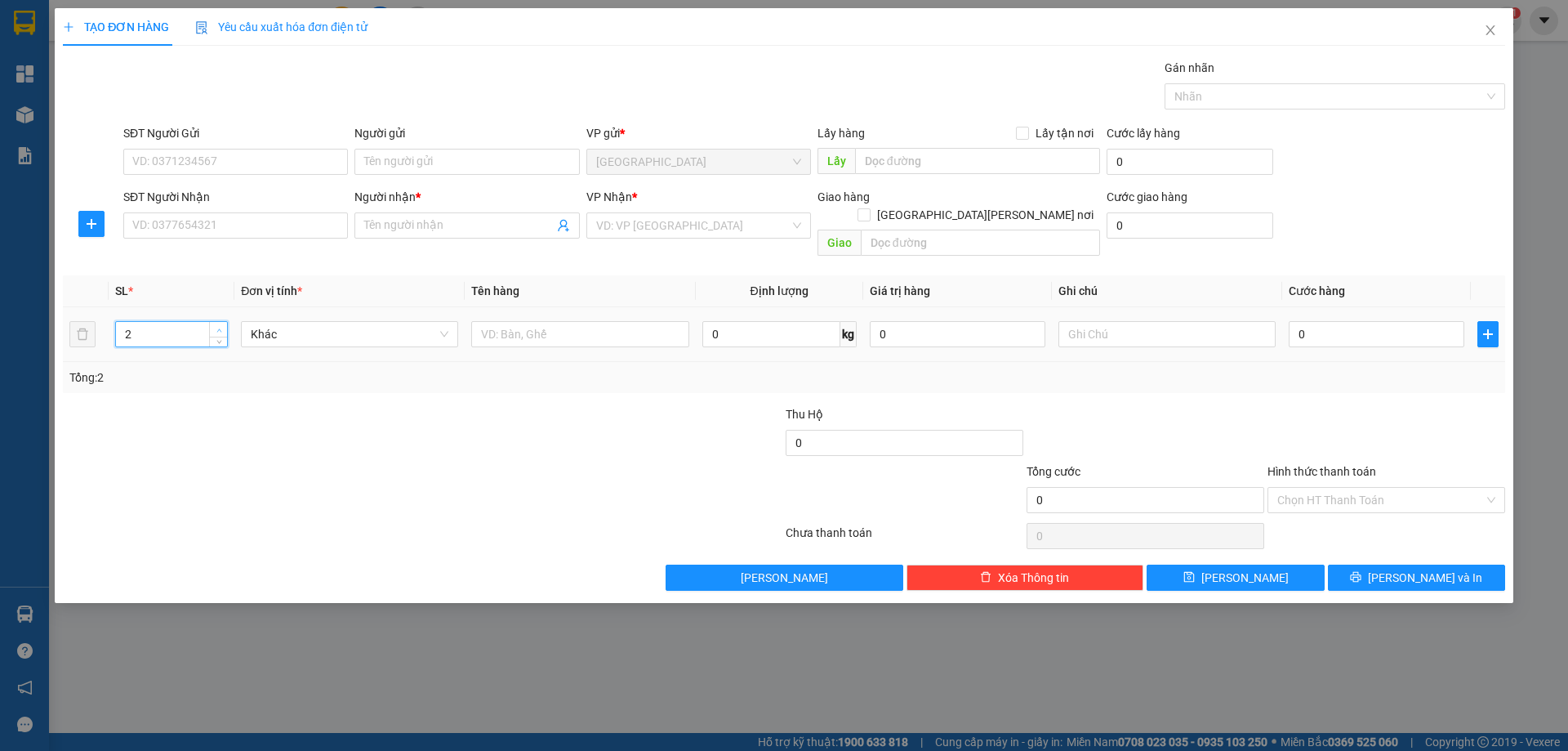
click at [219, 328] on icon "up" at bounding box center [219, 330] width 6 height 6
type input "4"
click at [219, 328] on icon "up" at bounding box center [219, 330] width 6 height 6
click at [484, 321] on input "text" at bounding box center [580, 334] width 218 height 26
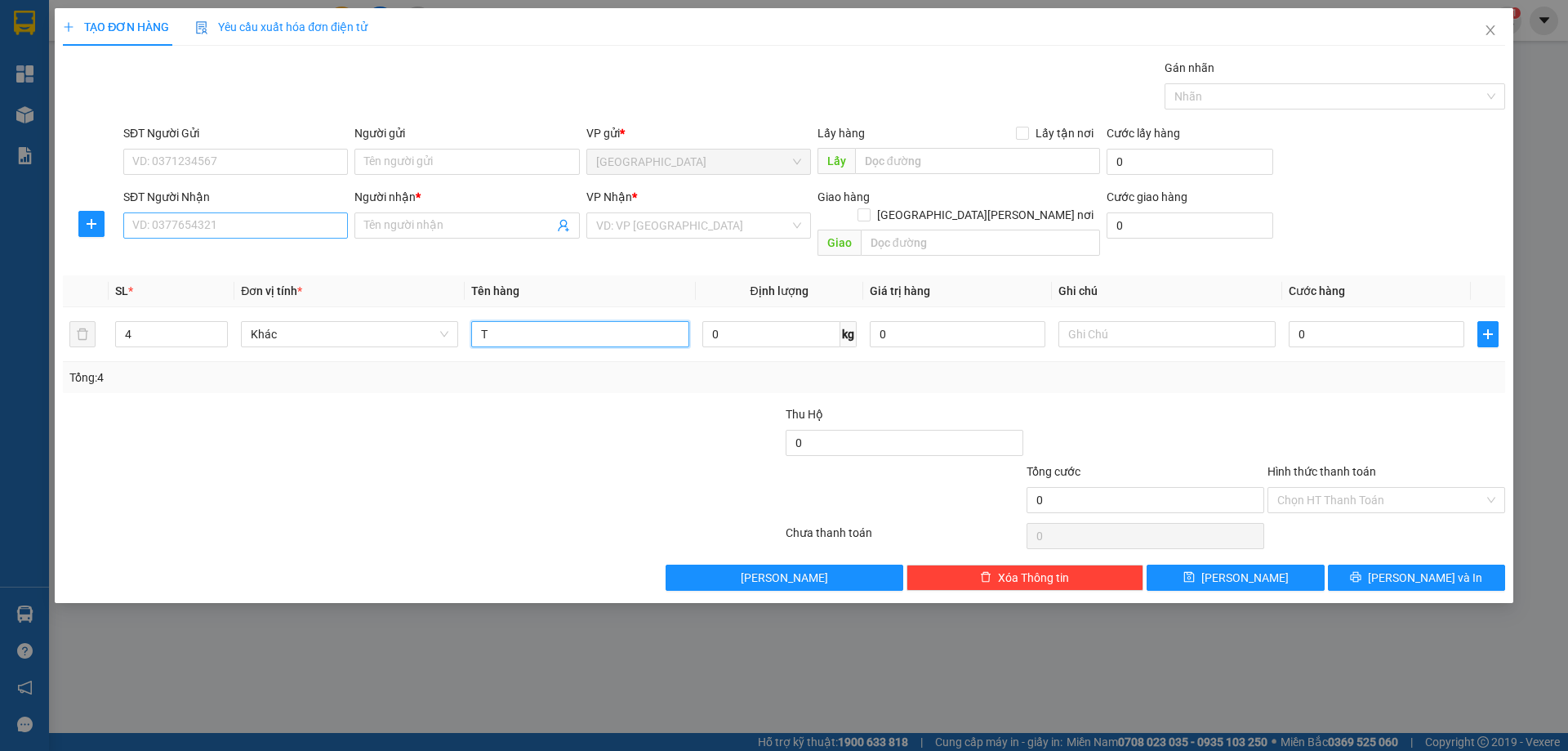
type input "T"
click at [312, 225] on input "SĐT Người Nhận" at bounding box center [236, 225] width 225 height 26
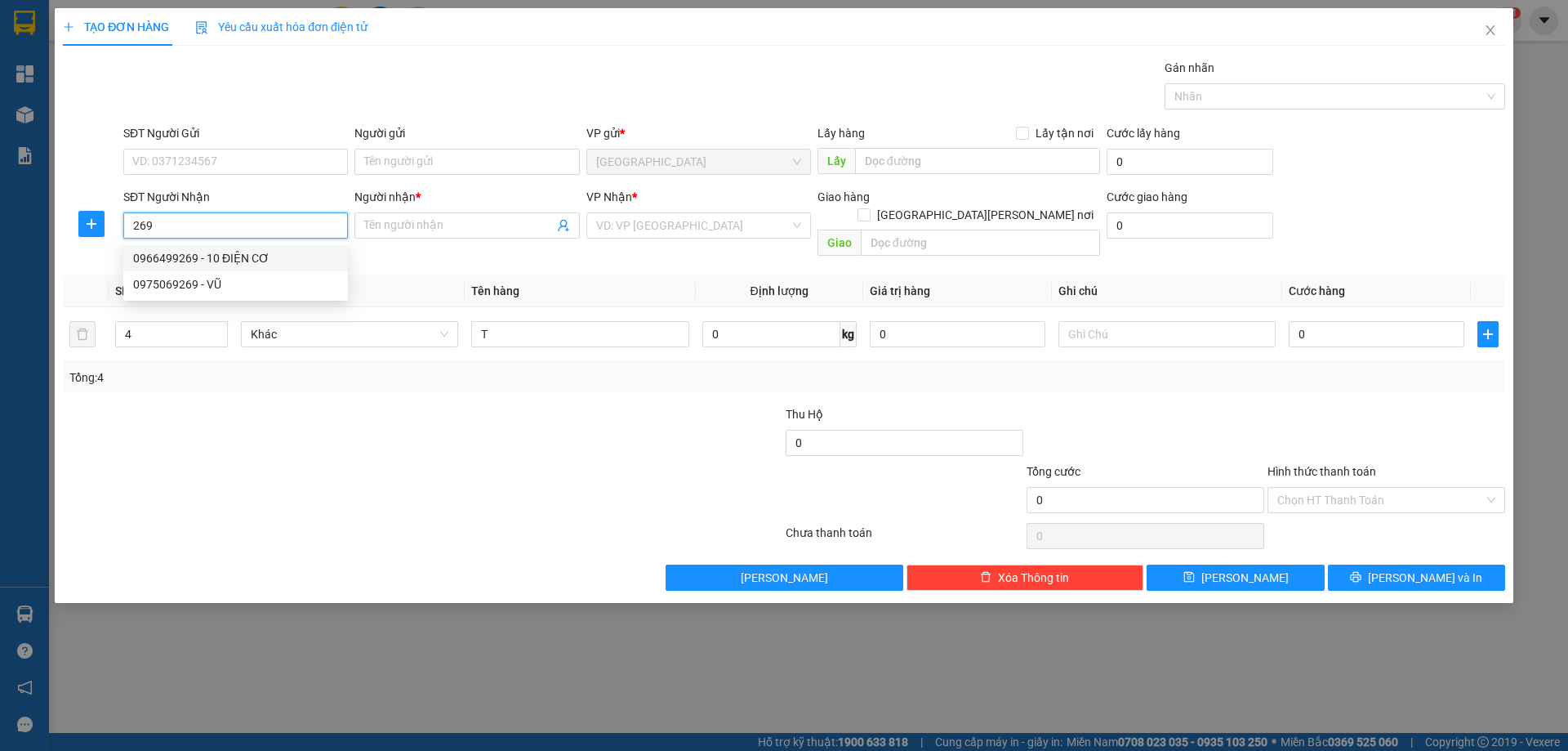
click at [272, 261] on div "0966499269 - 10 ĐIỆN CƠ" at bounding box center [235, 258] width 205 height 18
type input "0966499269"
type input "10 ĐIỆN CƠ"
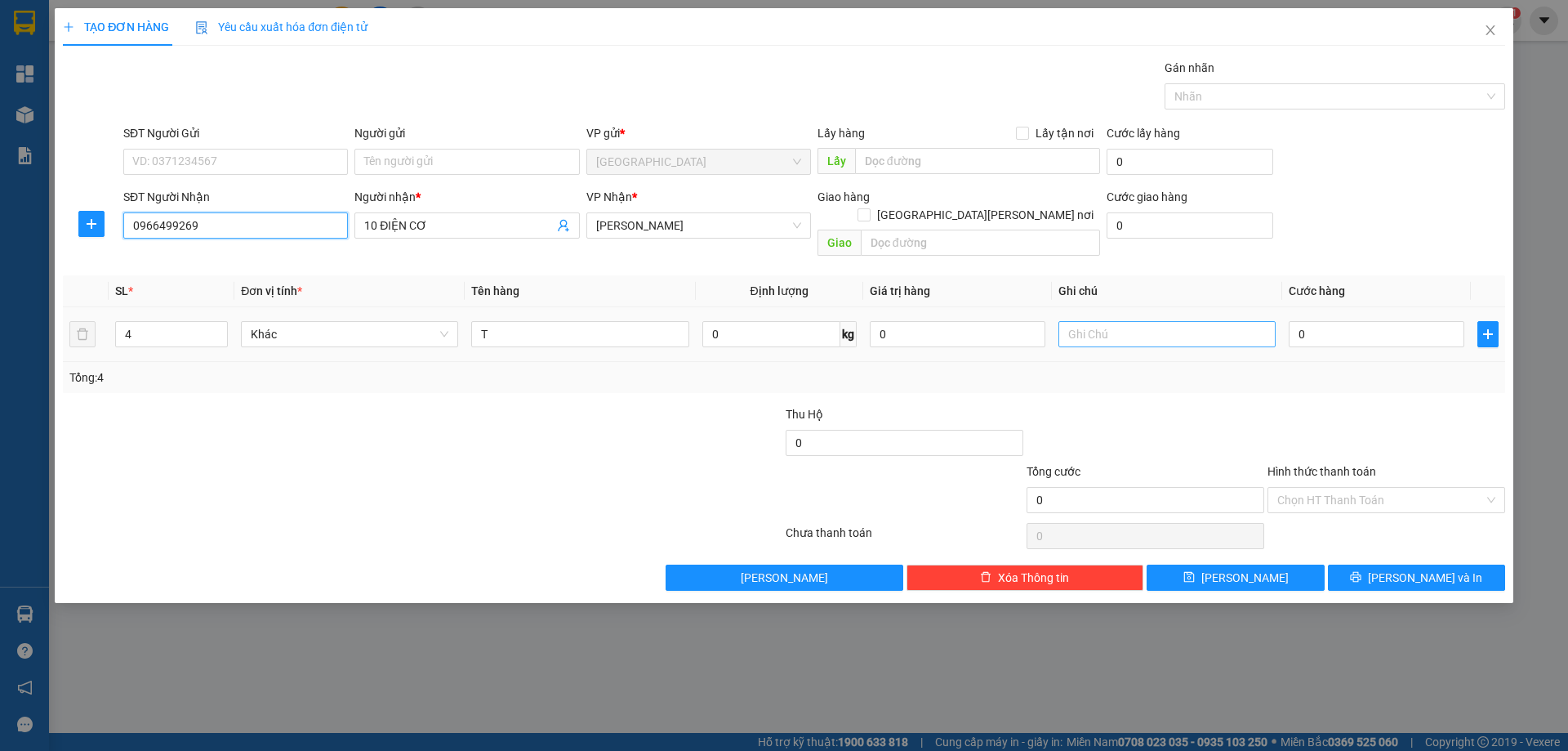
type input "0966499269"
click at [1101, 321] on input "text" at bounding box center [1167, 334] width 218 height 26
type input "C"
click at [1314, 465] on label "Hình thức thanh toán" at bounding box center [1322, 472] width 109 height 13
click at [1314, 488] on input "Hình thức thanh toán" at bounding box center [1381, 500] width 206 height 24
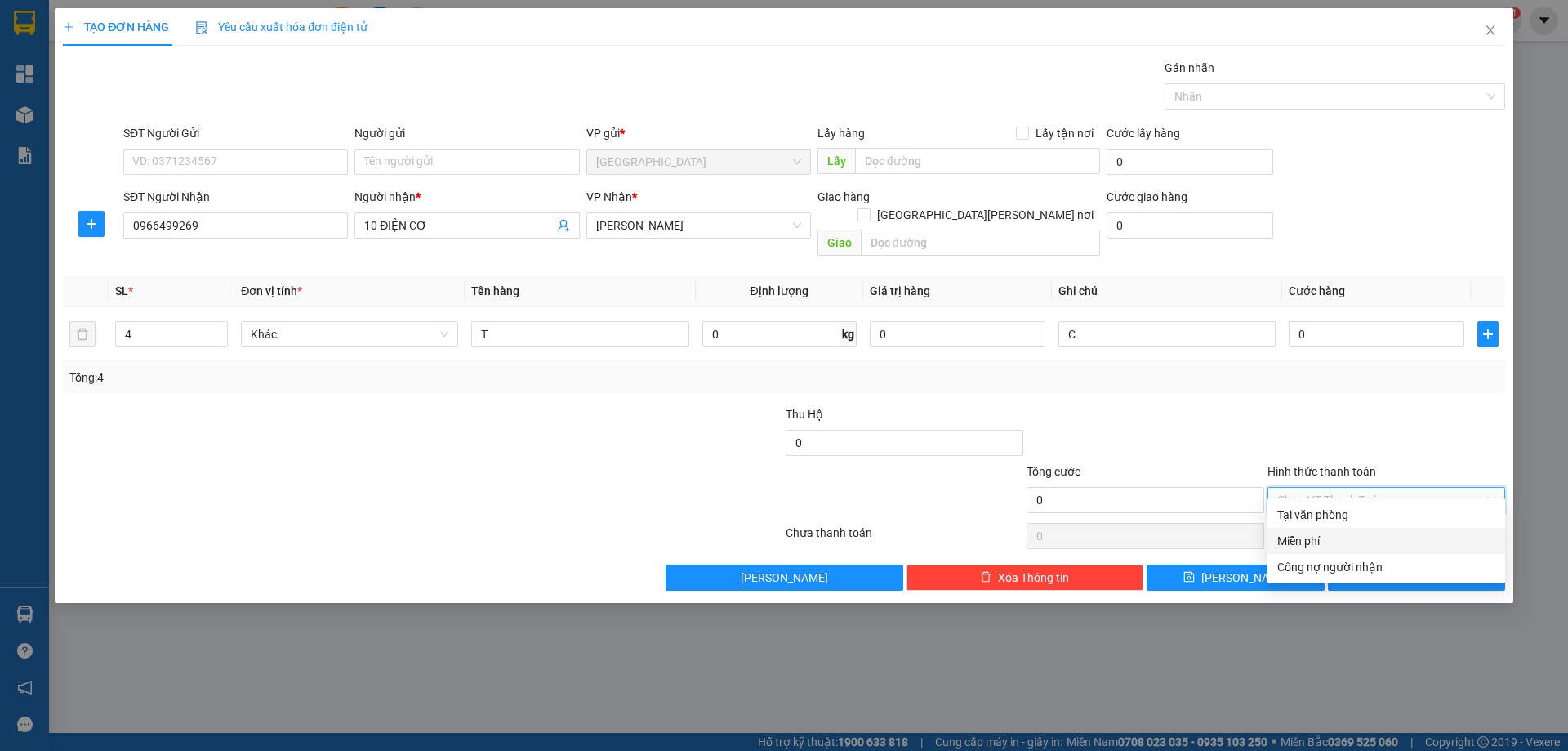
click at [1327, 539] on div "Miễn phí" at bounding box center [1387, 541] width 219 height 18
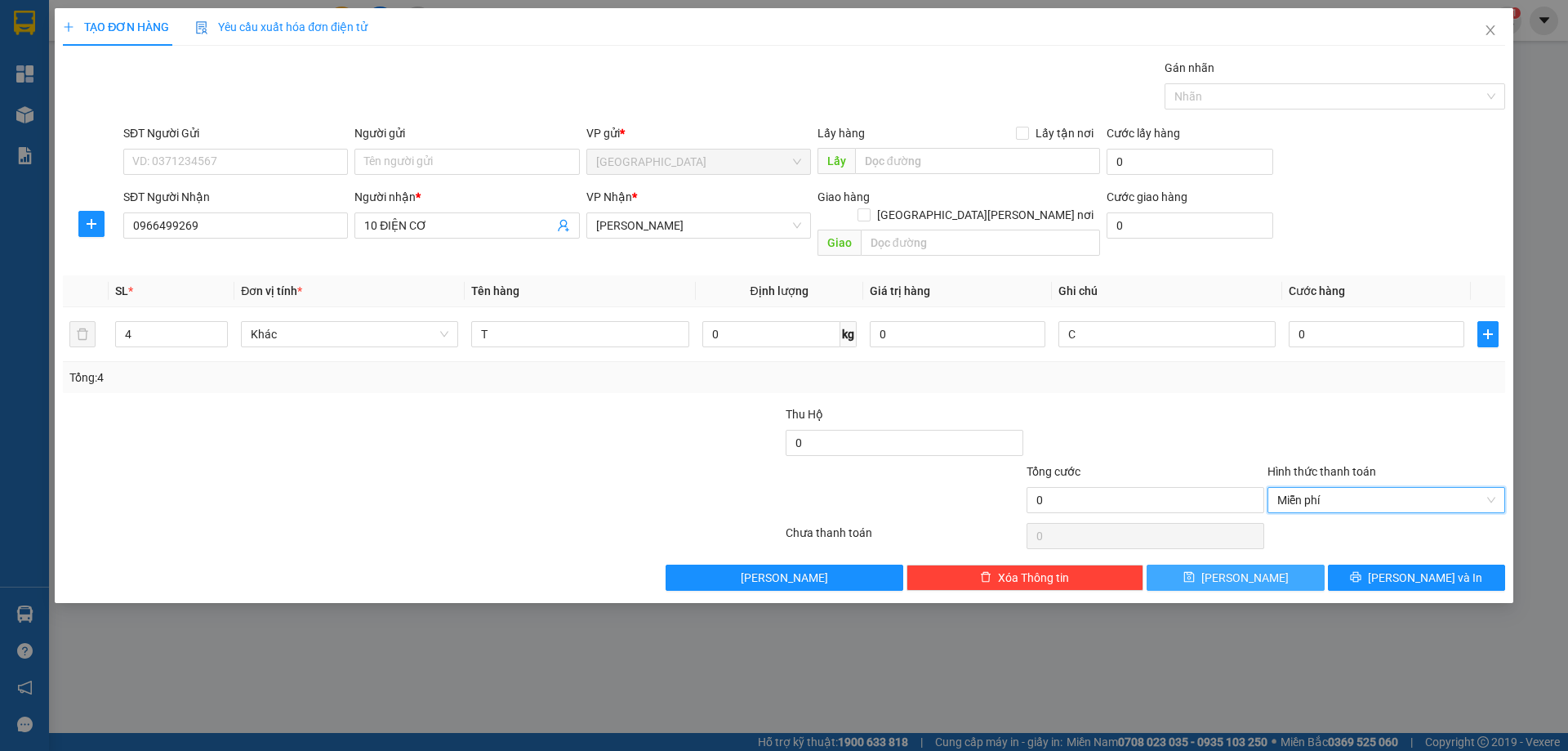
click at [1256, 565] on button "[PERSON_NAME]" at bounding box center [1235, 578] width 178 height 26
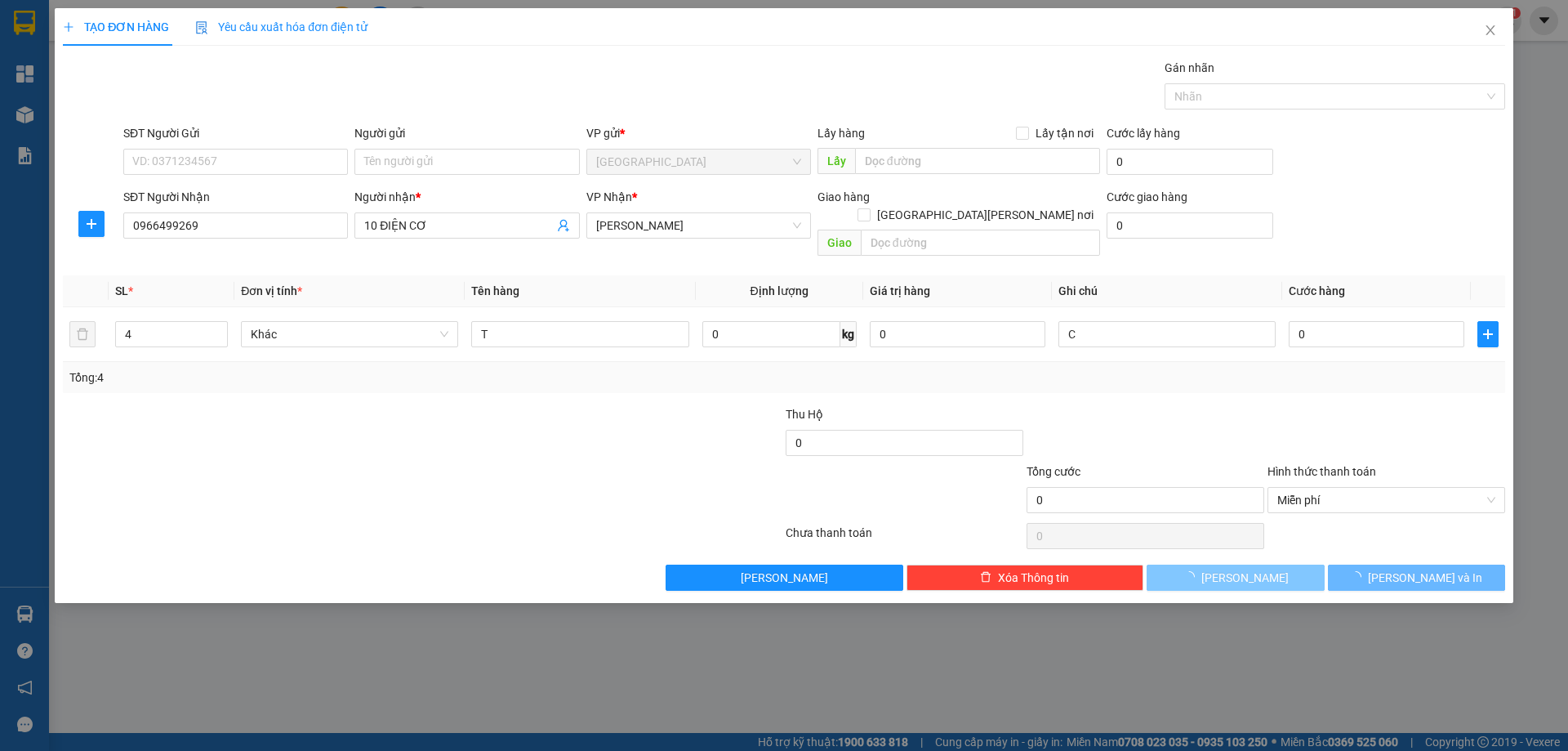
type input "1"
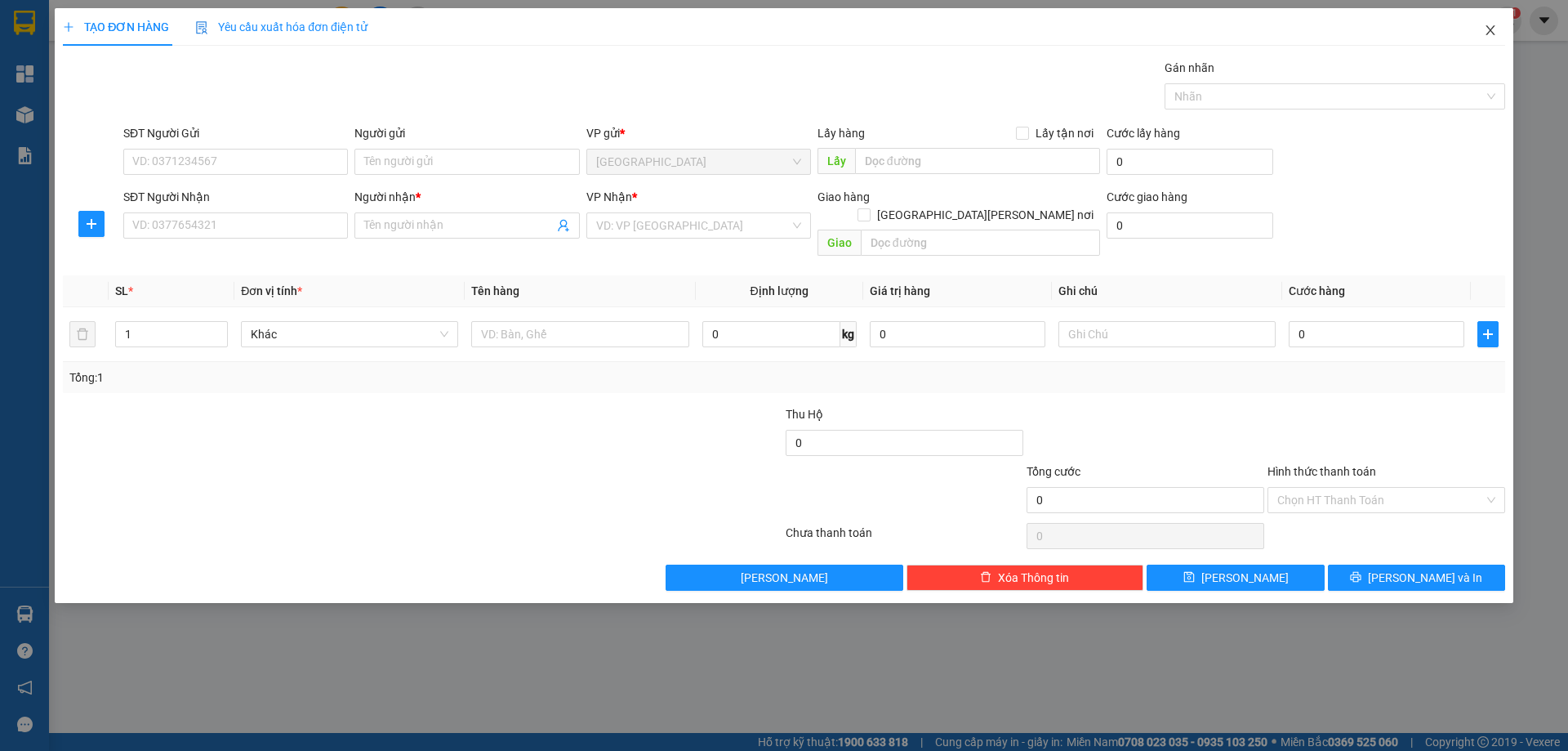
click at [1484, 28] on icon "close" at bounding box center [1491, 30] width 13 height 13
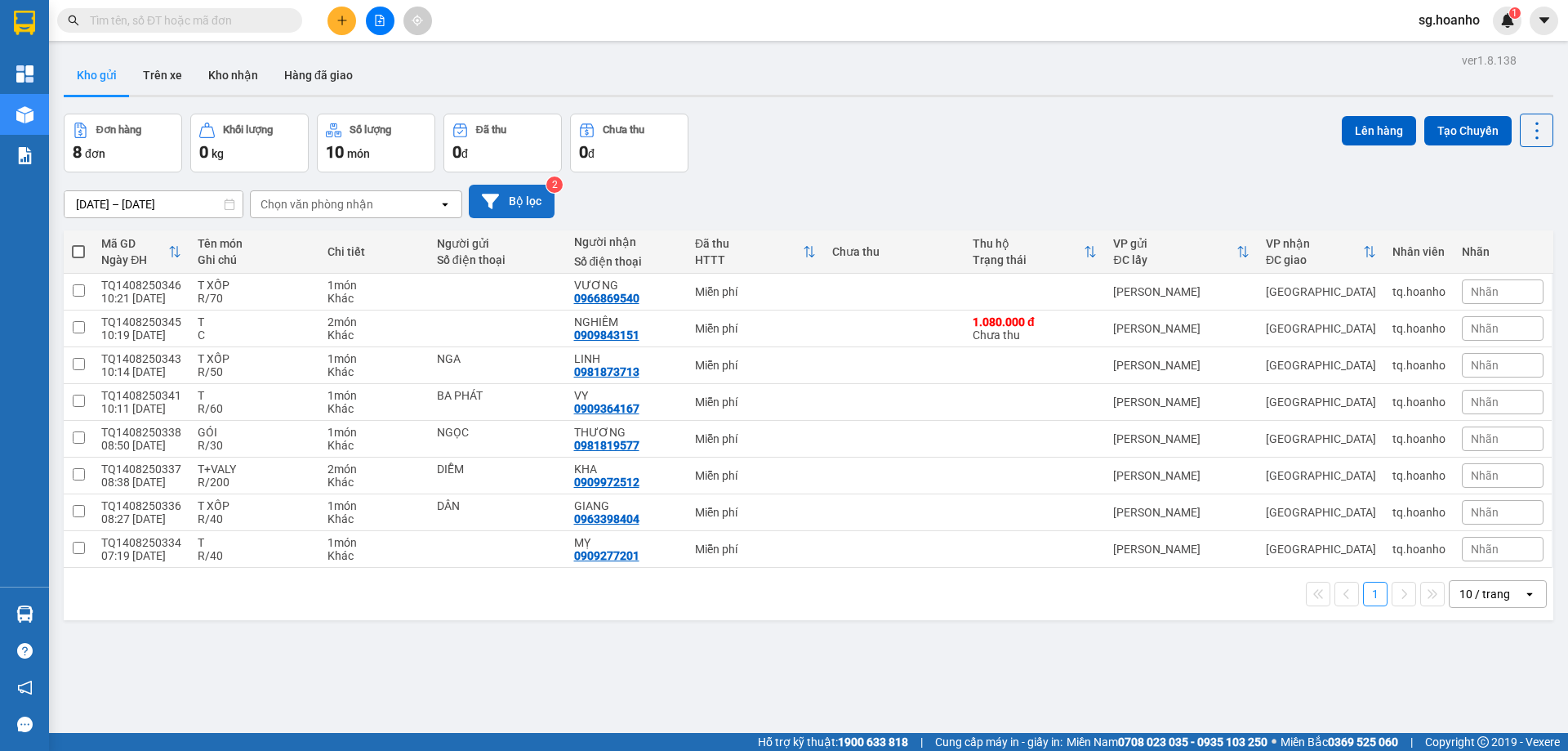
click at [536, 195] on button "Bộ lọc" at bounding box center [512, 202] width 86 height 34
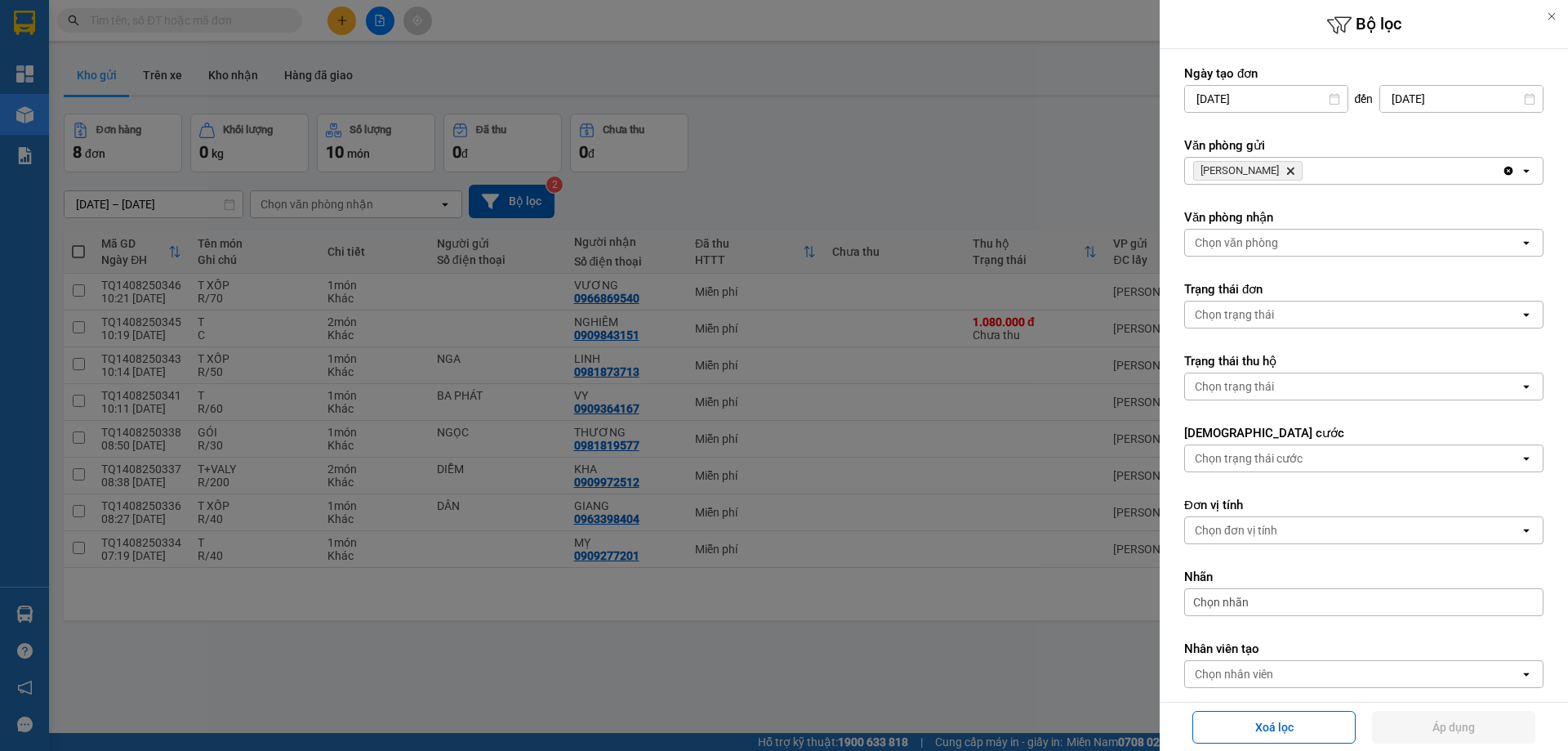
click at [1287, 170] on icon "TAM QUAN, close by backspace" at bounding box center [1291, 171] width 7 height 7
click at [1234, 168] on div "Chọn văn phòng" at bounding box center [1237, 171] width 84 height 17
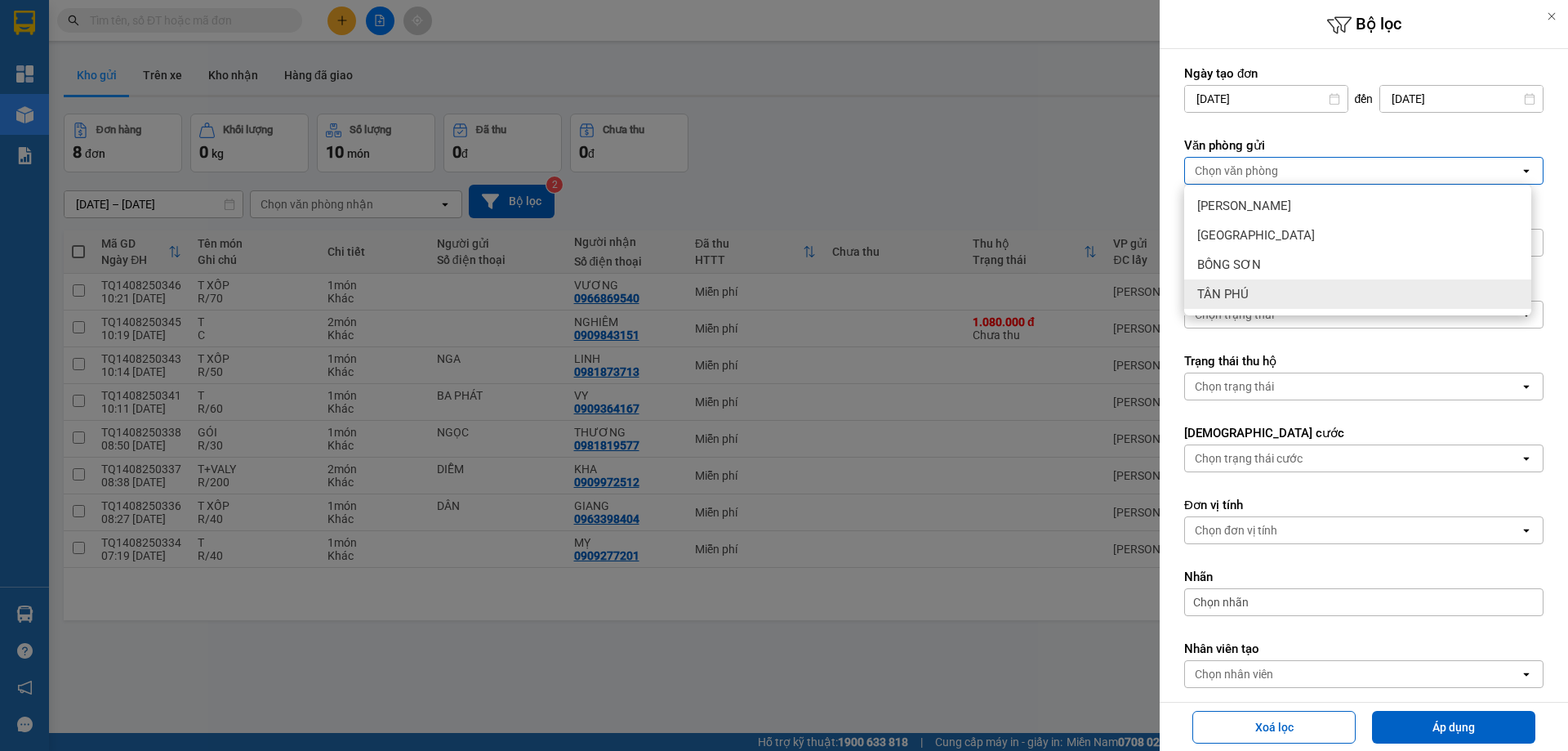
click at [1229, 288] on span "TÂN PHÚ" at bounding box center [1223, 294] width 51 height 17
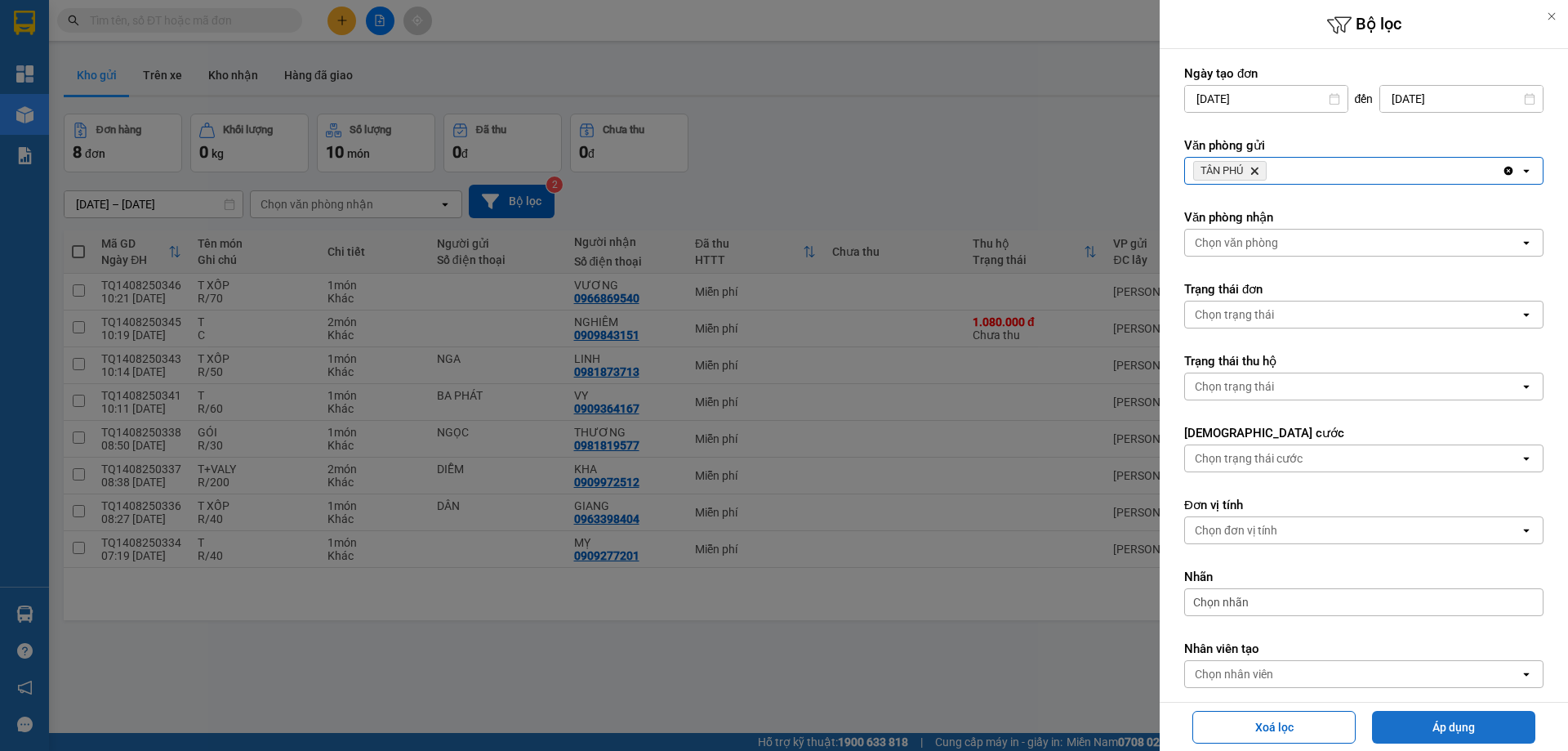
click at [1428, 724] on button "Áp dụng" at bounding box center [1455, 727] width 164 height 33
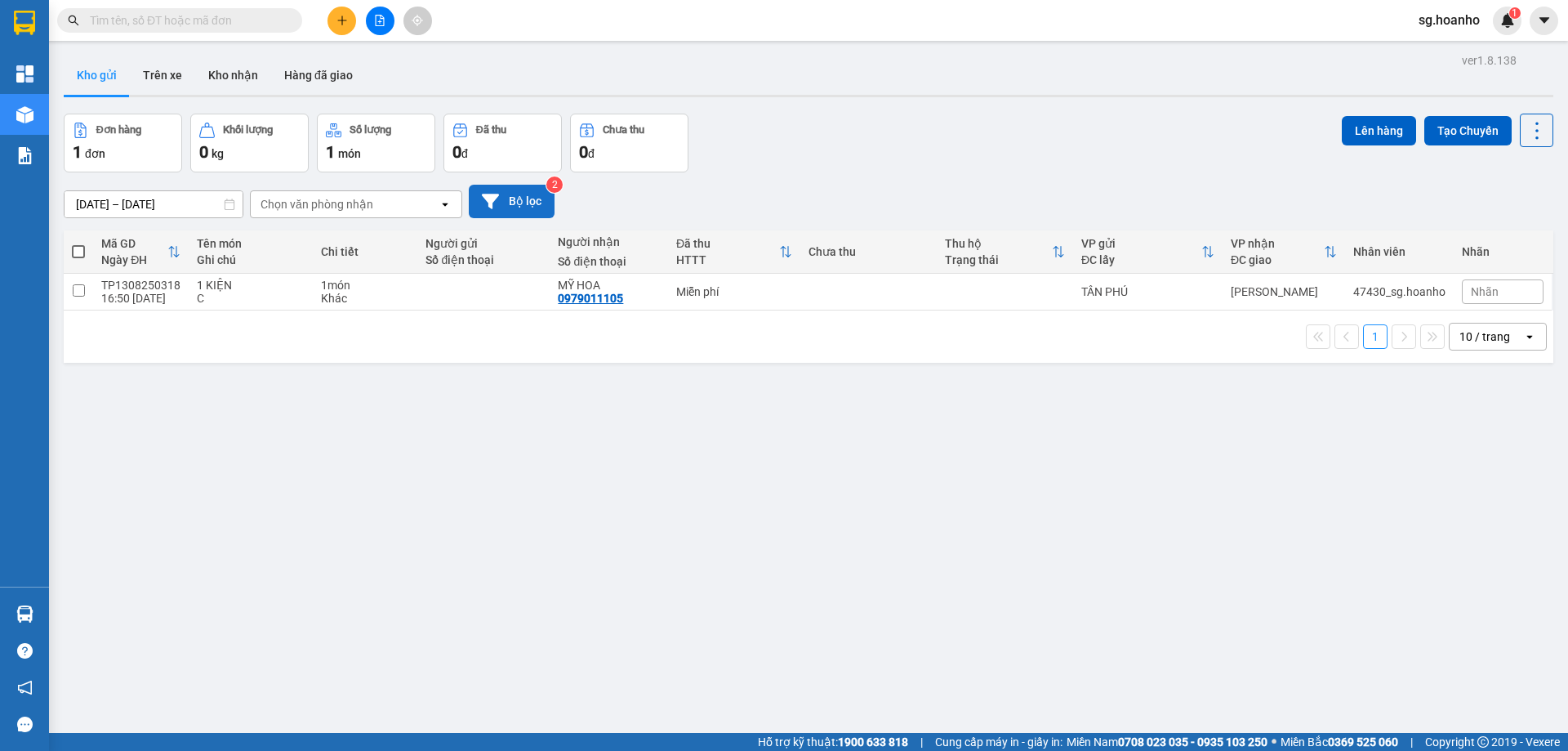
click at [534, 192] on button "Bộ lọc" at bounding box center [512, 202] width 86 height 34
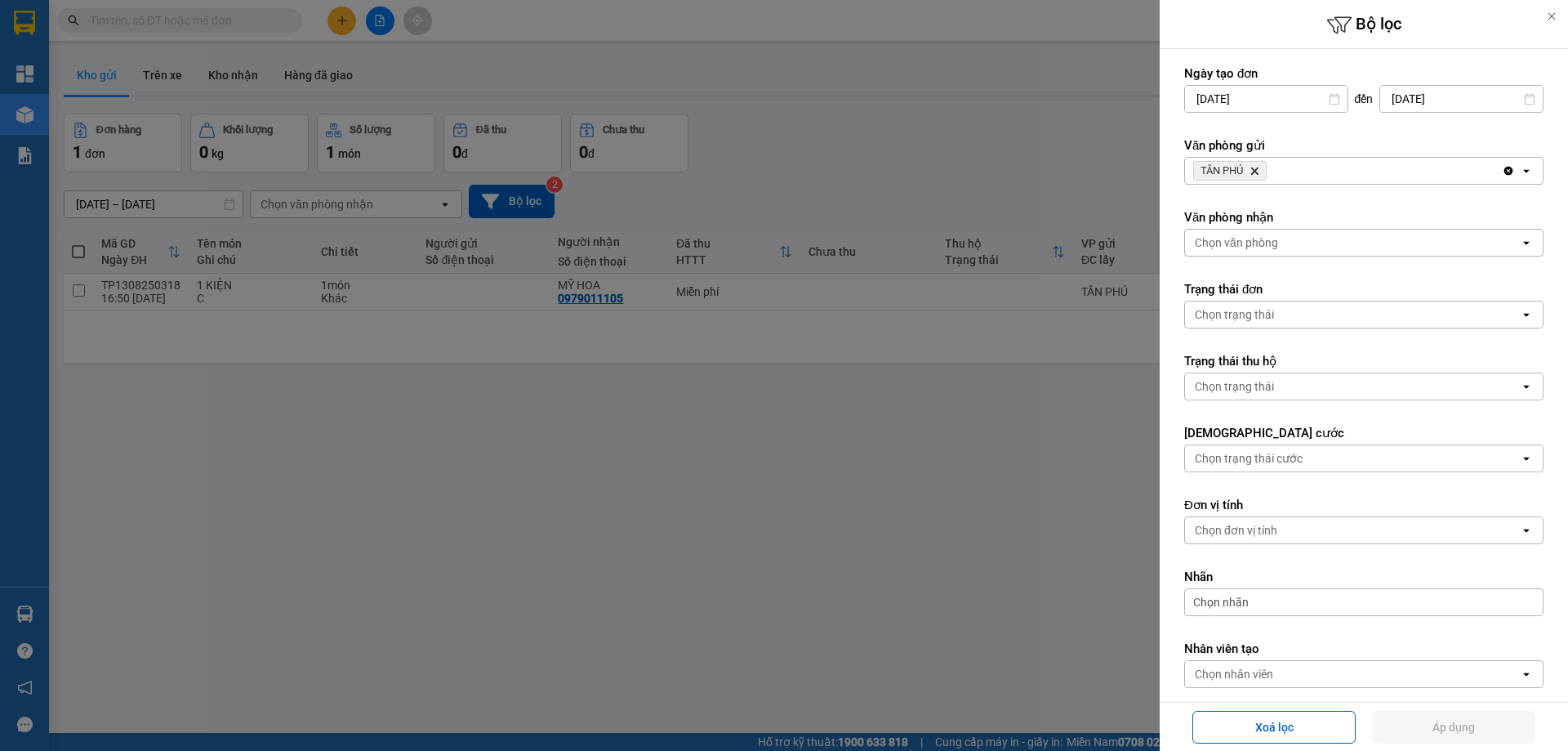
click at [1254, 167] on icon "Delete" at bounding box center [1255, 170] width 10 height 10
click at [1253, 167] on div "Chọn văn phòng" at bounding box center [1237, 171] width 84 height 17
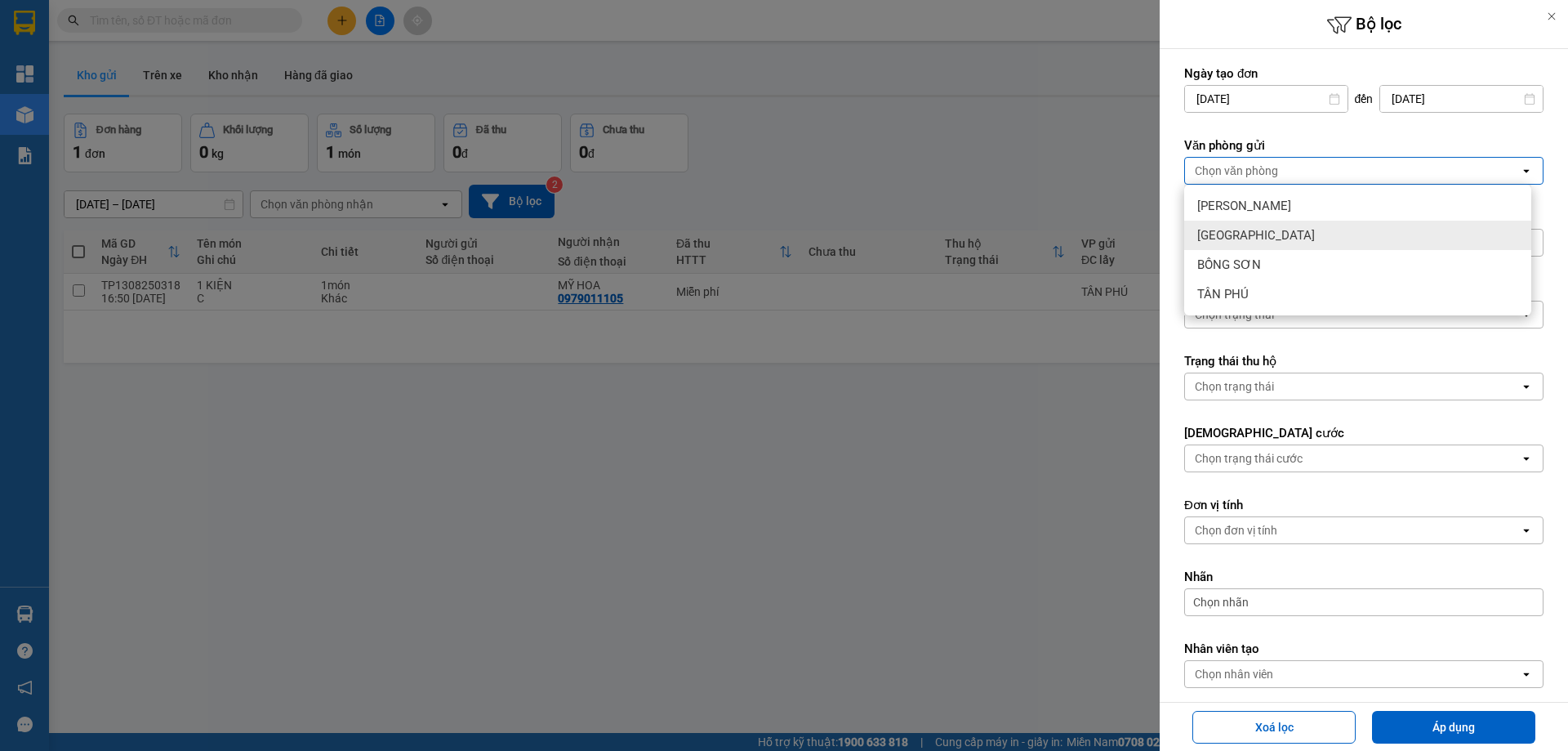
click at [1218, 235] on span "[GEOGRAPHIC_DATA]" at bounding box center [1256, 235] width 117 height 17
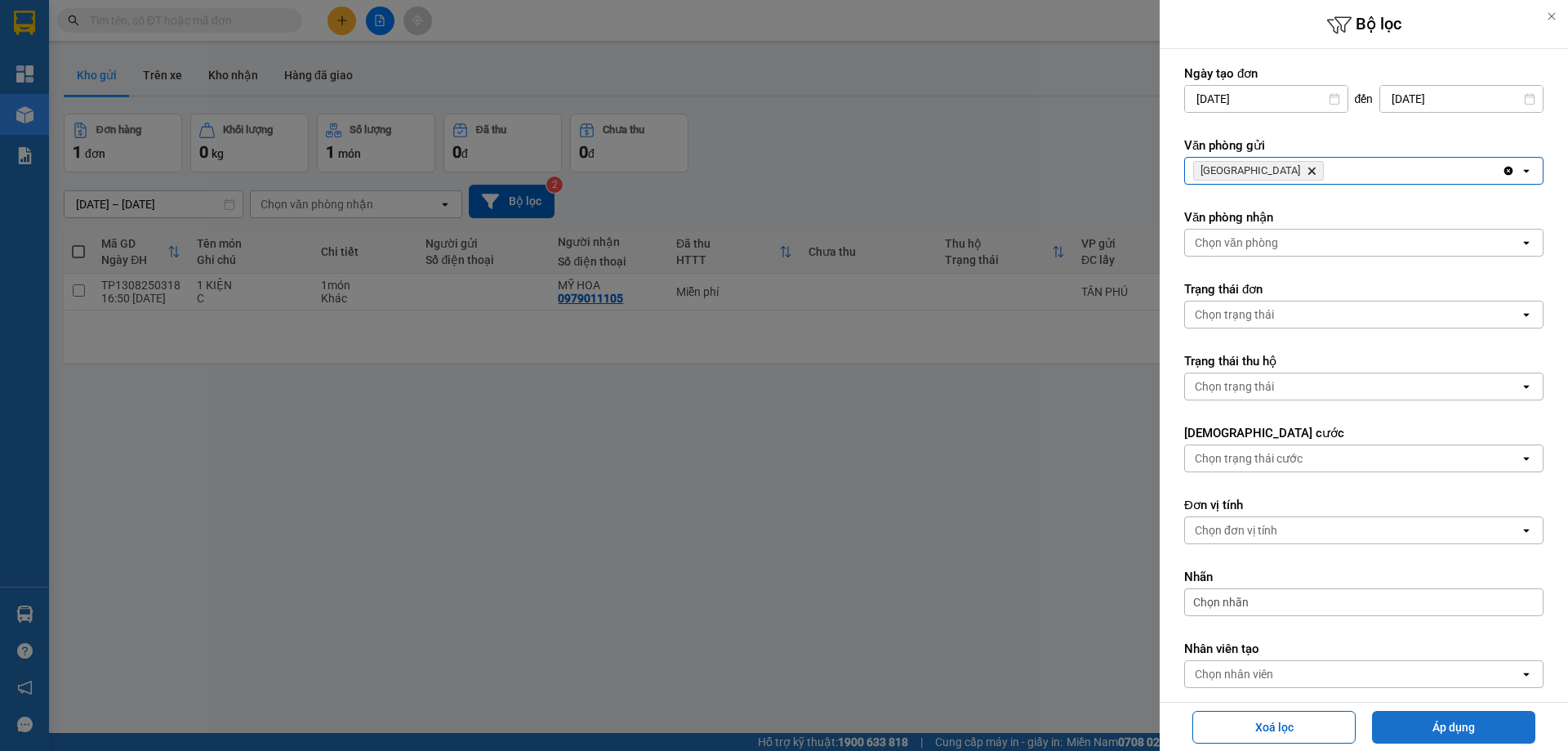
click at [1402, 722] on button "Áp dụng" at bounding box center [1455, 727] width 164 height 33
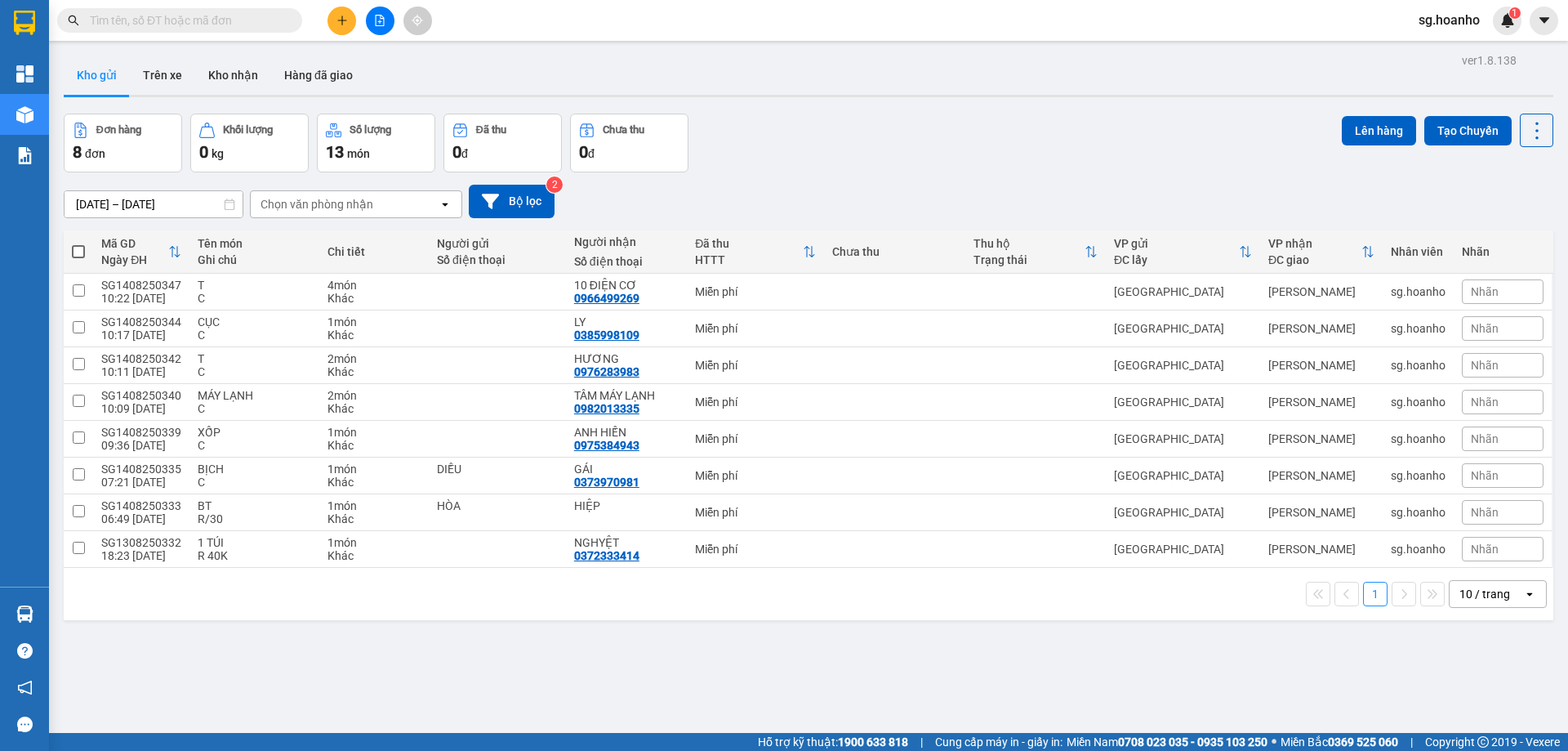
click at [214, 20] on input "text" at bounding box center [186, 20] width 193 height 18
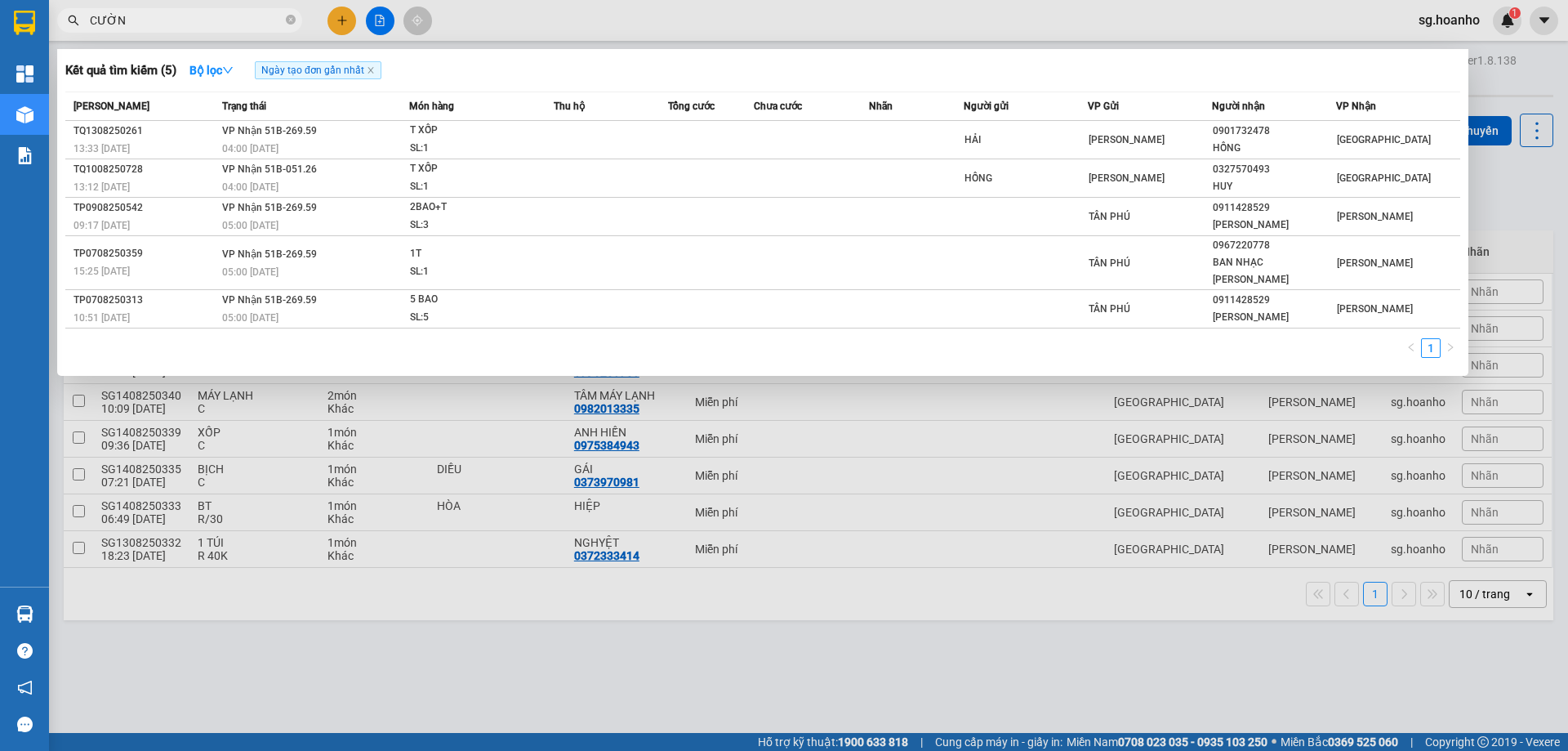
type input "CƯỜNG"
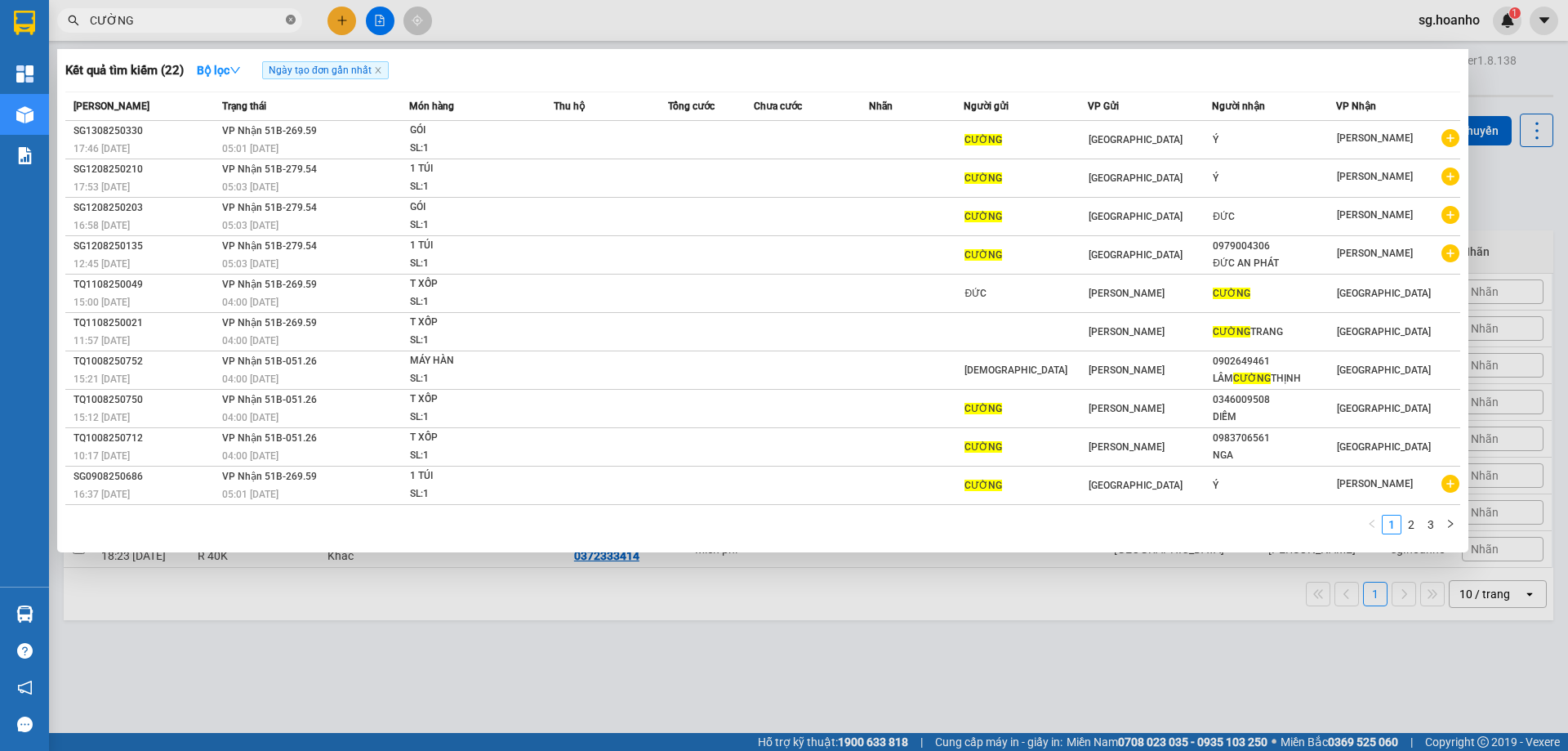
click at [290, 17] on icon "close-circle" at bounding box center [290, 20] width 10 height 10
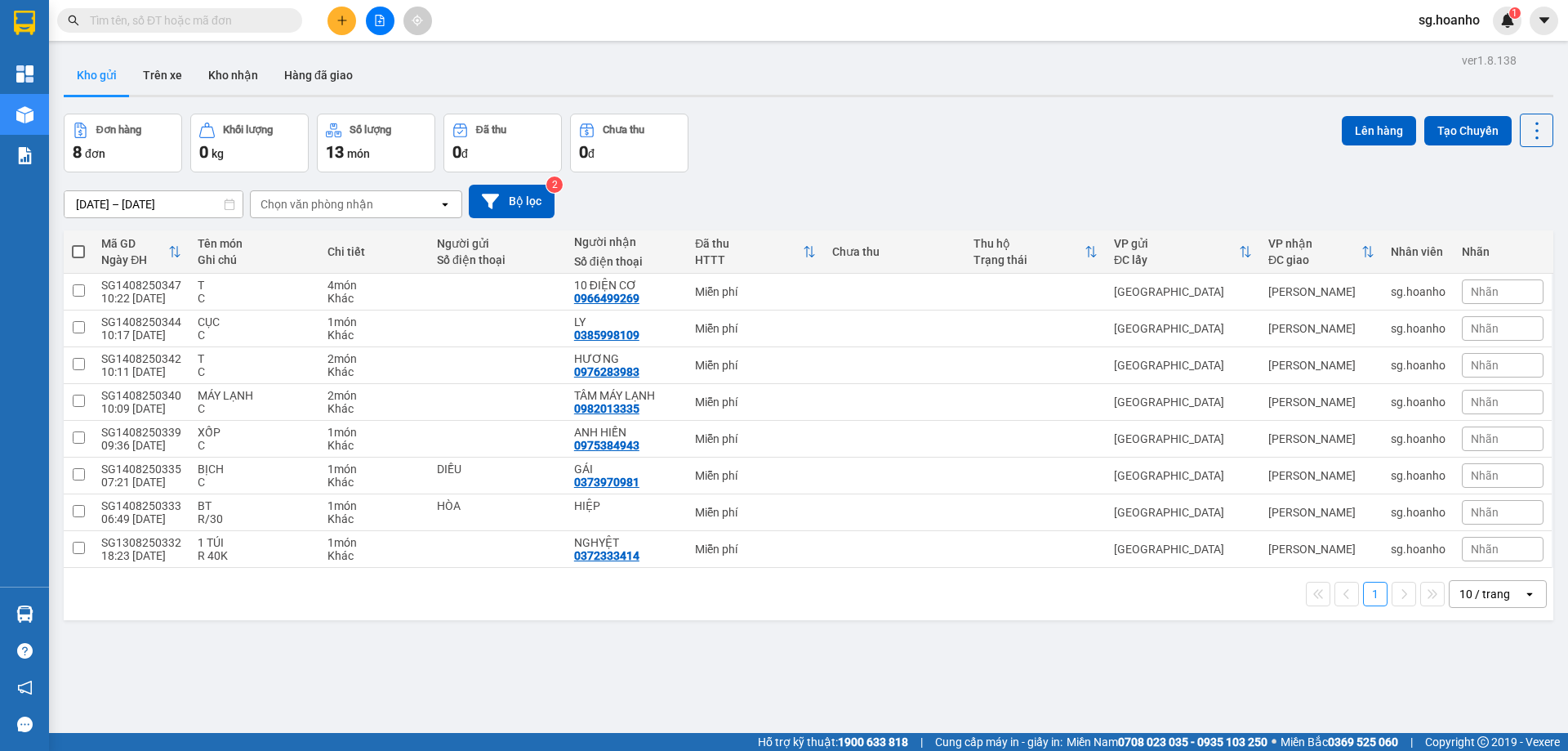
click at [211, 18] on input "text" at bounding box center [186, 20] width 193 height 18
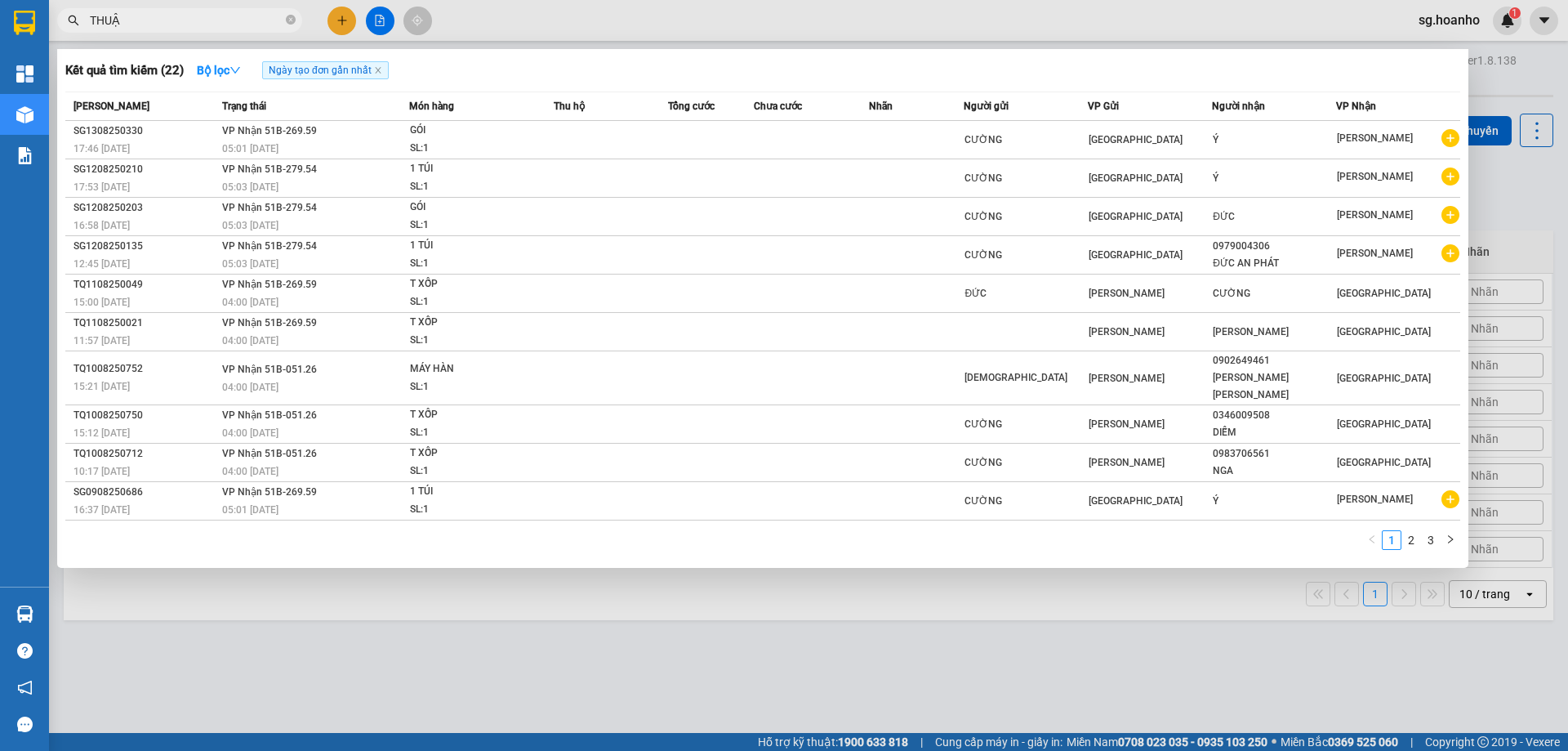
type input "THUẬN"
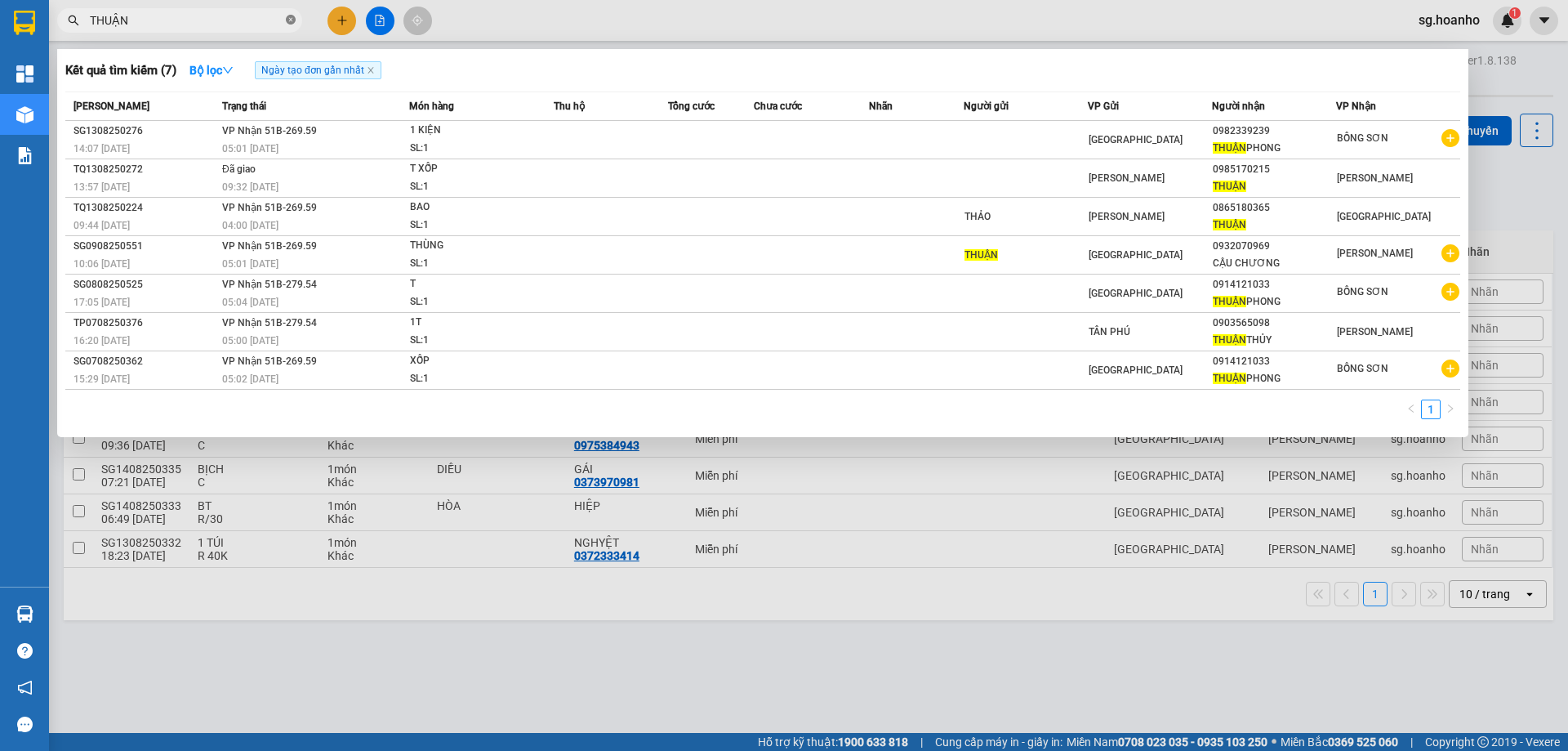
click at [288, 21] on icon "close-circle" at bounding box center [290, 20] width 10 height 10
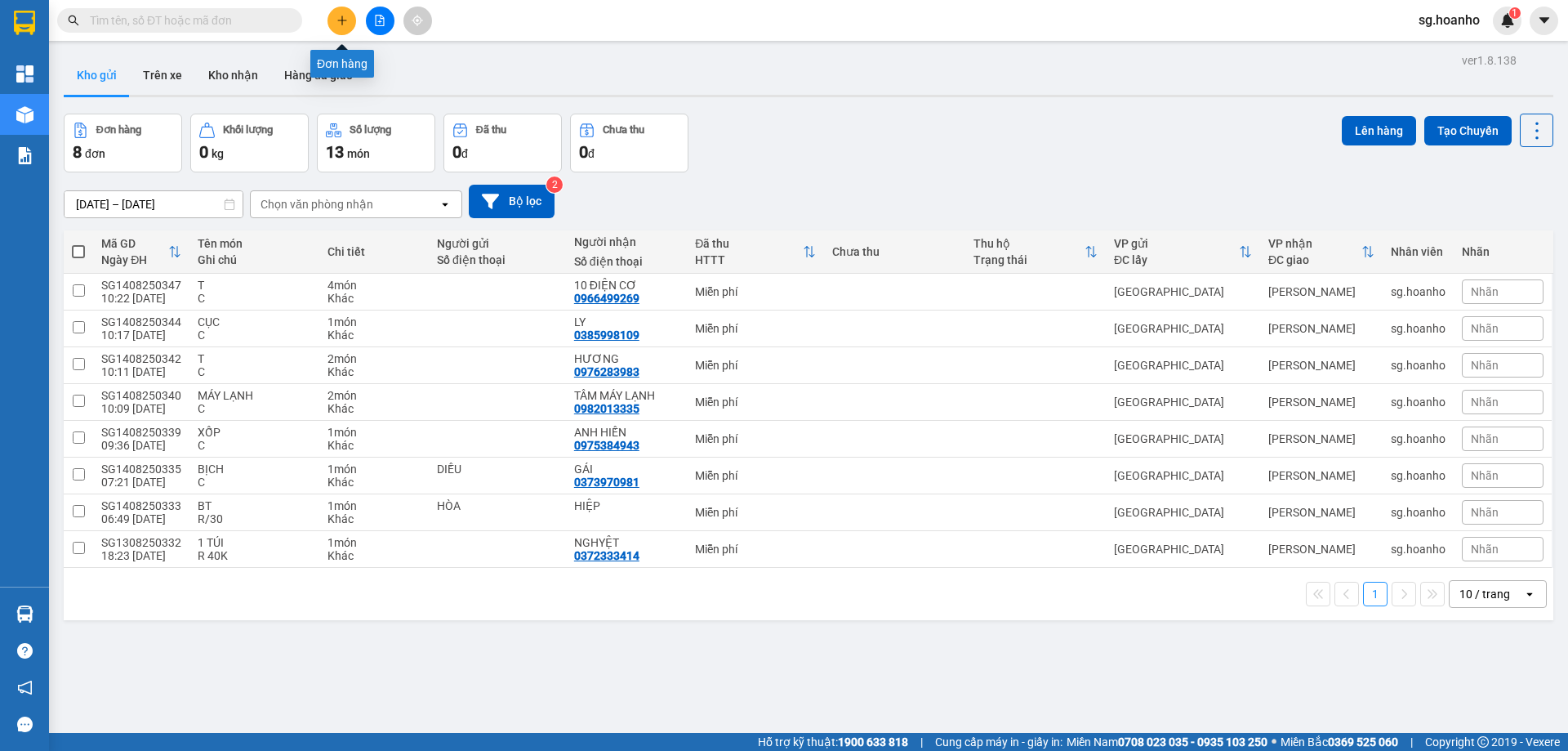
click at [347, 21] on icon "plus" at bounding box center [342, 20] width 11 height 11
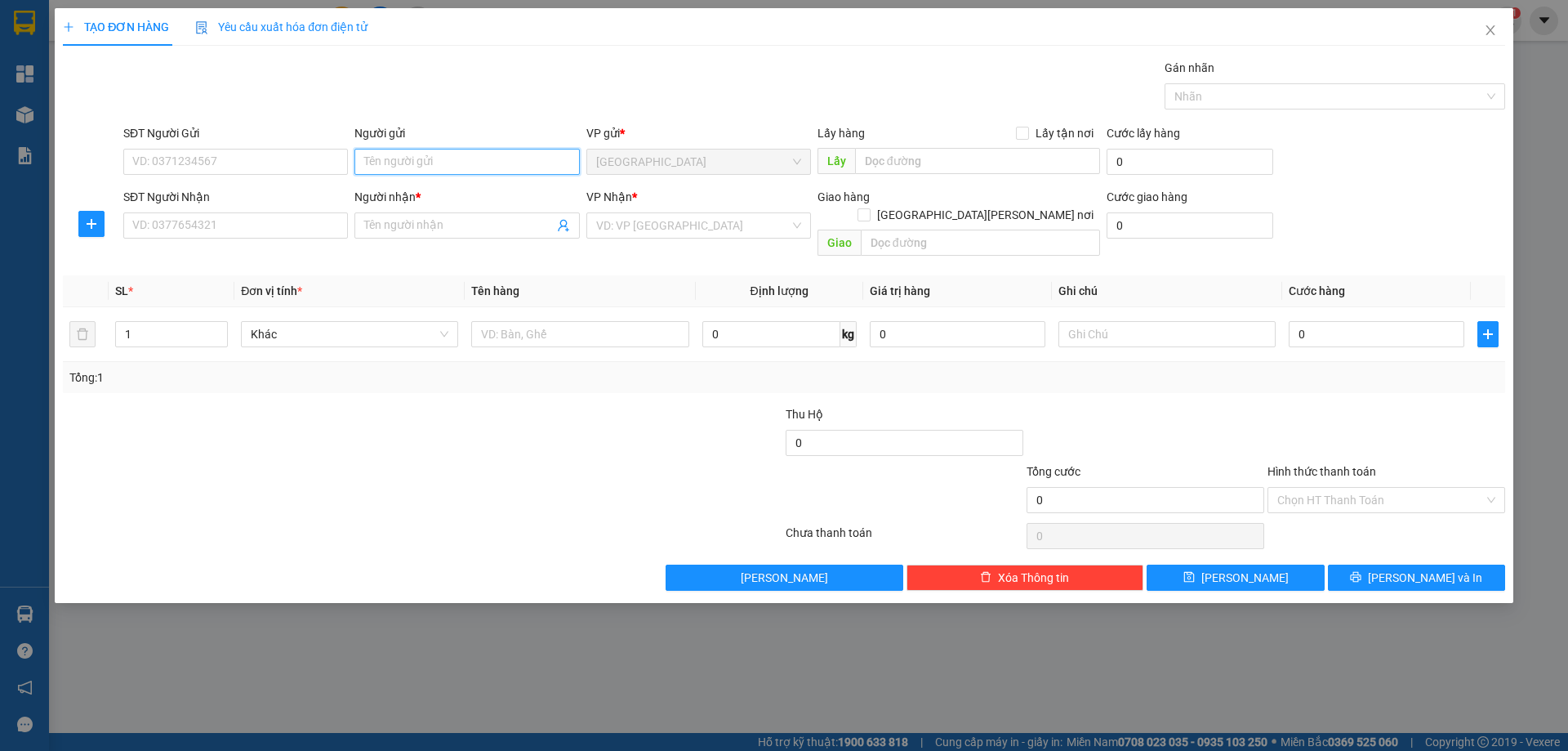
click at [431, 160] on input "Người gửi" at bounding box center [467, 162] width 225 height 26
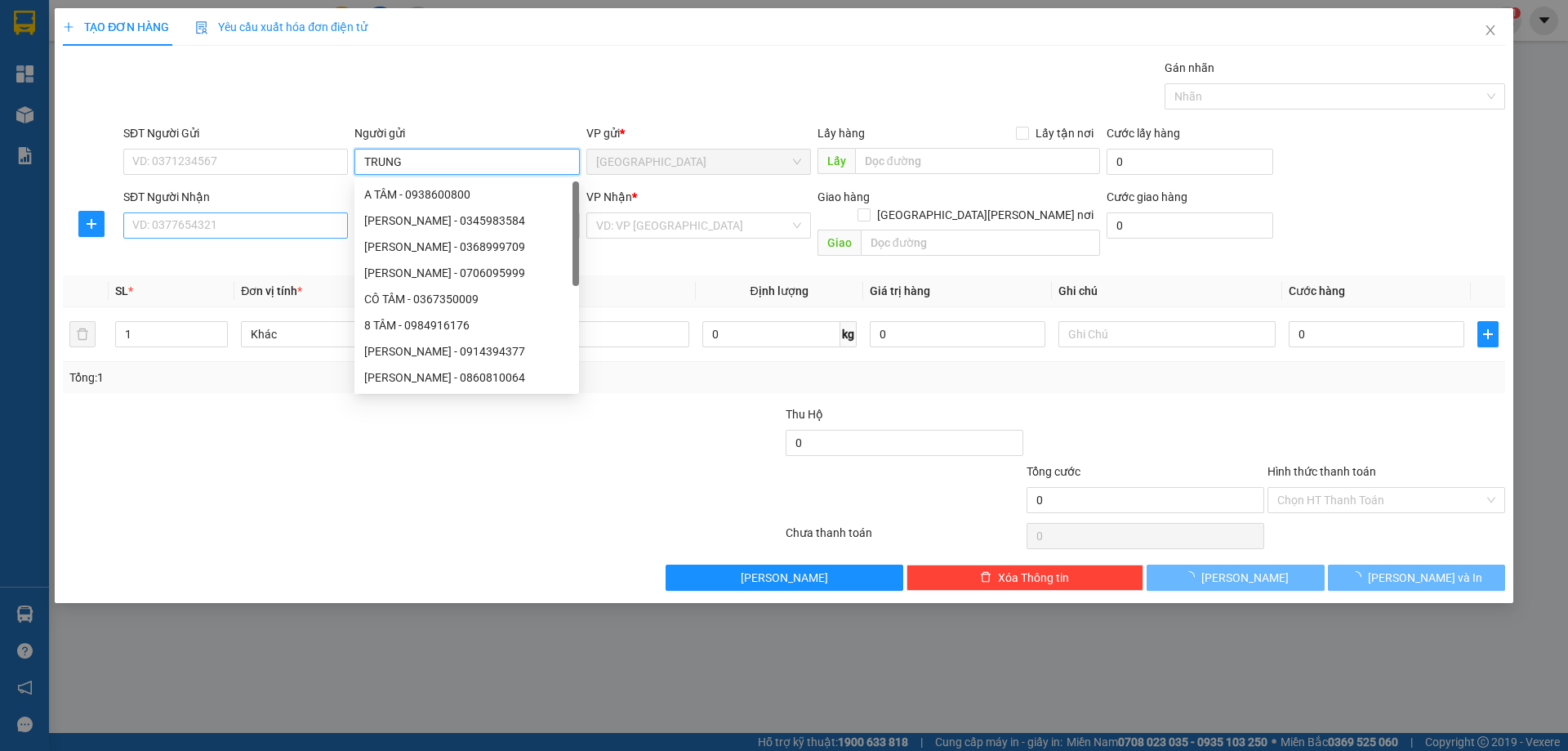
type input "TRUNG"
click at [299, 221] on input "SĐT Người Nhận" at bounding box center [236, 225] width 225 height 26
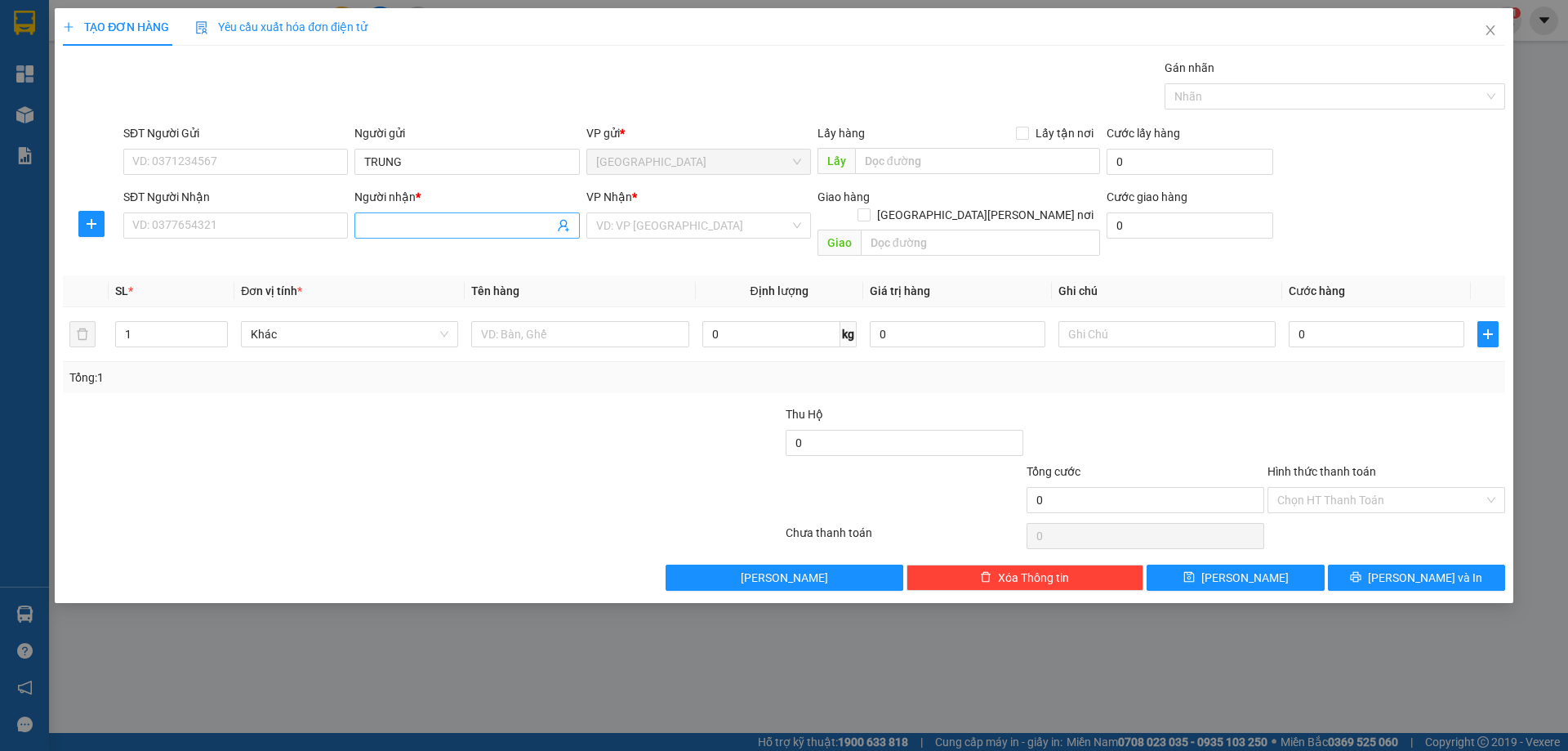
click at [417, 226] on input "Người nhận *" at bounding box center [458, 225] width 189 height 18
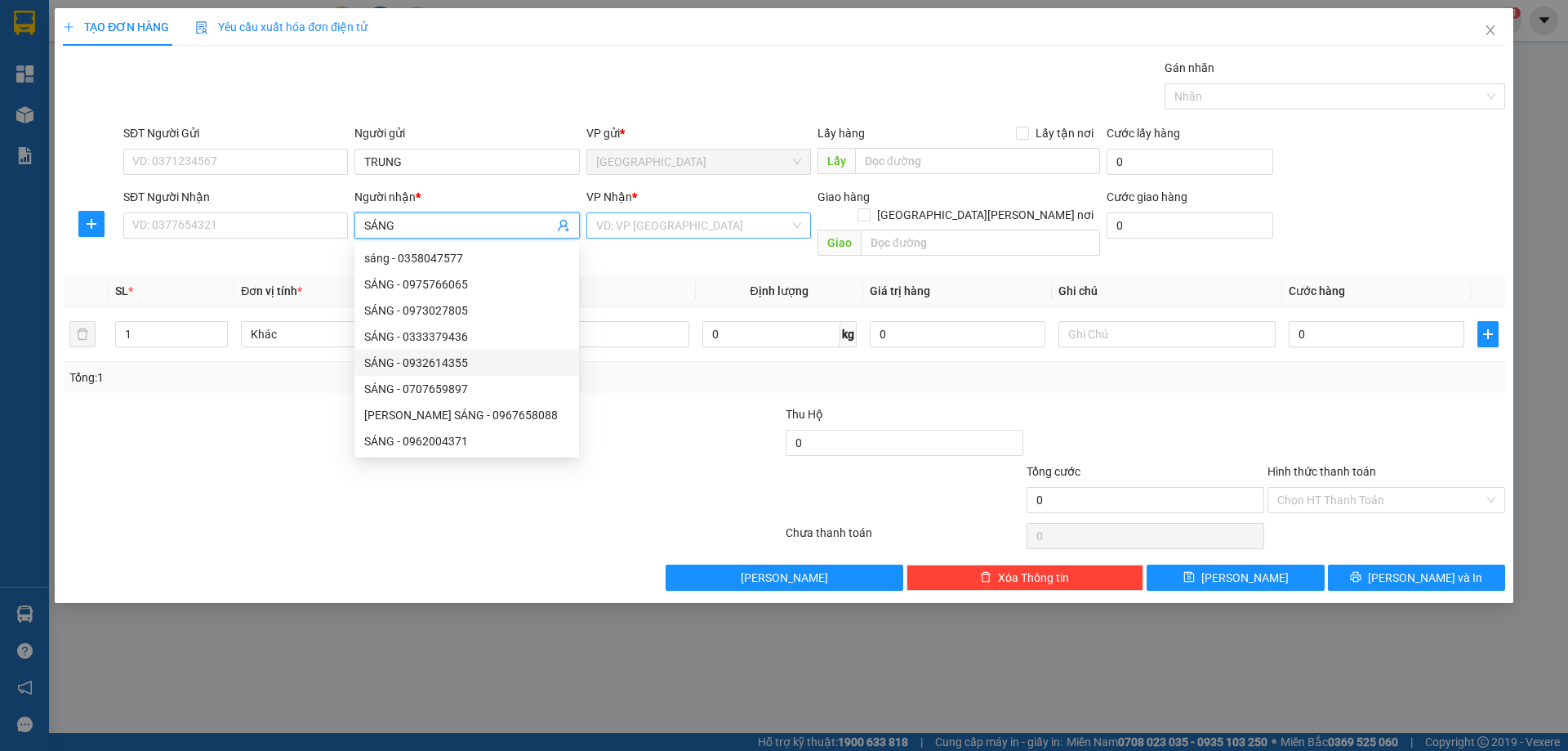
type input "SÁNG"
click at [630, 225] on input "search" at bounding box center [693, 225] width 193 height 24
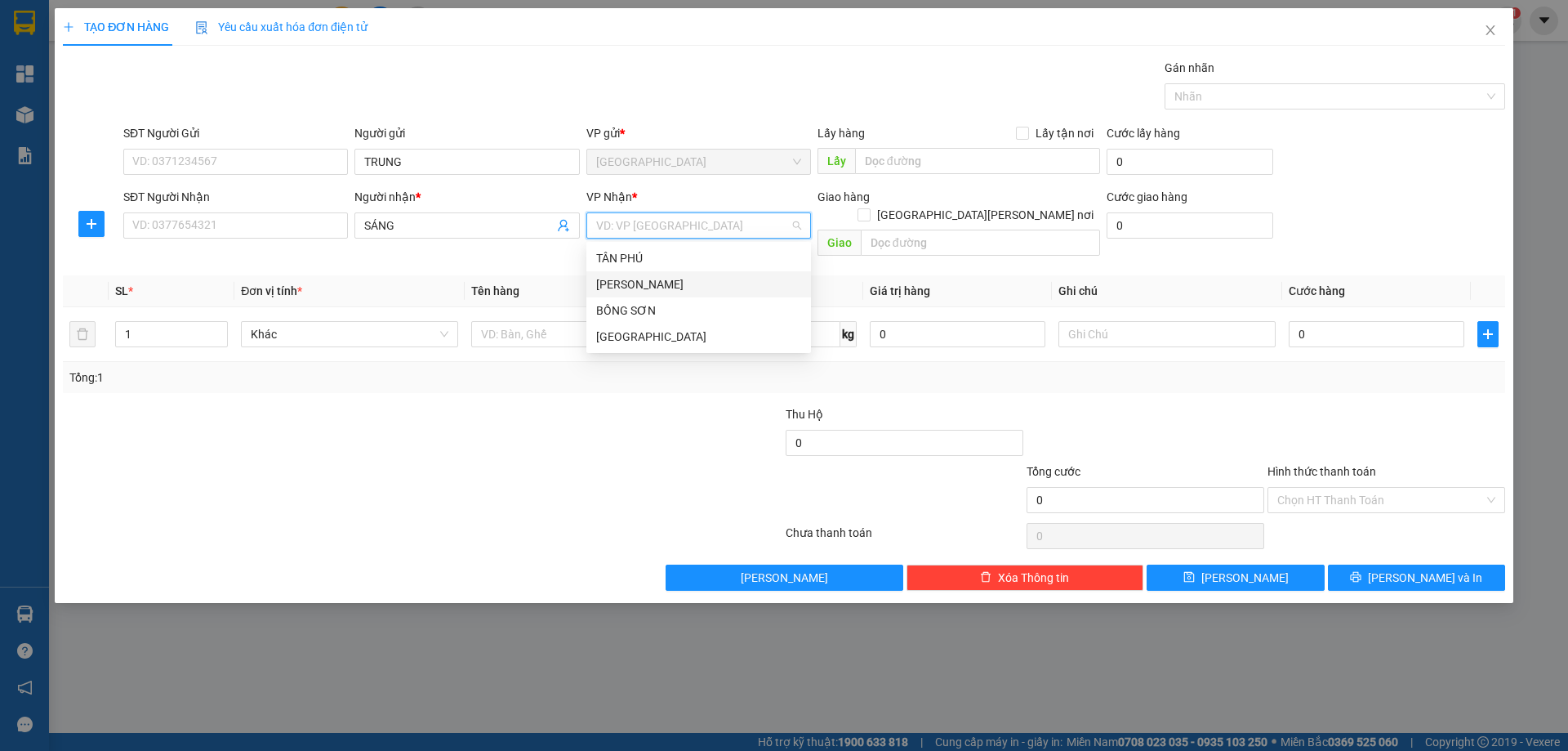
click at [680, 276] on div "[PERSON_NAME]" at bounding box center [698, 284] width 205 height 18
click at [527, 321] on input "text" at bounding box center [580, 334] width 218 height 26
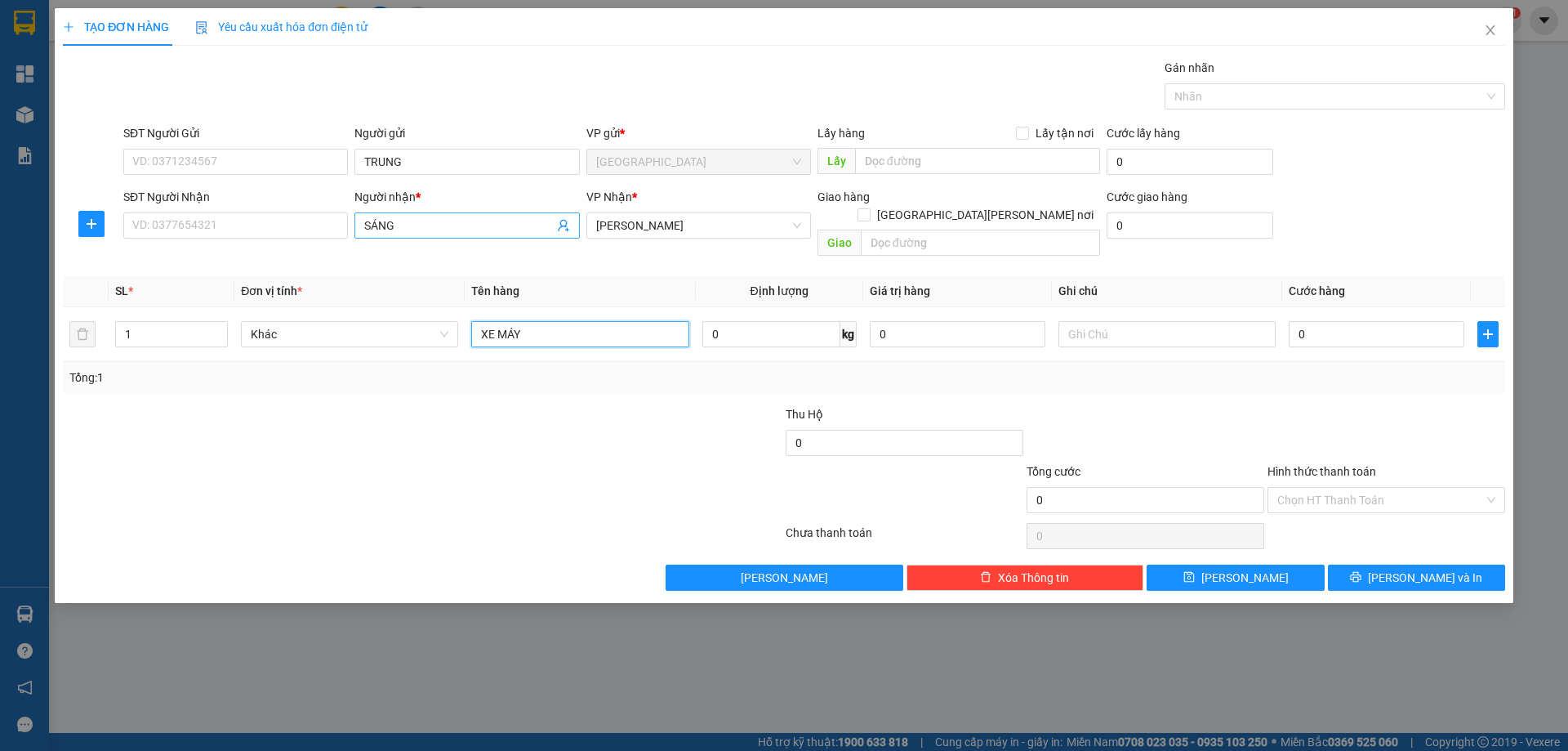
type input "XE MÁY"
click at [419, 221] on input "SÁNG" at bounding box center [458, 225] width 189 height 18
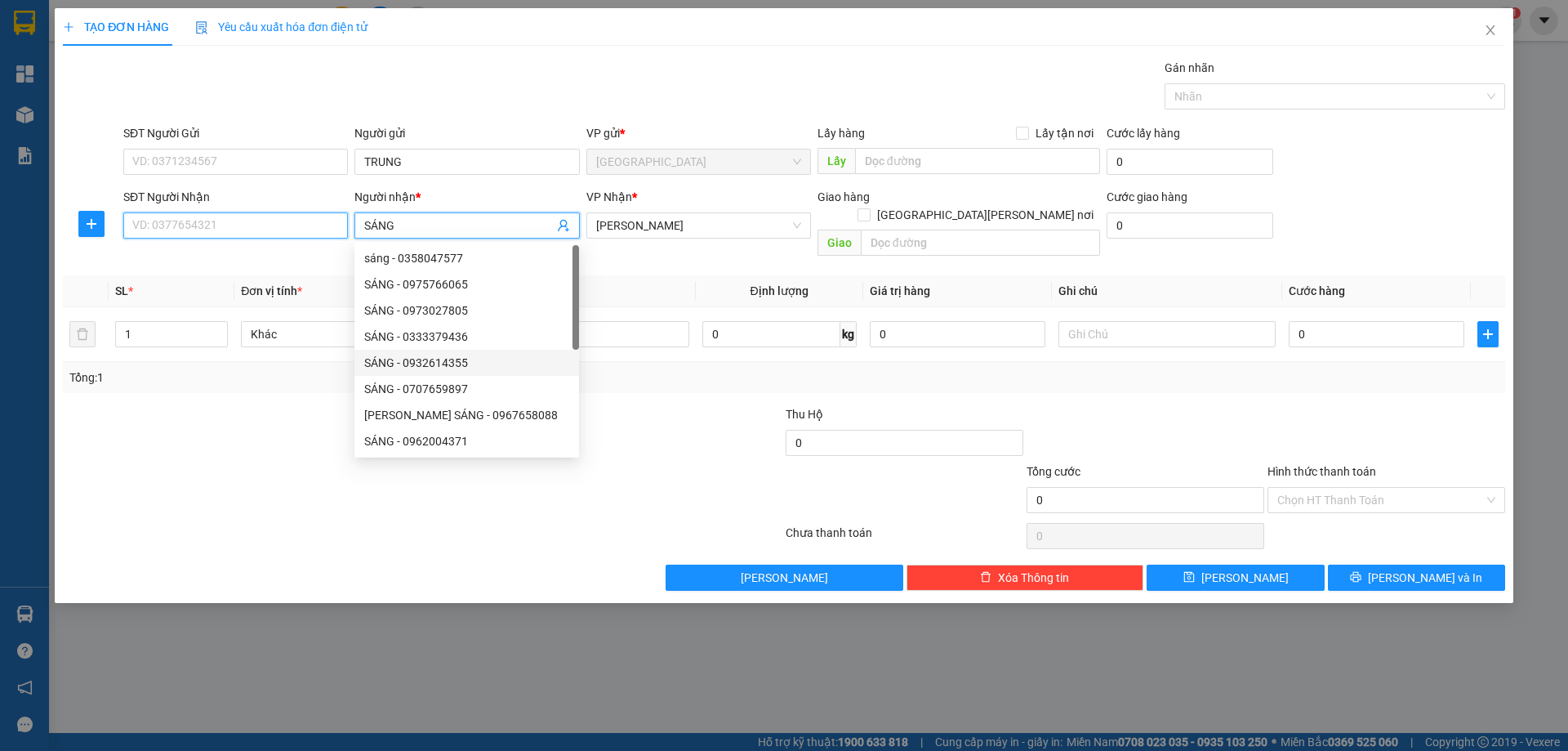
click at [305, 228] on input "SĐT Người Nhận" at bounding box center [236, 225] width 225 height 26
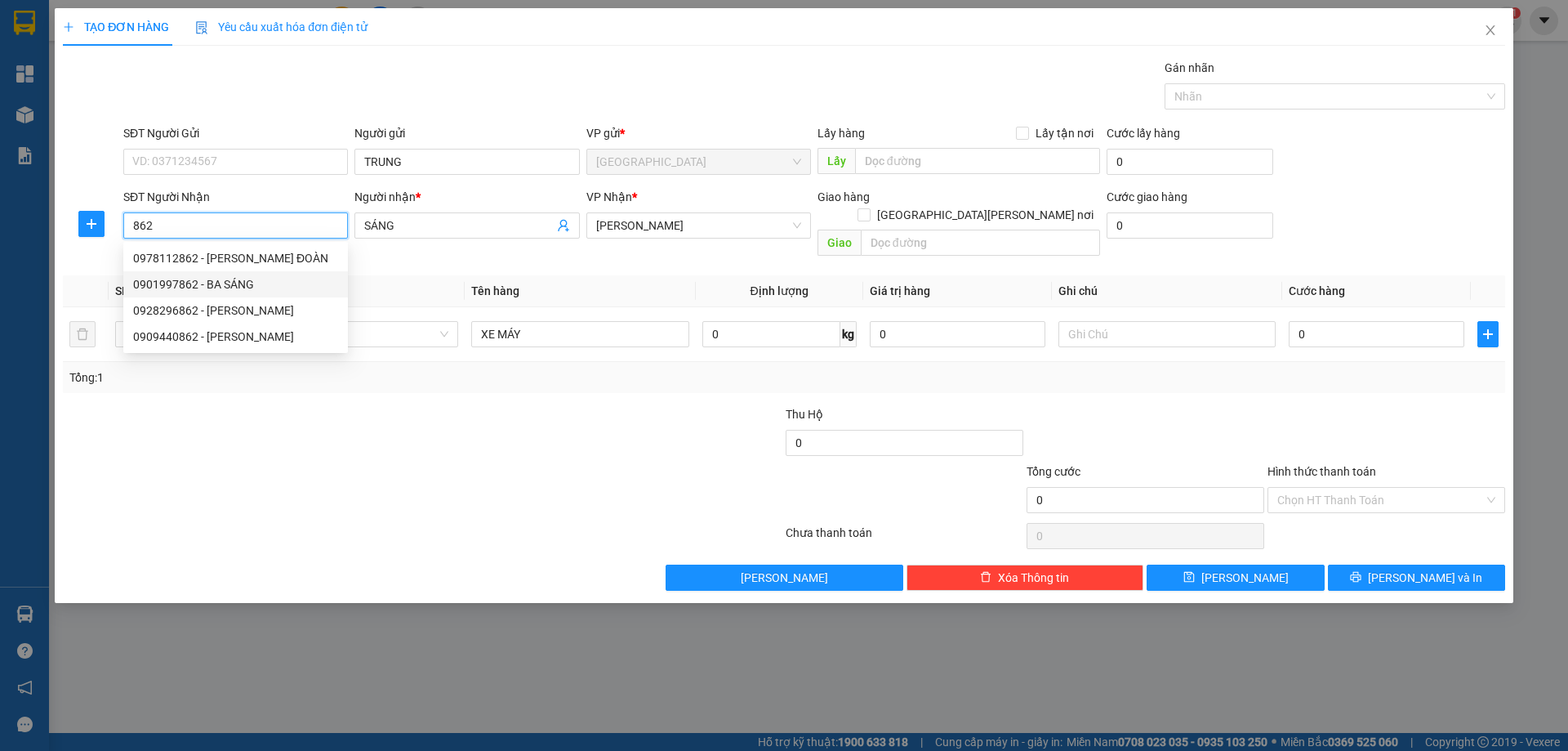
click at [246, 285] on div "0901997862 - BA SÁNG" at bounding box center [235, 284] width 205 height 18
type input "0901997862"
type input "BA SÁNG"
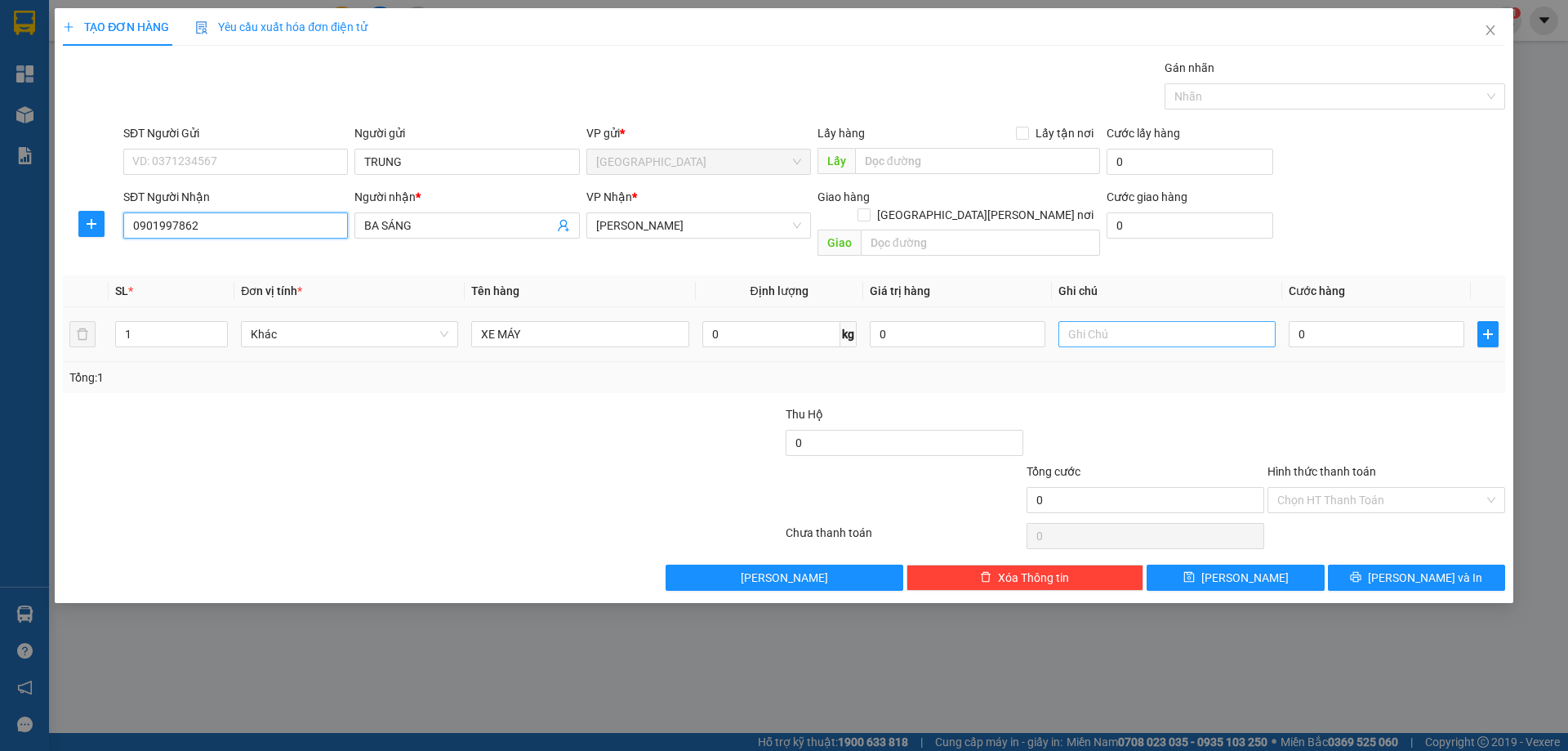
type input "0901997862"
click at [1154, 321] on input "text" at bounding box center [1167, 334] width 218 height 26
type input "C"
type input "R/400"
click at [1303, 465] on label "Hình thức thanh toán" at bounding box center [1322, 472] width 109 height 13
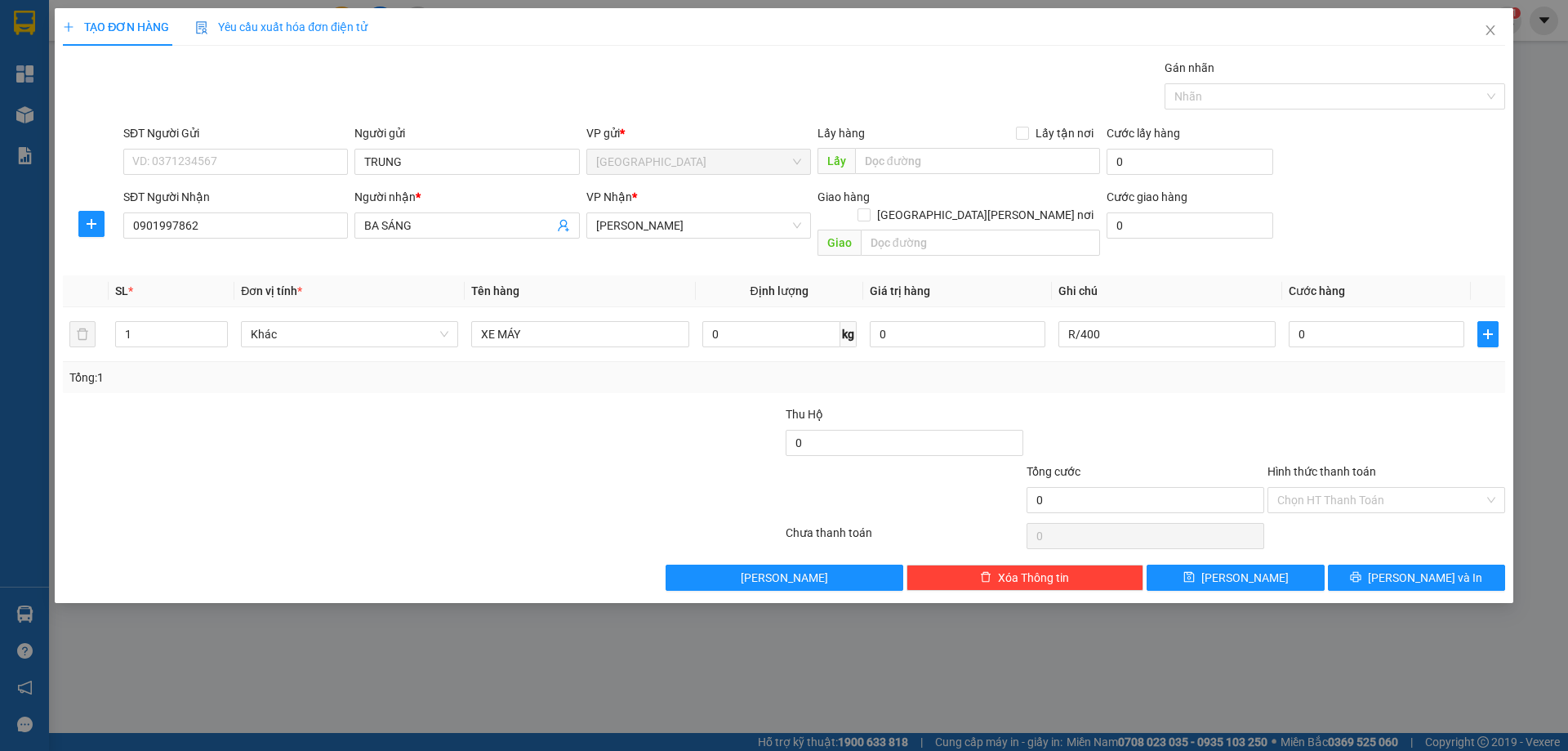
click at [1303, 488] on input "Hình thức thanh toán" at bounding box center [1381, 500] width 206 height 24
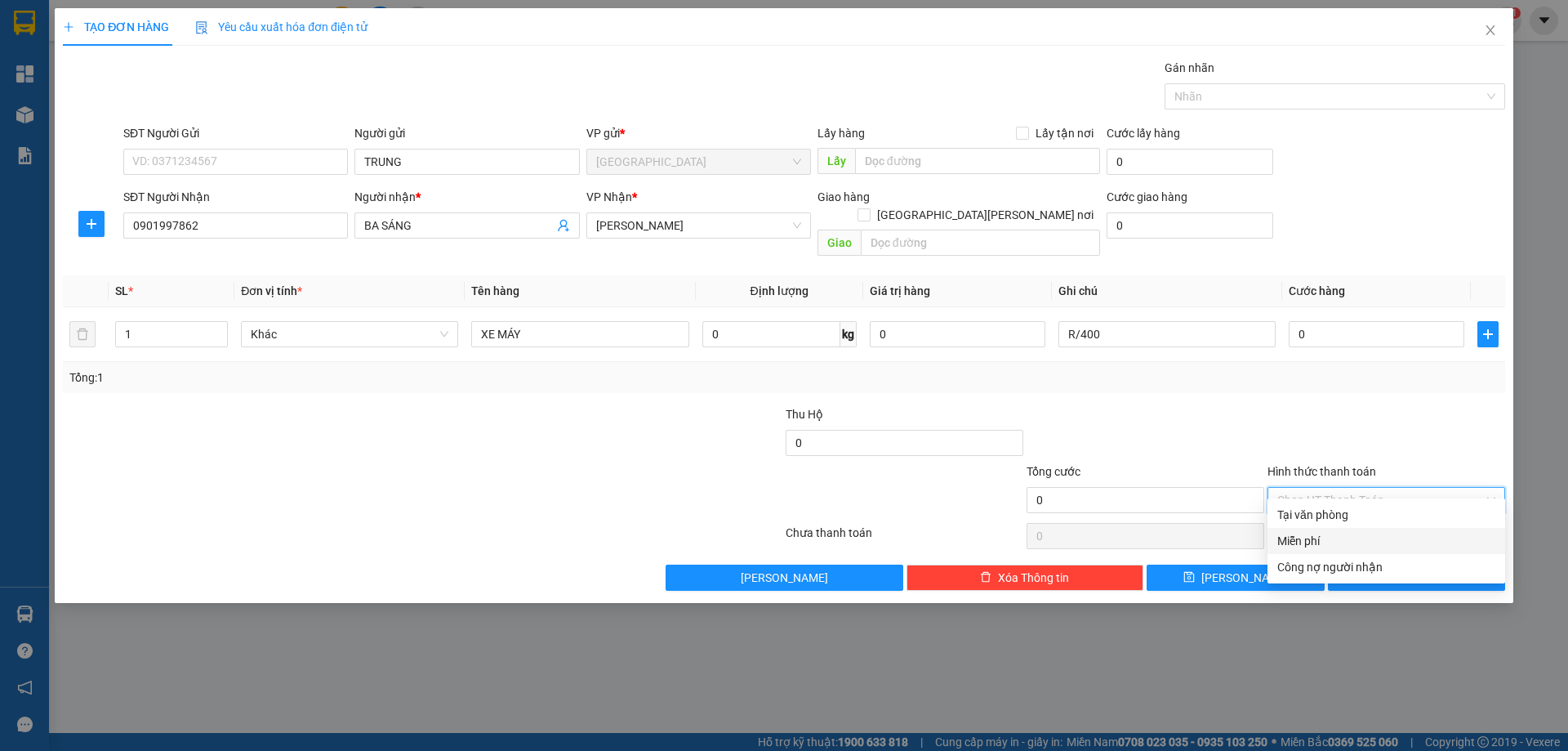
click at [1309, 539] on div "Miễn phí" at bounding box center [1387, 541] width 219 height 18
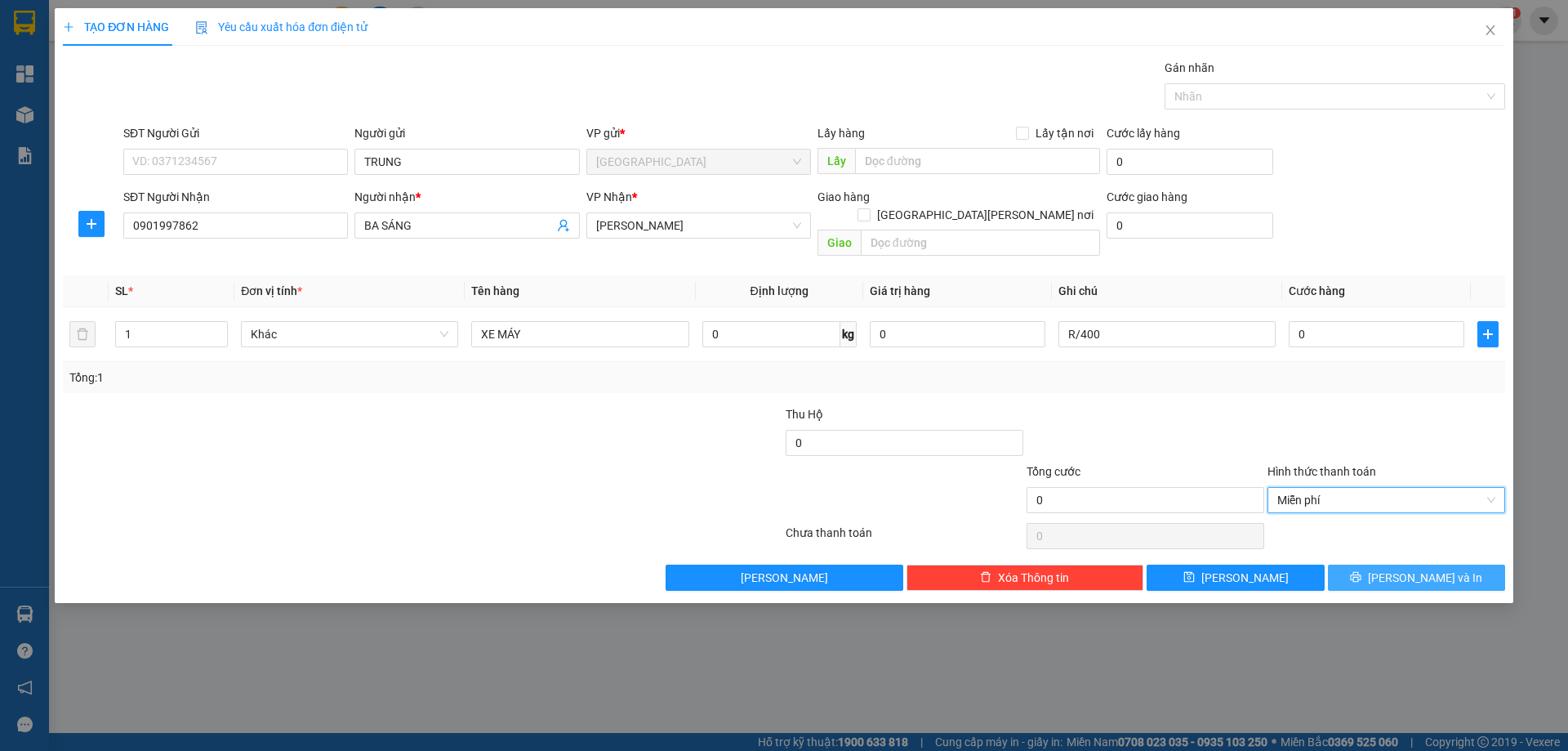
click at [1339, 565] on button "[PERSON_NAME] và In" at bounding box center [1416, 578] width 178 height 26
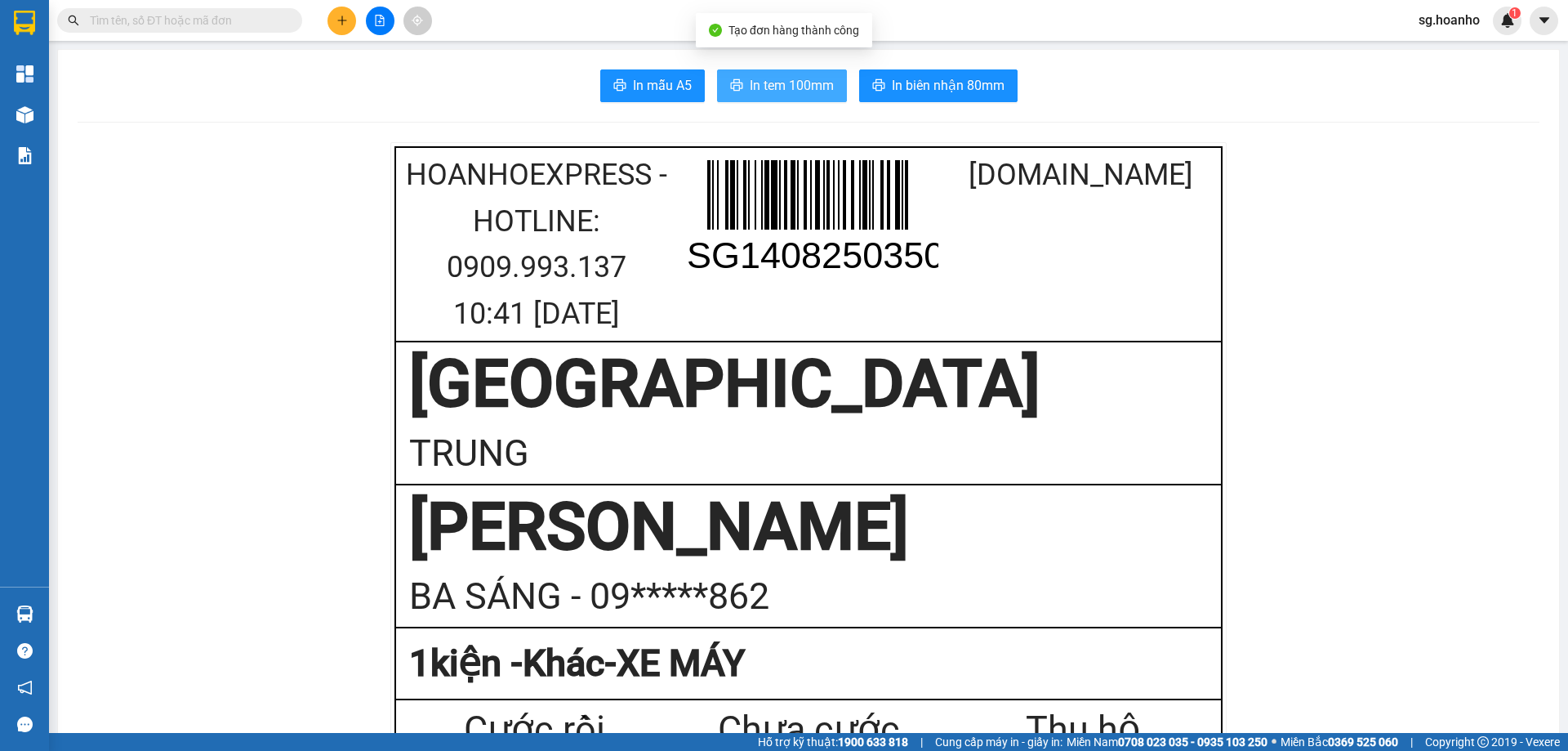
click at [776, 85] on span "In tem 100mm" at bounding box center [791, 86] width 84 height 20
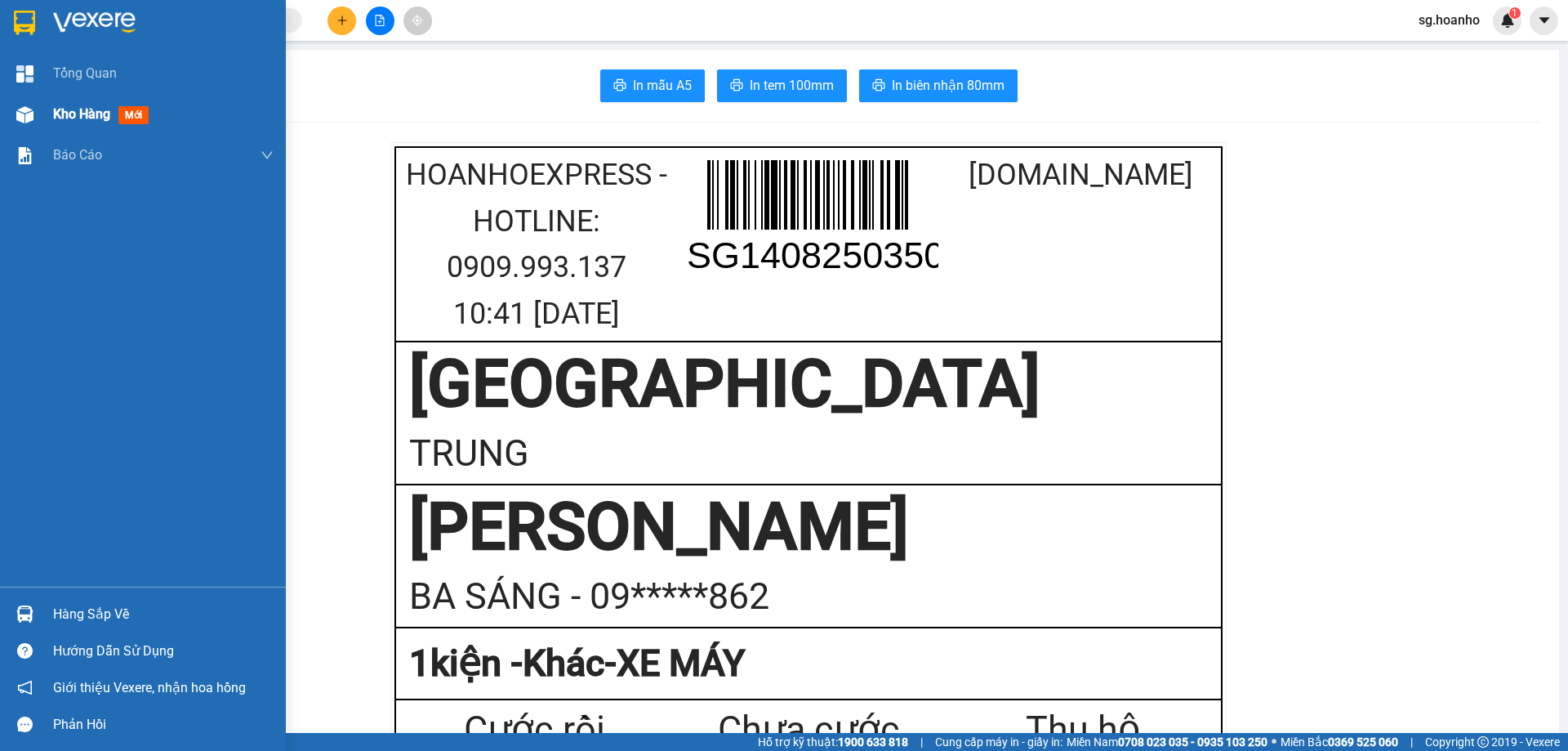
click at [122, 111] on span "mới" at bounding box center [133, 114] width 30 height 18
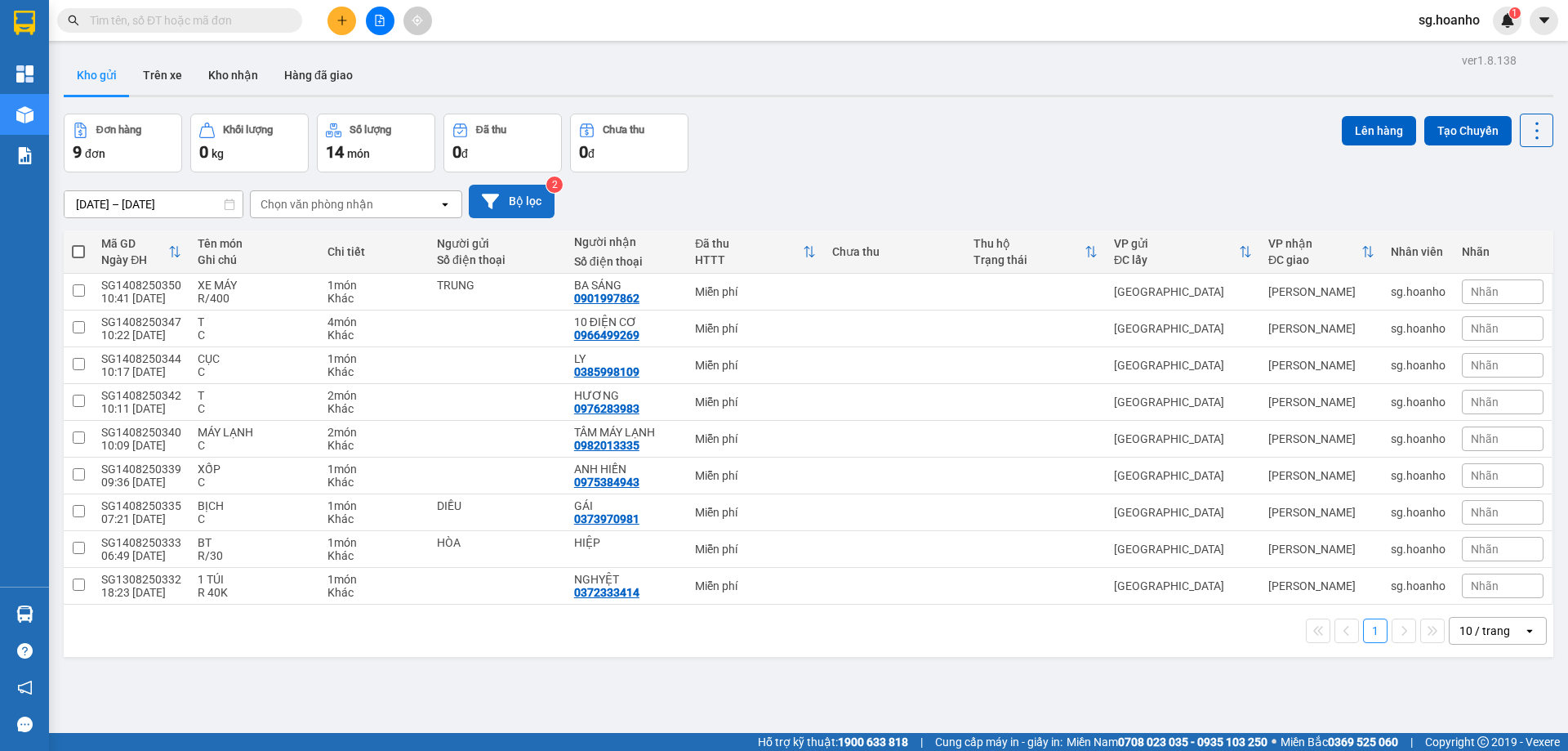
click at [541, 193] on button "Bộ lọc" at bounding box center [512, 202] width 86 height 34
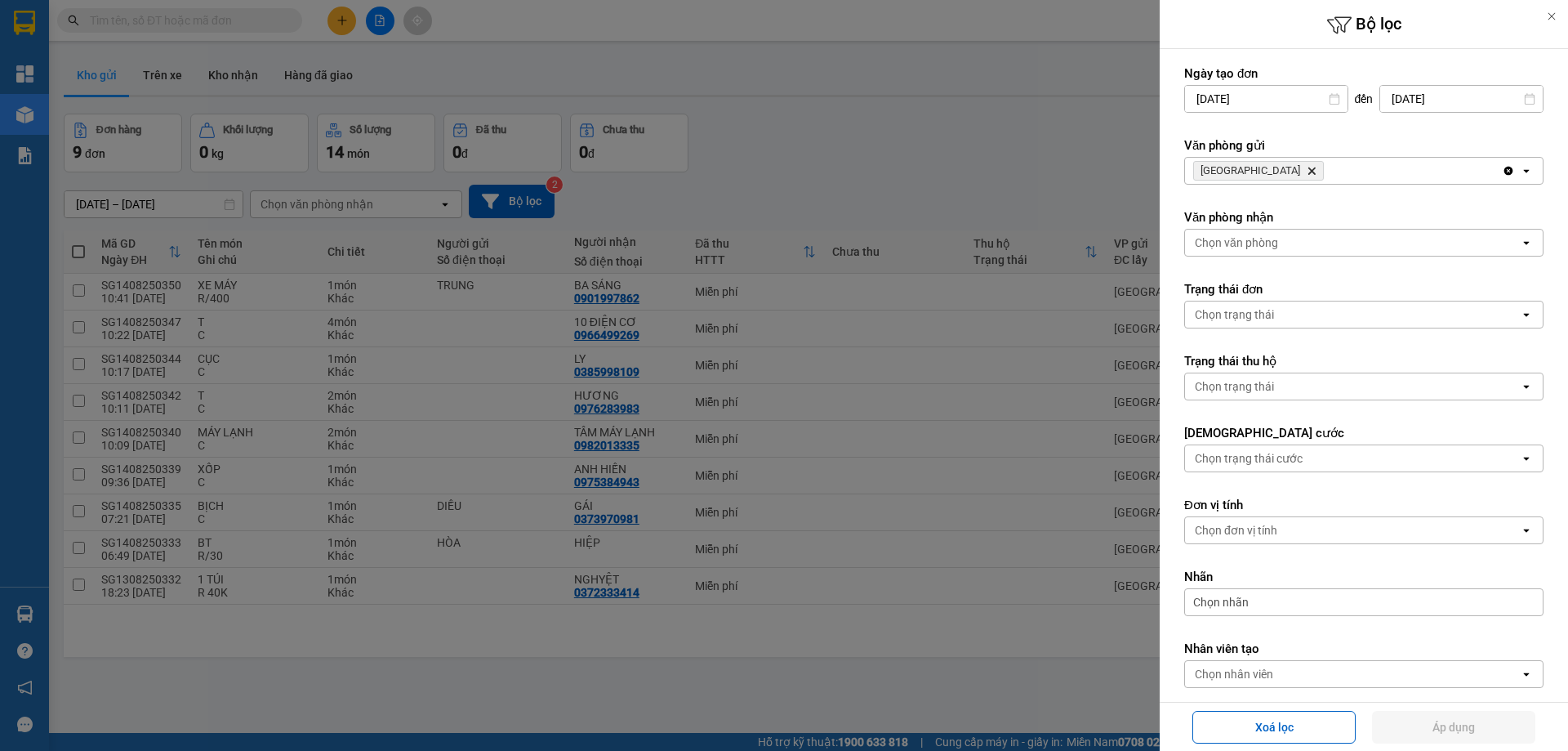
click at [1309, 170] on icon "SÀI GÒN, close by backspace" at bounding box center [1312, 171] width 7 height 7
click at [1242, 168] on div "Chọn văn phòng" at bounding box center [1237, 171] width 84 height 17
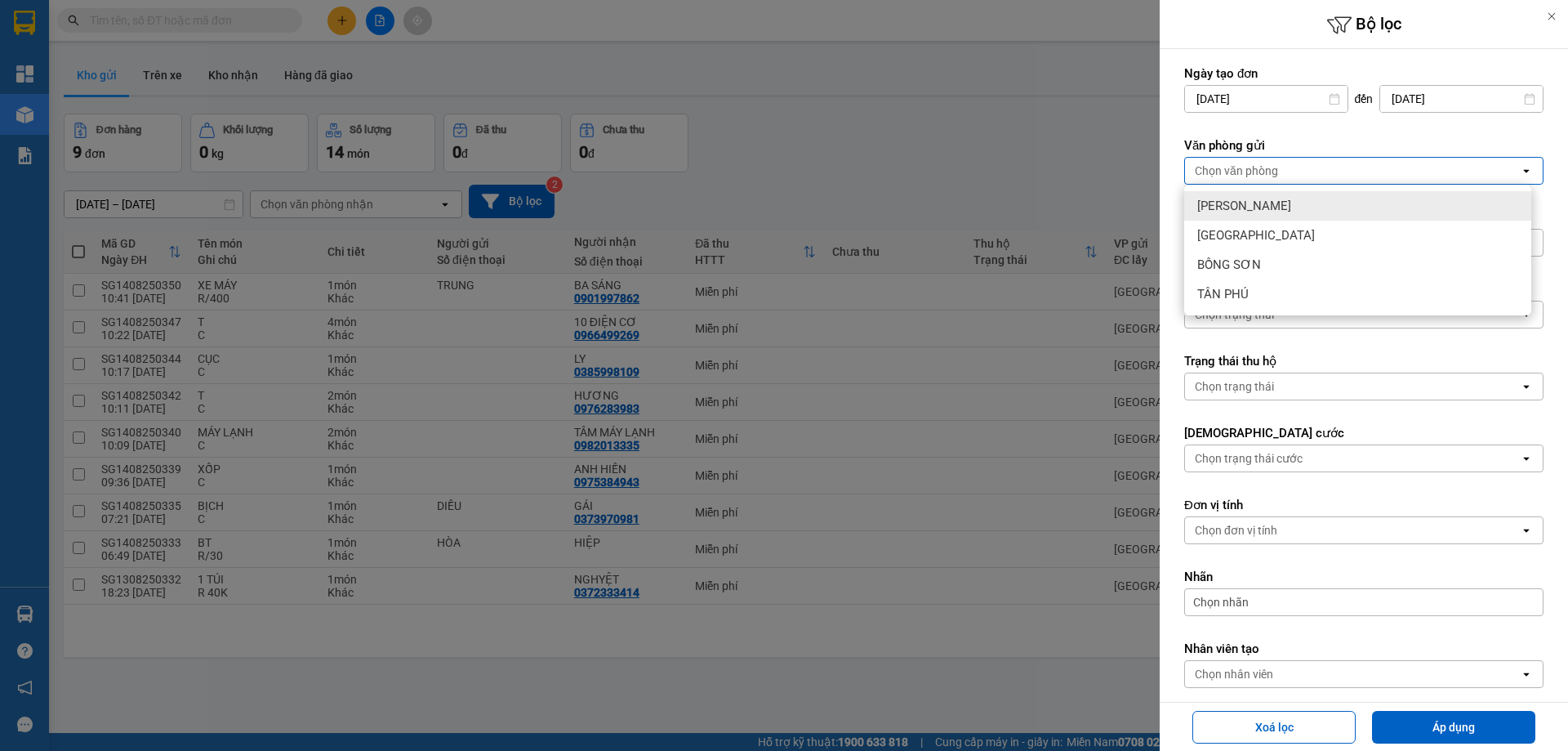
click at [1247, 205] on span "[PERSON_NAME]" at bounding box center [1244, 207] width 94 height 17
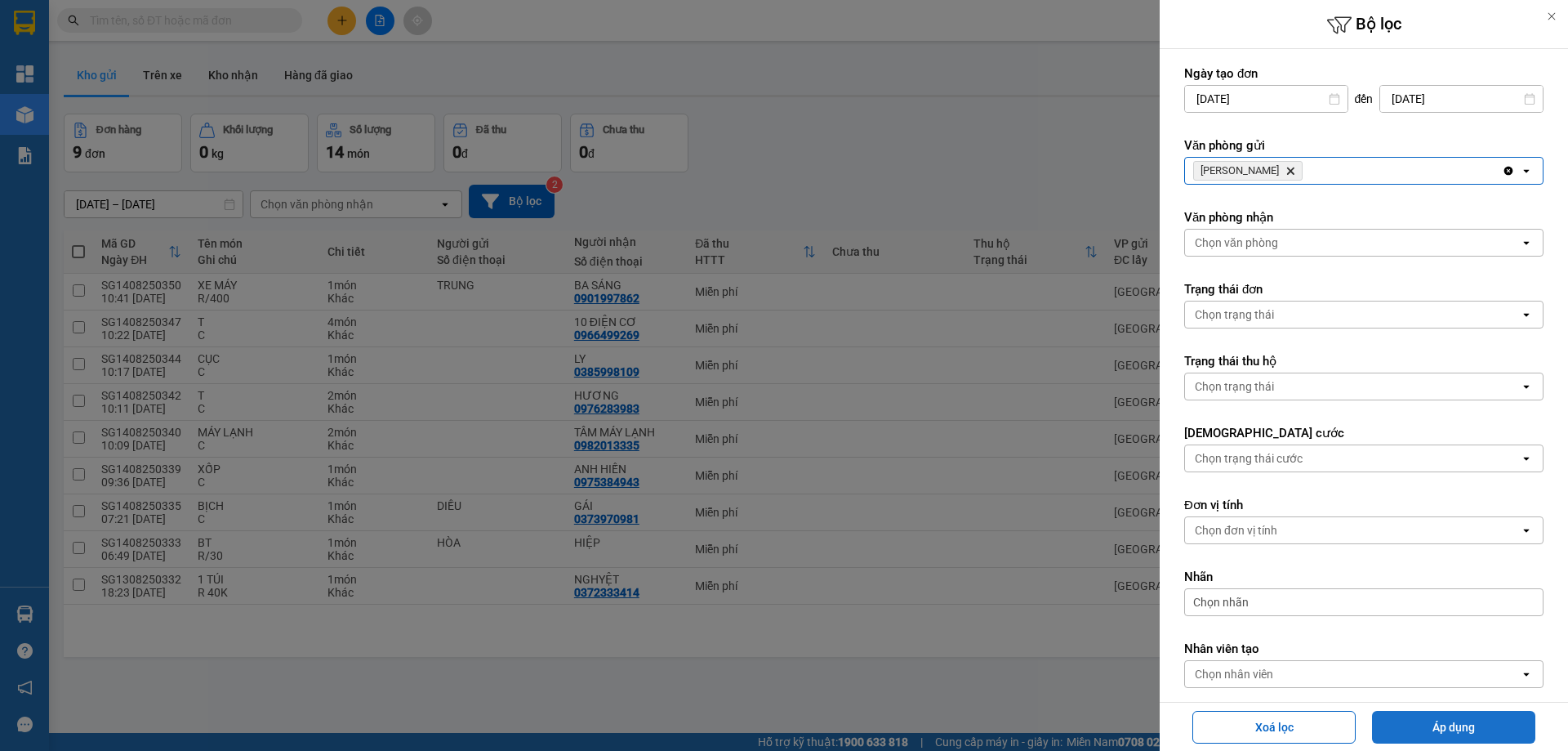
click at [1445, 724] on button "Áp dụng" at bounding box center [1455, 727] width 164 height 33
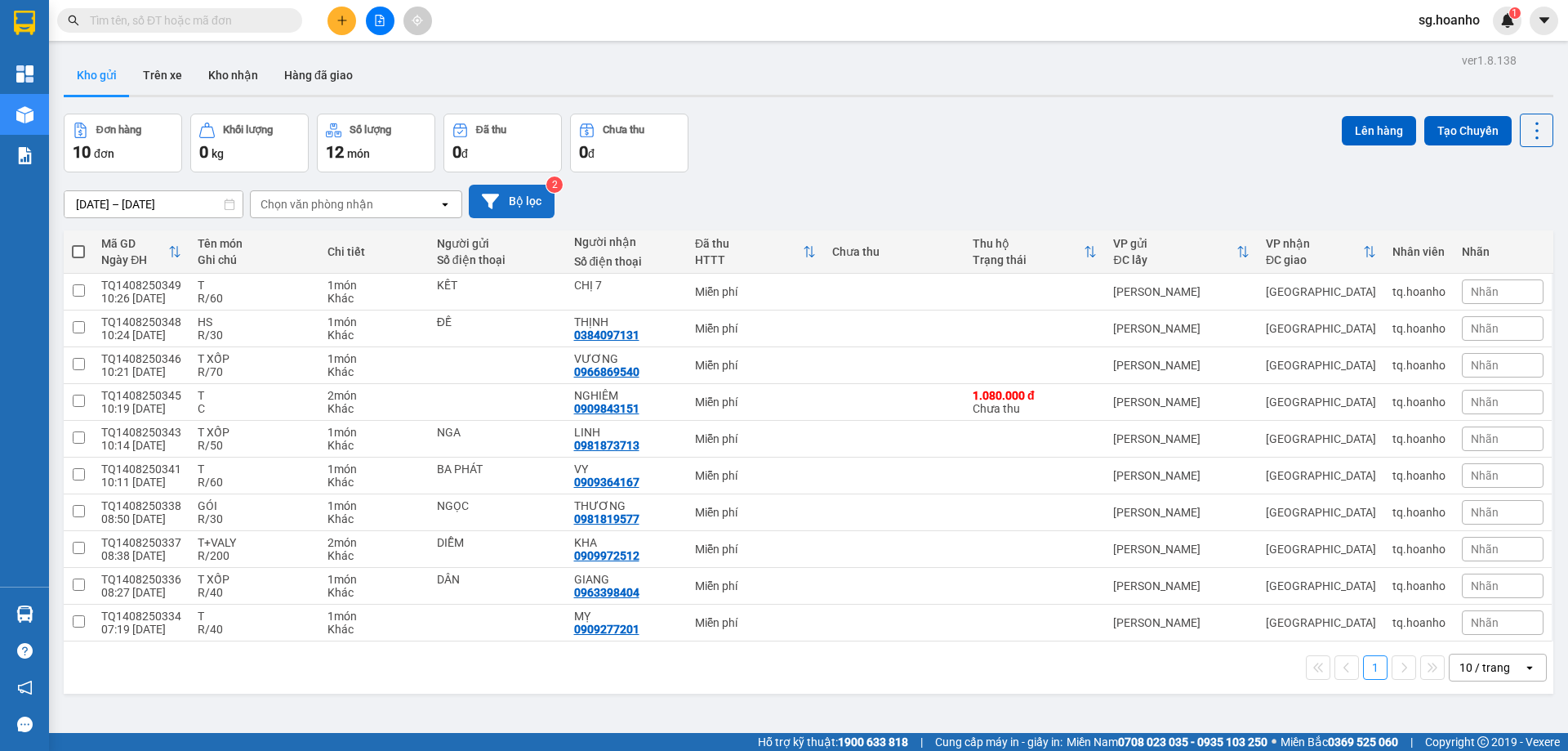
click at [529, 196] on button "Bộ lọc" at bounding box center [512, 202] width 86 height 34
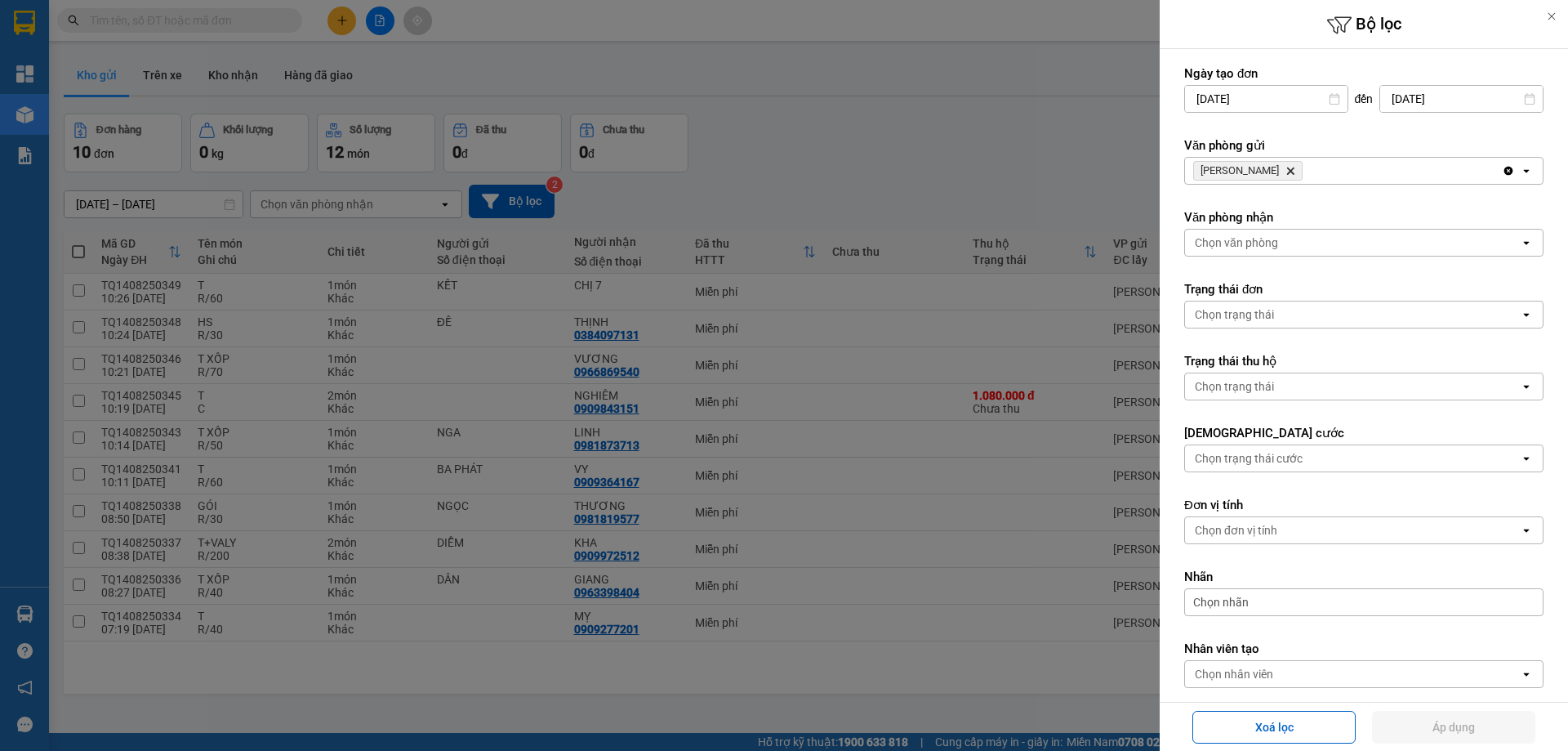
click at [1285, 170] on icon "Delete" at bounding box center [1290, 170] width 10 height 10
click at [1255, 170] on div "Chọn văn phòng" at bounding box center [1237, 171] width 84 height 17
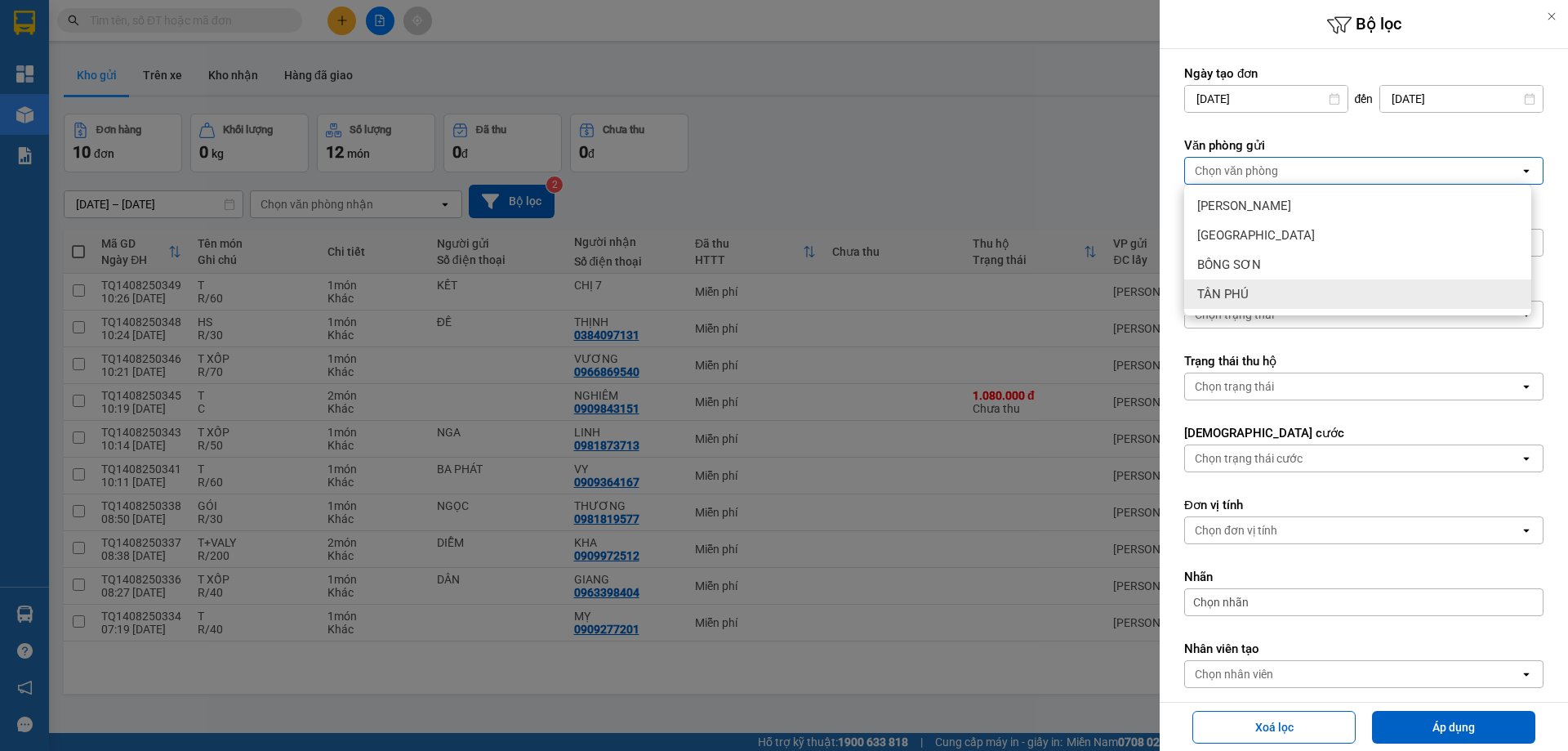
click at [1266, 291] on div "TÂN PHÚ" at bounding box center [1358, 294] width 347 height 30
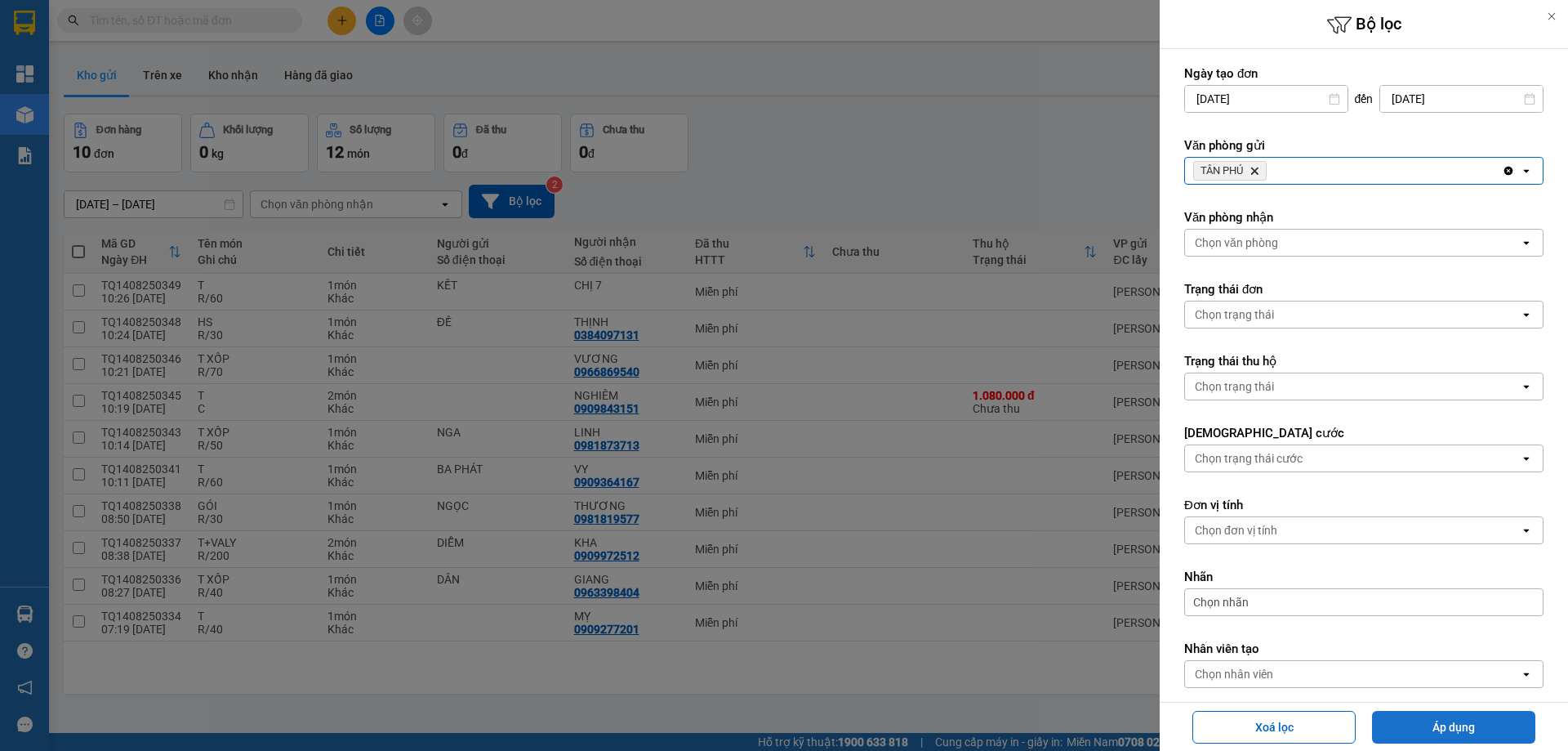
click at [1454, 731] on button "Áp dụng" at bounding box center [1455, 727] width 164 height 33
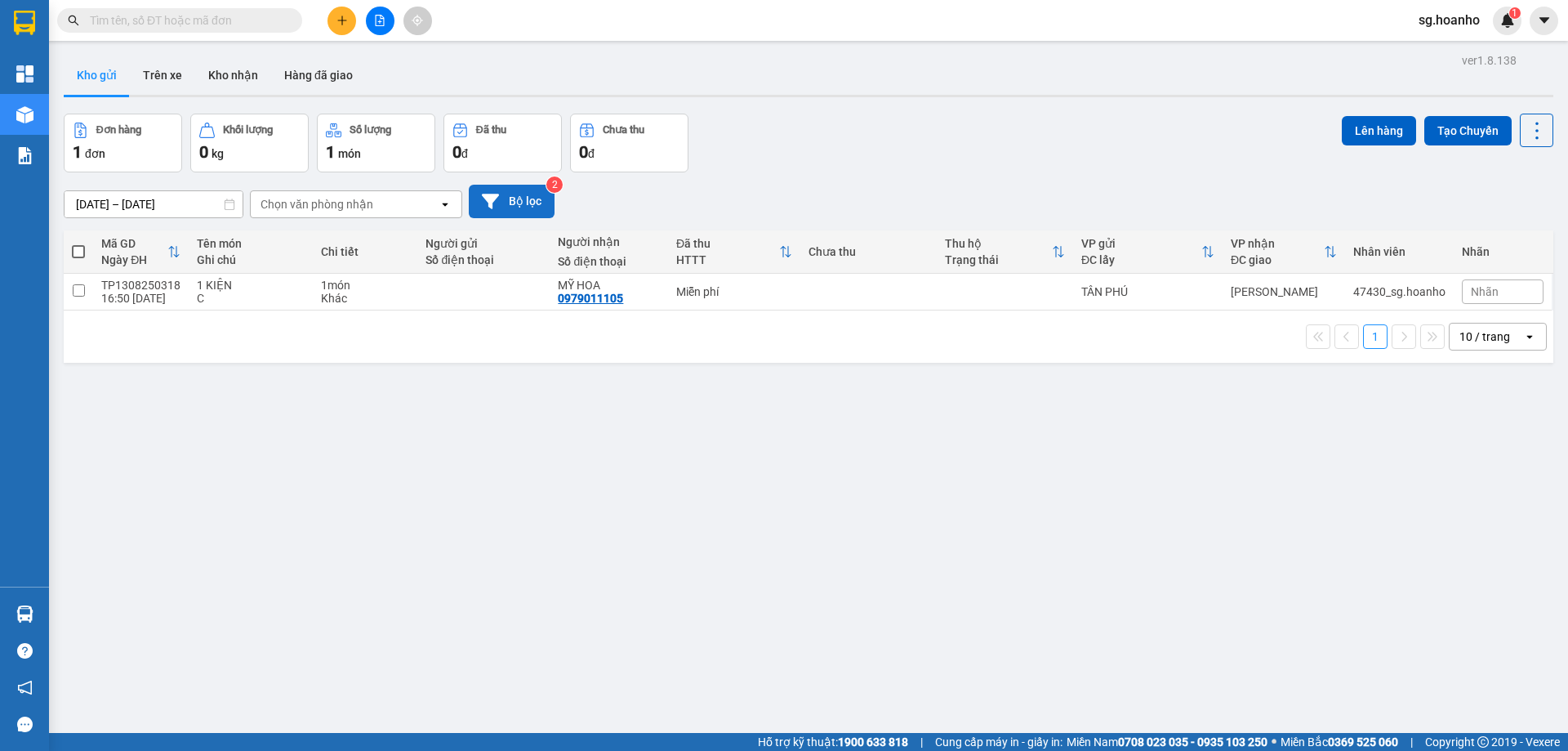
click at [519, 193] on button "Bộ lọc" at bounding box center [512, 202] width 86 height 34
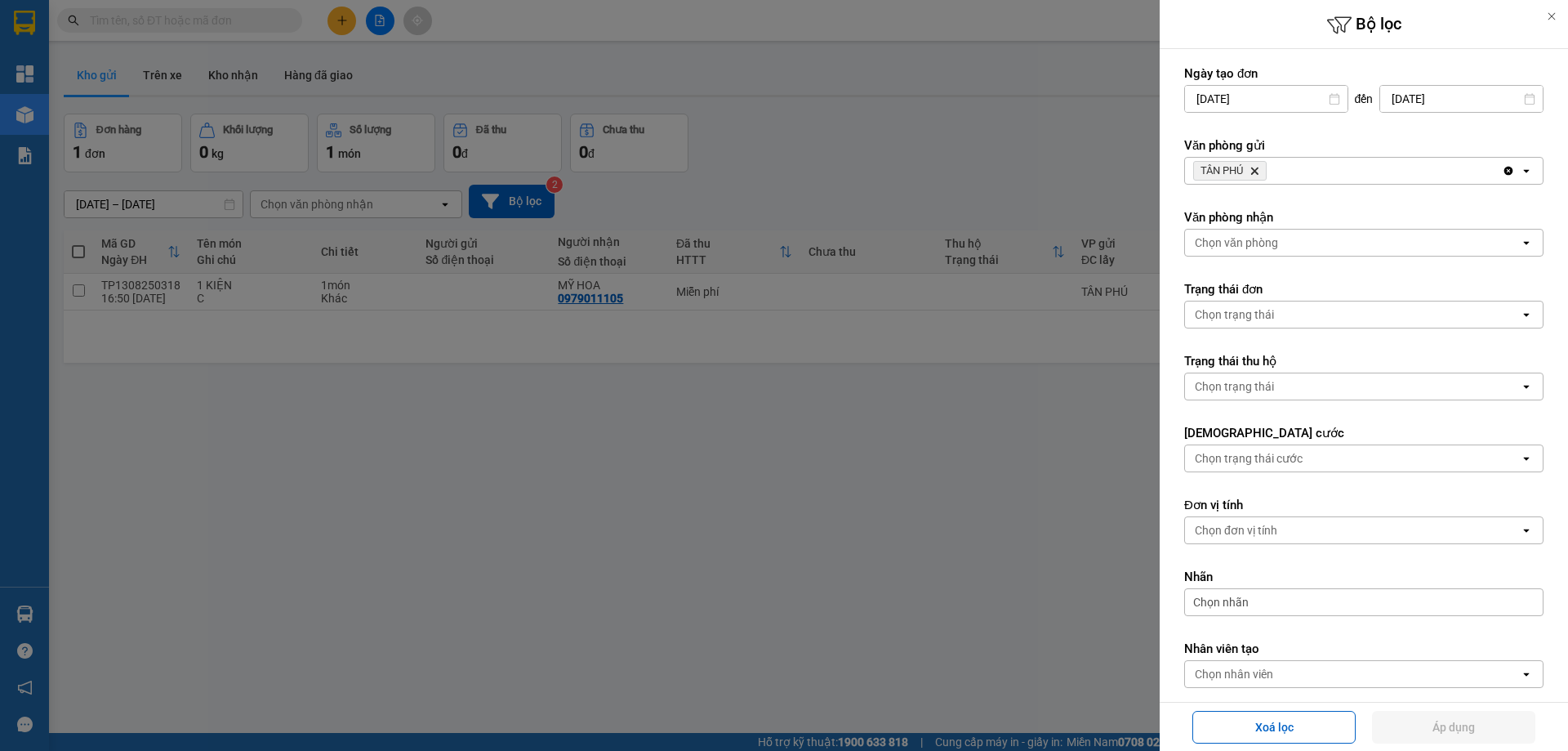
click at [1249, 169] on span "TÂN PHÚ Delete" at bounding box center [1229, 170] width 73 height 20
click at [1256, 173] on icon "TÂN PHÚ, close by backspace" at bounding box center [1256, 171] width 7 height 7
click at [1245, 166] on div "Chọn văn phòng" at bounding box center [1237, 171] width 84 height 17
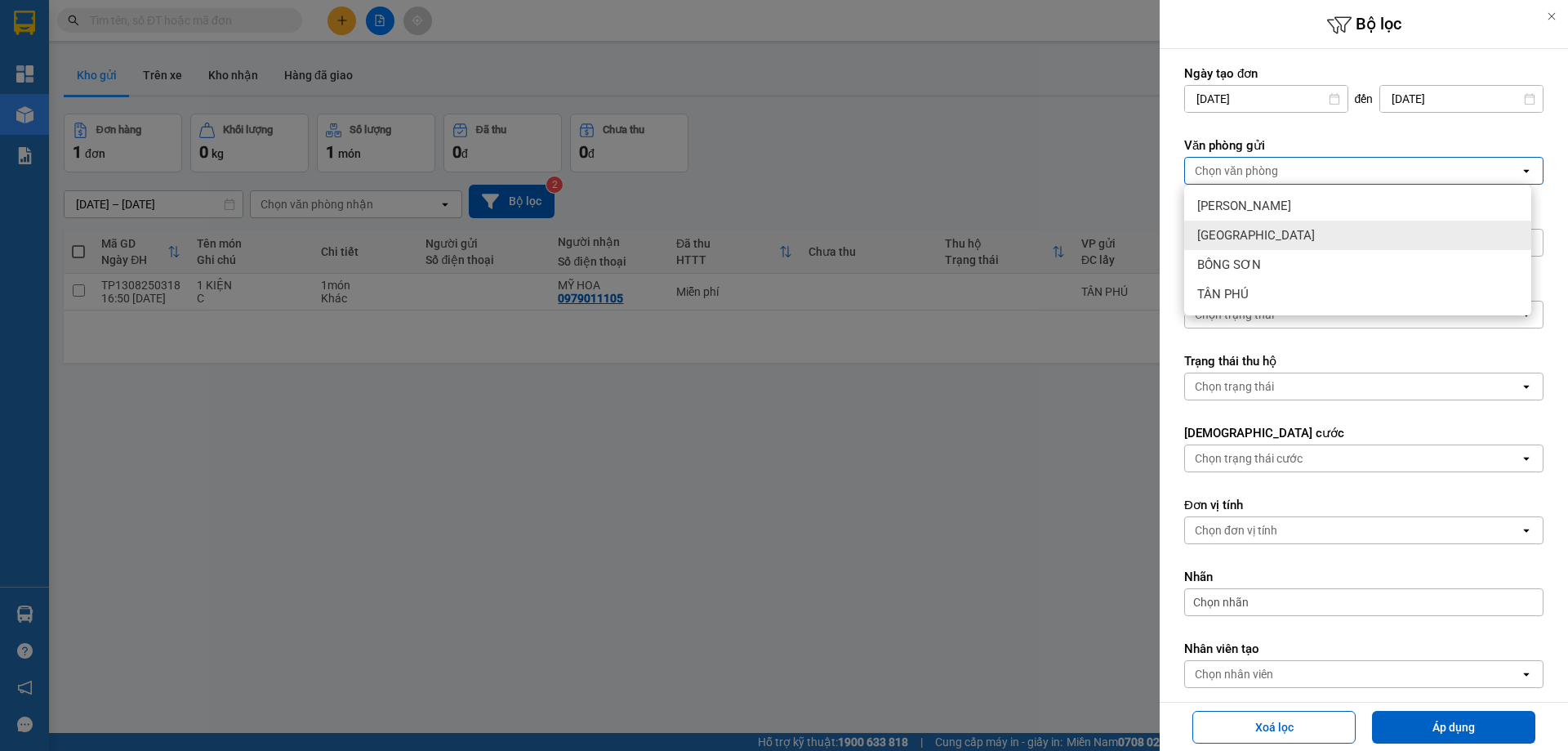
click at [1227, 232] on span "[GEOGRAPHIC_DATA]" at bounding box center [1256, 235] width 117 height 17
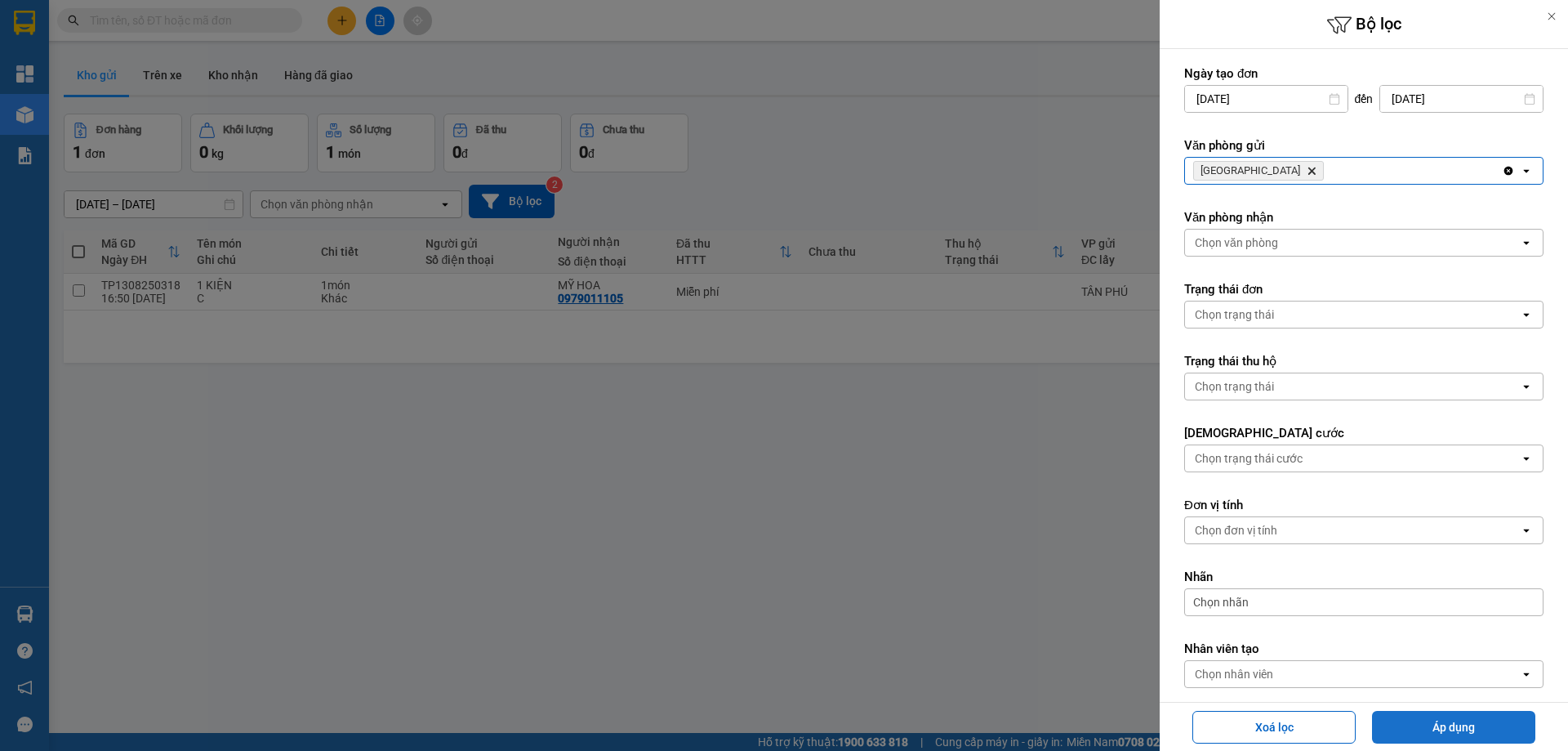
click at [1402, 720] on button "Áp dụng" at bounding box center [1455, 727] width 164 height 33
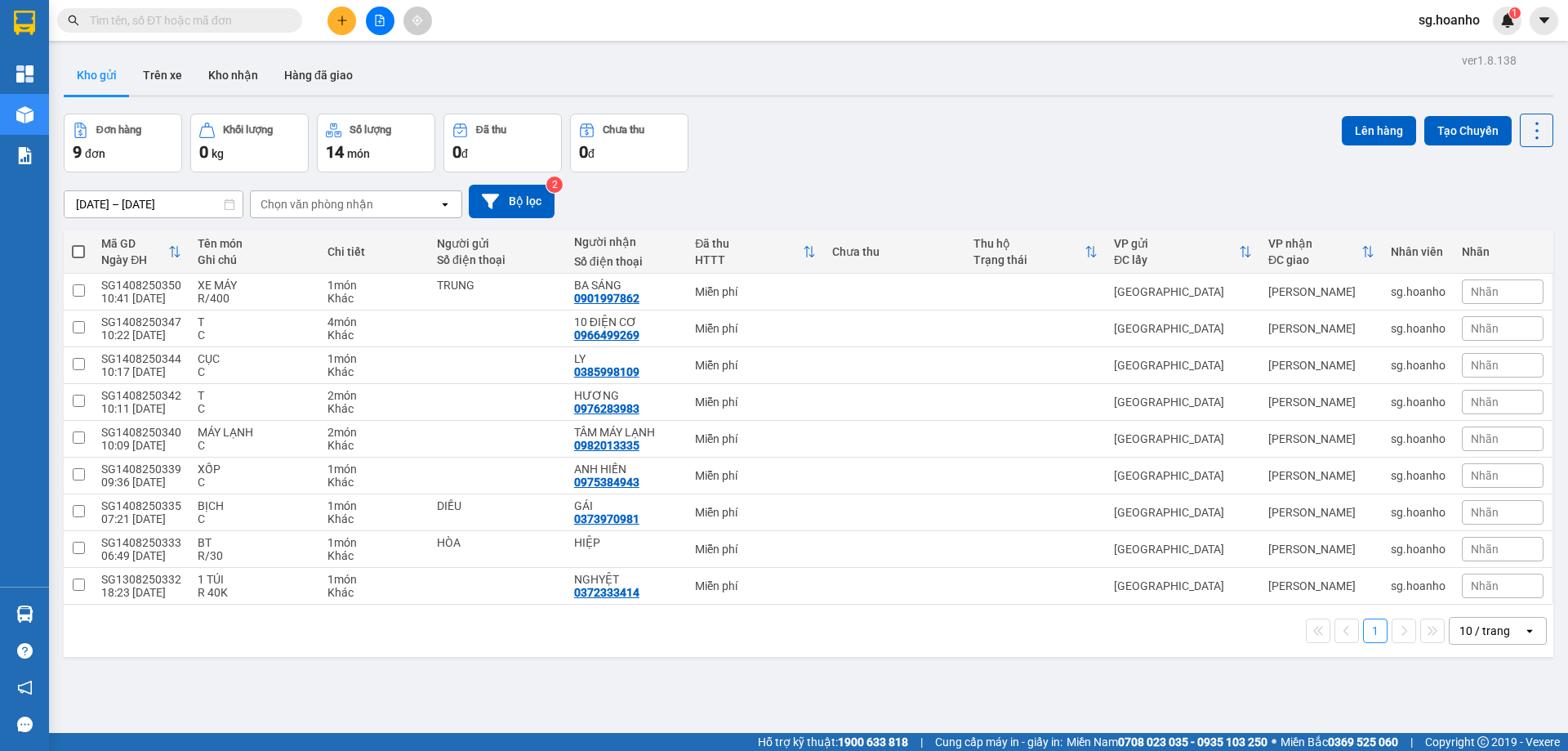
click at [185, 27] on input "text" at bounding box center [186, 20] width 193 height 18
type input "D"
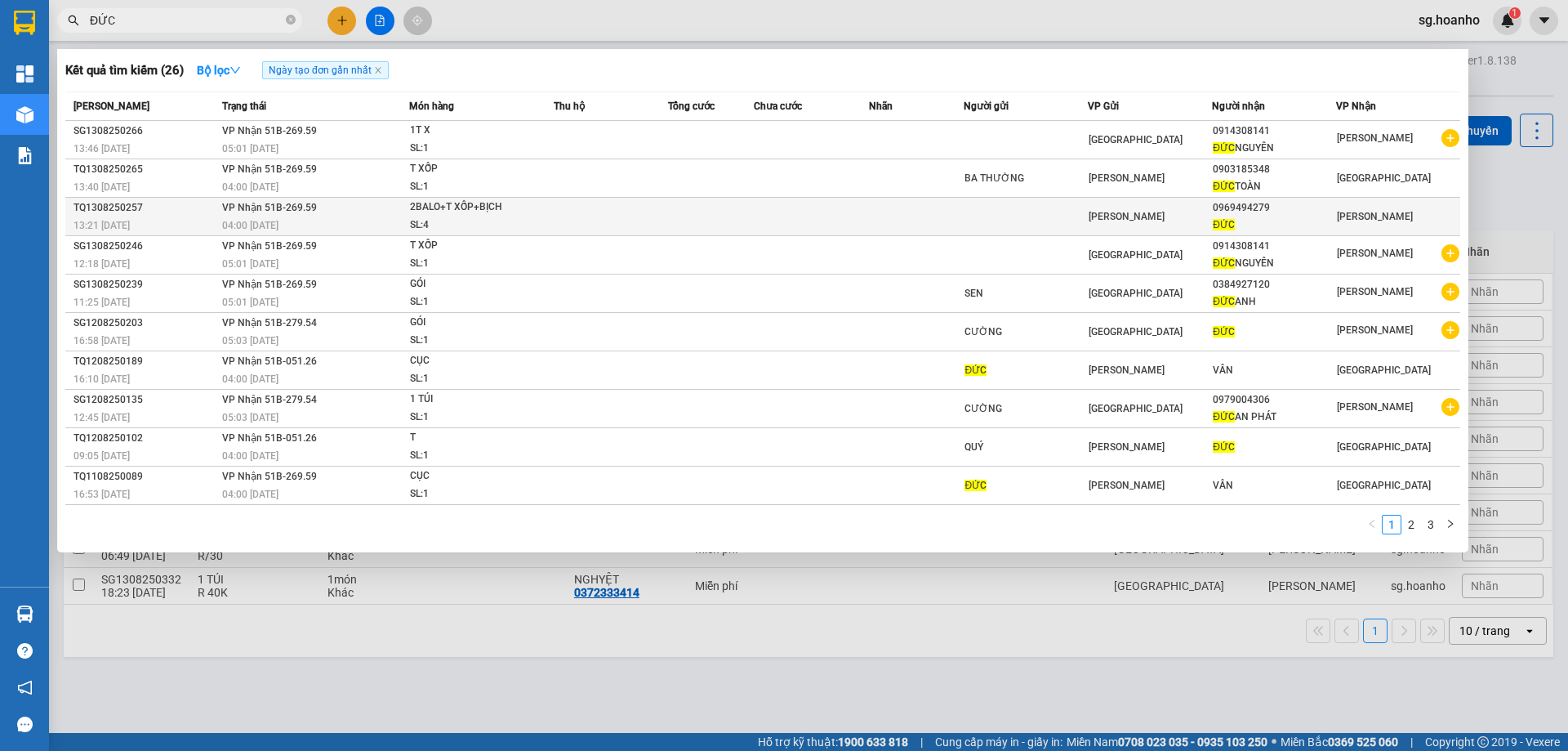
type input "ĐỨC"
click at [1070, 214] on td at bounding box center [1026, 217] width 125 height 38
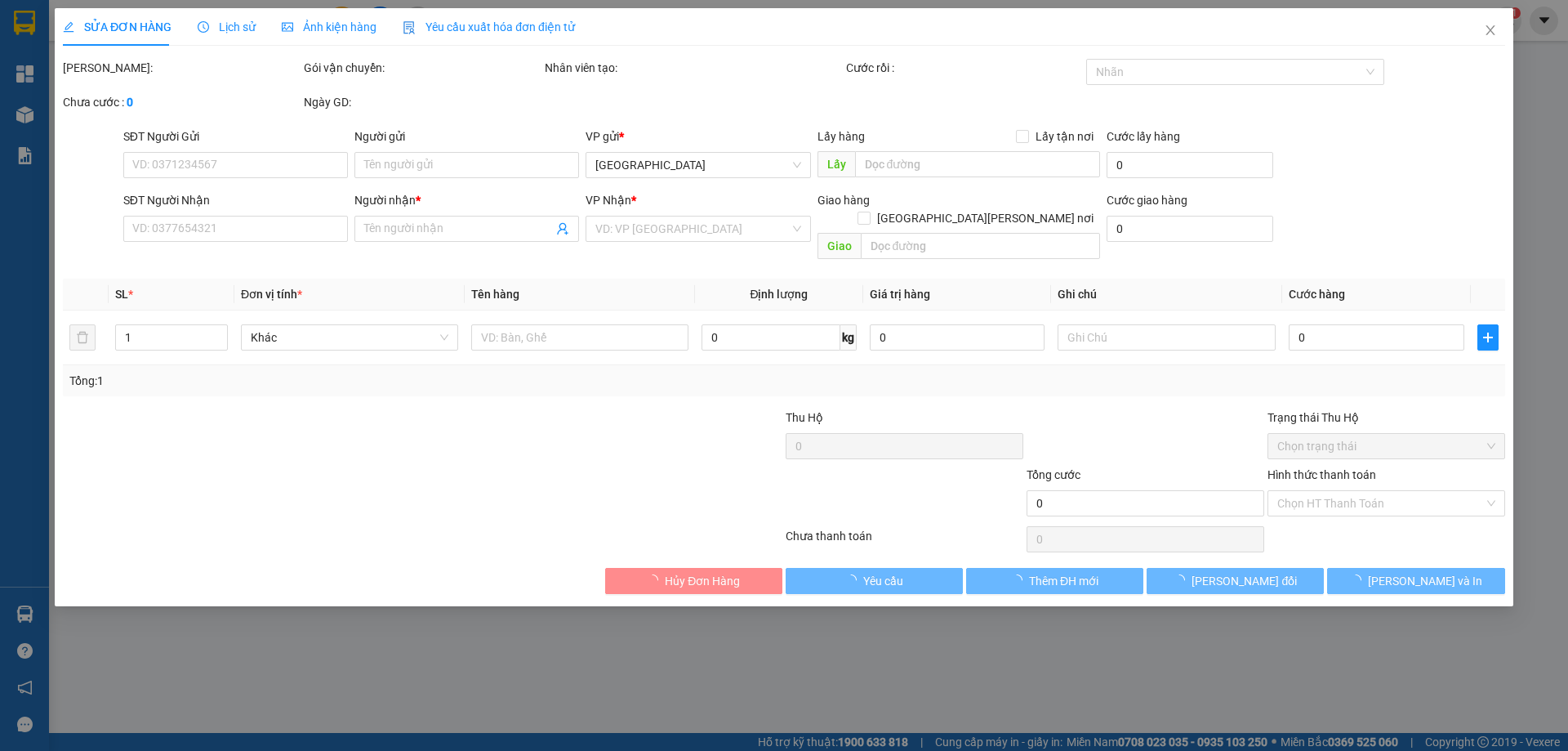
type input "0969494279"
type input "ĐỨC"
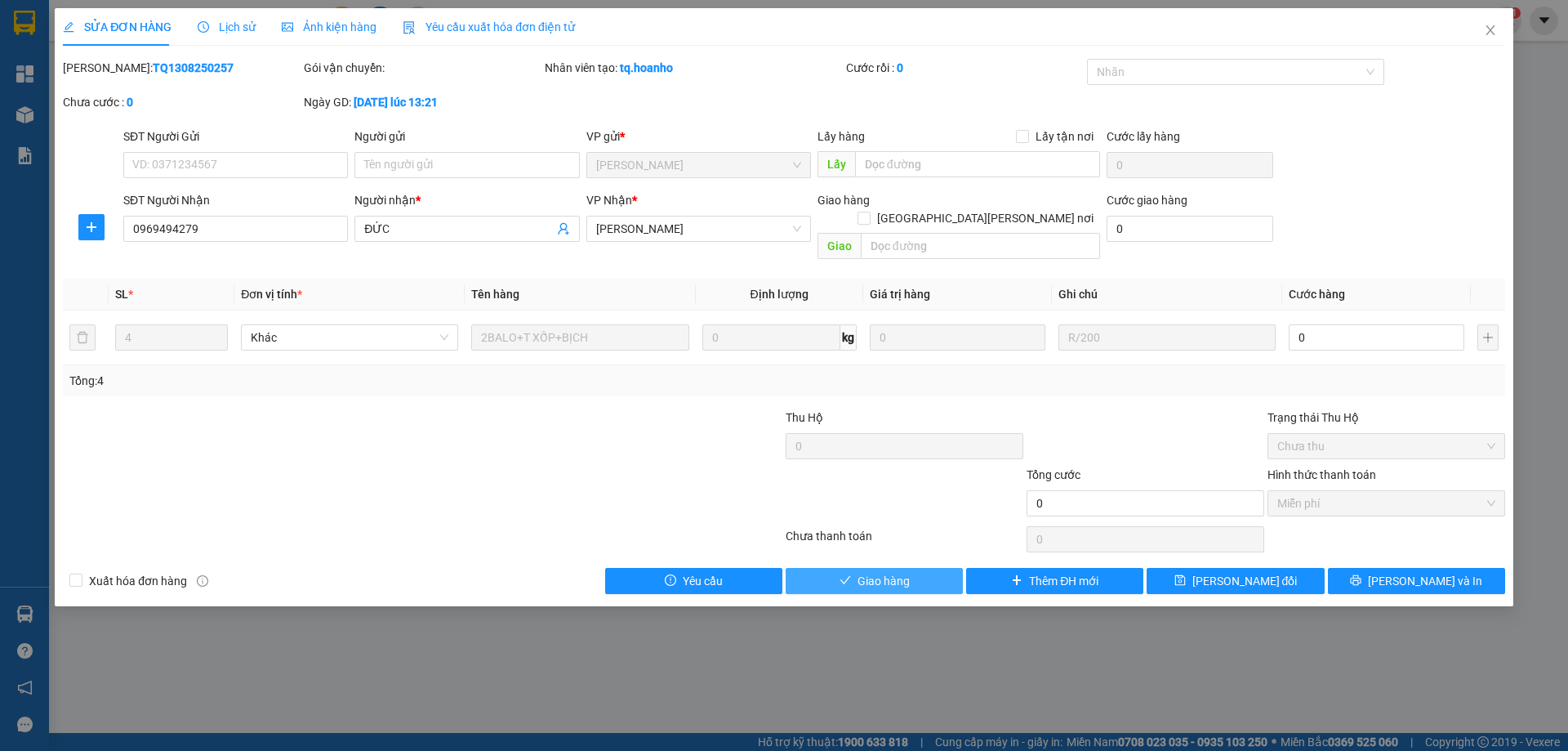
click at [882, 572] on span "Giao hàng" at bounding box center [884, 581] width 52 height 18
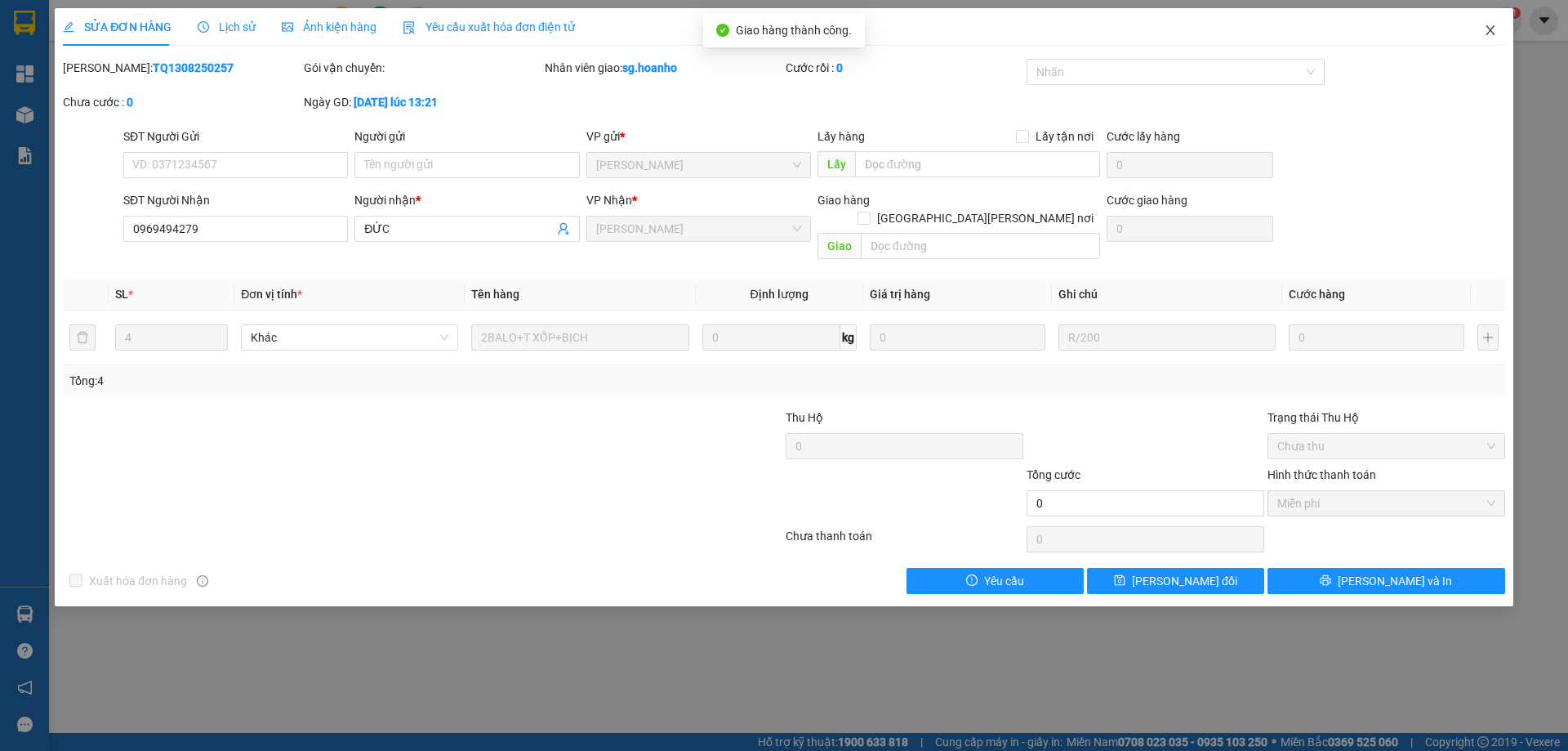
click at [1489, 28] on icon "close" at bounding box center [1491, 30] width 13 height 13
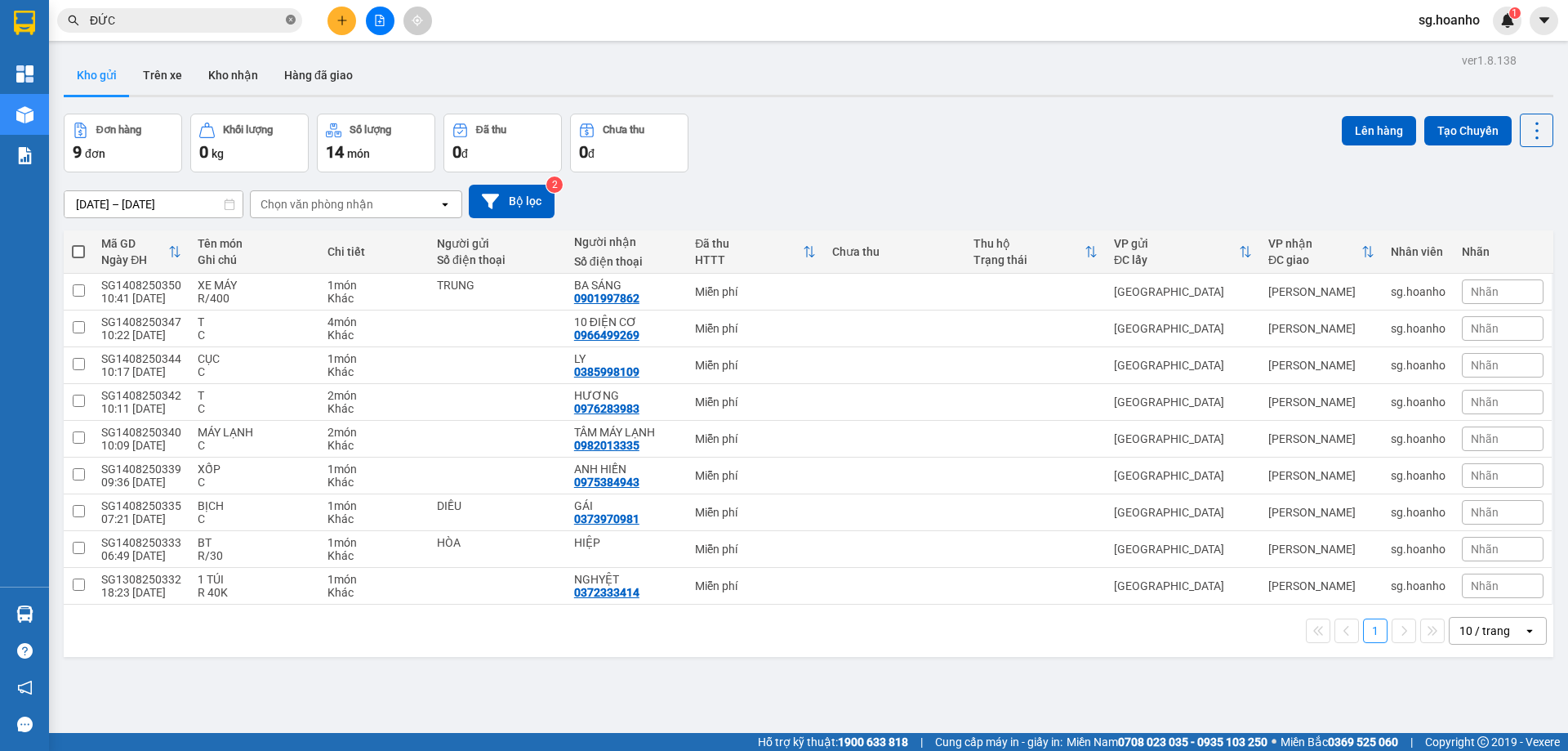
click at [291, 21] on icon "close-circle" at bounding box center [290, 20] width 10 height 10
click at [159, 23] on input "text" at bounding box center [186, 20] width 193 height 18
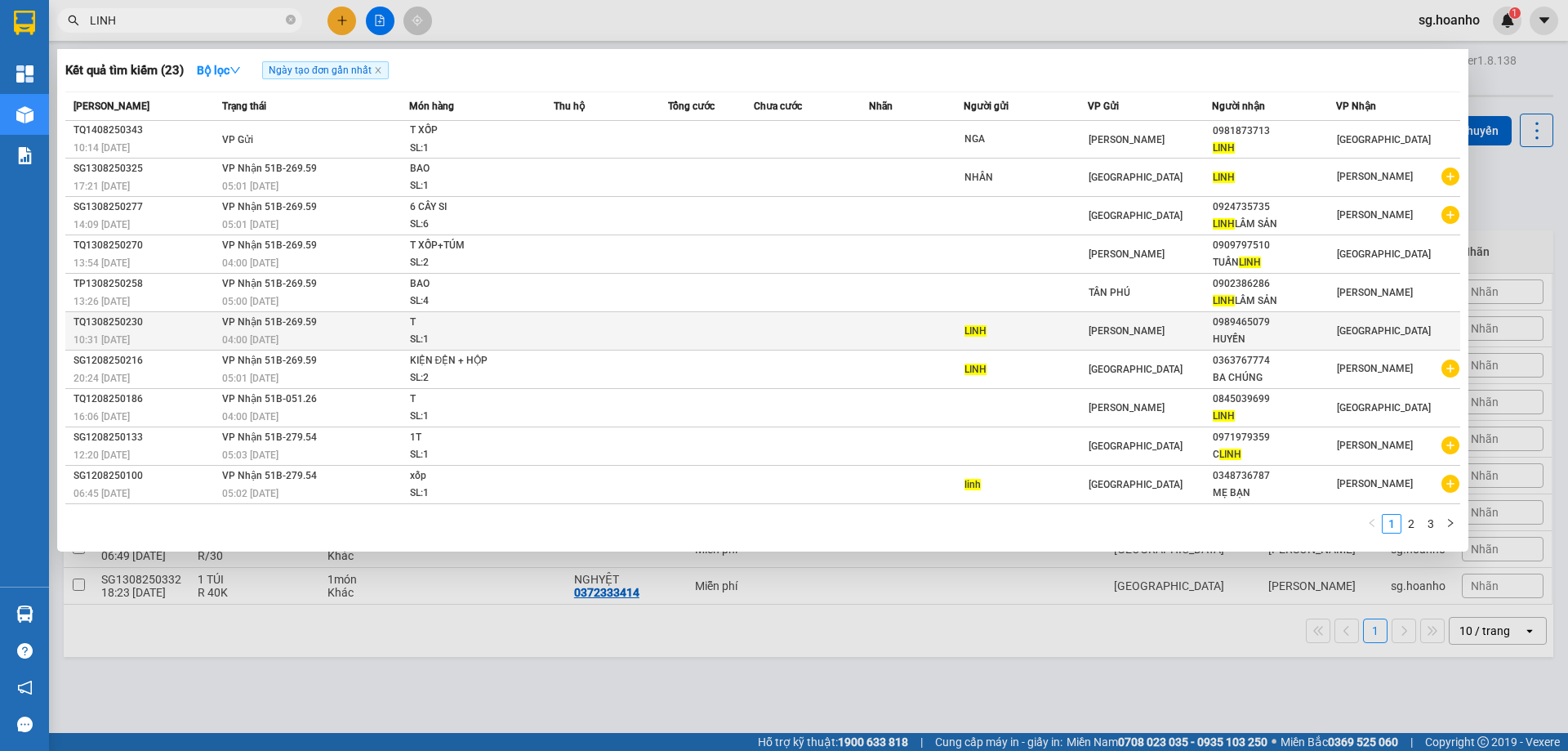
type input "LINH"
click at [1078, 334] on div "LINH" at bounding box center [1026, 331] width 123 height 17
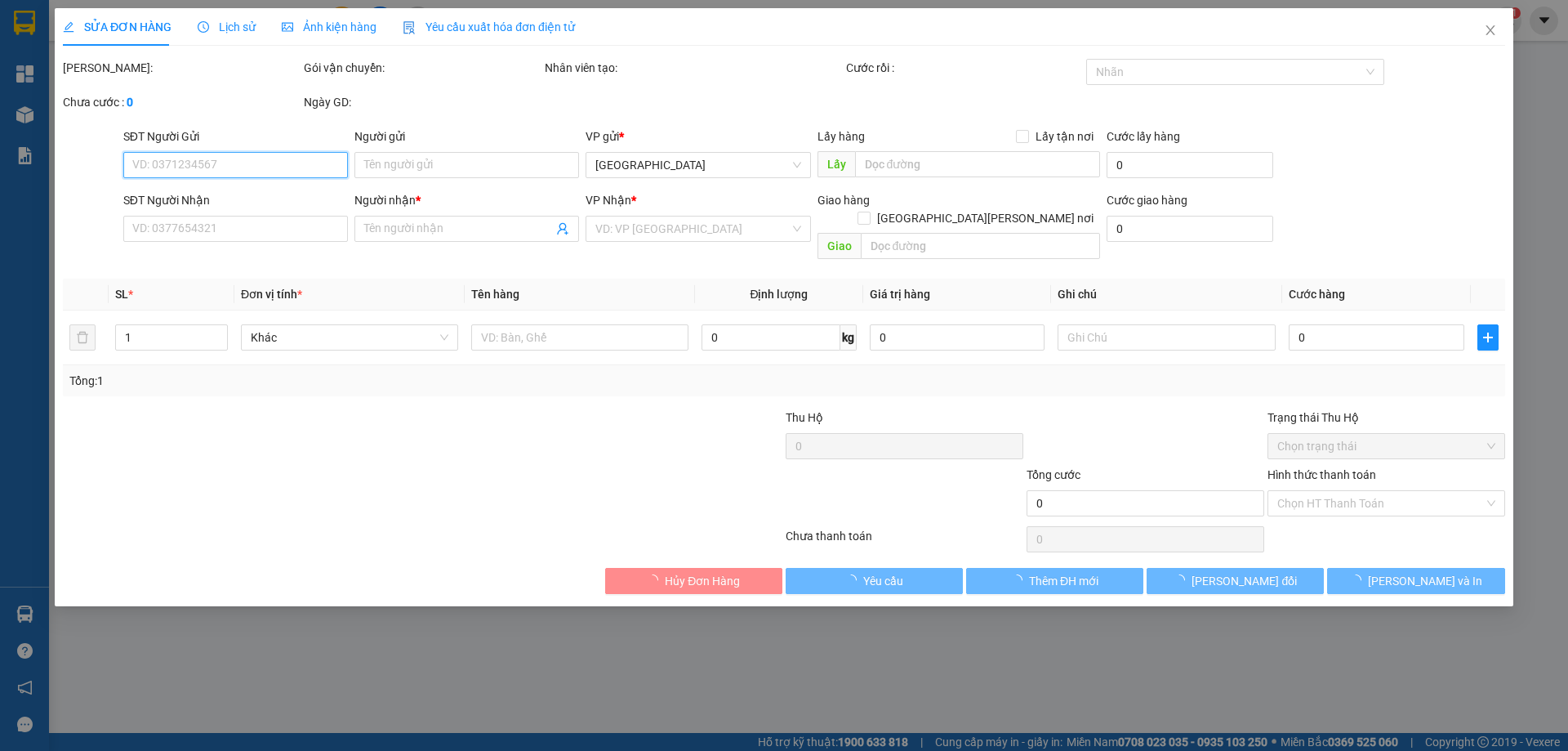
type input "LINH"
type input "0989465079"
type input "HUYỀN"
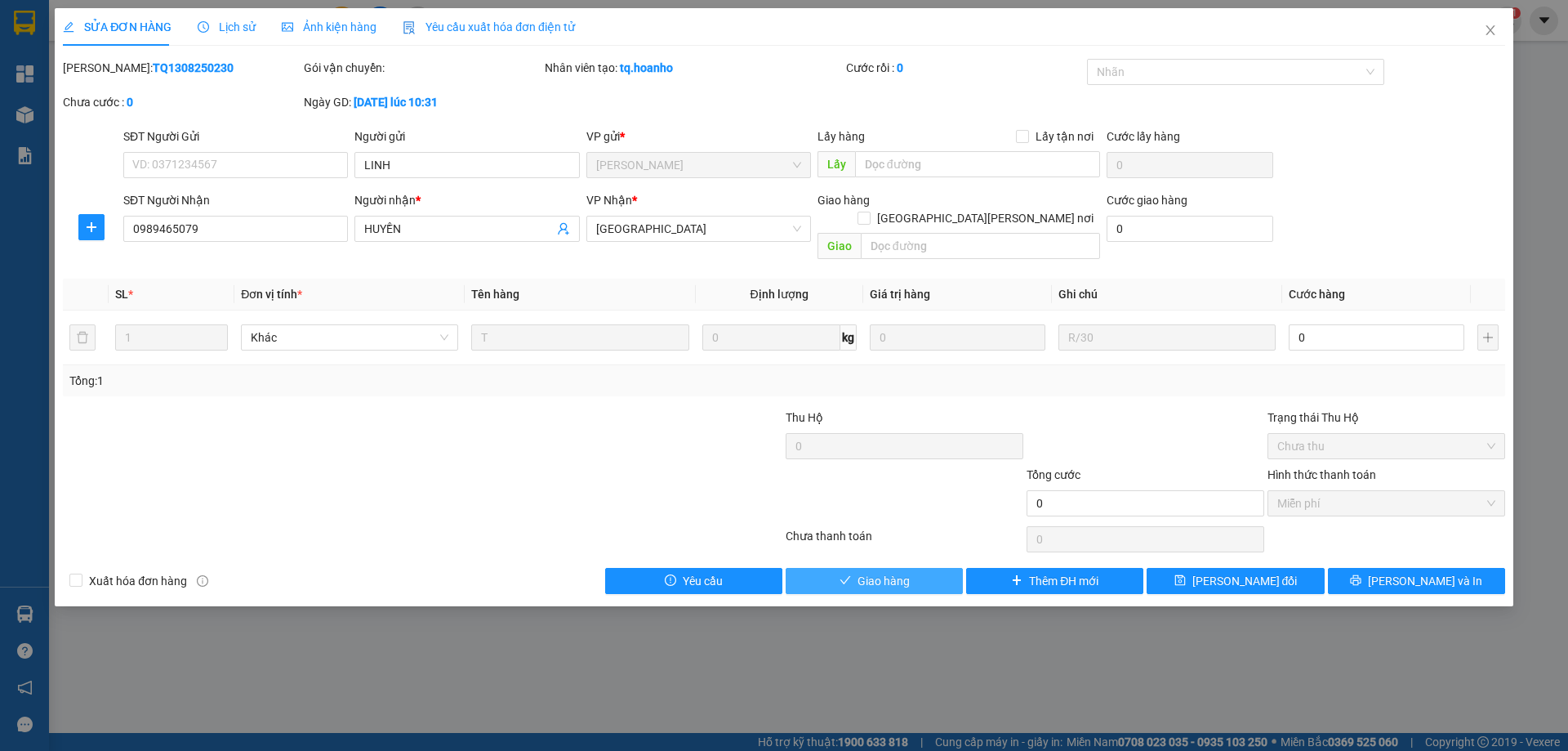
click at [897, 572] on span "Giao hàng" at bounding box center [884, 581] width 52 height 18
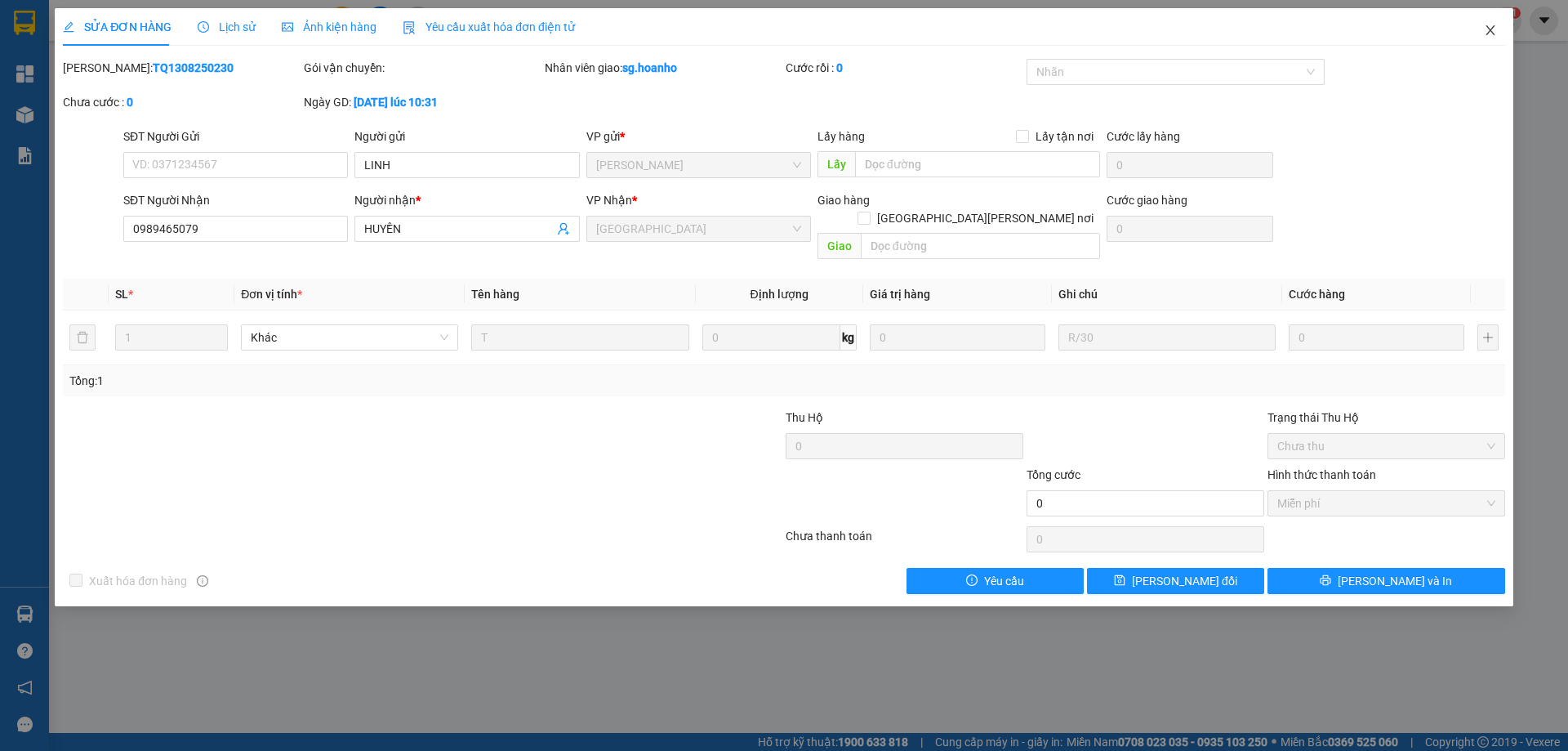
click at [1490, 35] on icon "close" at bounding box center [1491, 30] width 13 height 13
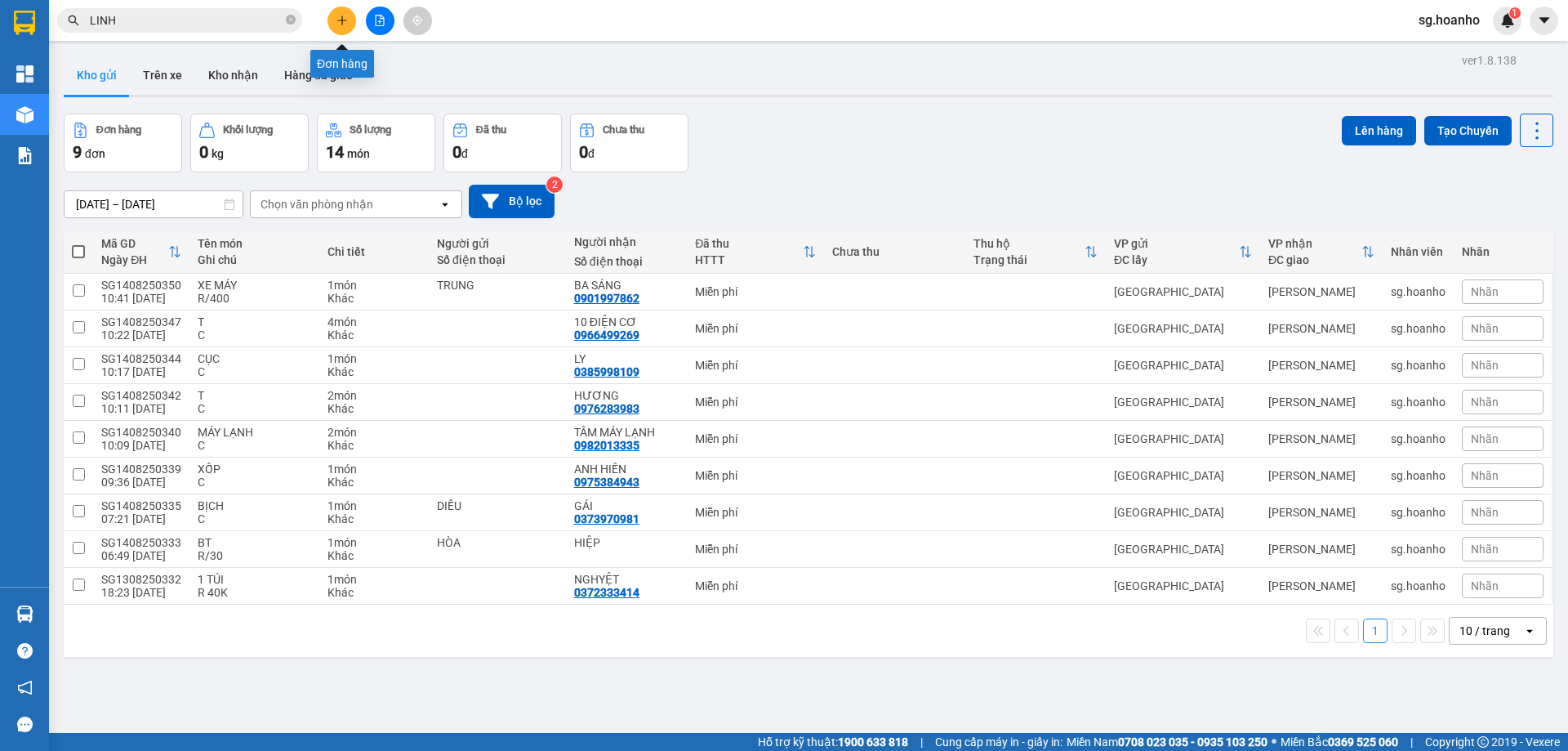
click at [341, 15] on icon "plus" at bounding box center [342, 20] width 11 height 11
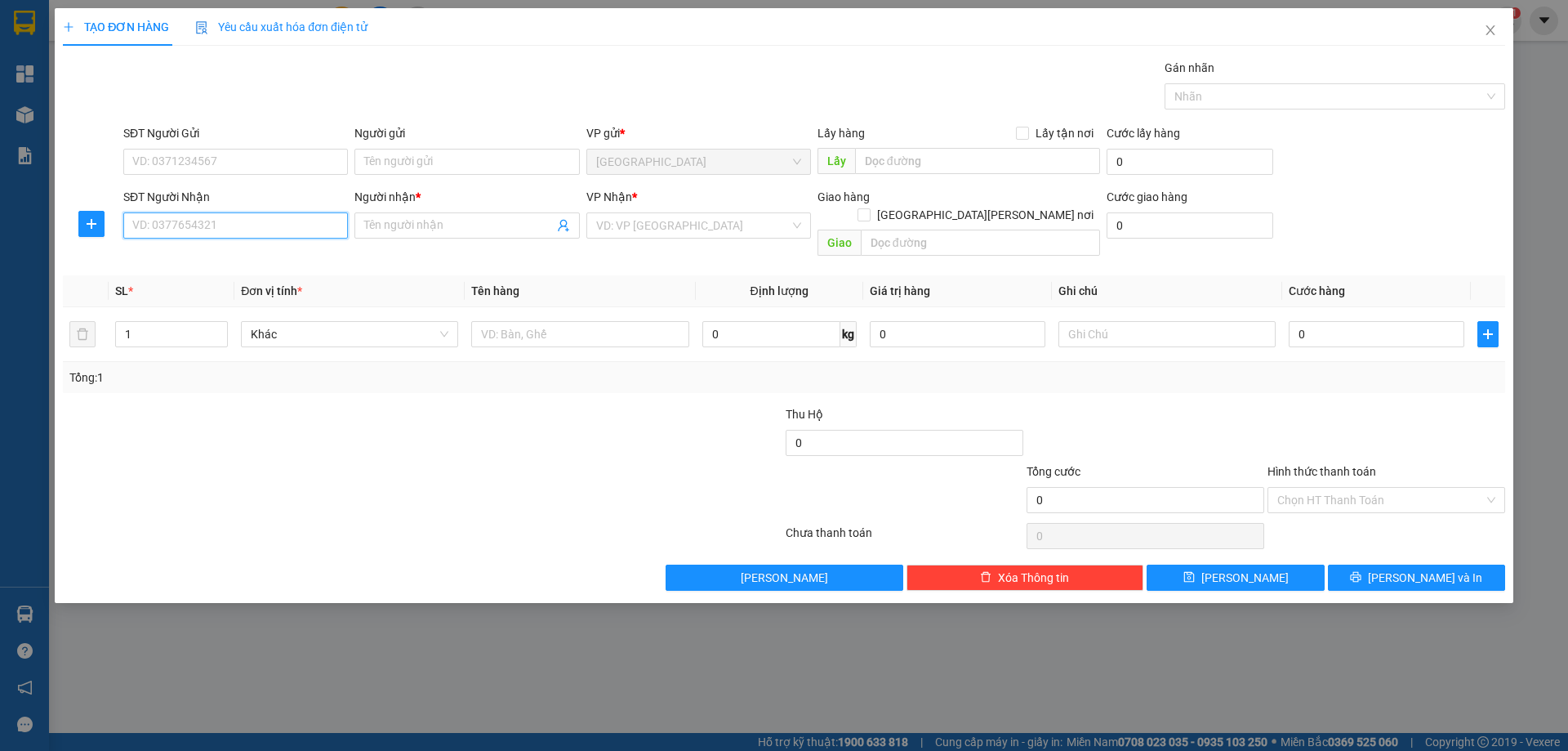
click at [233, 221] on input "SĐT Người Nhận" at bounding box center [236, 225] width 225 height 26
click at [238, 230] on input "SĐT Người Nhận" at bounding box center [236, 225] width 225 height 26
click at [209, 230] on input "SĐT Người Nhận" at bounding box center [236, 225] width 225 height 26
type input "0708266426"
click at [406, 225] on input "Người nhận *" at bounding box center [458, 225] width 189 height 18
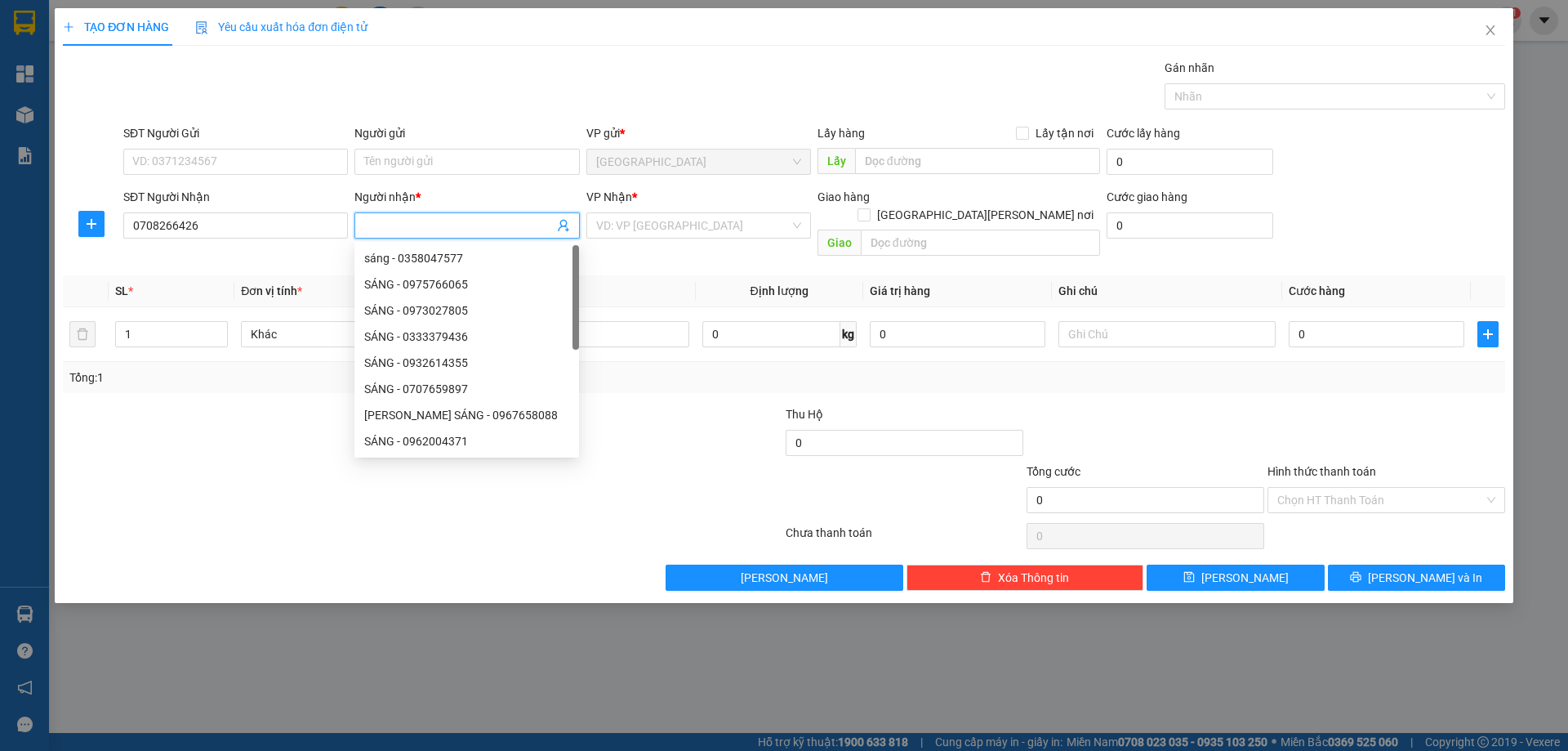
type input "X"
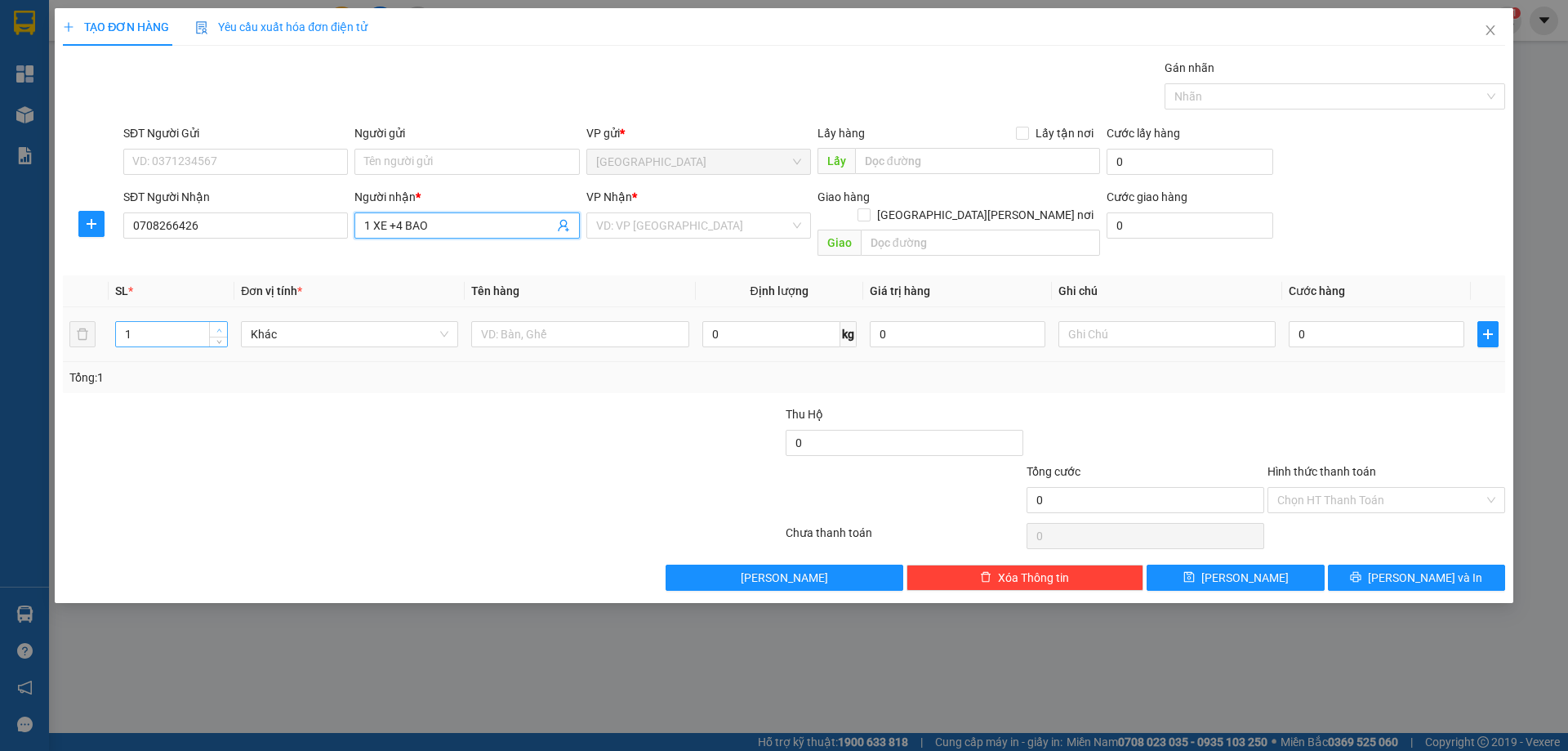
type input "1 XE +4 BAO"
click at [219, 328] on icon "up" at bounding box center [219, 330] width 6 height 6
type input "5"
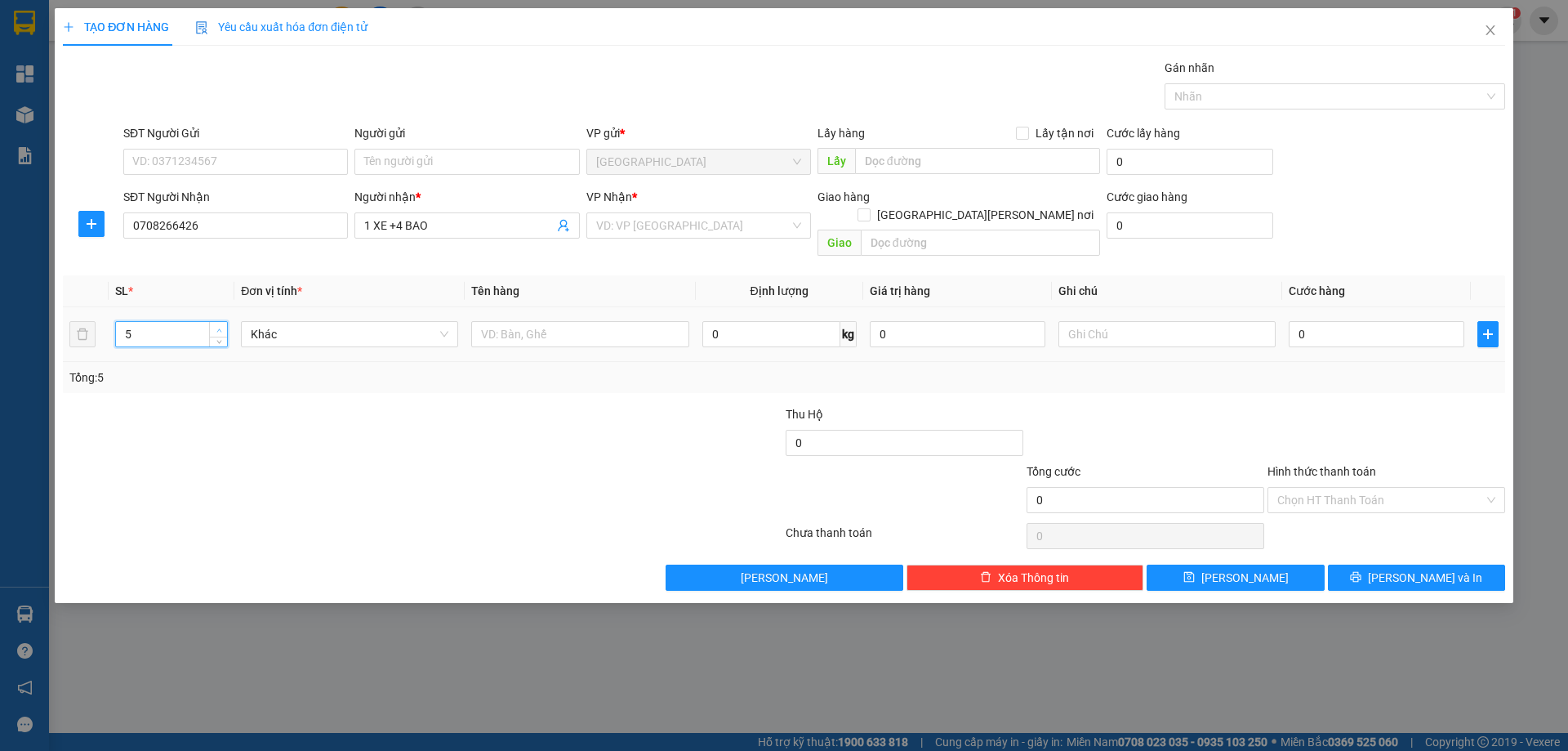
click at [222, 326] on span "up" at bounding box center [219, 330] width 10 height 10
click at [511, 321] on input "text" at bounding box center [580, 334] width 218 height 26
drag, startPoint x: 449, startPoint y: 230, endPoint x: 286, endPoint y: 212, distance: 164.0
click at [244, 206] on div "SĐT Người [PERSON_NAME] 0708266426 Người [PERSON_NAME] * 1 XE +4 BAO 1 XE +4 BA…" at bounding box center [814, 225] width 1389 height 75
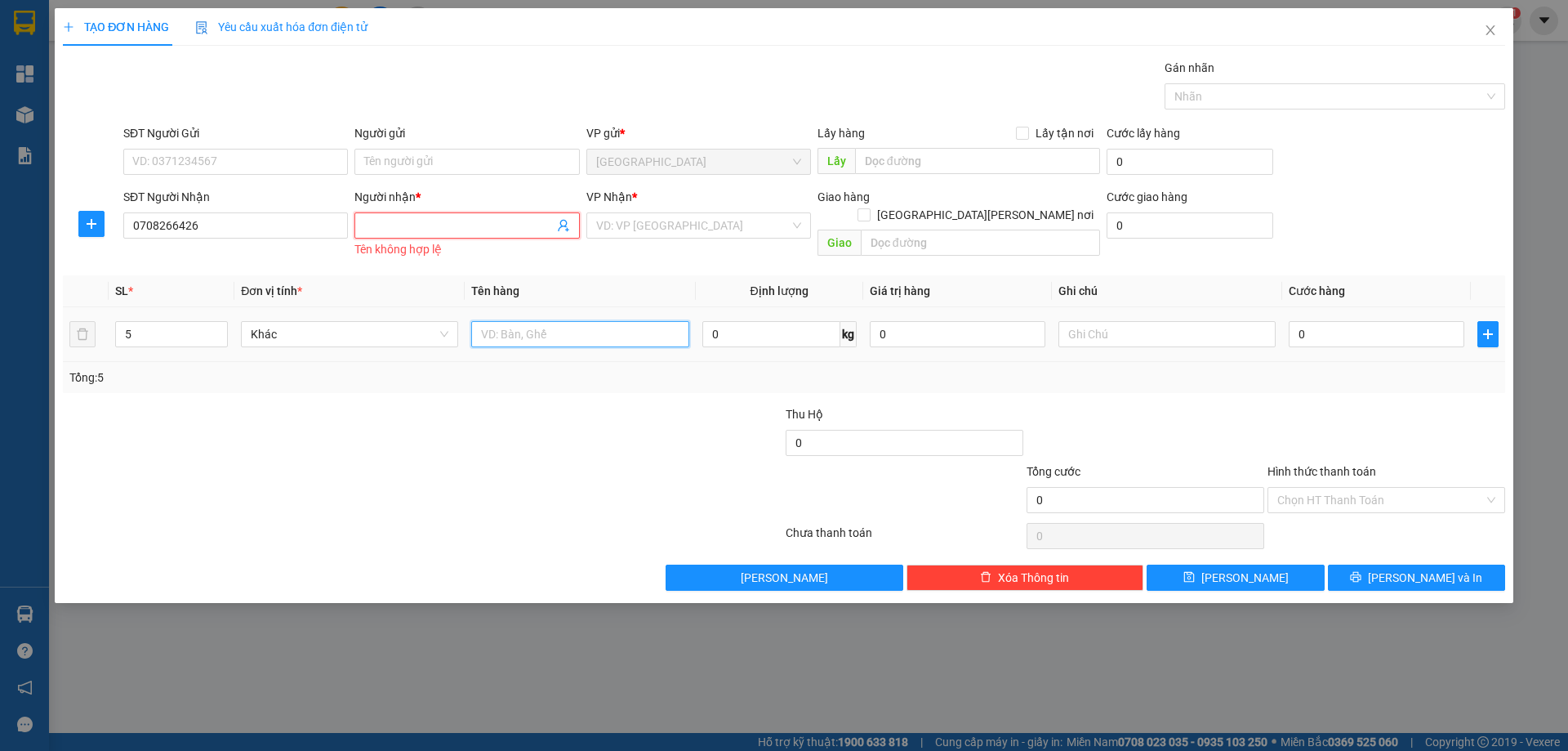
click at [533, 332] on input "text" at bounding box center [580, 334] width 218 height 26
paste input "1 XE +4 BAO"
type input "1 XE +4 BAO"
click at [281, 233] on input "0708266426" at bounding box center [236, 225] width 225 height 26
click at [419, 232] on input "Người nhận *" at bounding box center [458, 225] width 189 height 18
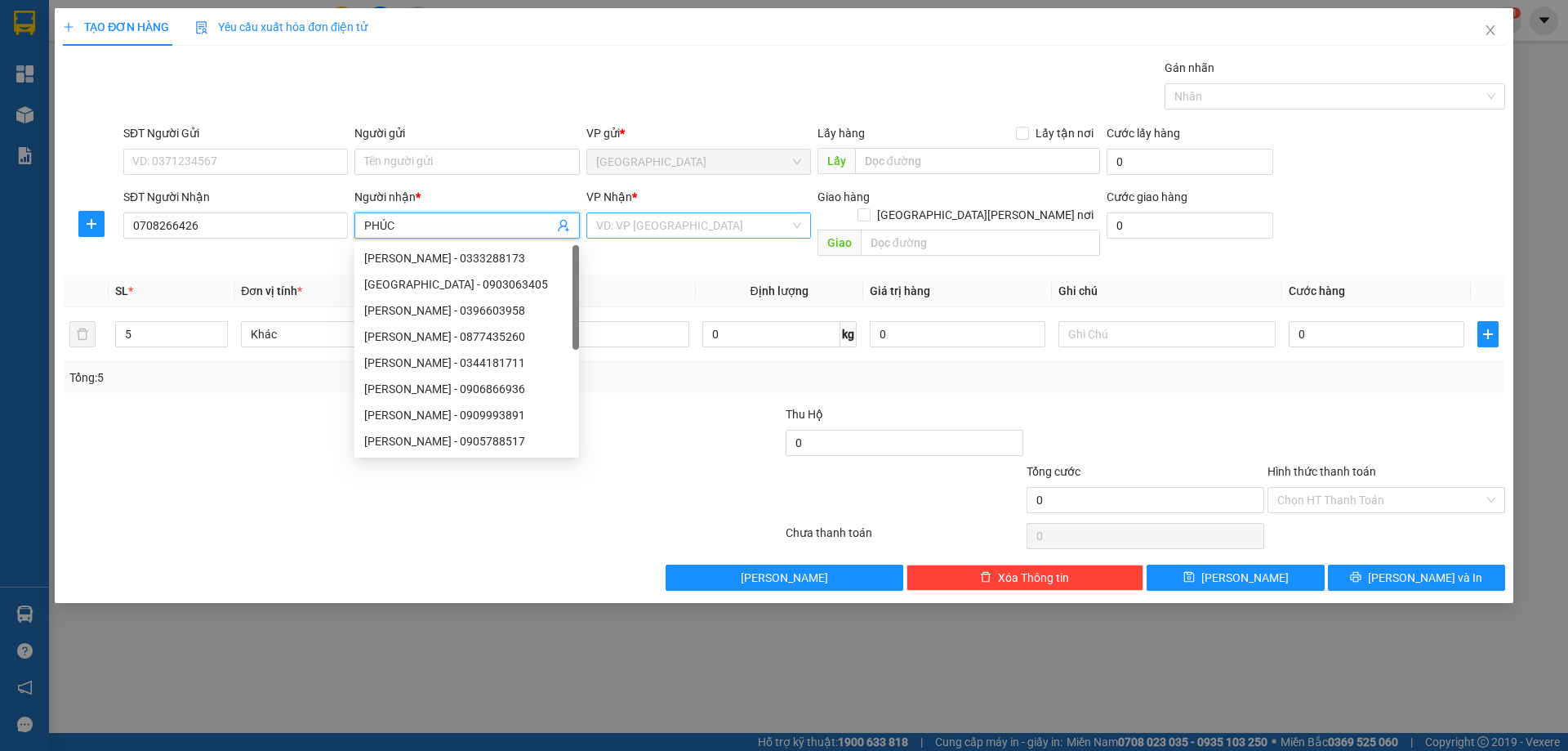
type input "PHÚC"
drag, startPoint x: 702, startPoint y: 228, endPoint x: 695, endPoint y: 235, distance: 9.9
click at [698, 232] on input "search" at bounding box center [693, 225] width 193 height 24
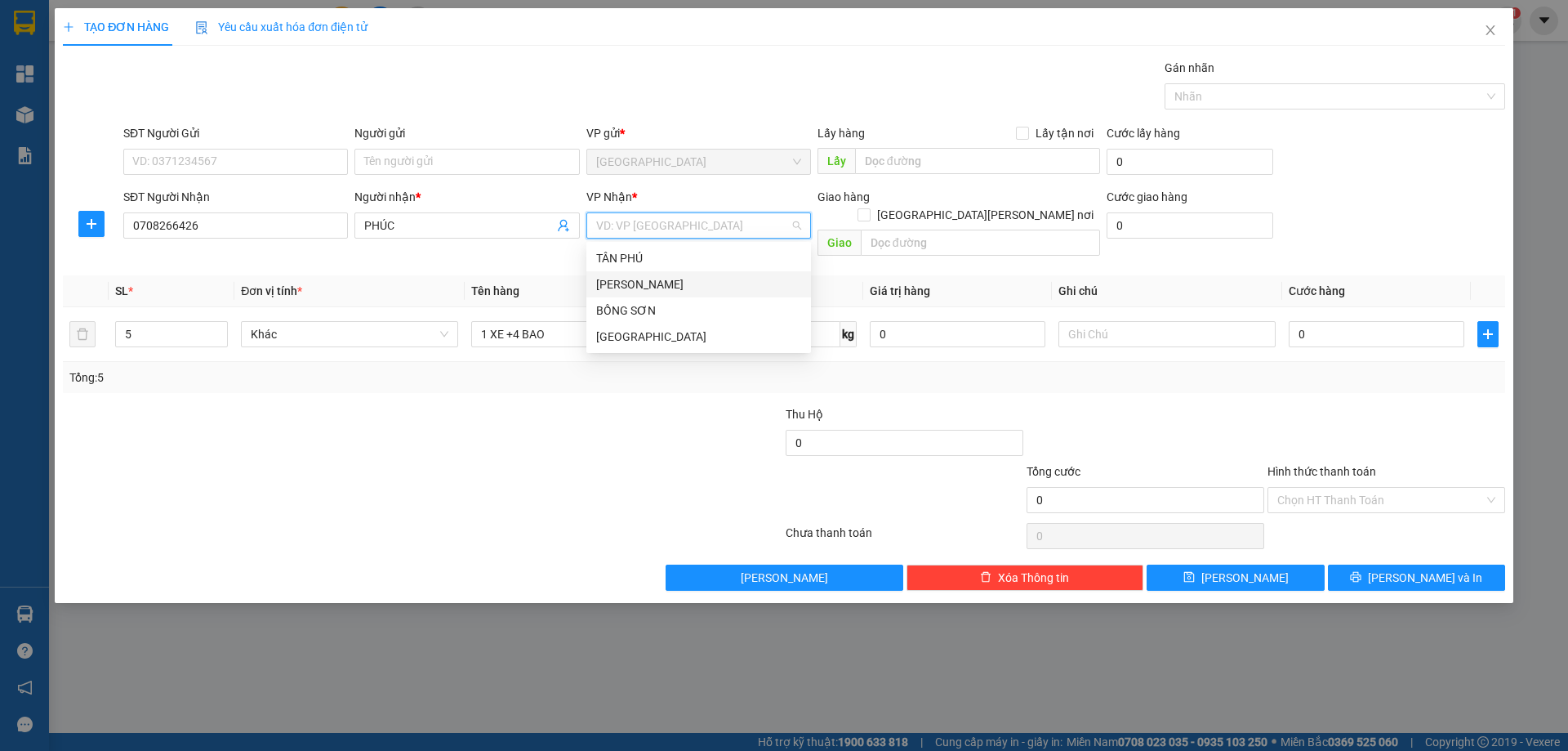
click at [637, 275] on div "[PERSON_NAME]" at bounding box center [698, 284] width 205 height 18
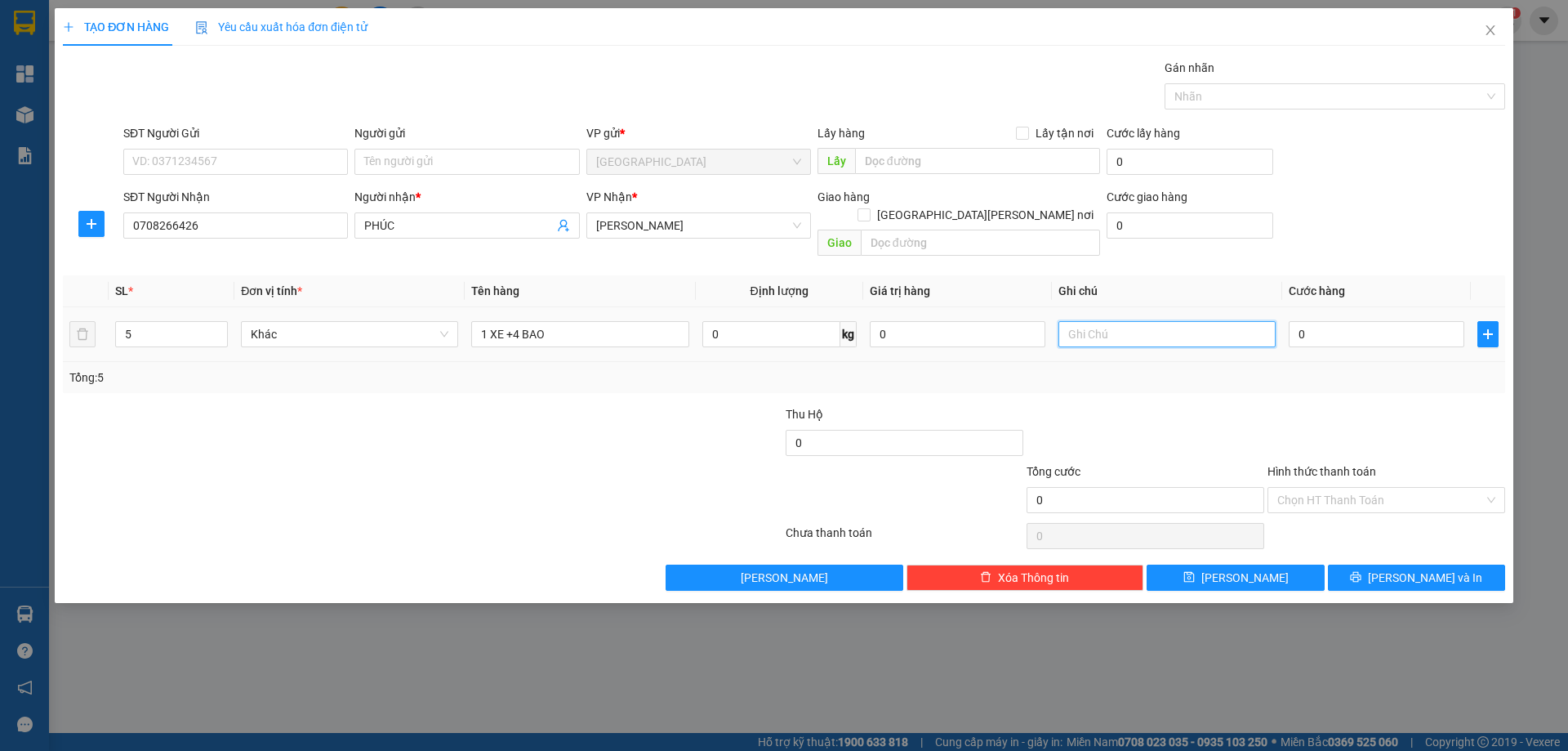
click at [1116, 321] on input "text" at bounding box center [1167, 334] width 218 height 26
type input "R 400K"
click at [1349, 488] on input "Hình thức thanh toán" at bounding box center [1381, 500] width 206 height 24
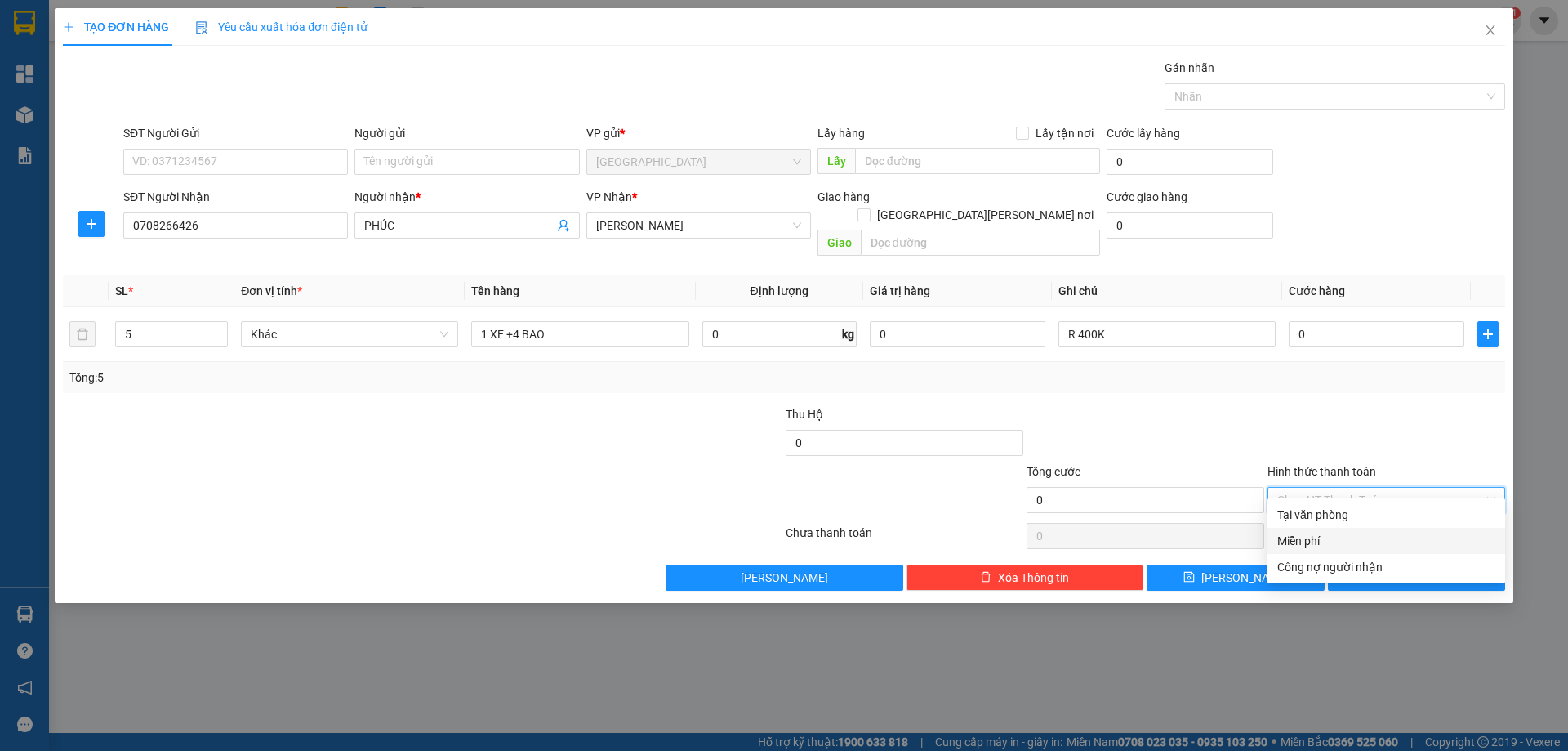
click at [1294, 535] on div "Miễn phí" at bounding box center [1387, 541] width 219 height 18
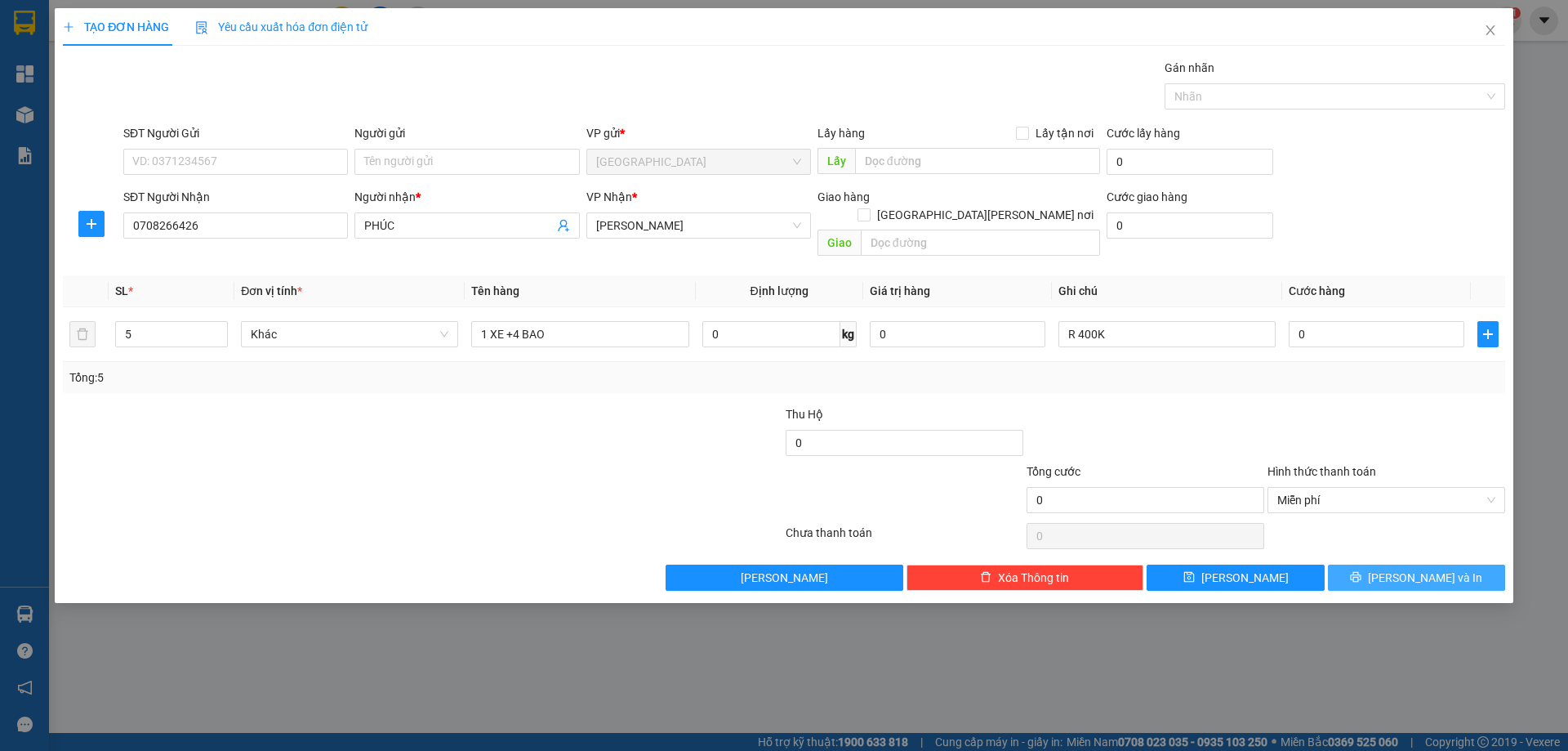
click at [1381, 569] on button "[PERSON_NAME] và In" at bounding box center [1416, 578] width 178 height 26
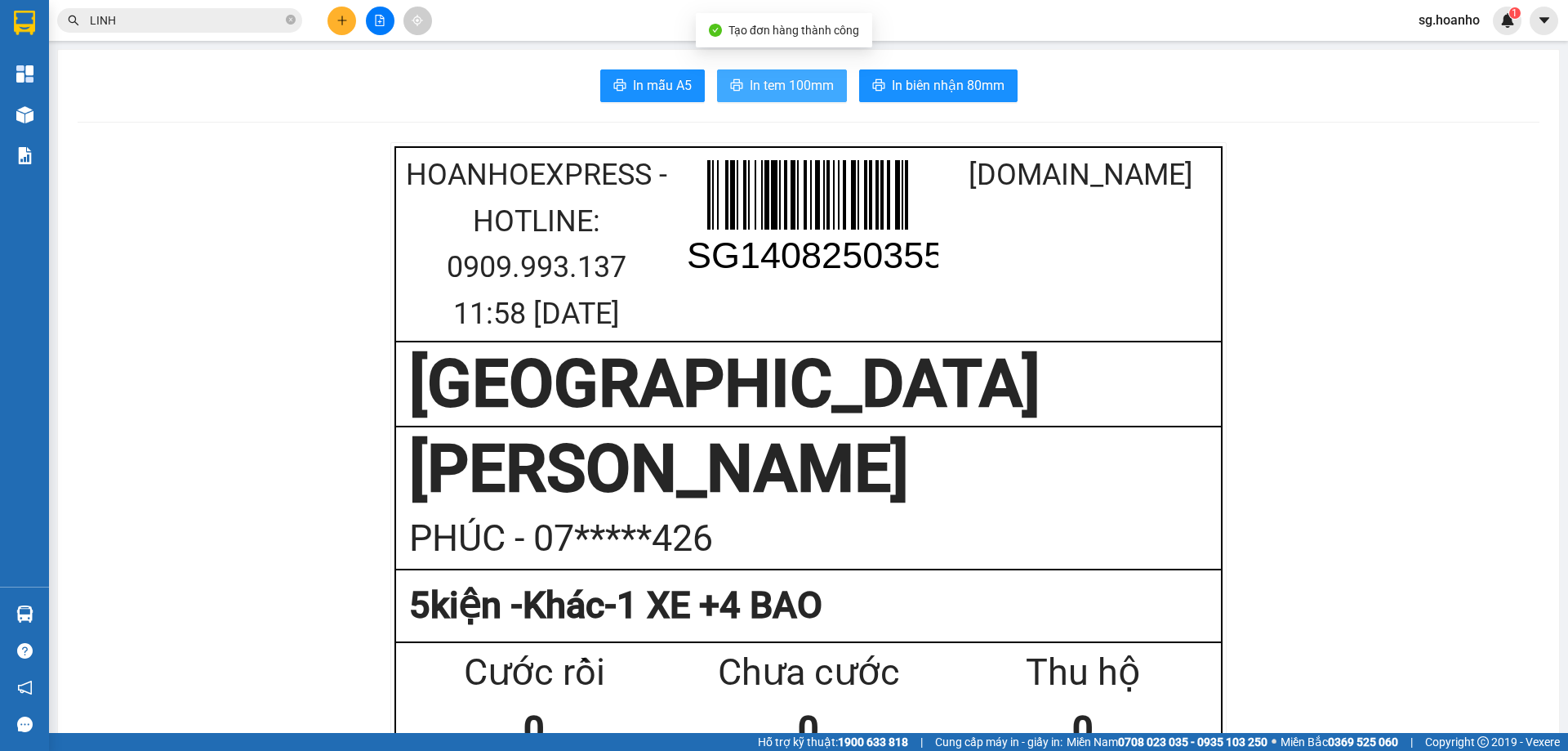
click at [762, 76] on span "In tem 100mm" at bounding box center [791, 86] width 84 height 20
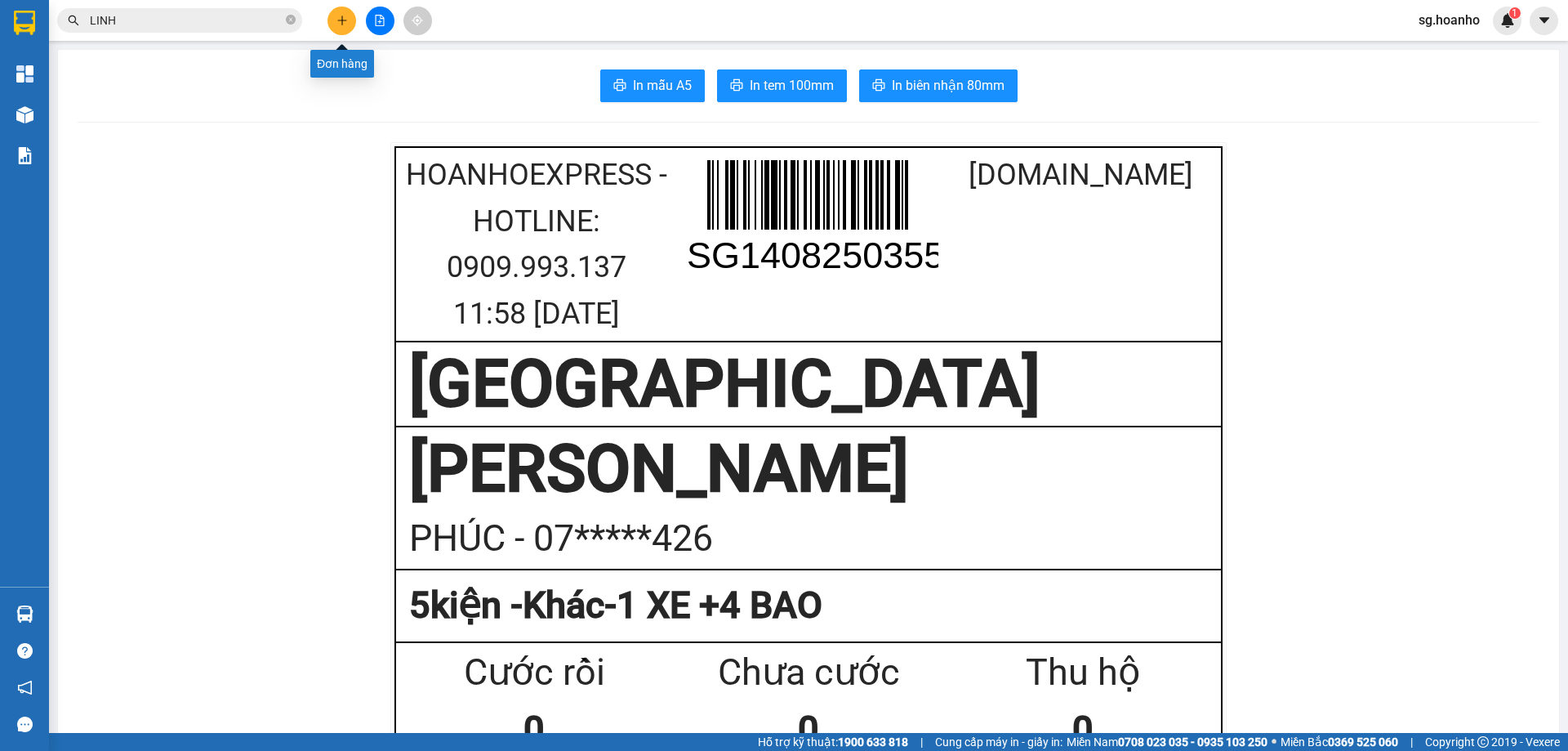
click at [342, 20] on icon "plus" at bounding box center [342, 20] width 11 height 11
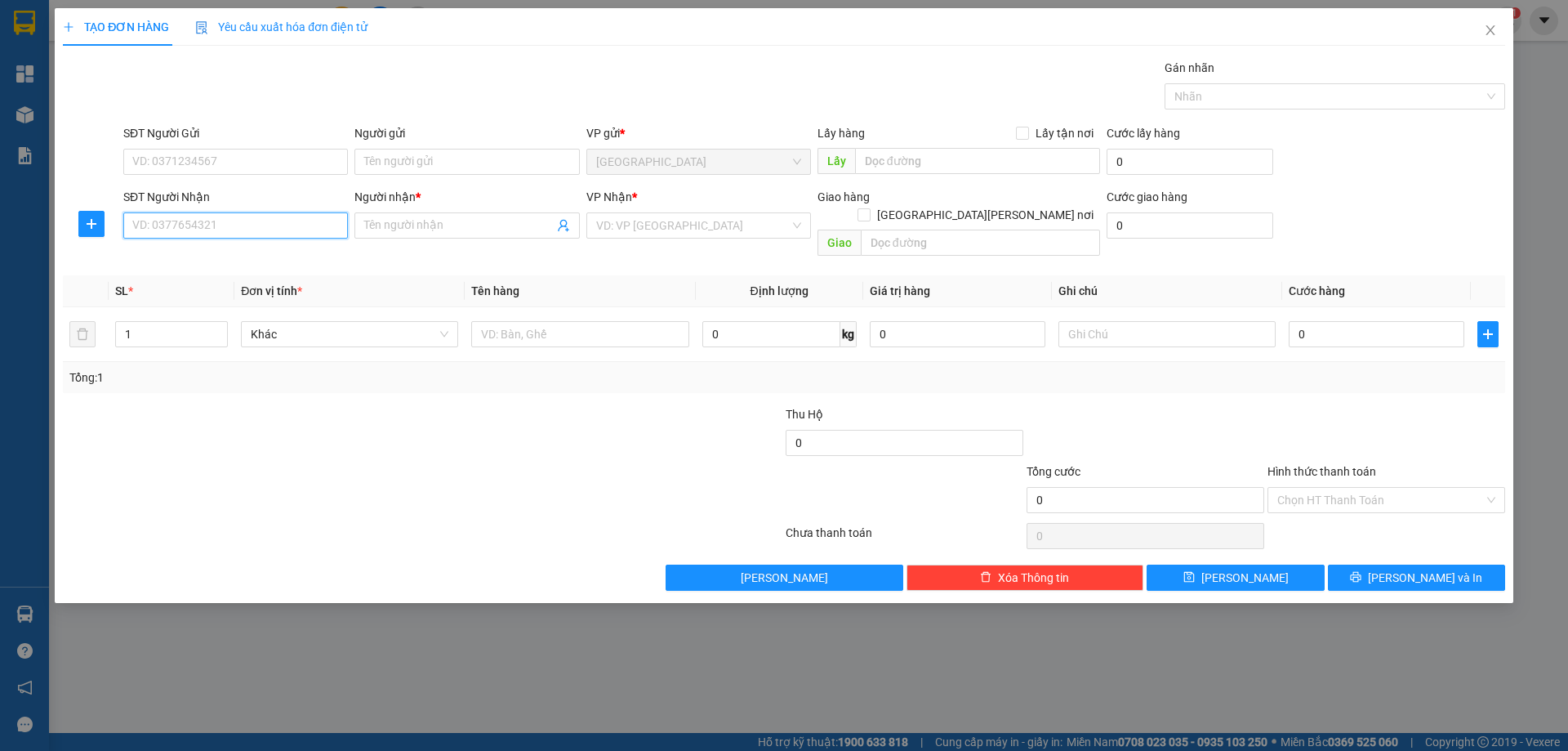
click at [198, 223] on input "SĐT Người Nhận" at bounding box center [236, 225] width 225 height 26
type input "0983727879"
click at [236, 258] on div "0983727879 - [PERSON_NAME]" at bounding box center [235, 258] width 205 height 18
type input "TUẤN"
type input "0983727879"
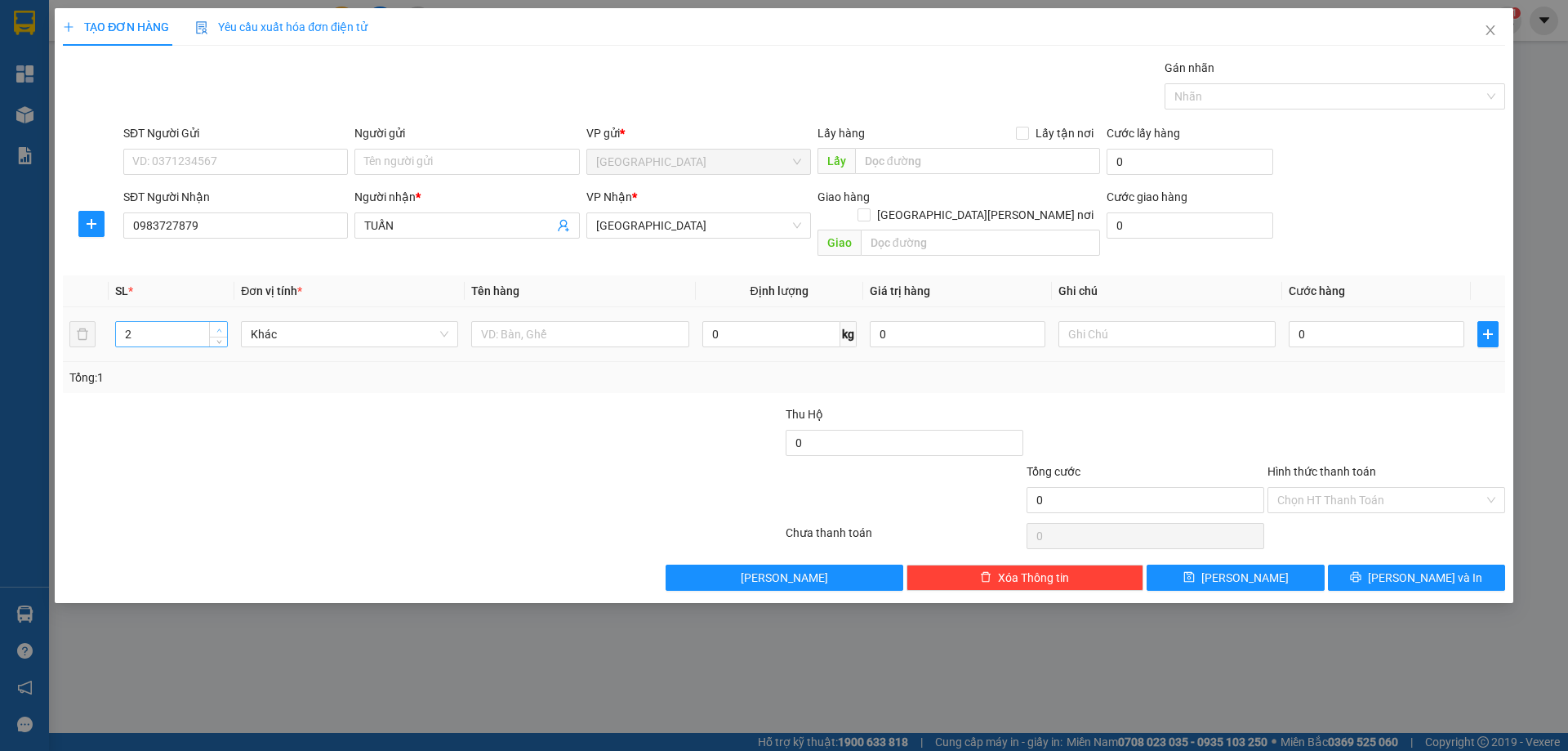
click at [219, 328] on icon "up" at bounding box center [219, 330] width 6 height 6
type input "4"
click at [219, 328] on icon "up" at bounding box center [219, 330] width 6 height 6
click at [513, 321] on input "text" at bounding box center [580, 334] width 218 height 26
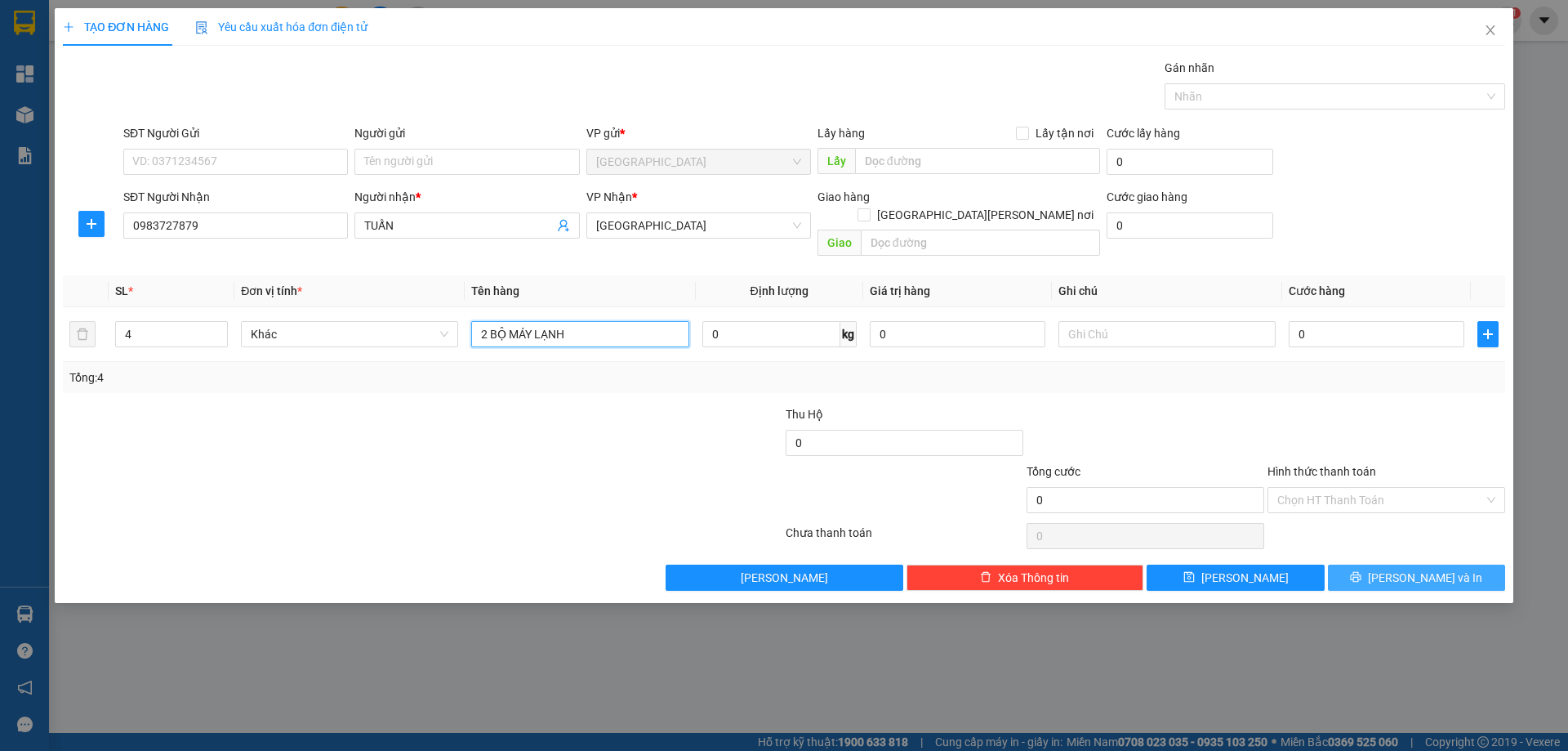
type input "2 BỘ MÁY LẠNH"
click at [1410, 569] on span "[PERSON_NAME] và In" at bounding box center [1425, 577] width 114 height 18
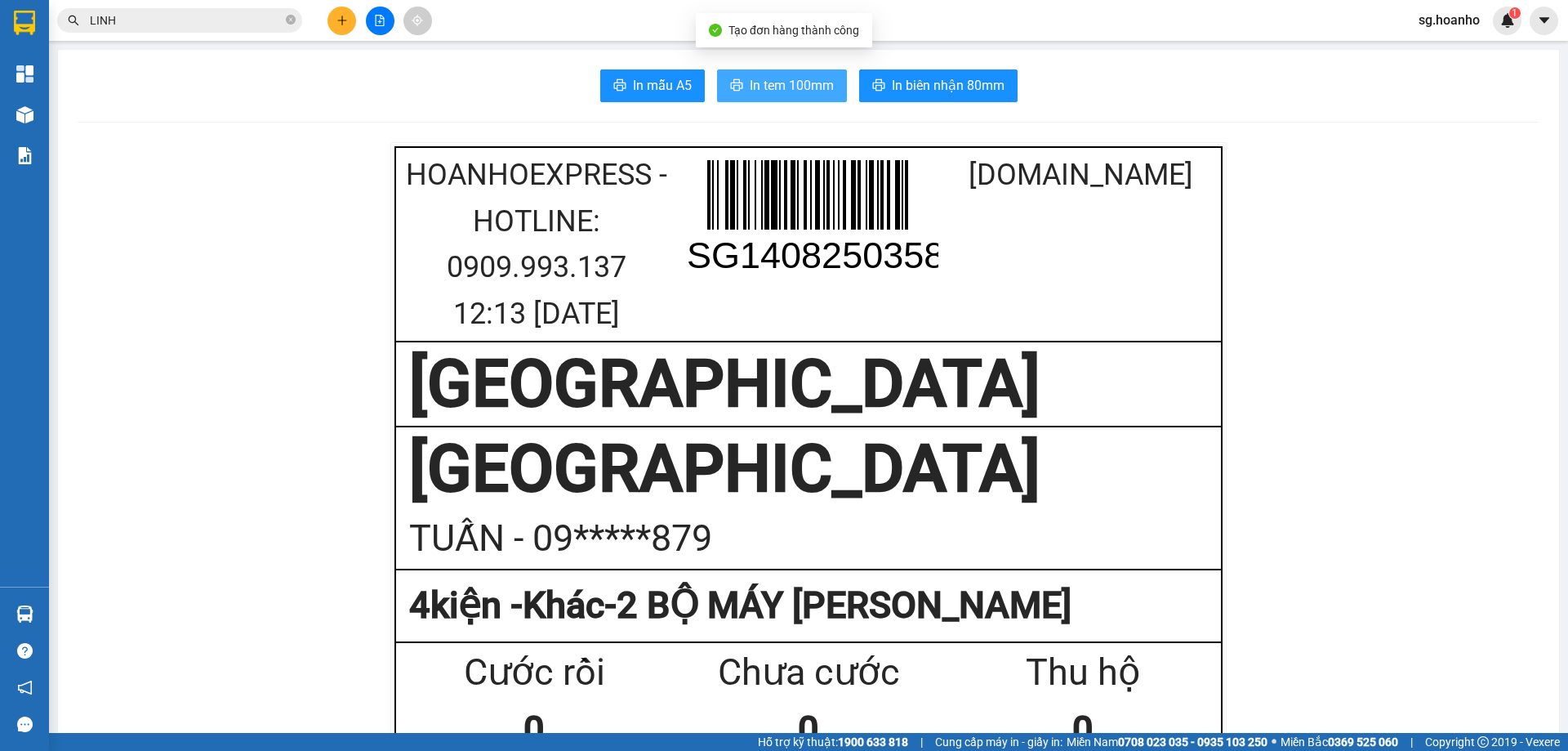
click at [739, 93] on button "In tem 100mm" at bounding box center [782, 86] width 130 height 33
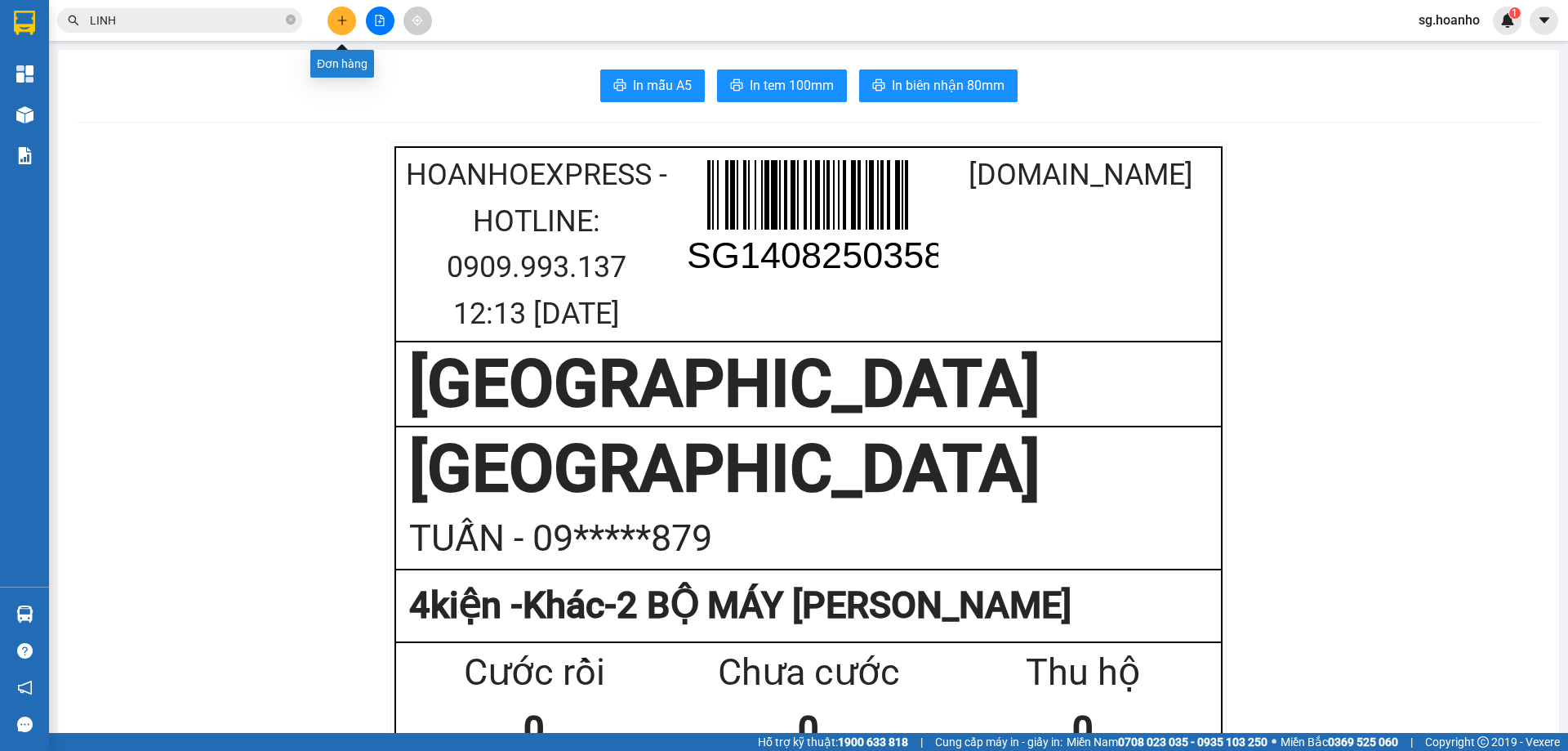
click at [348, 21] on button at bounding box center [341, 20] width 29 height 29
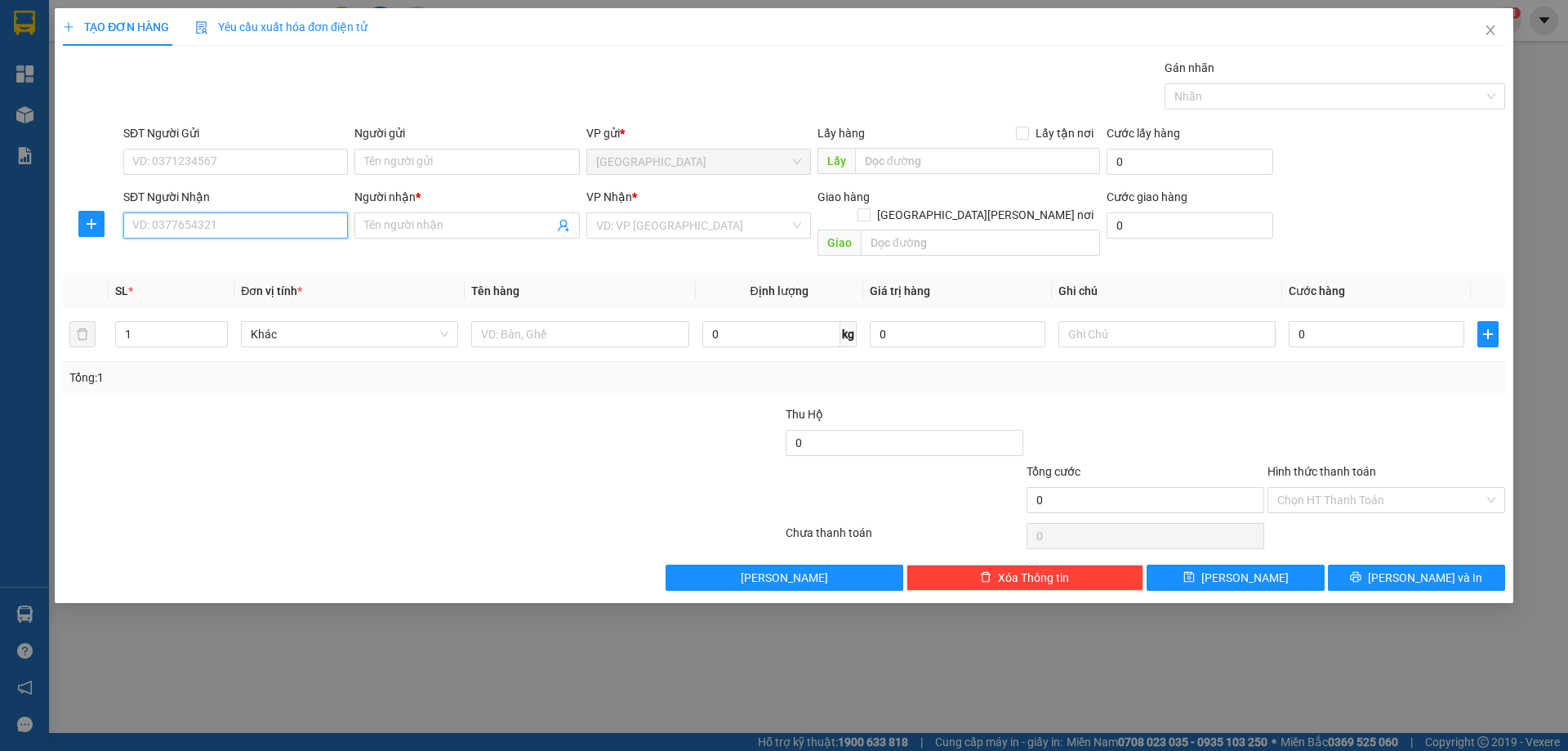
click at [254, 232] on input "SĐT Người Nhận" at bounding box center [236, 225] width 225 height 26
type input "0961991931"
drag, startPoint x: 432, startPoint y: 224, endPoint x: 424, endPoint y: 229, distance: 9.4
click at [425, 229] on input "Người nhận *" at bounding box center [458, 225] width 189 height 18
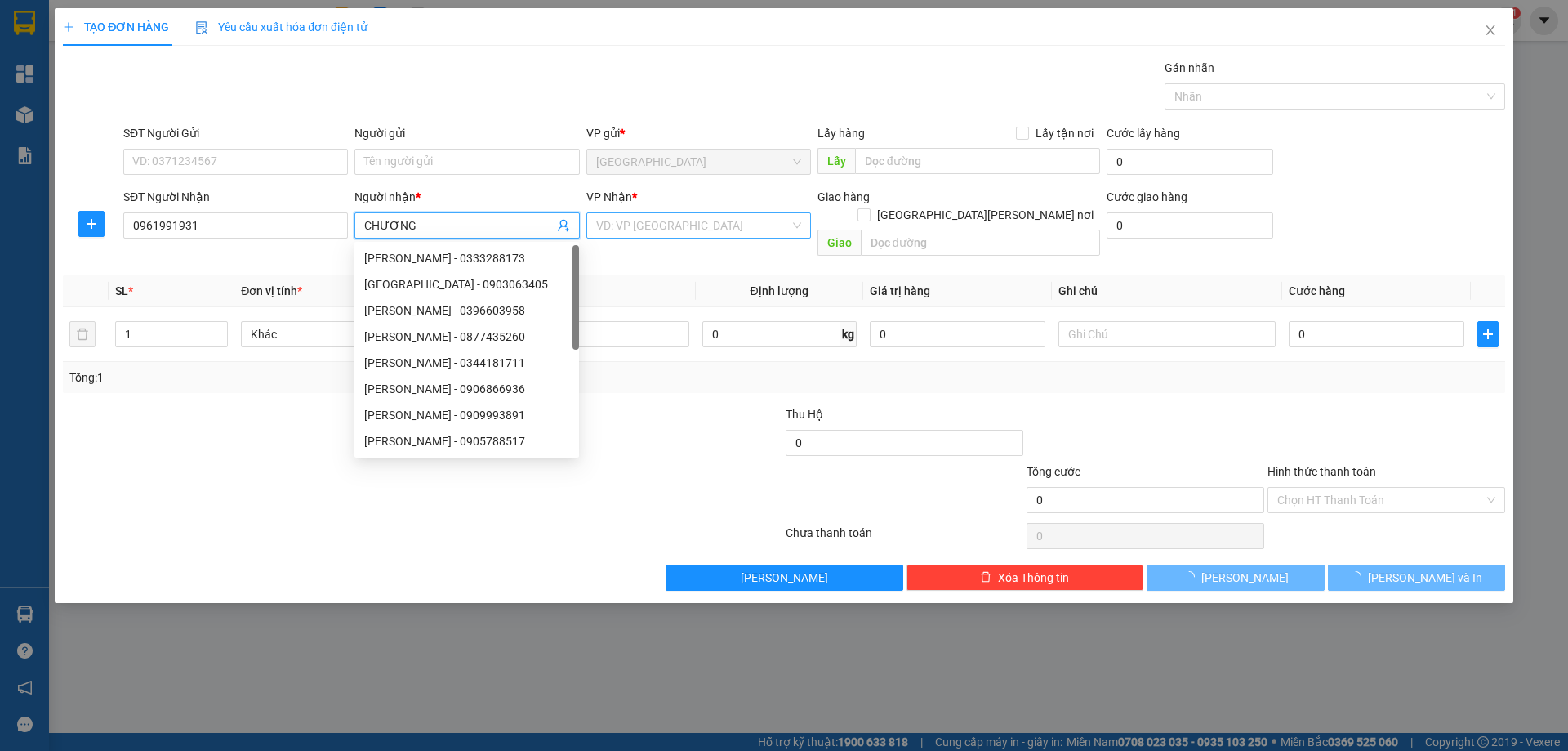
type input "CHƯƠNG"
drag, startPoint x: 692, startPoint y: 231, endPoint x: 626, endPoint y: 288, distance: 87.2
click at [688, 236] on input "search" at bounding box center [693, 225] width 193 height 24
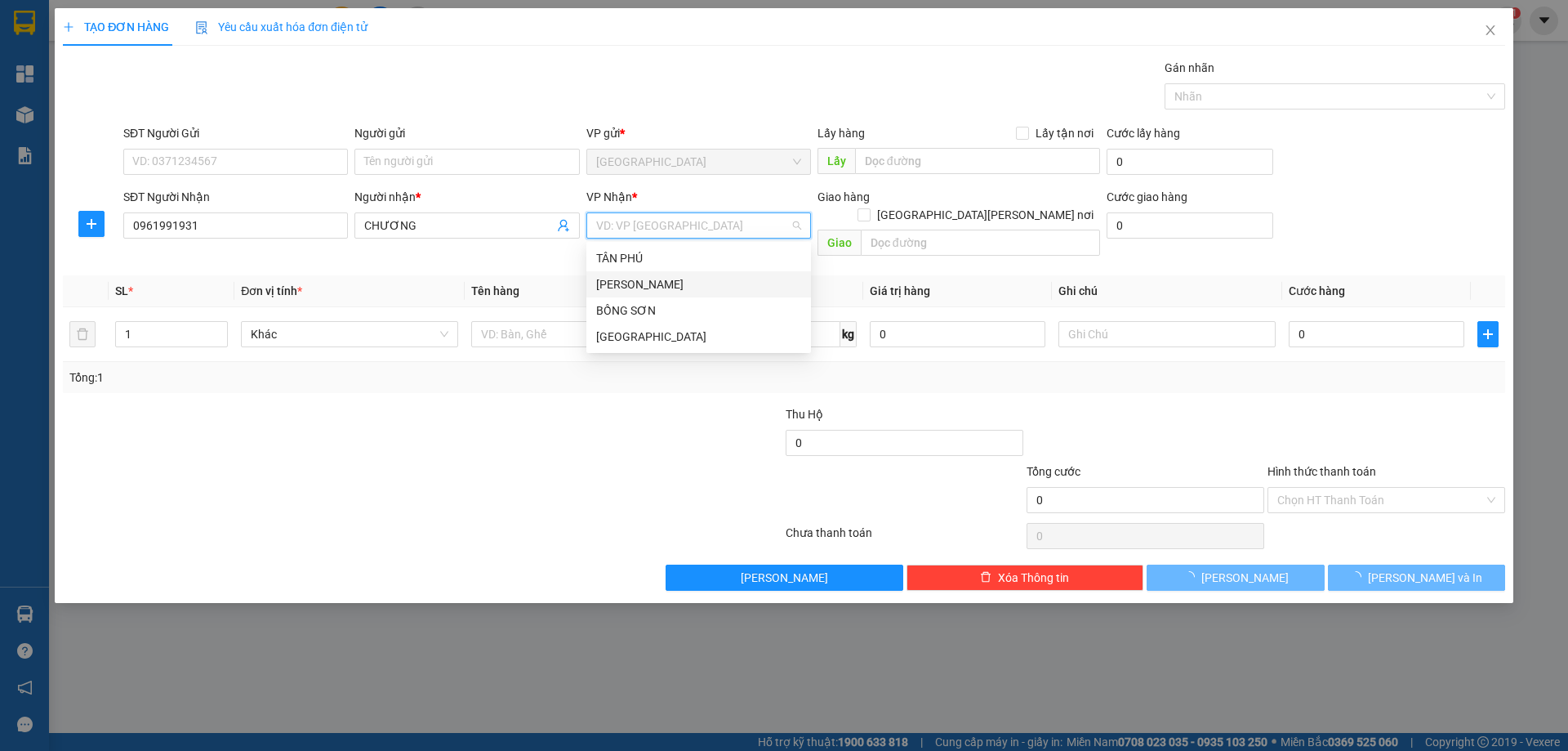
click at [617, 278] on div "[PERSON_NAME]" at bounding box center [698, 284] width 205 height 18
click at [221, 326] on span "up" at bounding box center [219, 330] width 10 height 10
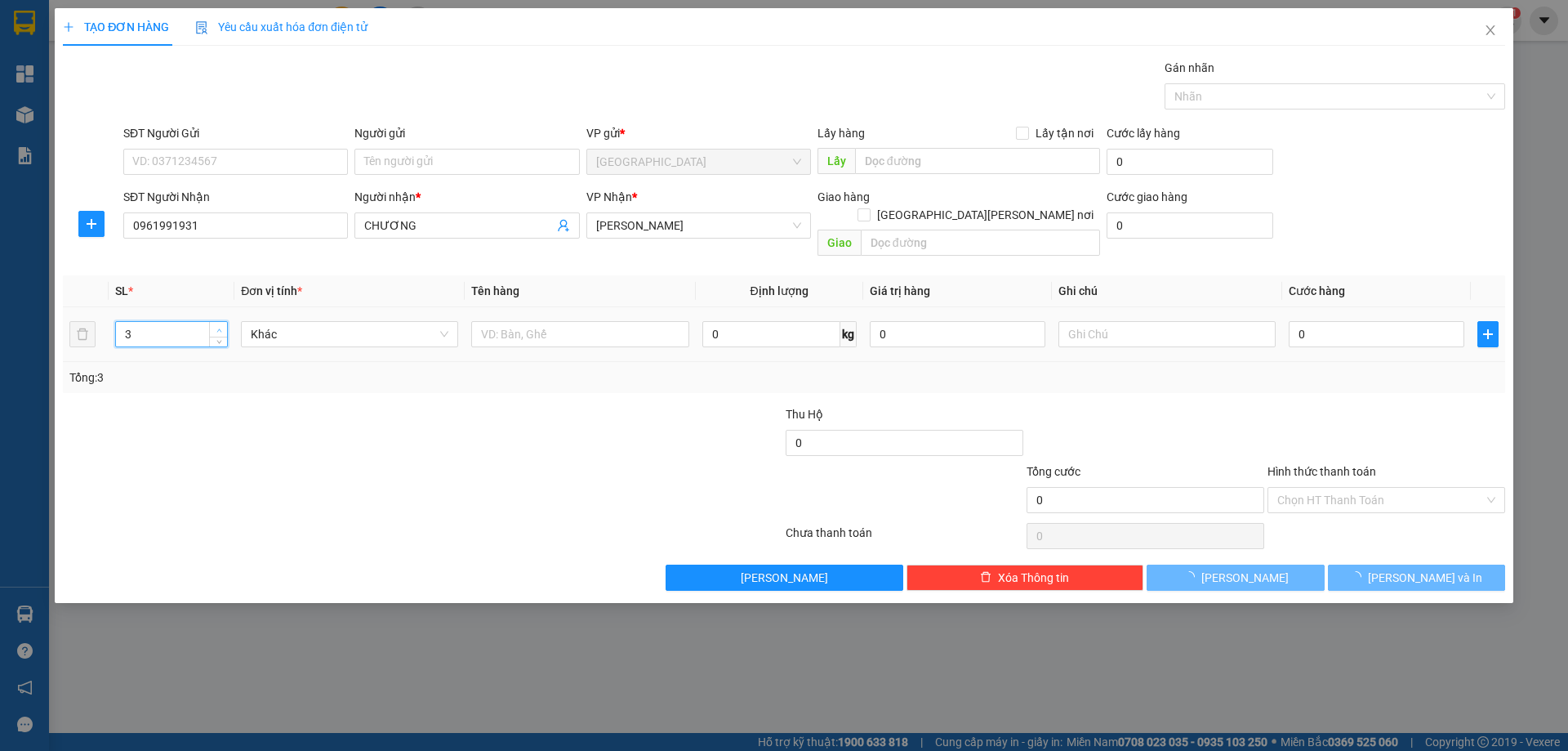
click at [221, 326] on span "up" at bounding box center [219, 330] width 10 height 10
type input "4"
click at [221, 326] on span "up" at bounding box center [219, 330] width 10 height 10
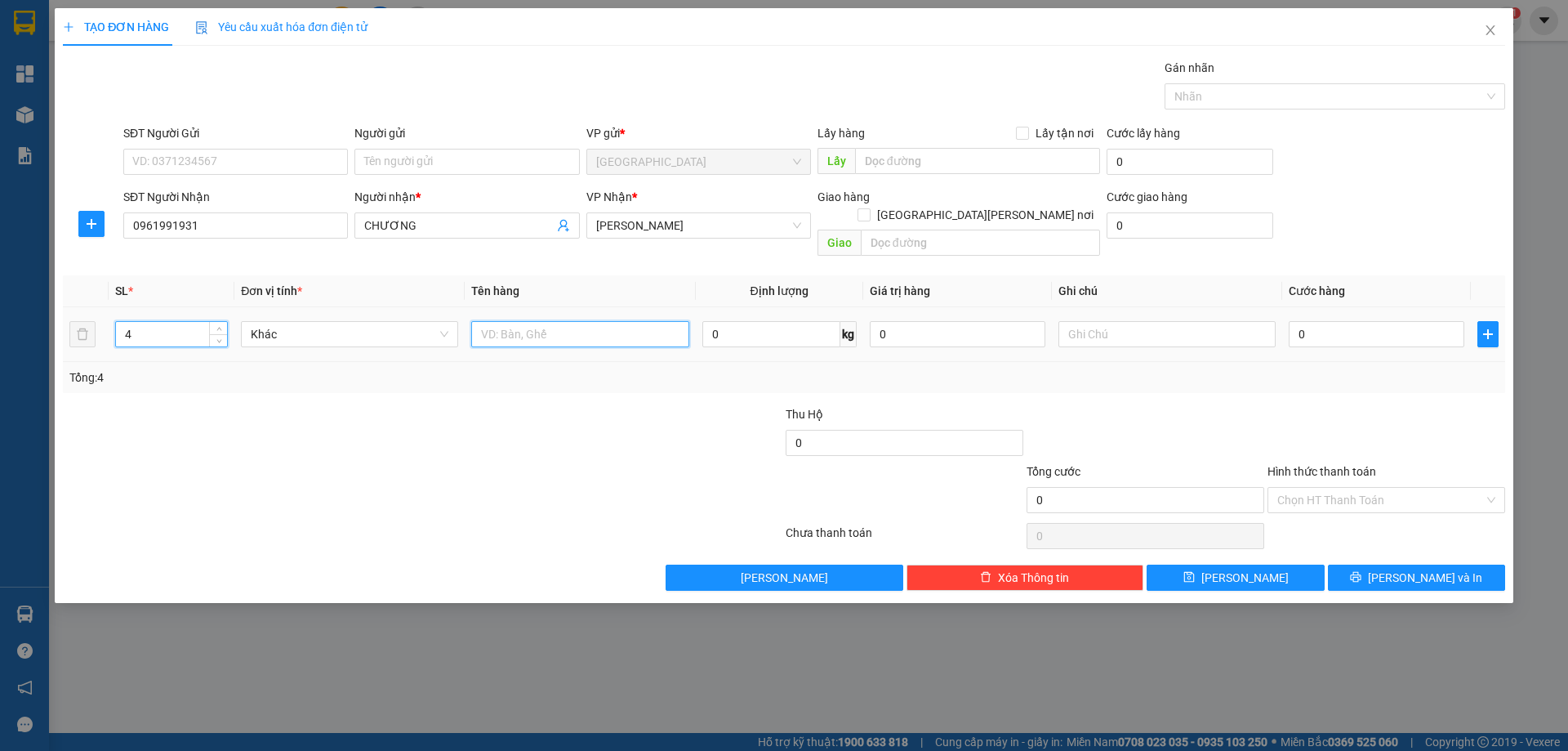
drag, startPoint x: 574, startPoint y: 308, endPoint x: 565, endPoint y: 308, distance: 9.0
click at [566, 321] on input "text" at bounding box center [580, 334] width 218 height 26
type input "4 LỒNG CÓ CHIM"
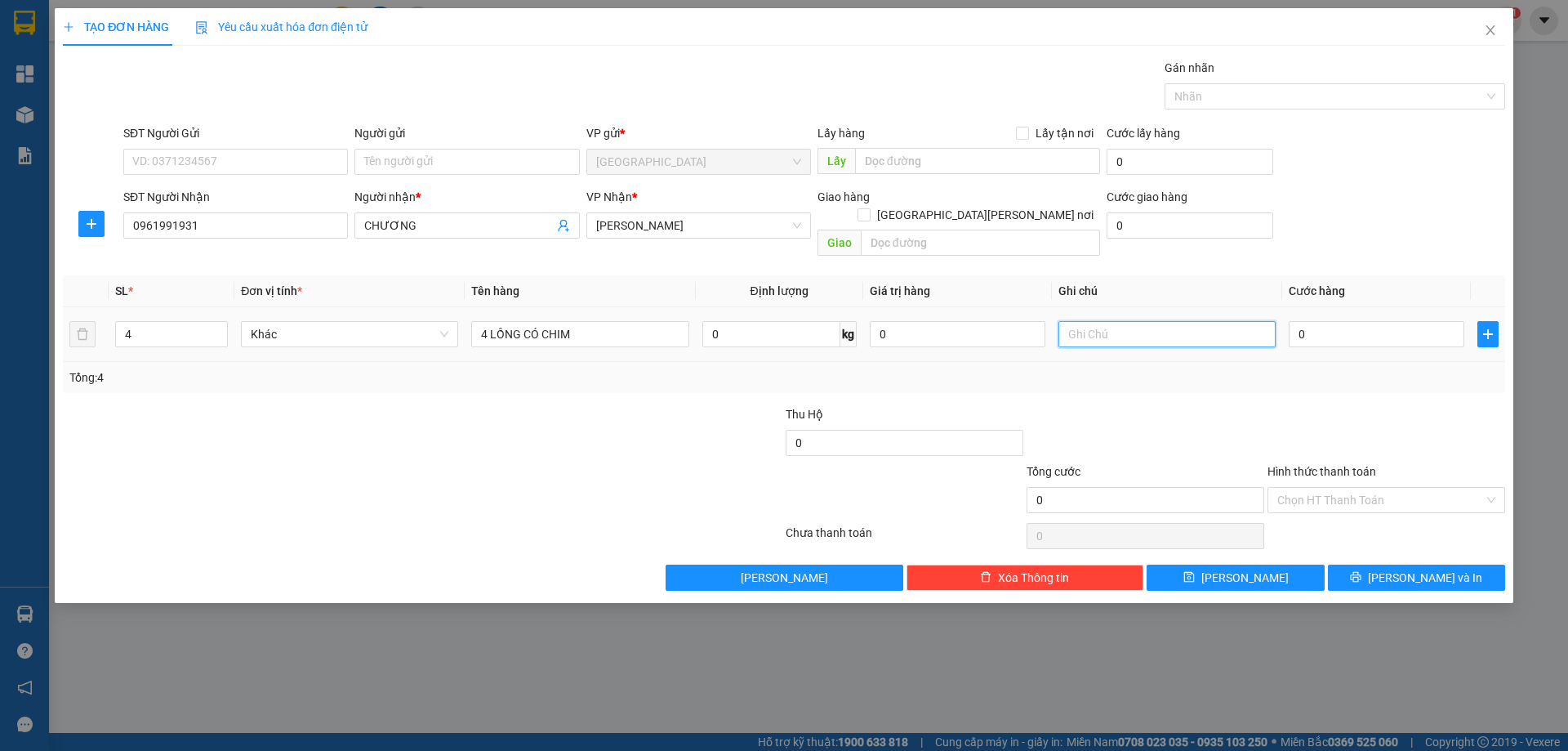
click at [1149, 321] on input "text" at bounding box center [1167, 334] width 218 height 26
type input "C 500K"
click at [1362, 571] on icon "printer" at bounding box center [1356, 577] width 11 height 11
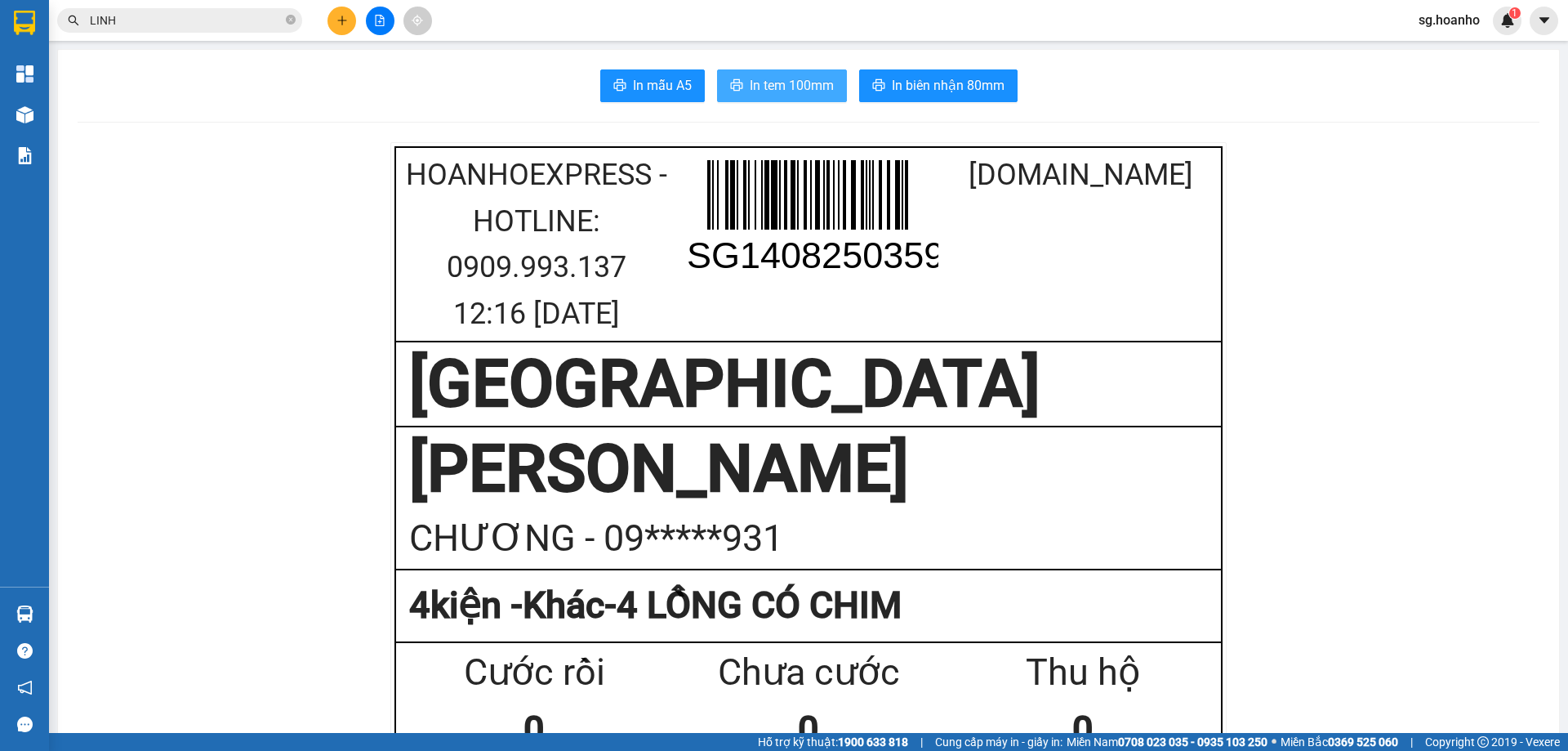
click at [777, 87] on span "In tem 100mm" at bounding box center [791, 86] width 84 height 20
click at [342, 18] on icon "plus" at bounding box center [341, 20] width 1 height 9
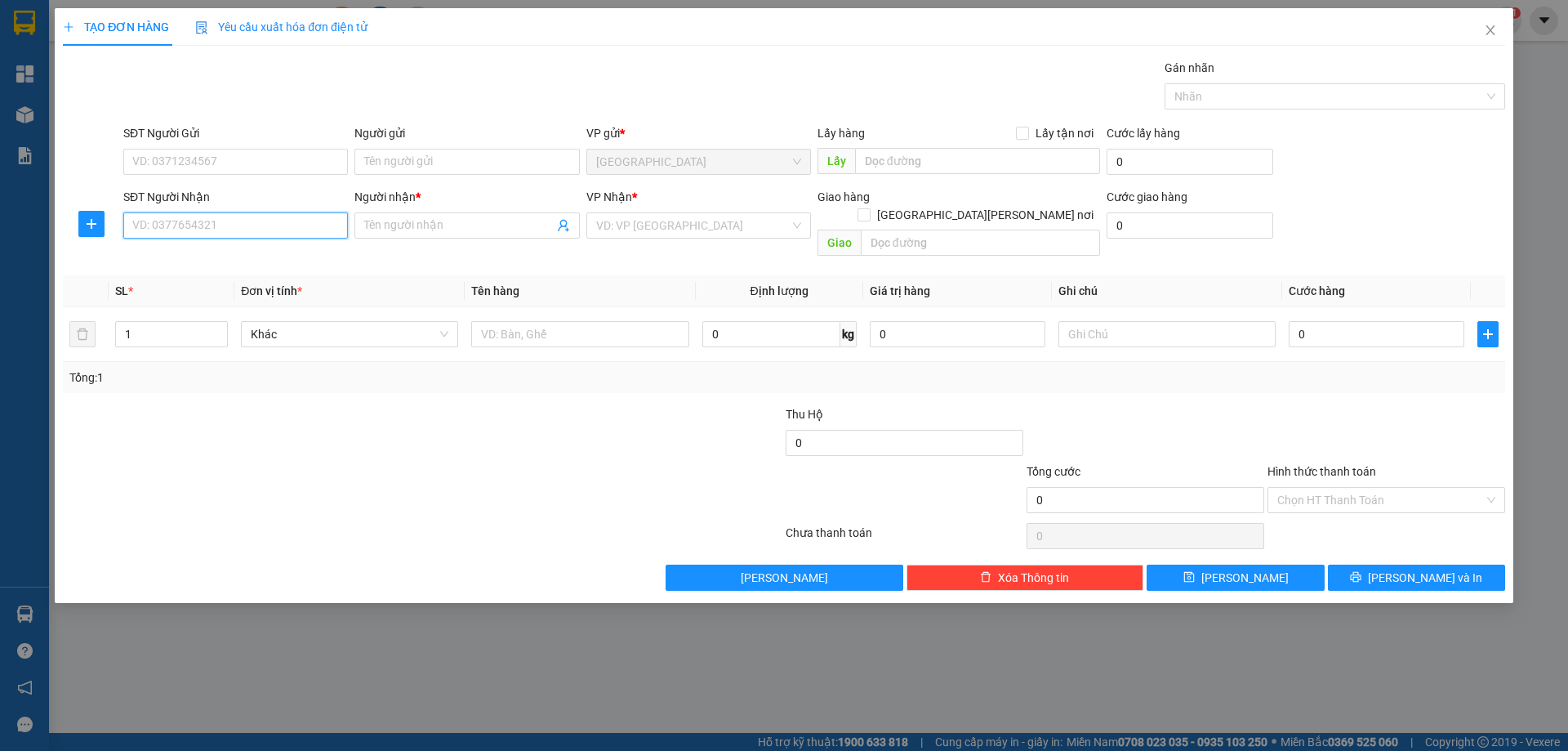
click at [196, 226] on input "SĐT Người Nhận" at bounding box center [236, 225] width 225 height 26
type input "0829452713"
drag, startPoint x: 211, startPoint y: 260, endPoint x: 478, endPoint y: 266, distance: 267.1
click at [211, 259] on div "0829452713 - [PERSON_NAME]" at bounding box center [235, 258] width 205 height 18
type input "TUYẾT"
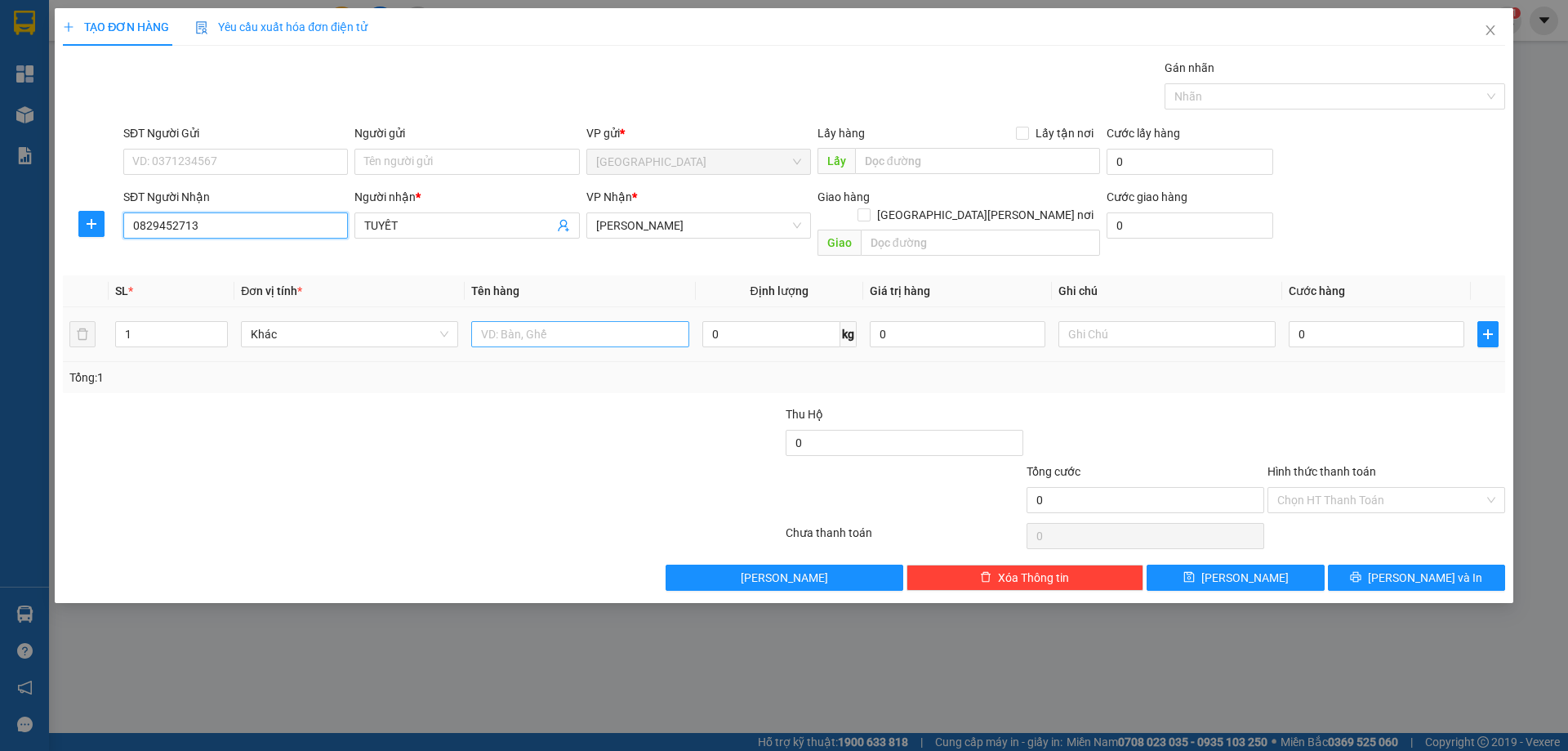
type input "0829452713"
click at [540, 322] on input "text" at bounding box center [580, 334] width 218 height 26
type input "1 KIỆN"
click at [1110, 321] on input "text" at bounding box center [1167, 334] width 218 height 26
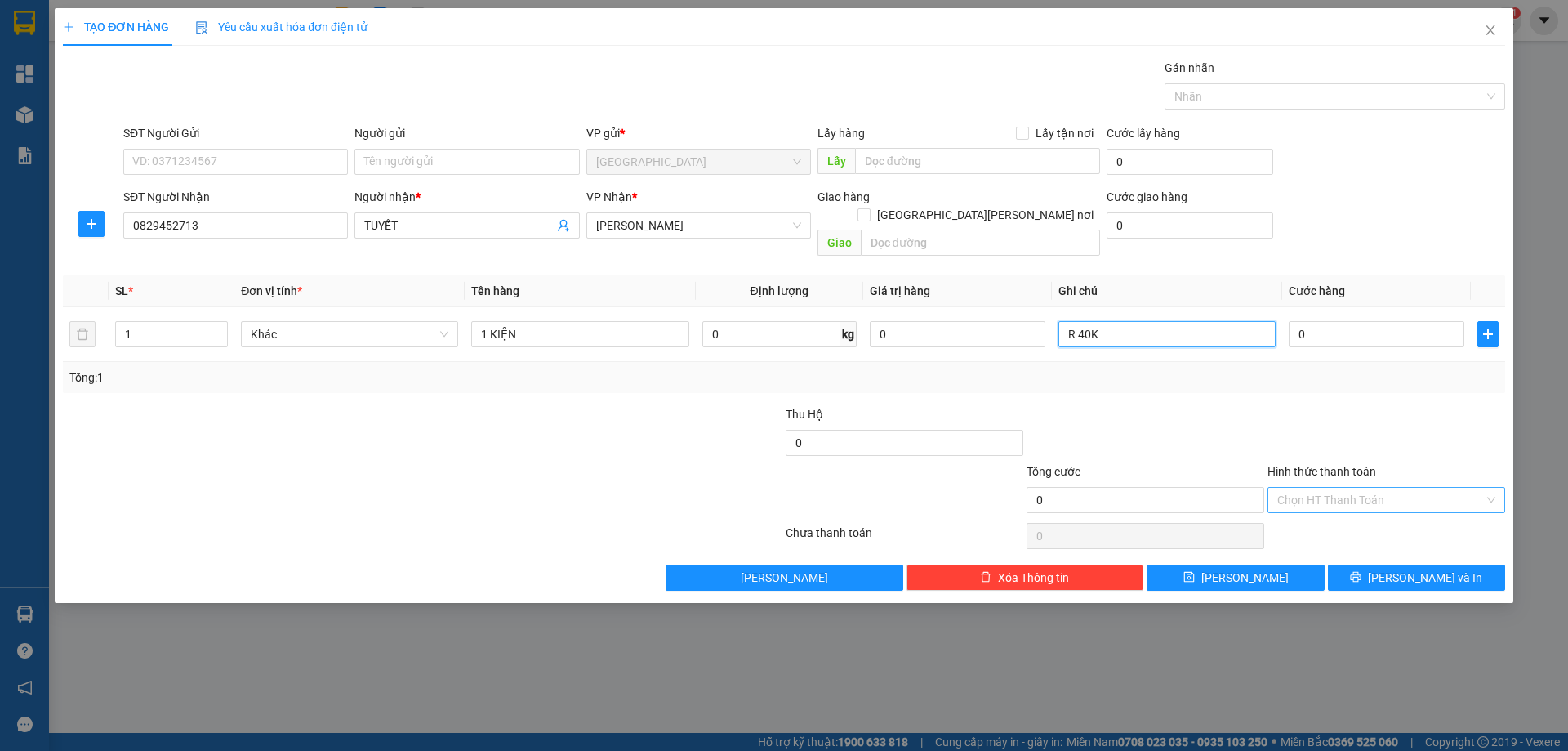
type input "R 40K"
click at [1376, 488] on input "Hình thức thanh toán" at bounding box center [1381, 500] width 206 height 24
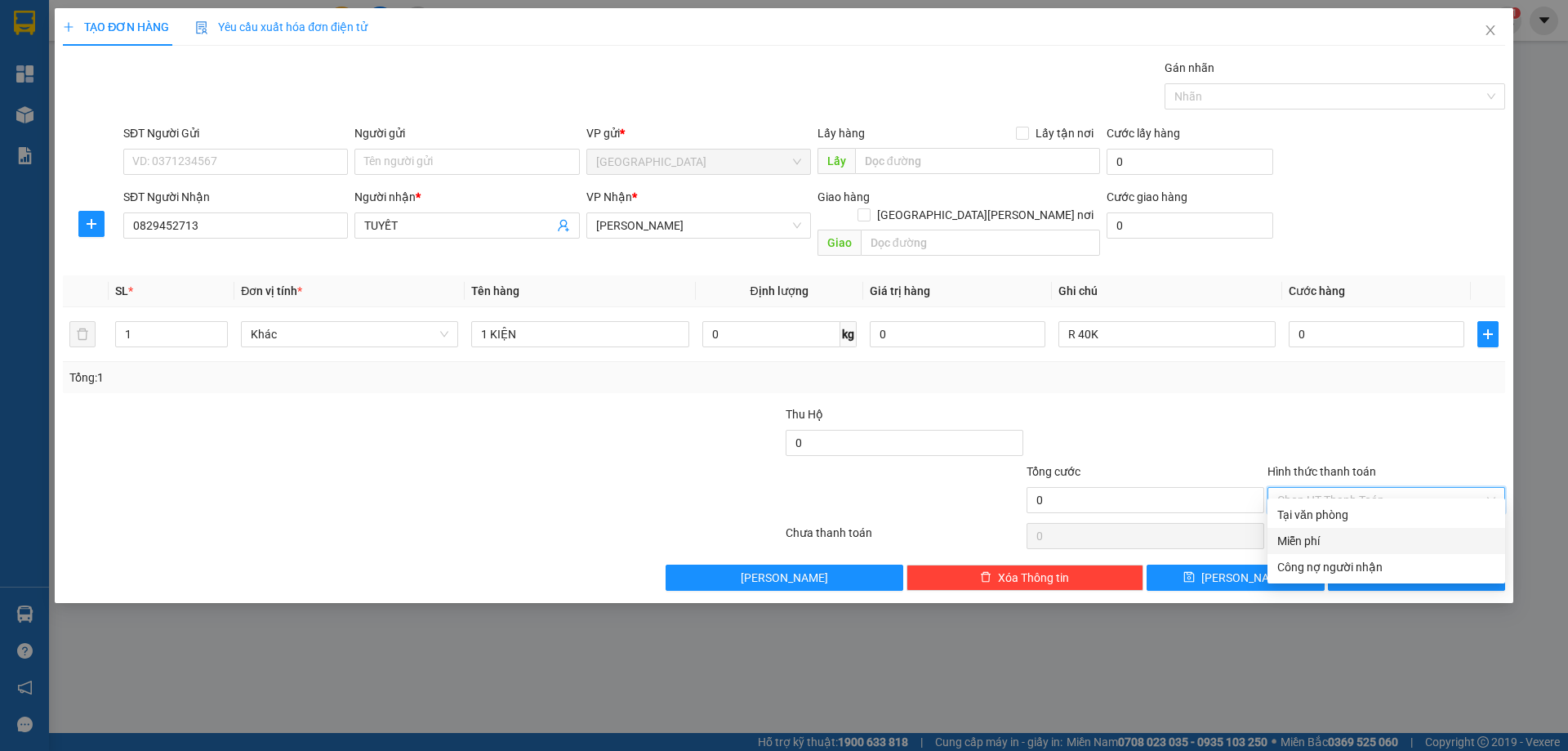
click at [1308, 532] on div "Miễn phí" at bounding box center [1387, 541] width 219 height 18
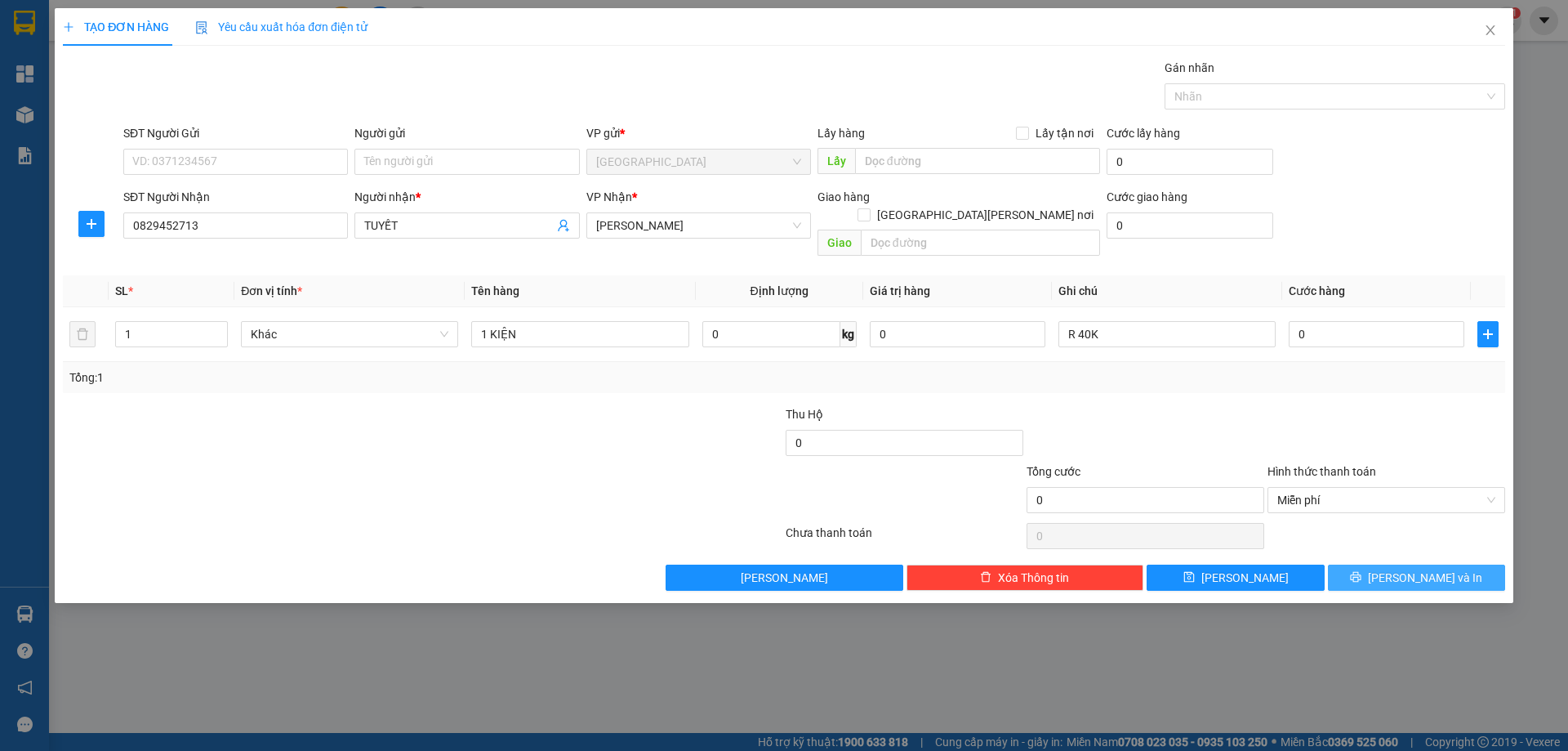
click at [1362, 565] on button "[PERSON_NAME] và In" at bounding box center [1416, 578] width 178 height 26
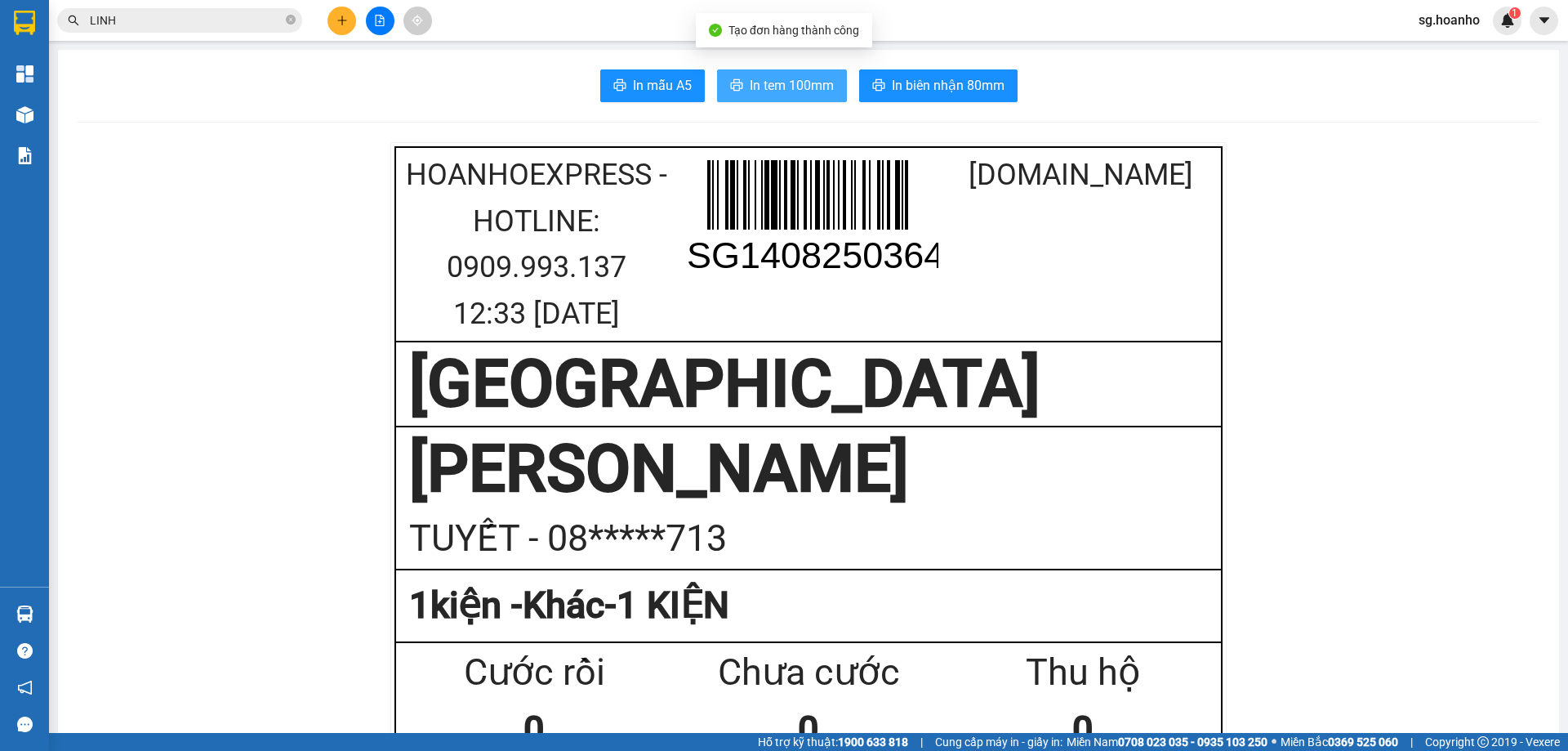
click at [810, 82] on span "In tem 100mm" at bounding box center [791, 86] width 84 height 20
